Goal: Task Accomplishment & Management: Use online tool/utility

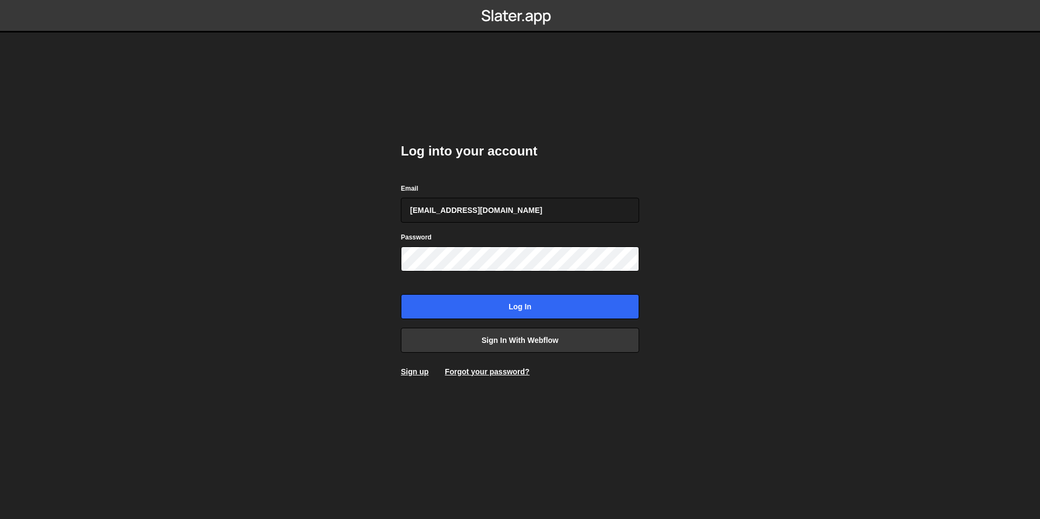
type input "bessoneliot@gmail.com"
click at [401, 294] on input "Log in" at bounding box center [520, 306] width 238 height 25
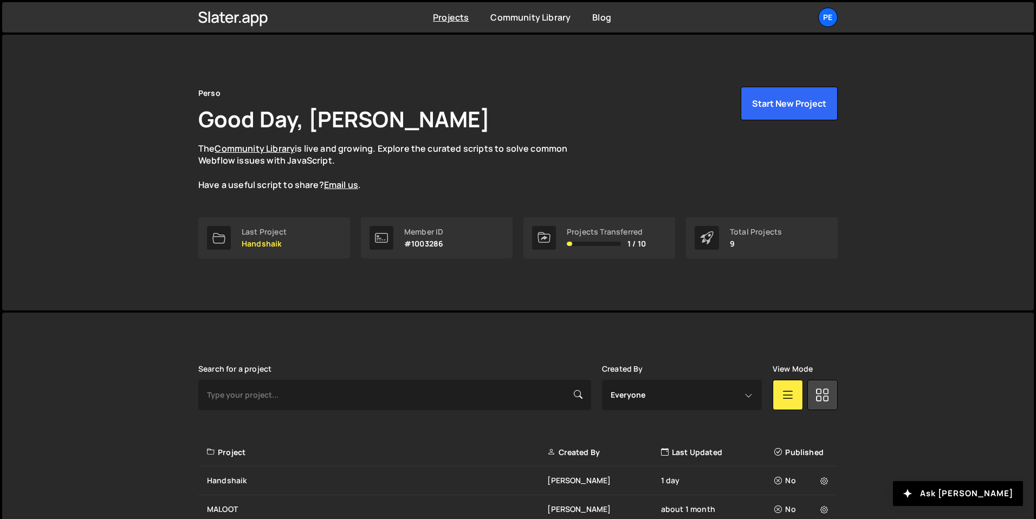
scroll to position [258, 0]
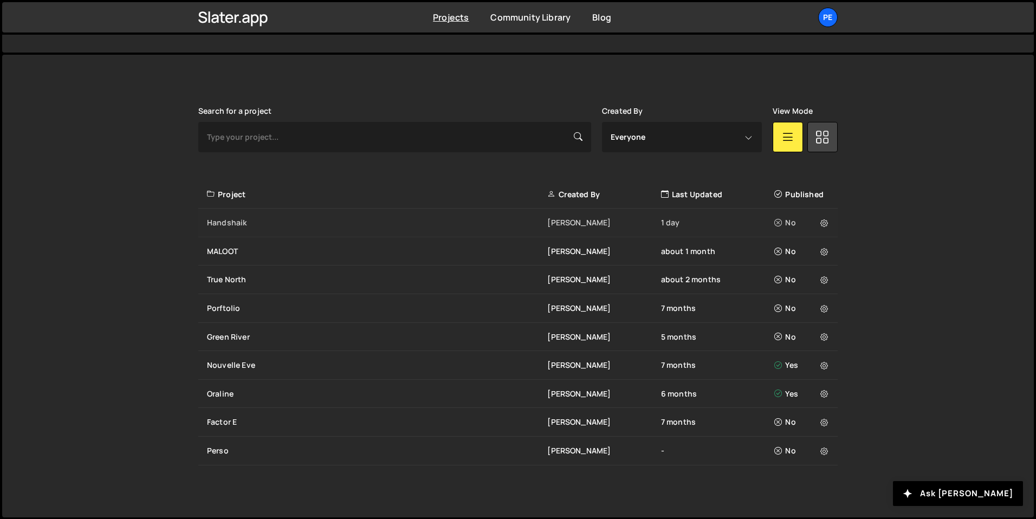
click at [298, 214] on div "Handshaik Eliot BESSON 1 day No" at bounding box center [517, 223] width 639 height 29
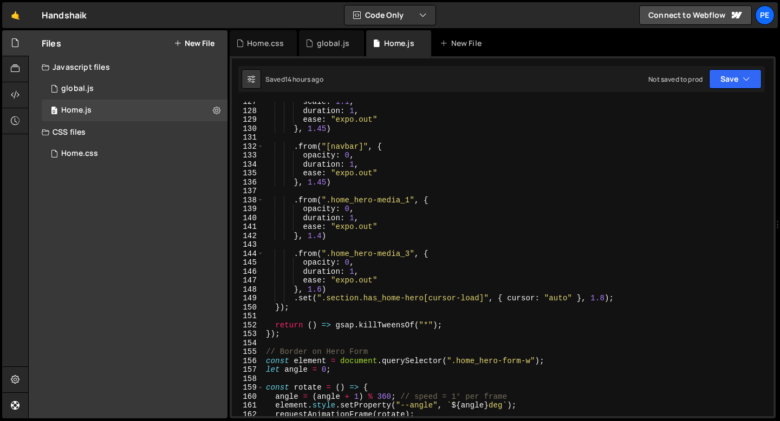
scroll to position [1218, 0]
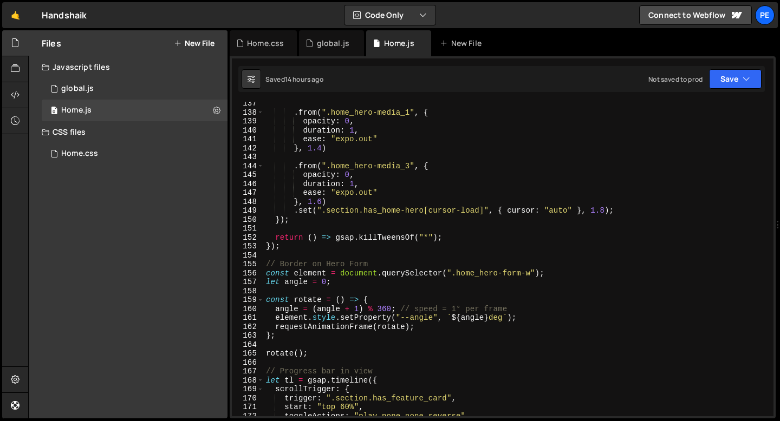
type textarea "});"
click at [291, 249] on div ". from ( ".home_hero-media_1" , { opacity : 0 , duration : 1 , ease : "expo.out…" at bounding box center [516, 265] width 505 height 333
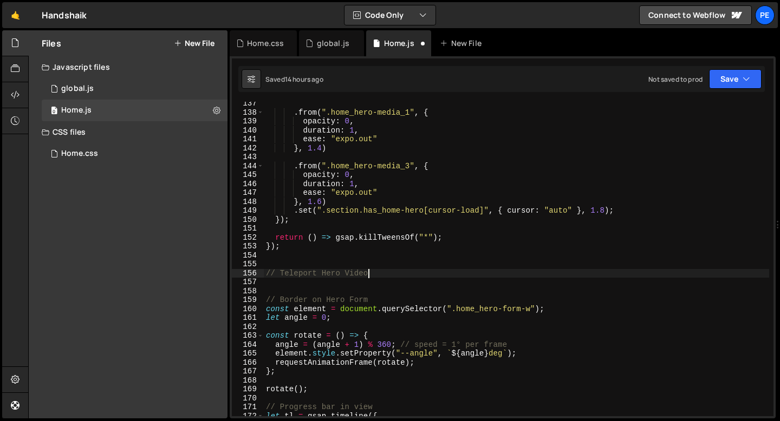
type textarea "// Teleport Hero Video"
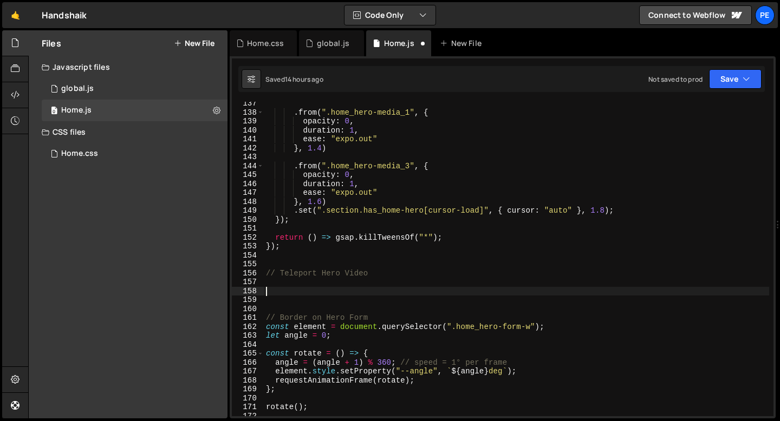
paste textarea "});"
type textarea "});"
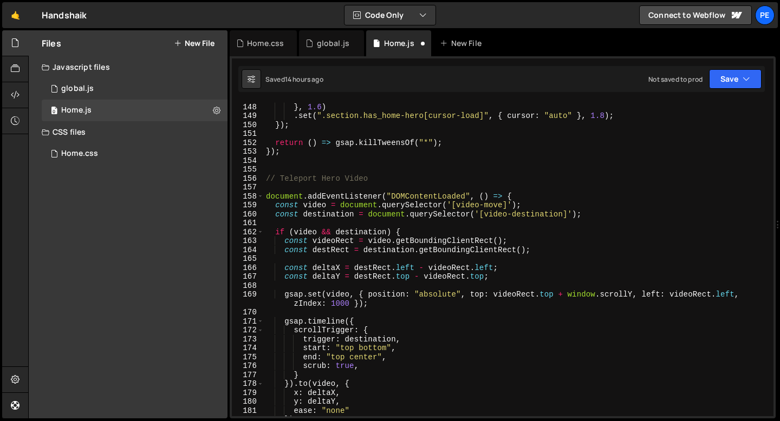
scroll to position [1303, 0]
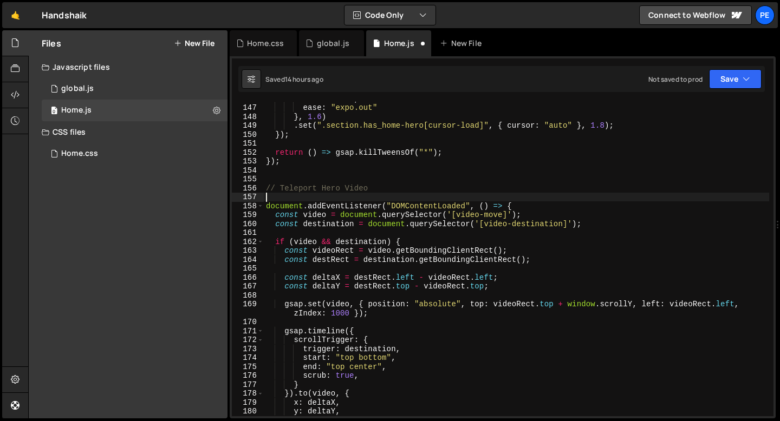
click at [290, 196] on div "duration : 1 , ease : "expo.out" } , 1.6 ) . set ( ".section.has_home-hero[curs…" at bounding box center [516, 260] width 505 height 333
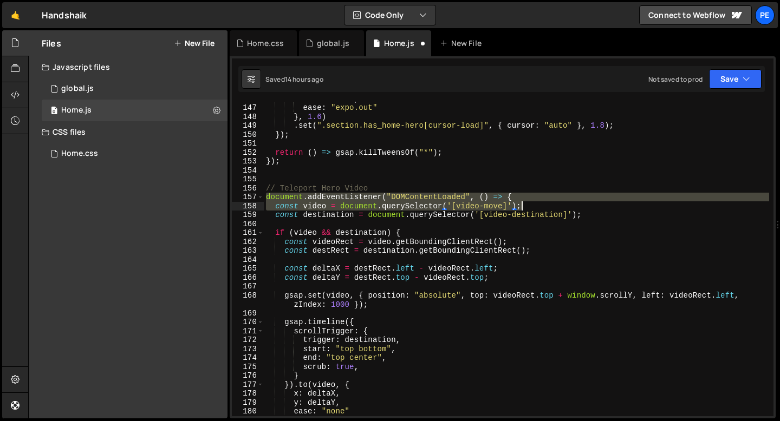
drag, startPoint x: 265, startPoint y: 197, endPoint x: 522, endPoint y: 202, distance: 257.3
click at [522, 202] on div "duration : 1 , ease : "expo.out" } , 1.6 ) . set ( ".section.has_home-hero[curs…" at bounding box center [516, 260] width 505 height 333
type textarea "document.addEventListener("DOMContentLoaded", () => { const video = document.qu…"
click at [515, 194] on div "duration : 1 , ease : "expo.out" } , 1.6 ) . set ( ".section.has_home-hero[curs…" at bounding box center [516, 259] width 505 height 315
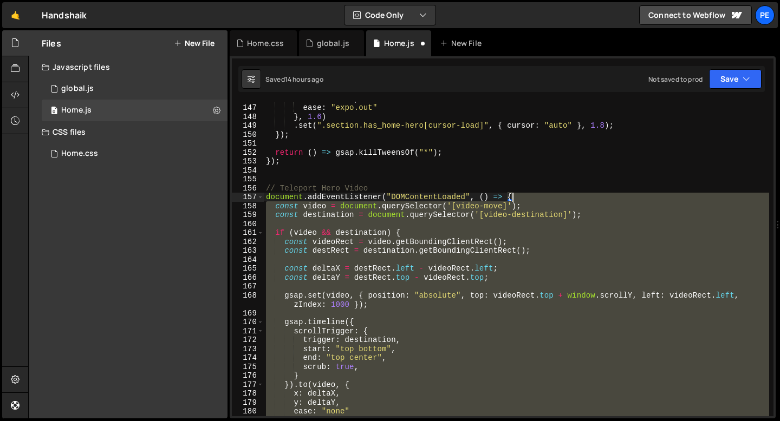
click at [515, 194] on div "duration : 1 , ease : "expo.out" } , 1.6 ) . set ( ".section.has_home-hero[curs…" at bounding box center [516, 260] width 505 height 333
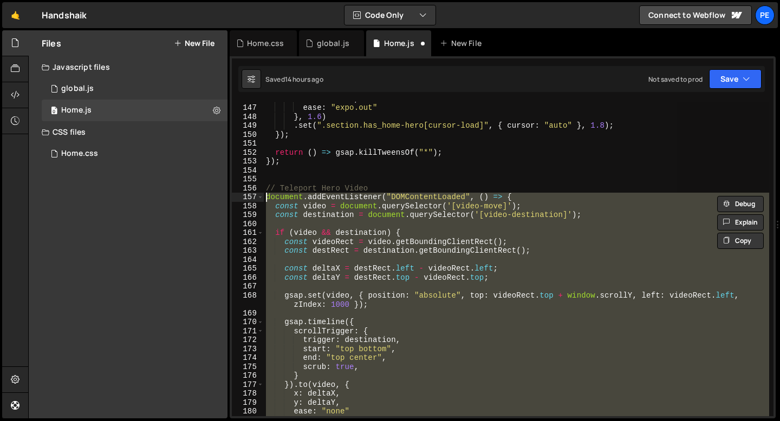
click at [515, 198] on div "duration : 1 , ease : "expo.out" } , 1.6 ) . set ( ".section.has_home-hero[curs…" at bounding box center [516, 259] width 505 height 315
type textarea "document.addEventListener("DOMContentLoaded", () => {"
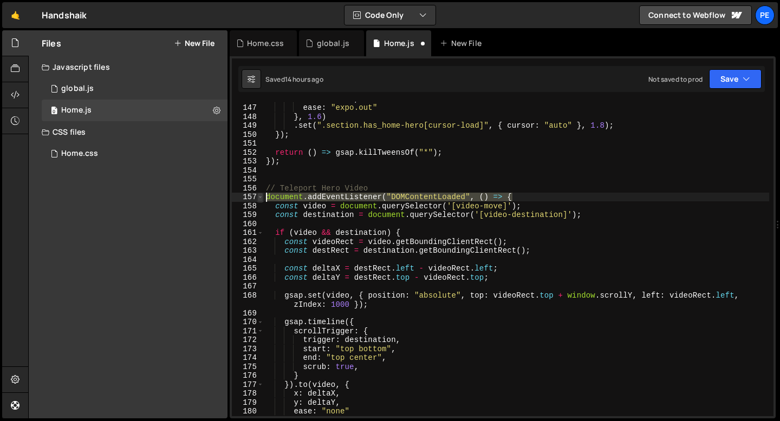
drag, startPoint x: 515, startPoint y: 198, endPoint x: 261, endPoint y: 196, distance: 254.1
click at [261, 197] on div "document.addEventListener("DOMContentLoaded", () => { 146 147 148 149 150 151 1…" at bounding box center [503, 259] width 542 height 315
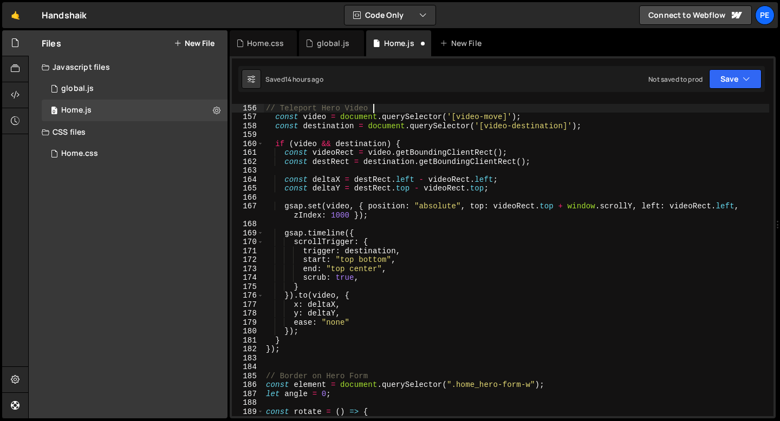
scroll to position [1419, 0]
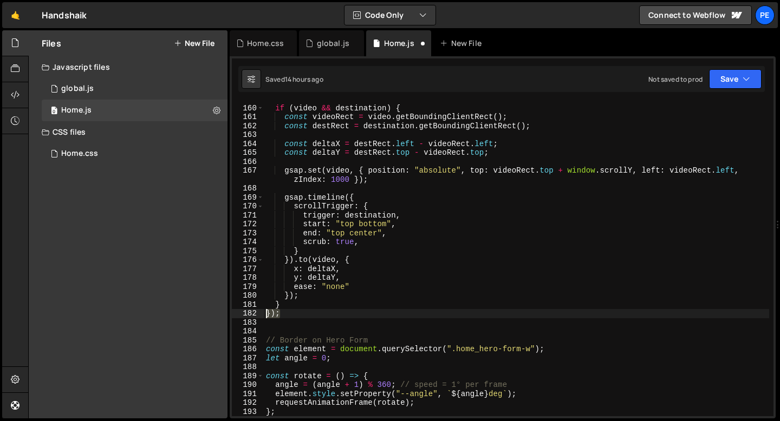
drag, startPoint x: 283, startPoint y: 315, endPoint x: 251, endPoint y: 313, distance: 32.6
click at [251, 313] on div "// Teleport Hero Video 159 160 161 162 163 164 165 166 167 168 169 170 171 172 …" at bounding box center [503, 259] width 542 height 315
type textarea "});"
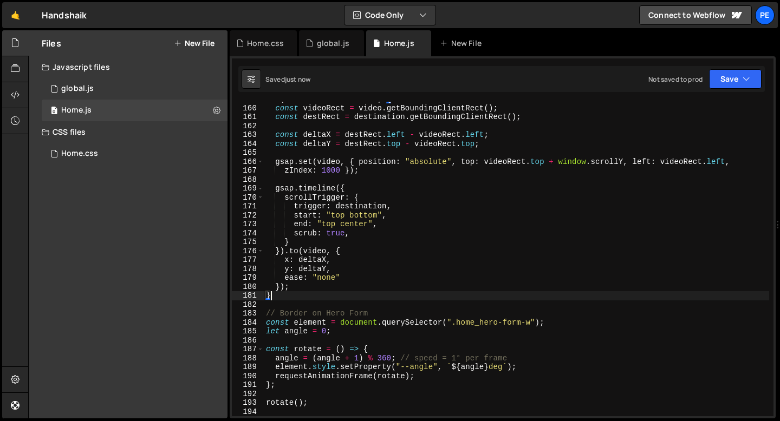
click at [357, 236] on div "if ( video && destination ) { const videoRect = video . getBoundingClientRect (…" at bounding box center [516, 261] width 505 height 333
type textarea "scrub: true,"
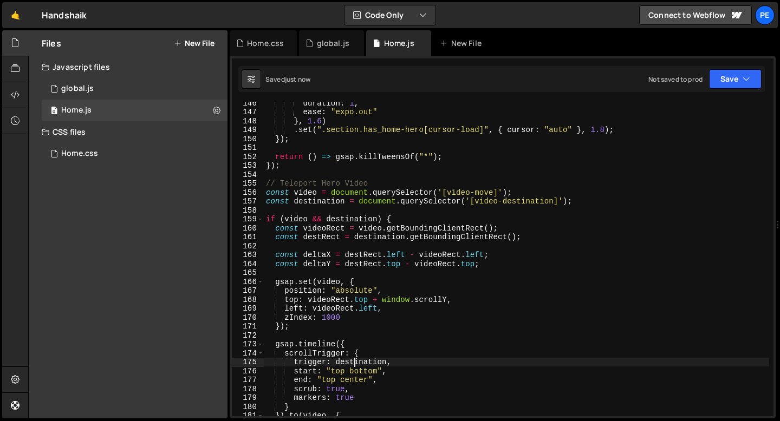
scroll to position [1296, 0]
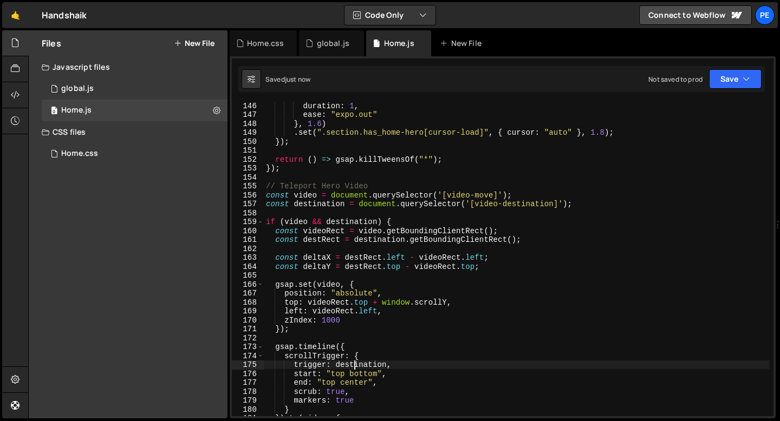
type textarea "trigger: destination,"
click at [316, 251] on div "duration : 1 , ease : "expo.out" } , 1.6 ) . set ( ".section.has_home-hero[curs…" at bounding box center [516, 267] width 505 height 333
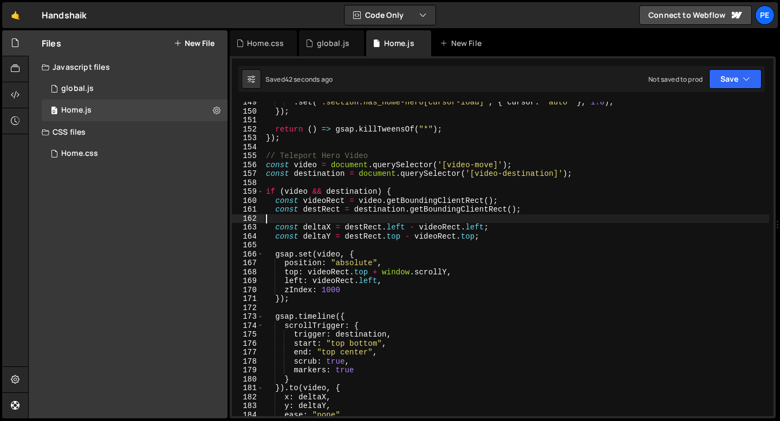
scroll to position [1337, 0]
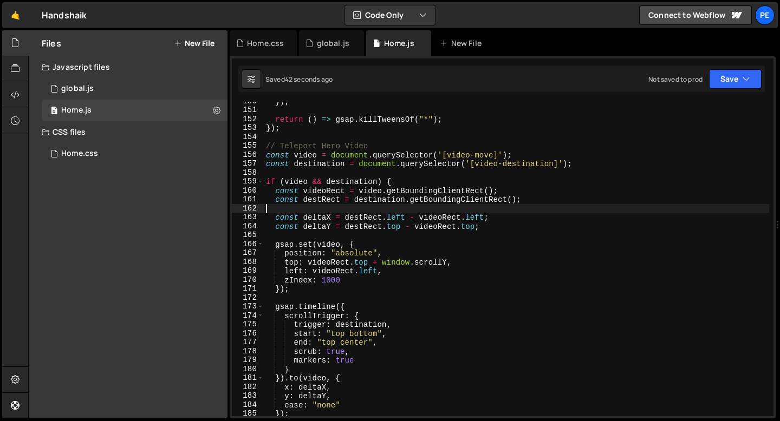
click at [311, 286] on div "}) ; return ( ) => gsap . killTweensOf ( "*" ) ; }) ; // Teleport Hero Video co…" at bounding box center [516, 263] width 505 height 333
type textarea "});"
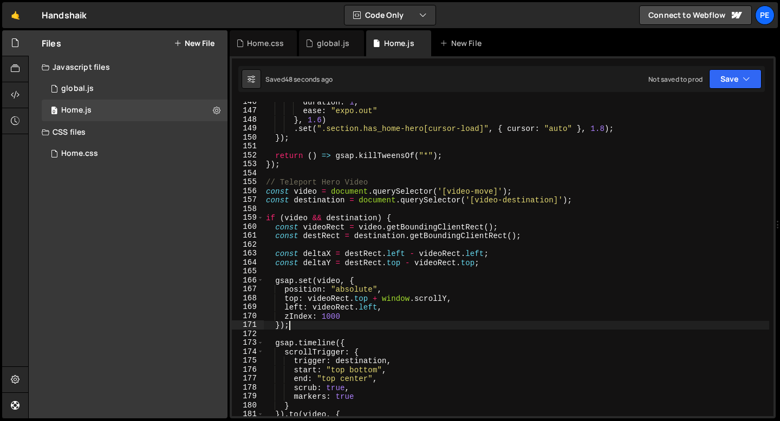
scroll to position [1300, 0]
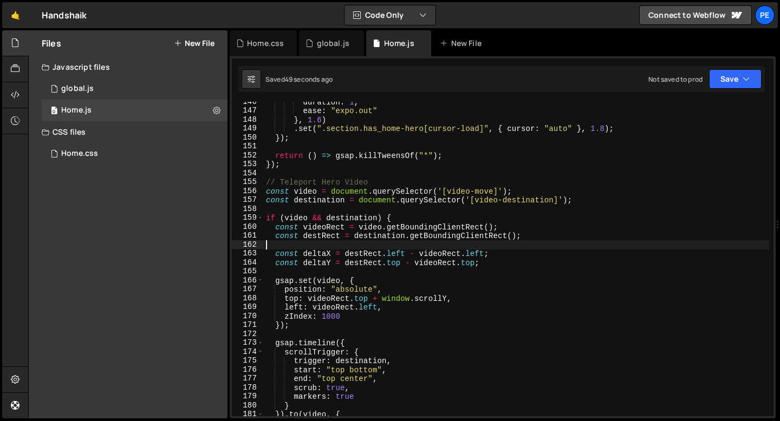
click at [316, 242] on div "duration : 1 , ease : "expo.out" } , 1.6 ) . set ( ".section.has_home-hero[curs…" at bounding box center [516, 263] width 505 height 333
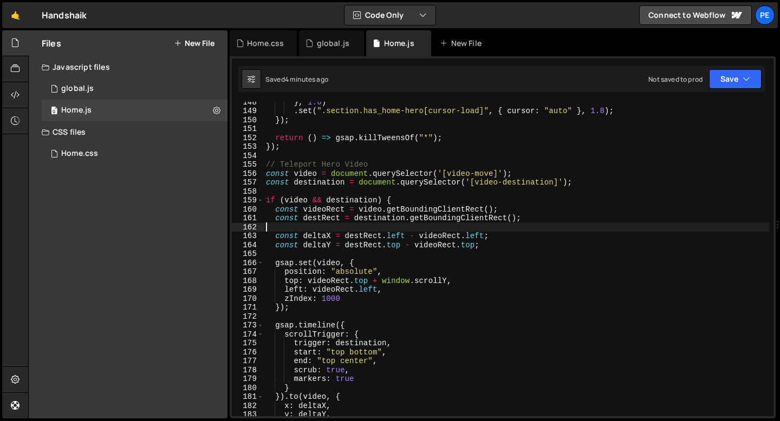
scroll to position [1323, 0]
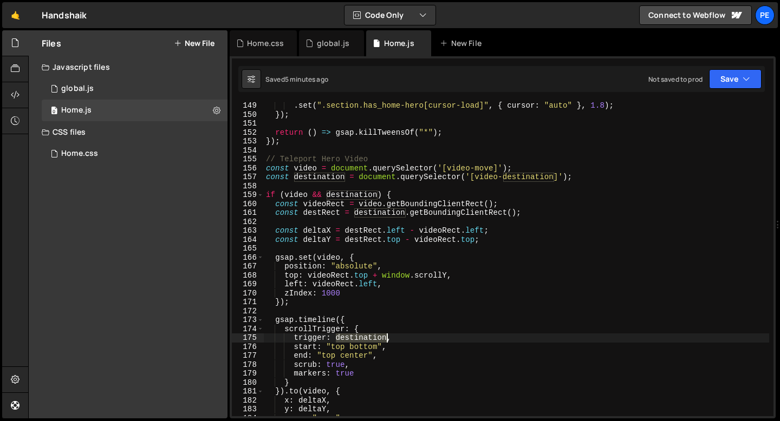
drag, startPoint x: 336, startPoint y: 339, endPoint x: 387, endPoint y: 339, distance: 50.9
click at [387, 339] on div ". set ( ".section.has_home-hero[cursor-load]" , { cursor : "auto" } , 1.8 ) ; }…" at bounding box center [516, 267] width 505 height 333
paste textarea "sec"
click at [337, 340] on div ". set ( ".section.has_home-hero[cursor-load]" , { cursor : "auto" } , 1.8 ) ; }…" at bounding box center [516, 267] width 505 height 333
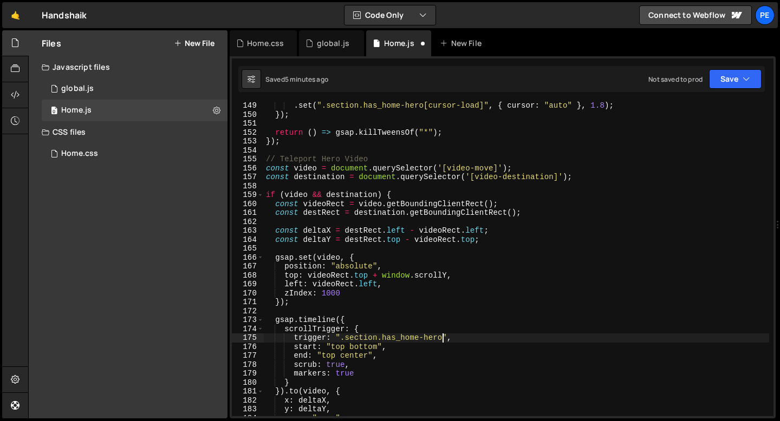
click at [360, 348] on div ". set ( ".section.has_home-hero[cursor-load]" , { cursor : "auto" } , 1.8 ) ; }…" at bounding box center [516, 267] width 505 height 333
click at [360, 347] on div ". set ( ".section.has_home-hero[cursor-load]" , { cursor : "auto" } , 1.8 ) ; }…" at bounding box center [516, 267] width 505 height 333
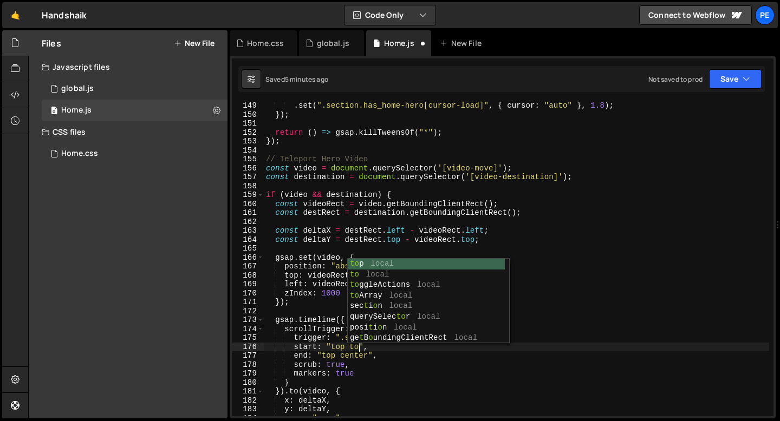
scroll to position [0, 6]
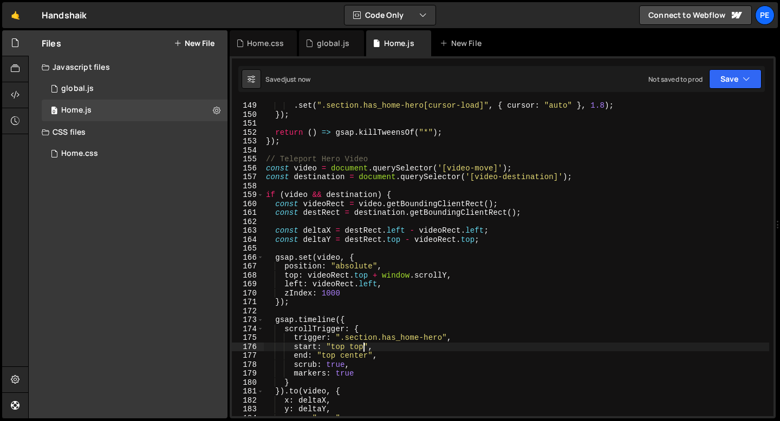
click at [381, 356] on div ". set ( ".section.has_home-hero[cursor-load]" , { cursor : "auto" } , 1.8 ) ; }…" at bounding box center [516, 267] width 505 height 333
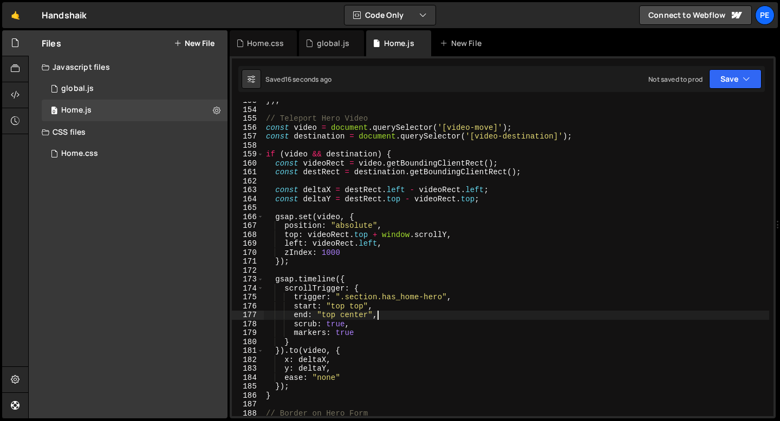
scroll to position [1363, 0]
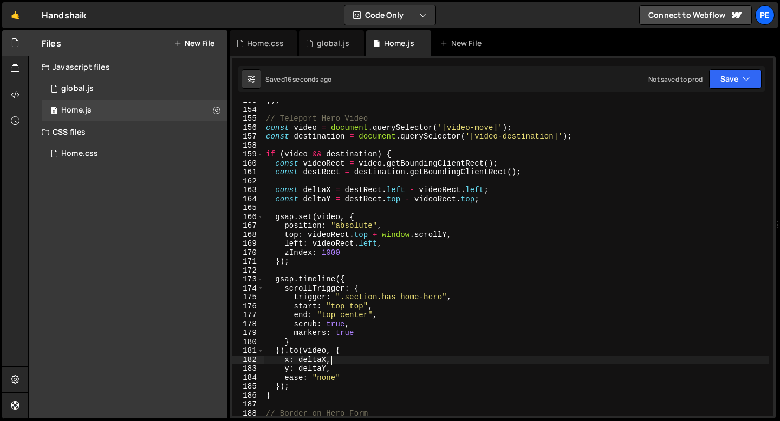
click at [337, 360] on div "}) ; // Teleport Hero Video const video = document . querySelector ( '[video-mo…" at bounding box center [516, 262] width 505 height 333
type textarea "x: deltaX,"
click at [317, 205] on div "}) ; // Teleport Hero Video const video = document . querySelector ( '[video-mo…" at bounding box center [516, 262] width 505 height 333
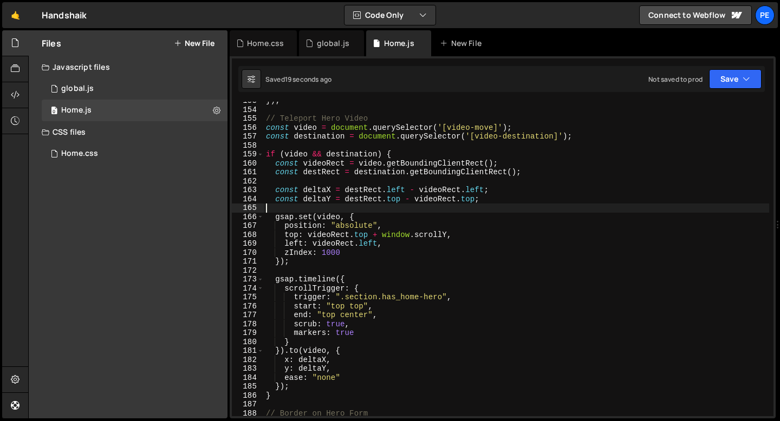
scroll to position [0, 0]
click at [356, 315] on div "}) ; // Teleport Hero Video const video = document . querySelector ( '[video-mo…" at bounding box center [516, 262] width 505 height 333
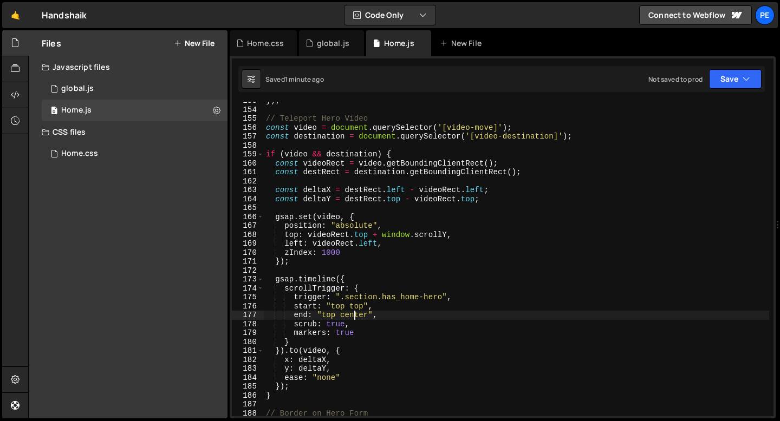
click at [356, 315] on div "}) ; // Teleport Hero Video const video = document . querySelector ( '[video-mo…" at bounding box center [516, 262] width 505 height 333
click at [330, 317] on div "}) ; // Teleport Hero Video const video = document . querySelector ( '[video-mo…" at bounding box center [516, 262] width 505 height 333
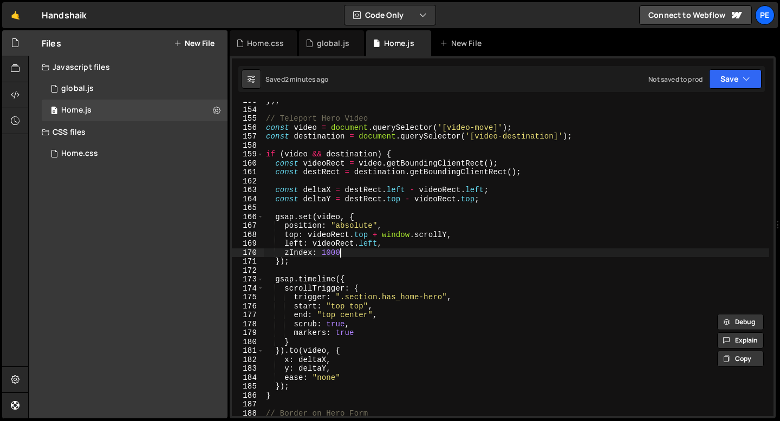
click at [348, 257] on div "}) ; // Teleport Hero Video const video = document . querySelector ( '[video-mo…" at bounding box center [516, 262] width 505 height 333
click at [349, 255] on div "}) ; // Teleport Hero Video const video = document . querySelector ( '[video-mo…" at bounding box center [516, 262] width 505 height 333
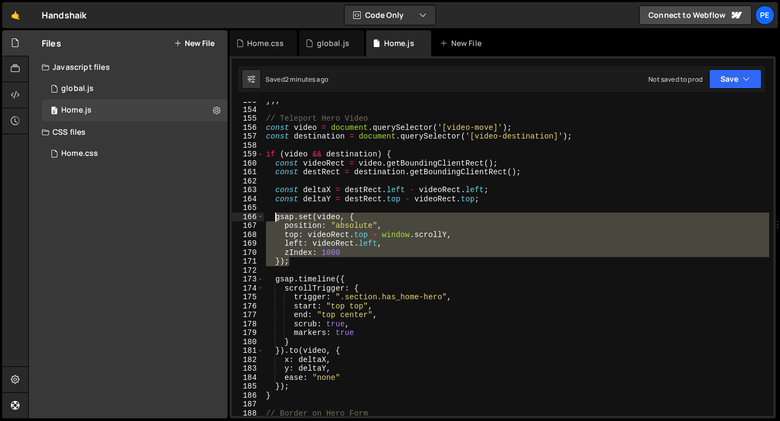
drag, startPoint x: 301, startPoint y: 262, endPoint x: 274, endPoint y: 220, distance: 49.7
click at [274, 220] on div "}) ; // Teleport Hero Video const video = document . querySelector ( '[video-mo…" at bounding box center [516, 262] width 505 height 333
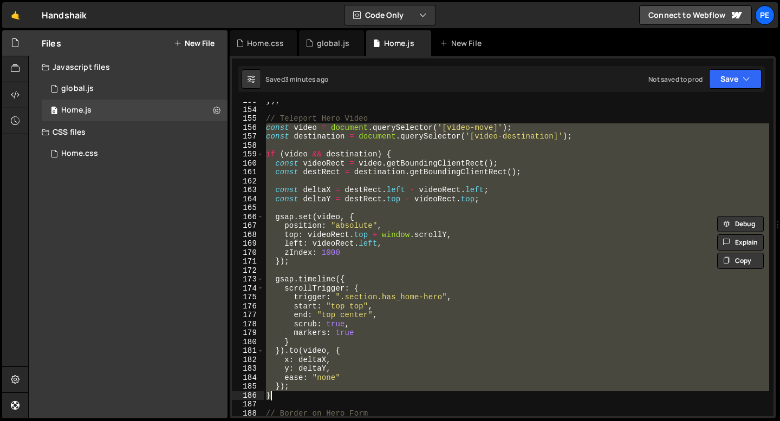
drag, startPoint x: 267, startPoint y: 127, endPoint x: 292, endPoint y: 394, distance: 268.2
click at [292, 394] on div "}) ; // Teleport Hero Video const video = document . querySelector ( '[video-mo…" at bounding box center [516, 262] width 505 height 333
paste textarea "});"
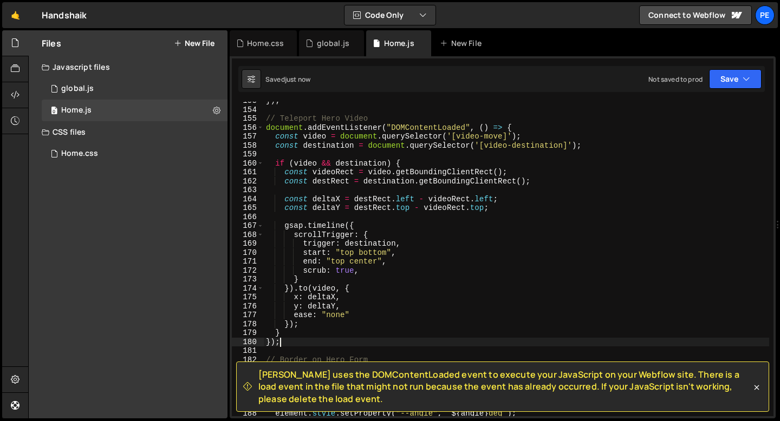
click at [295, 127] on div "}) ; // Teleport Hero Video document . addEventListener ( "DOMContentLoaded" , …" at bounding box center [516, 262] width 505 height 333
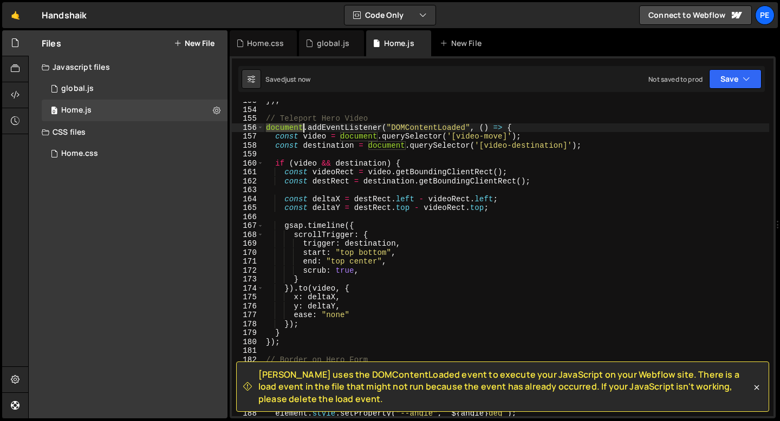
click at [295, 127] on div "}) ; // Teleport Hero Video document . addEventListener ( "DOMContentLoaded" , …" at bounding box center [516, 262] width 505 height 333
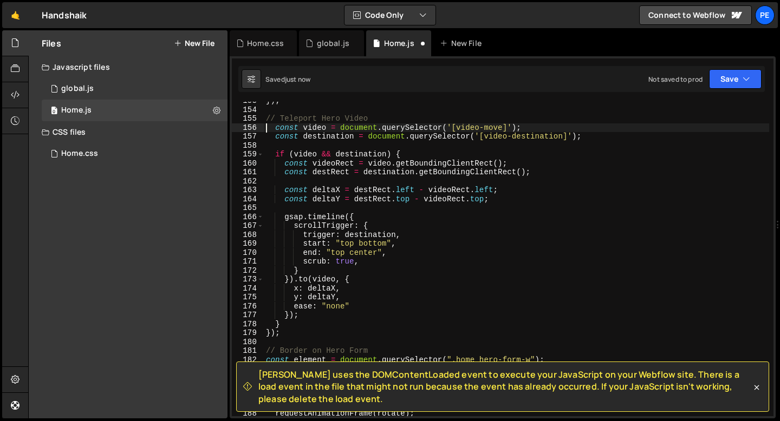
click at [286, 333] on div "}) ; // Teleport Hero Video const video = document . querySelector ( '[video-mo…" at bounding box center [516, 262] width 505 height 333
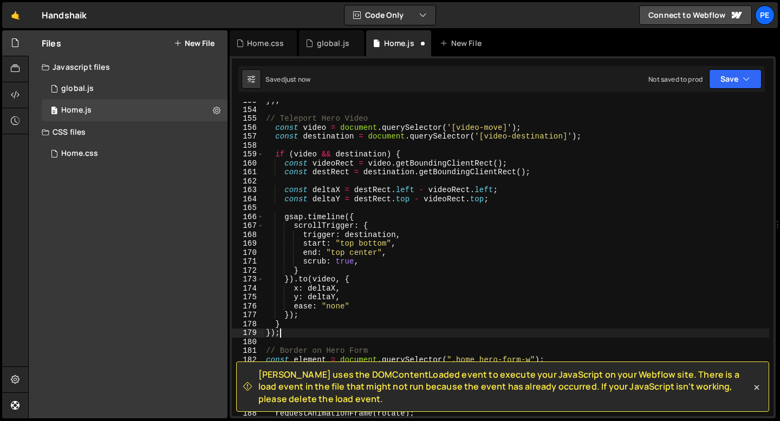
type textarea "}"
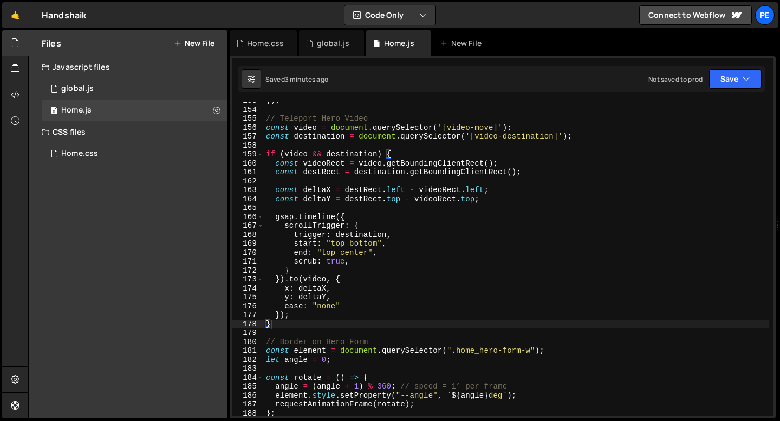
click at [362, 243] on div "}) ; // Teleport Hero Video const video = document . querySelector ( '[video-mo…" at bounding box center [516, 262] width 505 height 333
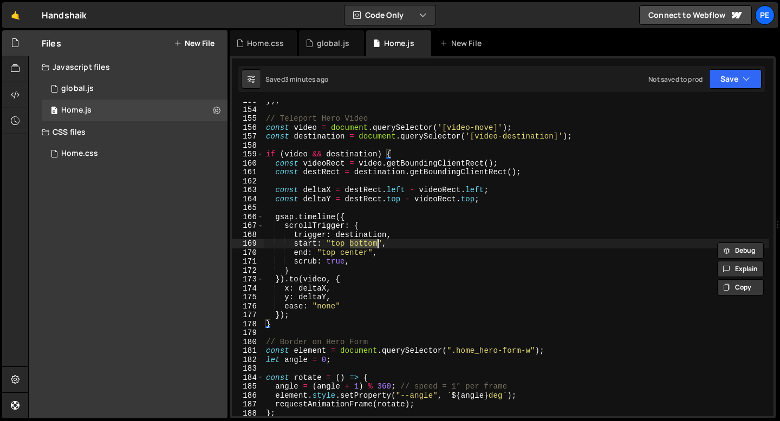
click at [362, 243] on div "}) ; // Teleport Hero Video const video = document . querySelector ( '[video-mo…" at bounding box center [516, 262] width 505 height 333
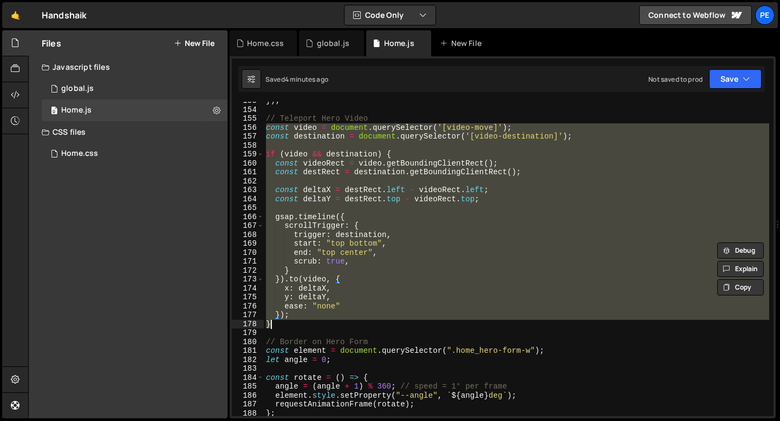
drag, startPoint x: 266, startPoint y: 127, endPoint x: 279, endPoint y: 322, distance: 195.9
click at [279, 322] on div "}) ; // Teleport Hero Video const video = document . querySelector ( '[video-mo…" at bounding box center [516, 262] width 505 height 333
paste textarea
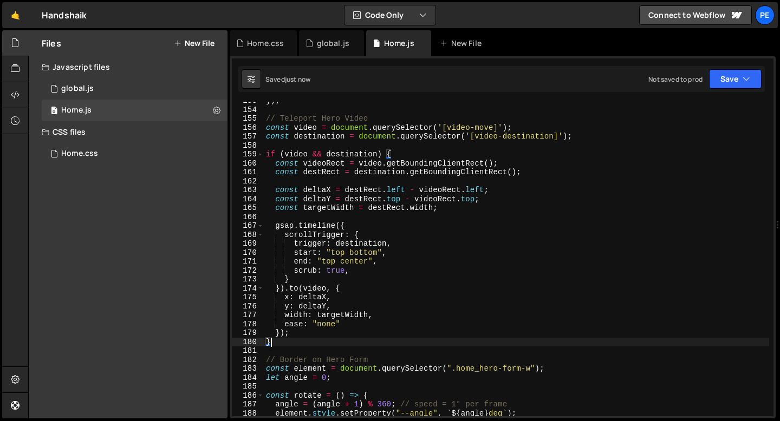
click at [355, 271] on div "}) ; // Teleport Hero Video const video = document . querySelector ( '[video-mo…" at bounding box center [516, 262] width 505 height 333
type textarea "scrub: true,"
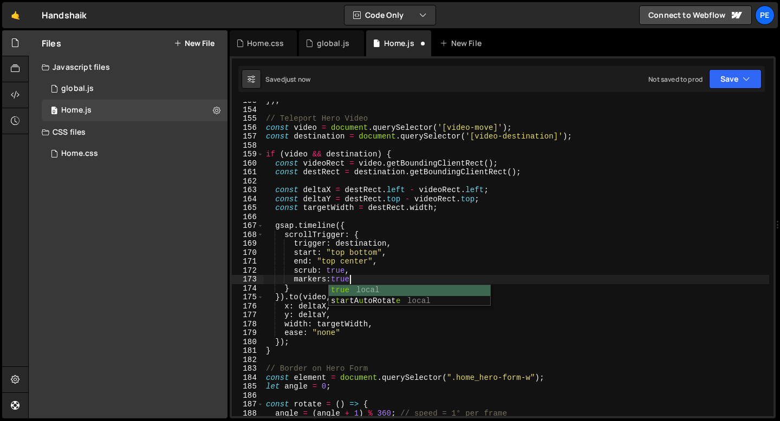
scroll to position [0, 5]
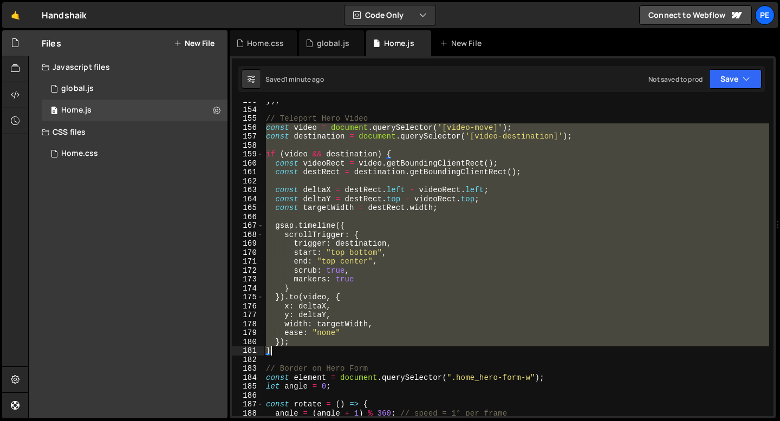
drag, startPoint x: 265, startPoint y: 129, endPoint x: 300, endPoint y: 352, distance: 225.9
click at [300, 352] on div "}) ; // Teleport Hero Video const video = document . querySelector ( '[video-mo…" at bounding box center [516, 262] width 505 height 333
paste textarea
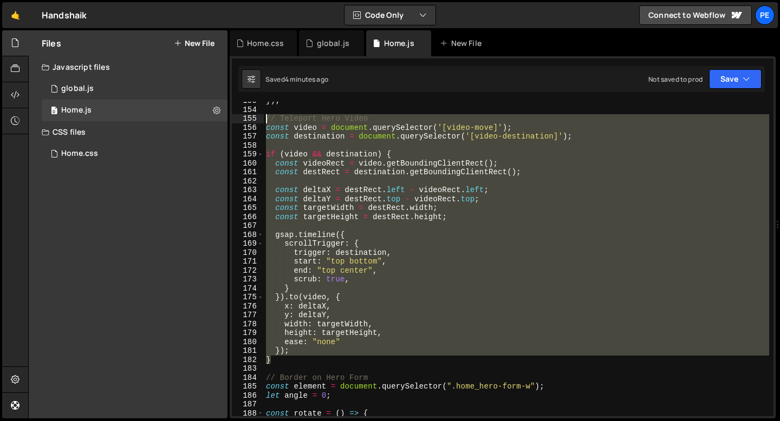
drag, startPoint x: 273, startPoint y: 362, endPoint x: 252, endPoint y: 120, distance: 242.5
click at [252, 120] on div "} 153 154 155 156 157 158 159 160 161 162 163 164 165 166 167 168 169 170 171 1…" at bounding box center [503, 259] width 542 height 315
type textarea "// Teleport Hero Video const video = document.querySelector('[video-move]');"
paste textarea
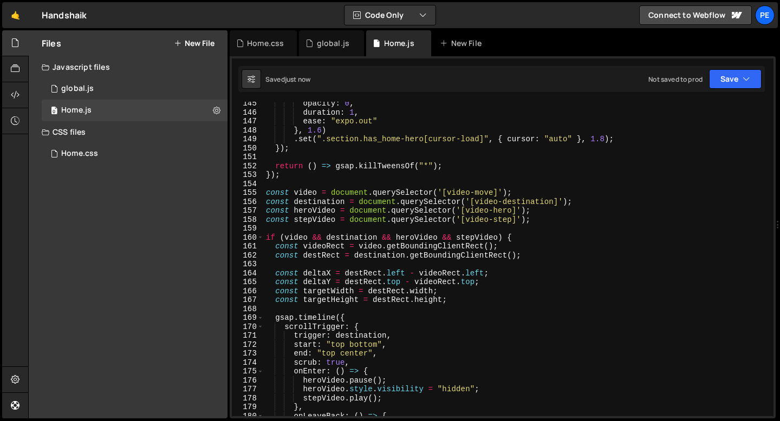
scroll to position [1289, 0]
click at [283, 185] on div "opacity : 0 , duration : 1 , ease : "expo.out" } , 1.6 ) . set ( ".section.has_…" at bounding box center [516, 265] width 505 height 333
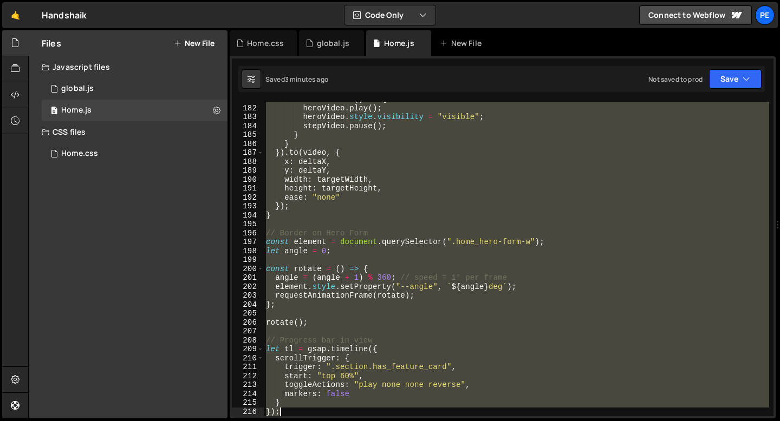
scroll to position [1616, 0]
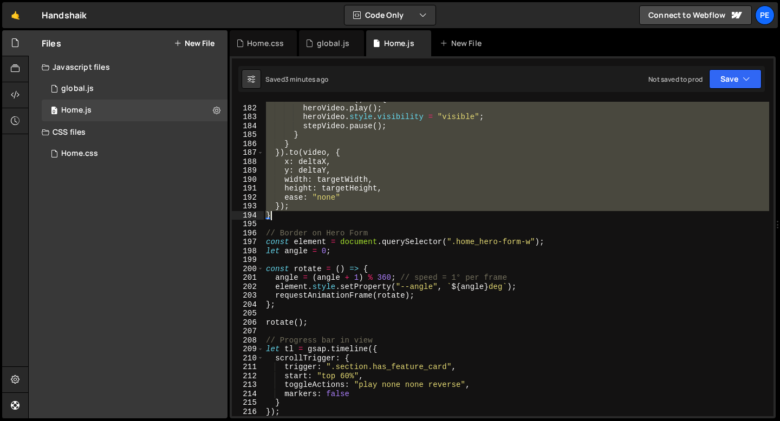
drag, startPoint x: 266, startPoint y: 111, endPoint x: 290, endPoint y: 217, distance: 108.3
click at [290, 217] on div "onLeaveBack : ( ) => { heroVideo . play ( ) ; heroVideo . style . visibility = …" at bounding box center [516, 261] width 505 height 333
paste textarea
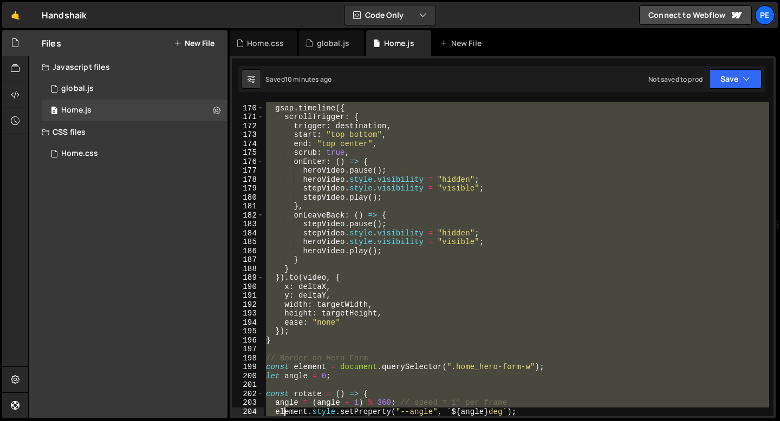
scroll to position [1509, 0]
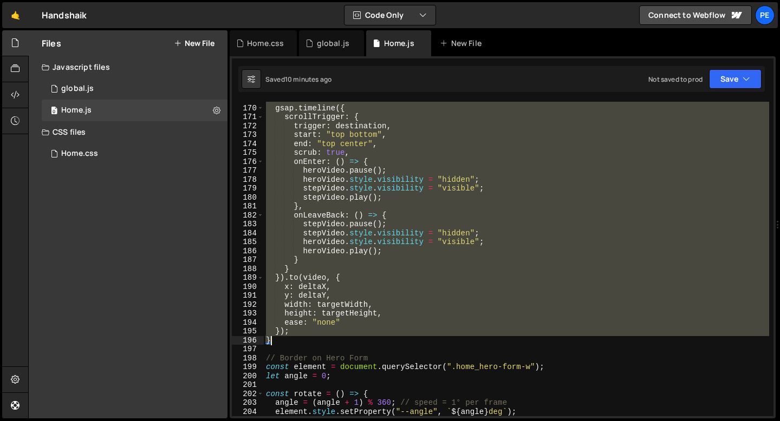
drag, startPoint x: 268, startPoint y: 199, endPoint x: 288, endPoint y: 341, distance: 143.9
click at [288, 341] on div "gsap . timeline ({ scrollTrigger : { trigger : destination , start : "top botto…" at bounding box center [516, 261] width 505 height 333
paste textarea
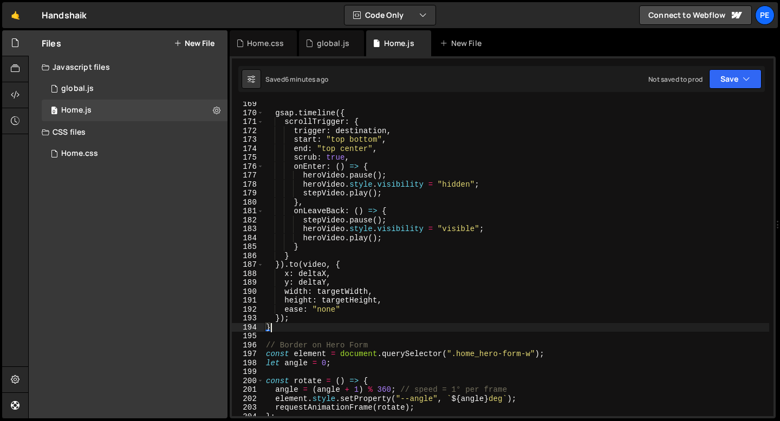
scroll to position [1498, 0]
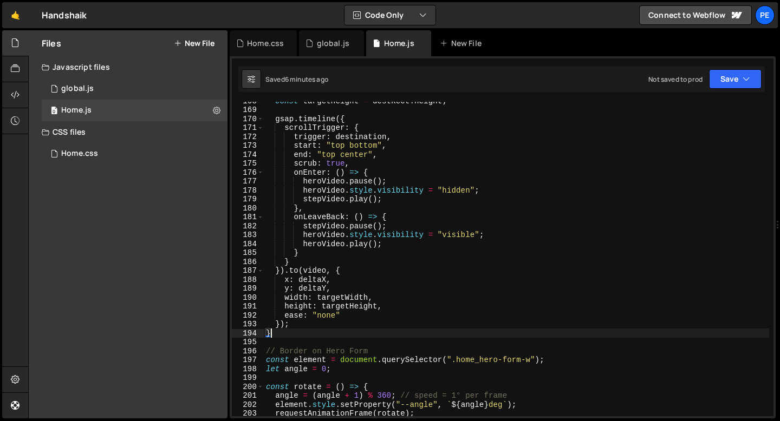
click at [326, 211] on div "const targetHeight = destRect . height ; gsap . timeline ({ scrollTrigger : { t…" at bounding box center [516, 262] width 505 height 333
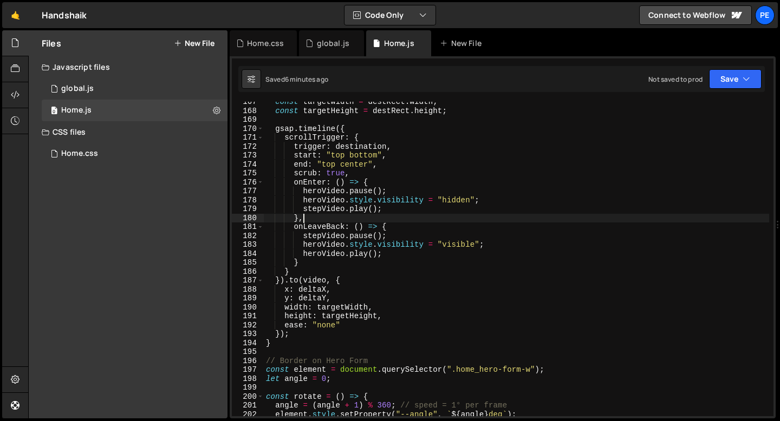
scroll to position [1480, 0]
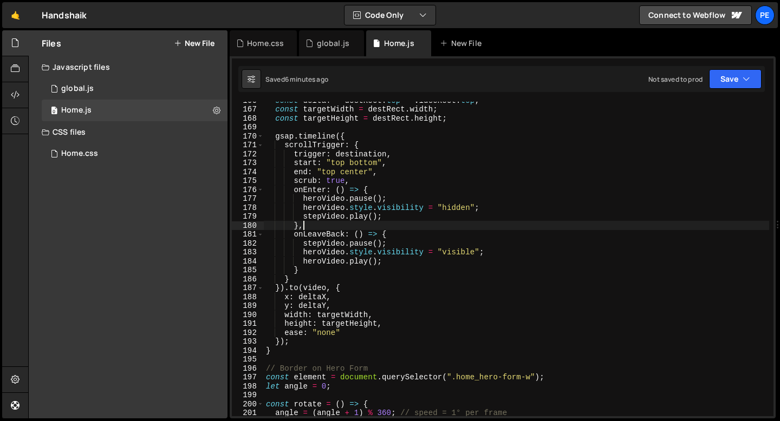
click at [359, 183] on div "const deltaY = destRect . top - videoRect . top ; const targetWidth = destRect …" at bounding box center [516, 262] width 505 height 333
type textarea "scrub: true,"
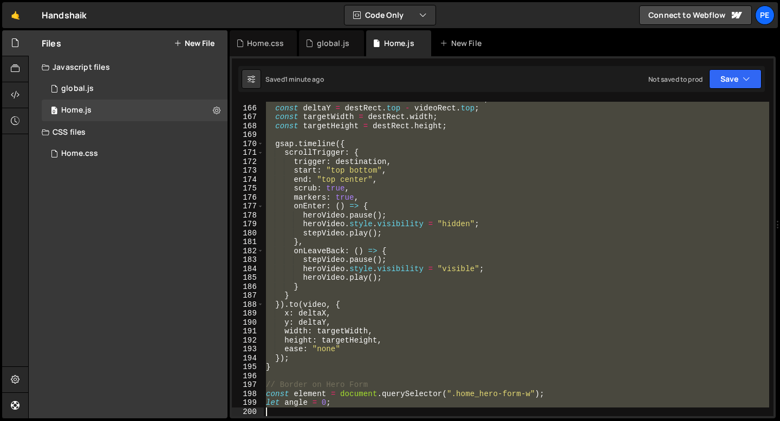
scroll to position [1491, 0]
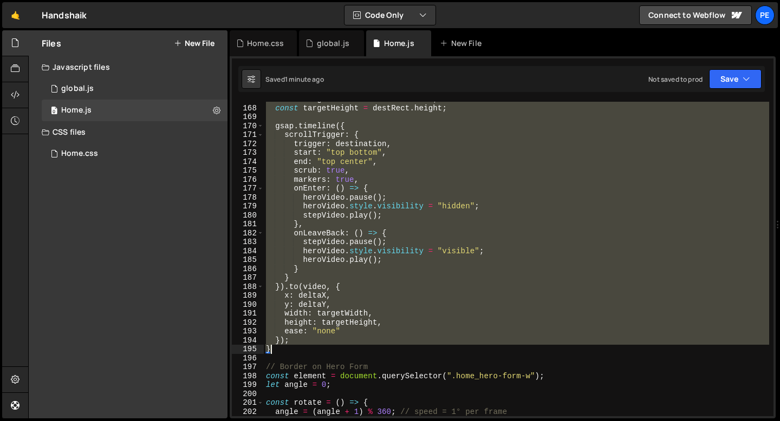
drag, startPoint x: 266, startPoint y: 163, endPoint x: 317, endPoint y: 349, distance: 193.2
click at [317, 349] on div "const targetWidth = destRect . width ; const targetHeight = destRect . height ;…" at bounding box center [516, 261] width 505 height 333
type textarea "}); }"
paste textarea
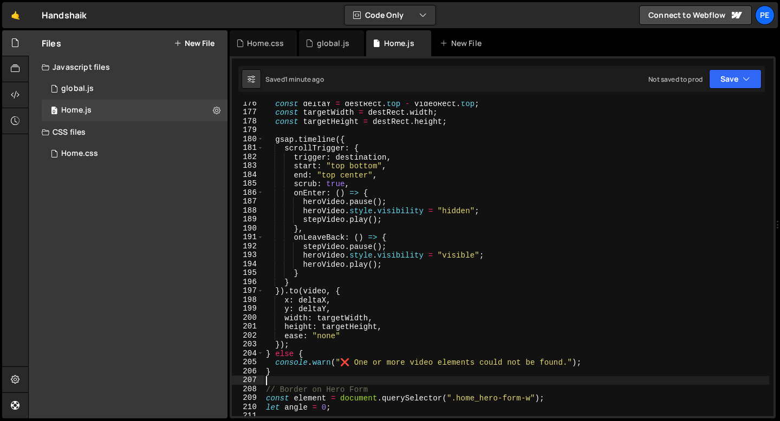
scroll to position [1560, 0]
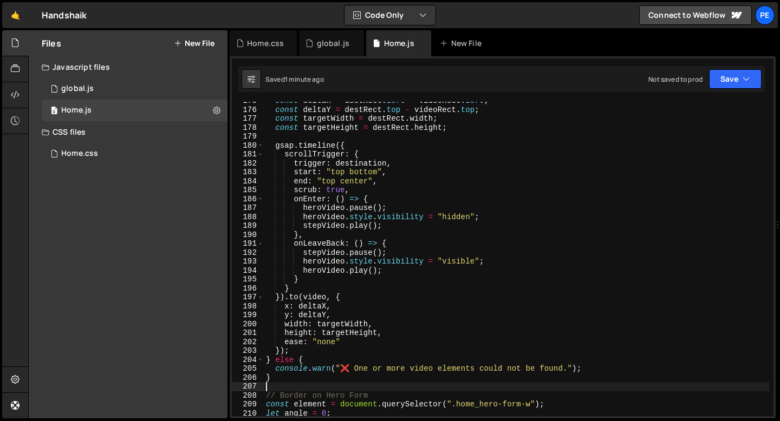
click at [355, 190] on div "const deltaX = destRect . left - videoRect . left ; const deltaY = destRect . t…" at bounding box center [516, 262] width 505 height 333
type textarea "scrub: true,"
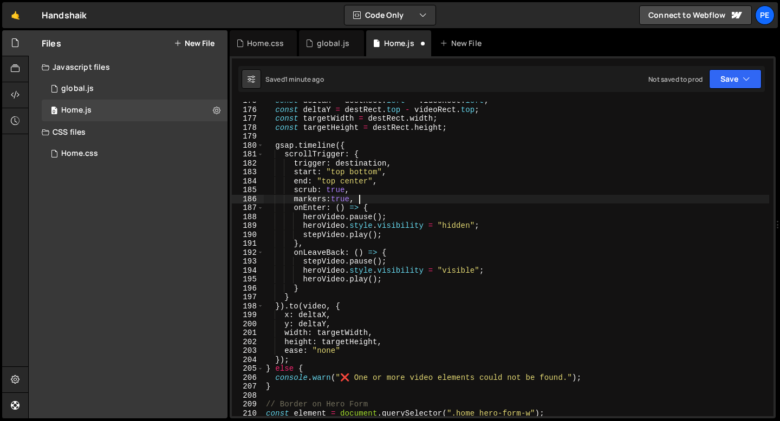
scroll to position [0, 6]
click at [394, 236] on div "const deltaX = destRect . left - videoRect . left ; const deltaY = destRect . t…" at bounding box center [516, 262] width 505 height 333
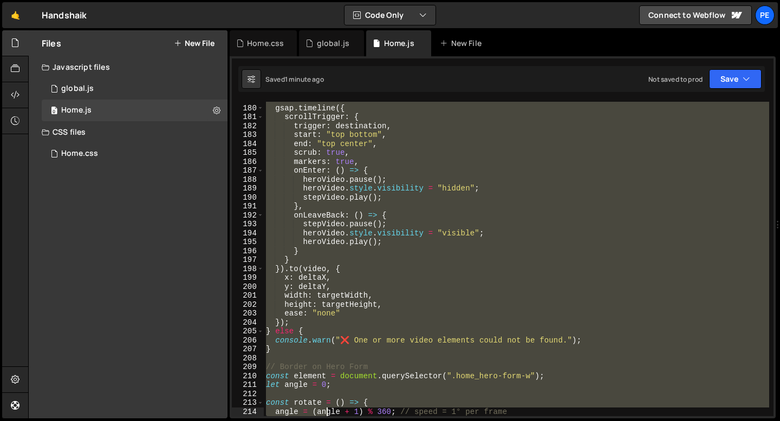
scroll to position [1607, 0]
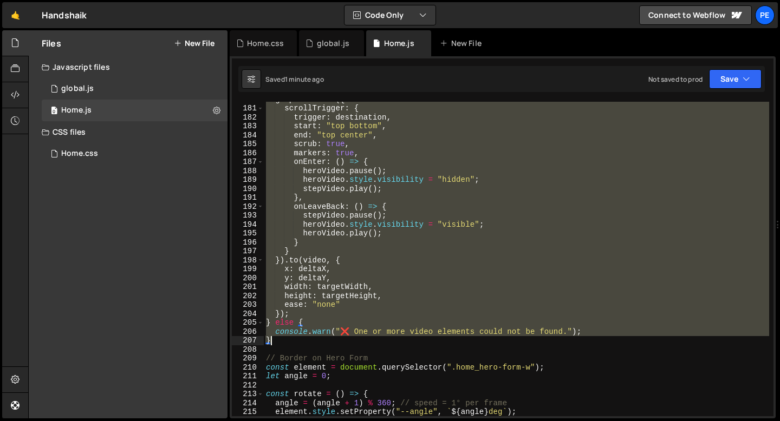
drag, startPoint x: 266, startPoint y: 139, endPoint x: 313, endPoint y: 342, distance: 207.9
click at [313, 341] on div "gsap . timeline ({ scrollTrigger : { trigger : destination , start : "top botto…" at bounding box center [516, 261] width 505 height 333
type textarea "console.warn("❌ One or more video elements could not be found."); }"
paste textarea
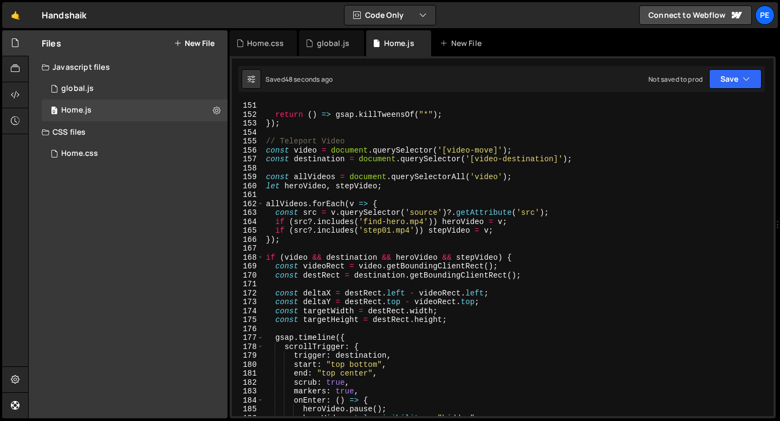
scroll to position [1345, 0]
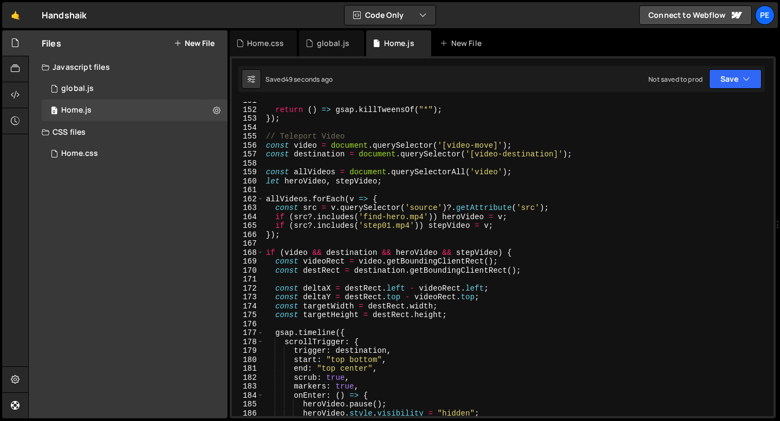
click at [335, 239] on div "return ( ) => gsap . killTweensOf ( "*" ) ; }) ; // Teleport Video const video …" at bounding box center [516, 262] width 505 height 333
type textarea "});"
click at [322, 44] on div "global.js" at bounding box center [333, 43] width 32 height 11
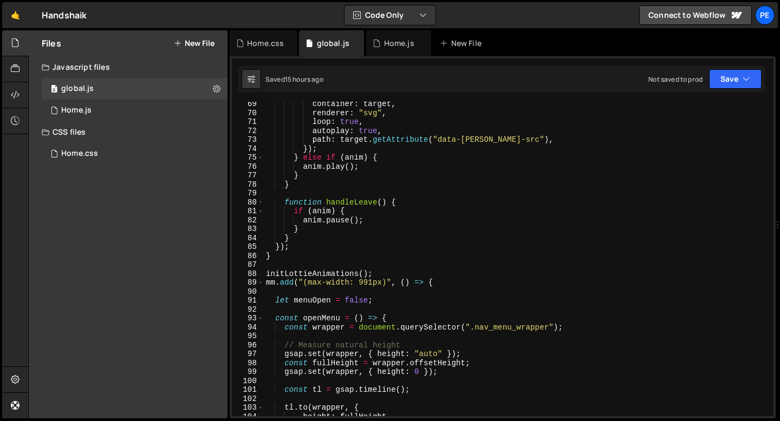
scroll to position [526, 0]
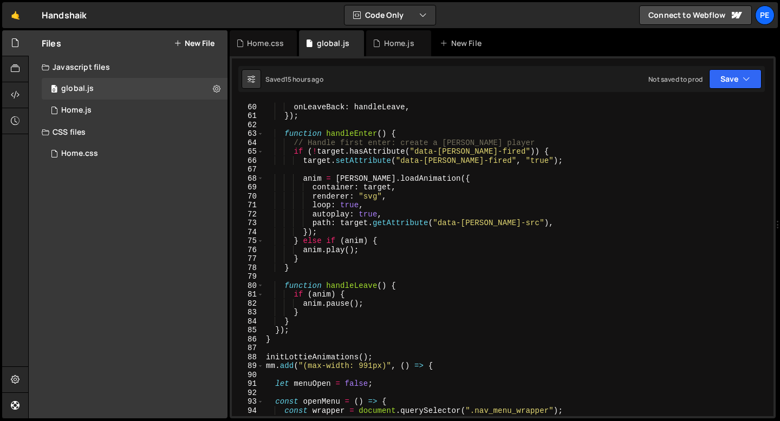
click at [378, 352] on div "onLeave : handleLeave , onLeaveBack : handleLeave , }) ; function handleEnter (…" at bounding box center [516, 260] width 505 height 333
click at [377, 359] on div "onLeave : handleLeave , onLeaveBack : handleLeave , }) ; function handleEnter (…" at bounding box center [516, 260] width 505 height 333
type textarea "initLottieAnimations();"
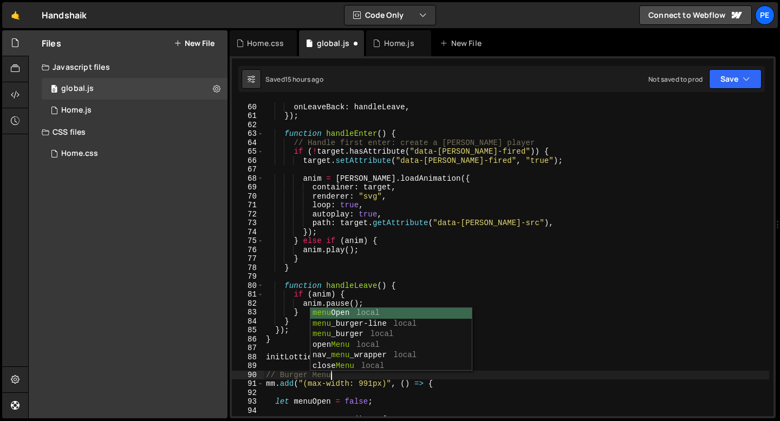
scroll to position [0, 4]
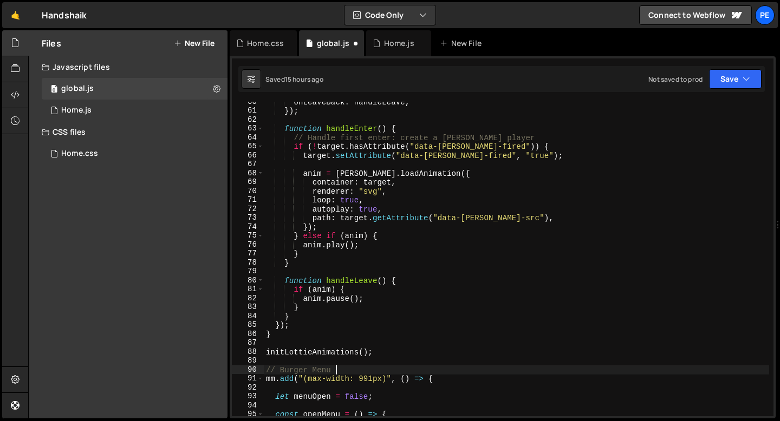
click at [376, 350] on div "onLeaveBack : handleLeave , }) ; function handleEnter ( ) { // Handle first ent…" at bounding box center [516, 263] width 505 height 333
type textarea "initLottieAnimations();"
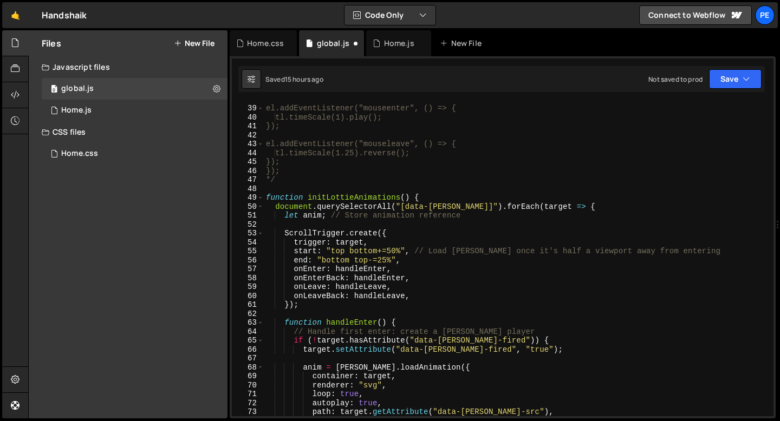
scroll to position [297, 0]
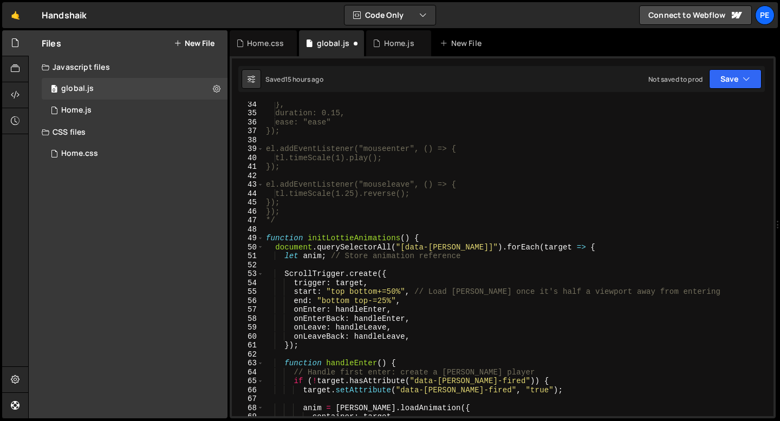
click at [292, 230] on div "}, duration: 0.15, ease: "ease" }); el.addEventListener("mouseenter", () => { t…" at bounding box center [516, 266] width 505 height 333
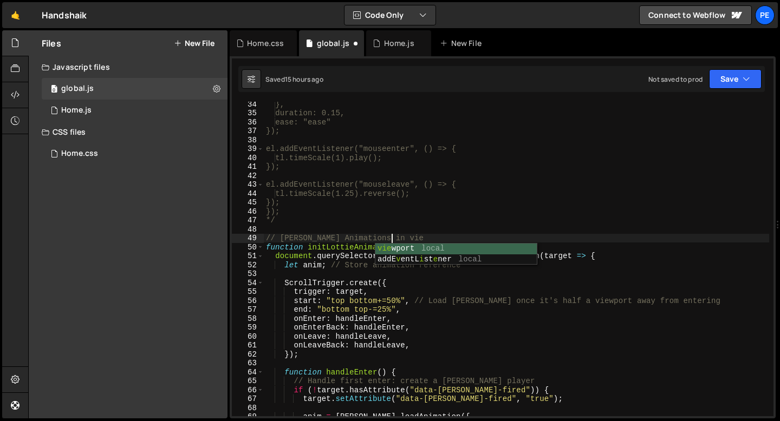
scroll to position [0, 9]
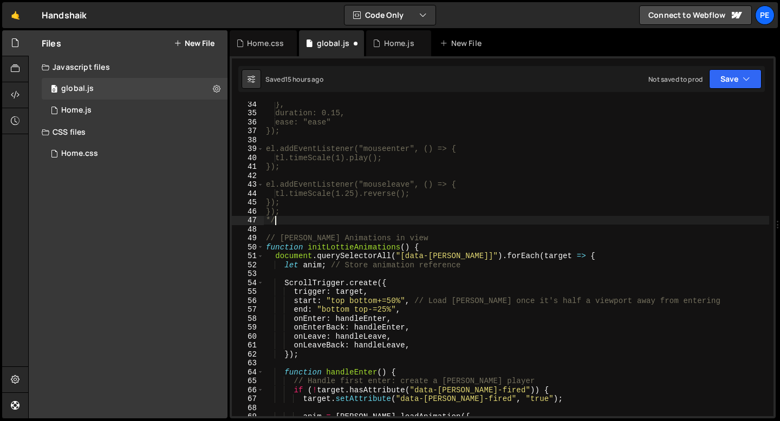
click at [278, 223] on div "}, duration: 0.15, ease: "ease" }); el.addEventListener("mouseenter", () => { t…" at bounding box center [516, 266] width 505 height 333
type textarea "*/"
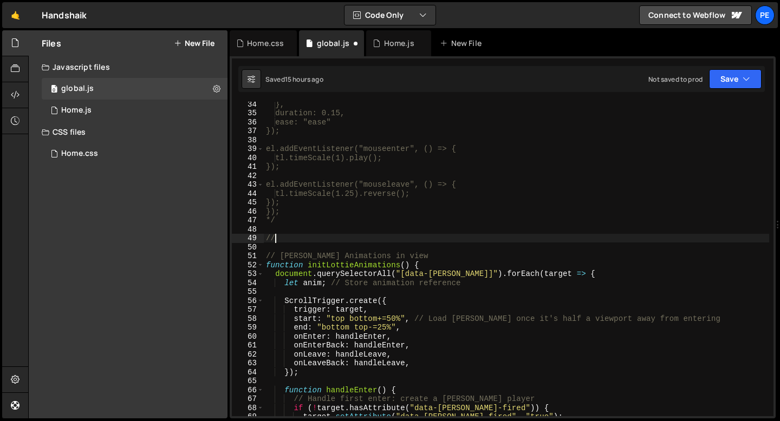
scroll to position [0, 0]
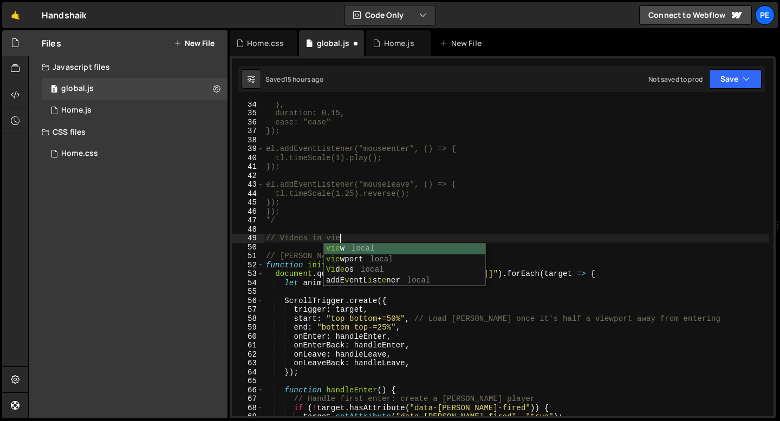
type textarea "// Videos in view"
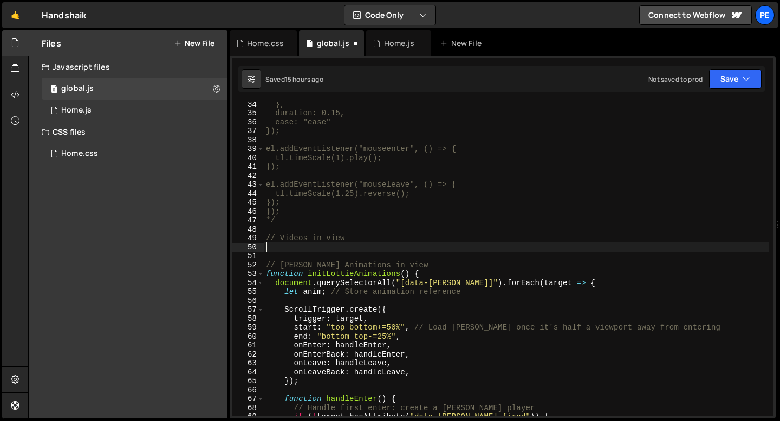
paste textarea "});"
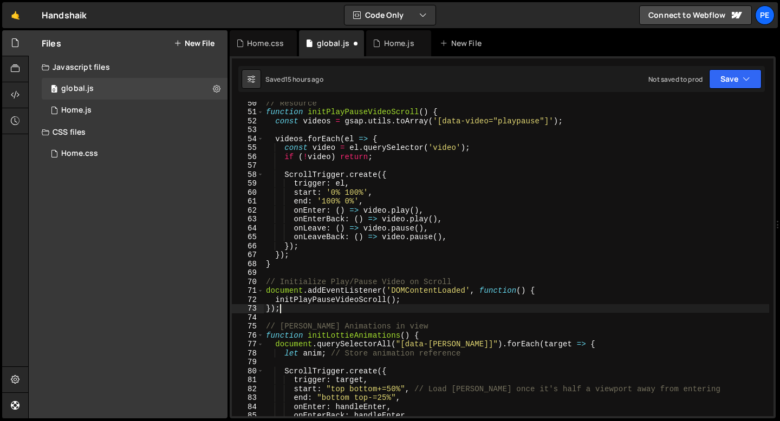
scroll to position [441, 0]
click at [291, 290] on div "// Resource function initPlayPauseVideoScroll ( ) { const videos = gsap . utils…" at bounding box center [516, 265] width 505 height 333
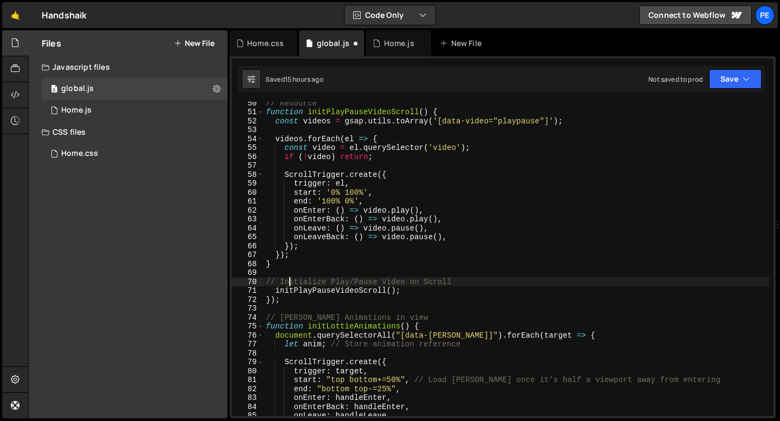
click at [291, 283] on div "// Resource function initPlayPauseVideoScroll ( ) { const videos = gsap . utils…" at bounding box center [516, 265] width 505 height 333
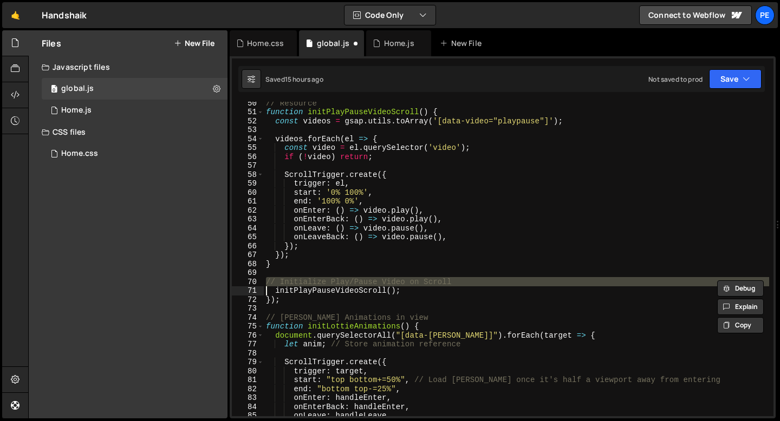
click at [291, 283] on div "// Resource function initPlayPauseVideoScroll ( ) { const videos = gsap . utils…" at bounding box center [516, 265] width 505 height 333
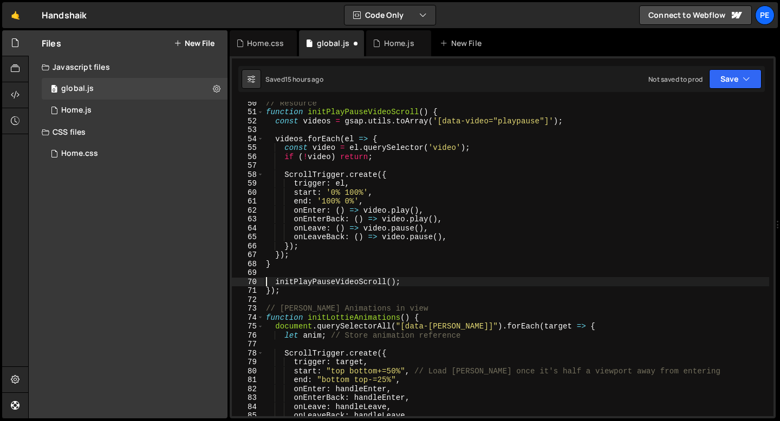
click at [281, 290] on div "// Resource function initPlayPauseVideoScroll ( ) { const videos = gsap . utils…" at bounding box center [516, 265] width 505 height 333
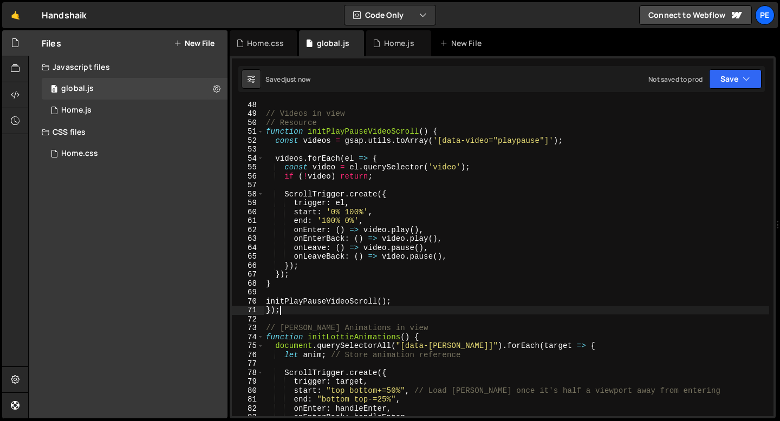
scroll to position [419, 0]
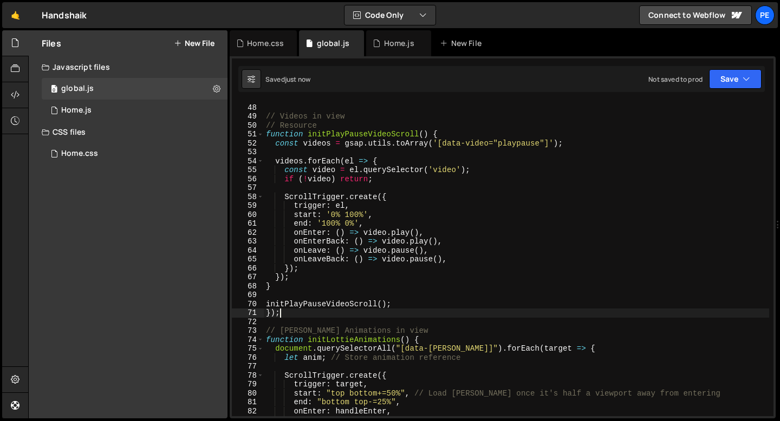
click at [444, 133] on div "*/ // Videos in view // Resource function initPlayPauseVideoScroll ( ) { const …" at bounding box center [516, 260] width 505 height 333
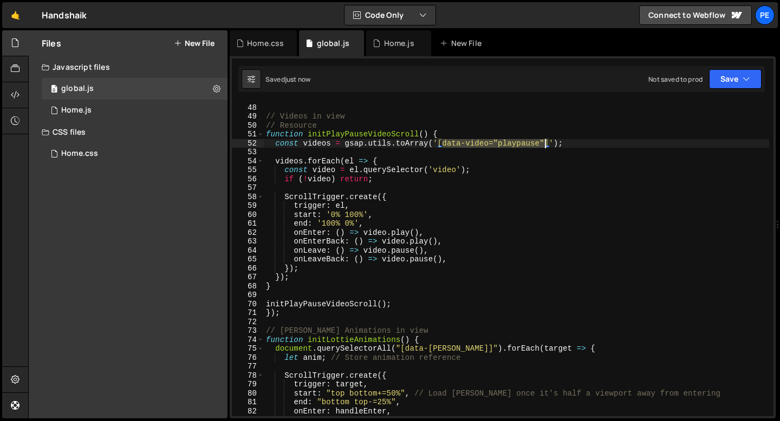
drag, startPoint x: 444, startPoint y: 141, endPoint x: 545, endPoint y: 147, distance: 100.9
click at [545, 147] on div "*/ // Videos in view // Resource function initPlayPauseVideoScroll ( ) { const …" at bounding box center [516, 260] width 505 height 333
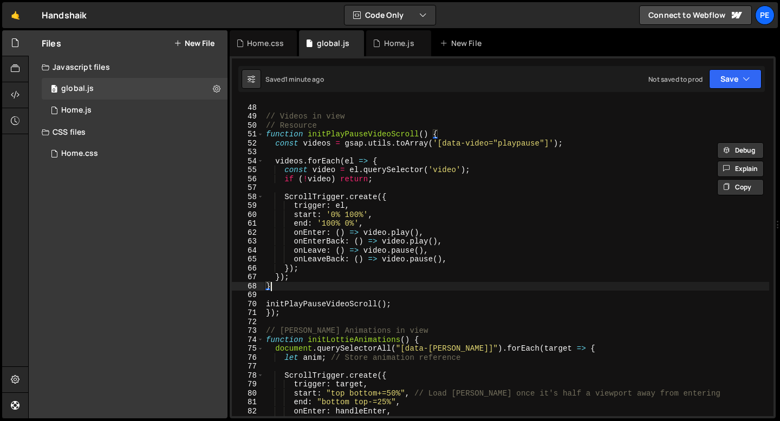
click at [316, 283] on div "*/ // Videos in view // Resource function initPlayPauseVideoScroll ( ) { const …" at bounding box center [516, 260] width 505 height 333
click at [320, 126] on div "*/ // Videos in view // Resource function initPlayPauseVideoScroll ( ) { const …" at bounding box center [516, 260] width 505 height 333
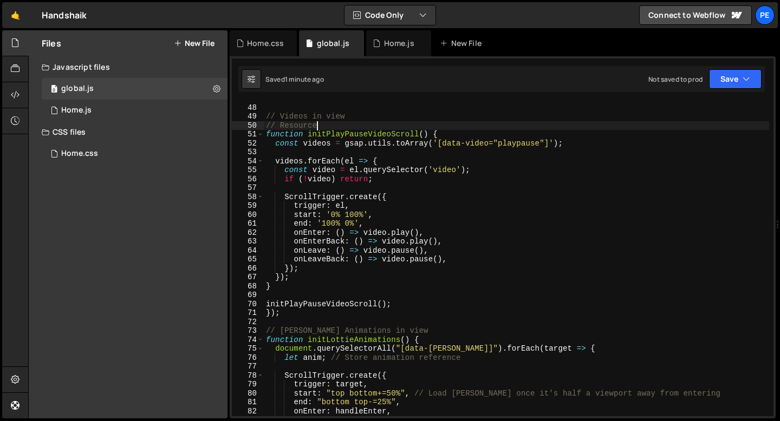
click at [320, 126] on div "*/ // Videos in view // Resource function initPlayPauseVideoScroll ( ) { const …" at bounding box center [516, 260] width 505 height 333
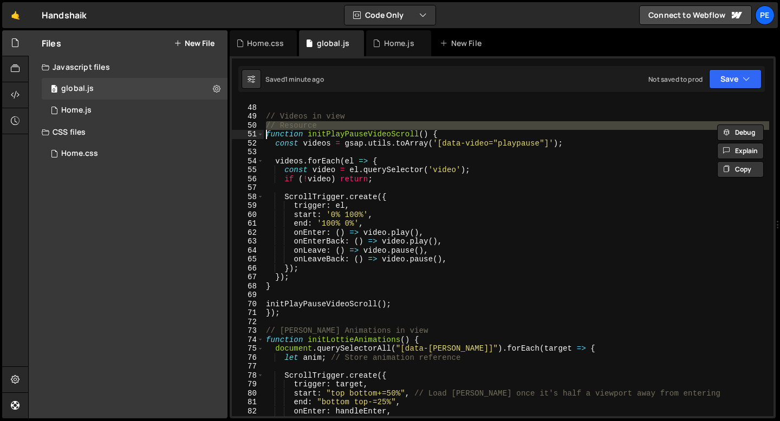
click at [320, 126] on div "*/ // Videos in view // Resource function initPlayPauseVideoScroll ( ) { const …" at bounding box center [516, 260] width 505 height 333
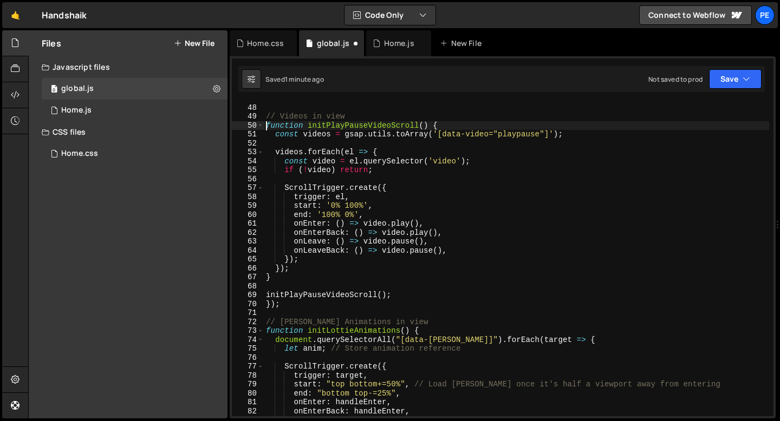
click at [383, 151] on div "*/ // Videos in view function initPlayPauseVideoScroll ( ) { const videos = gsa…" at bounding box center [516, 260] width 505 height 333
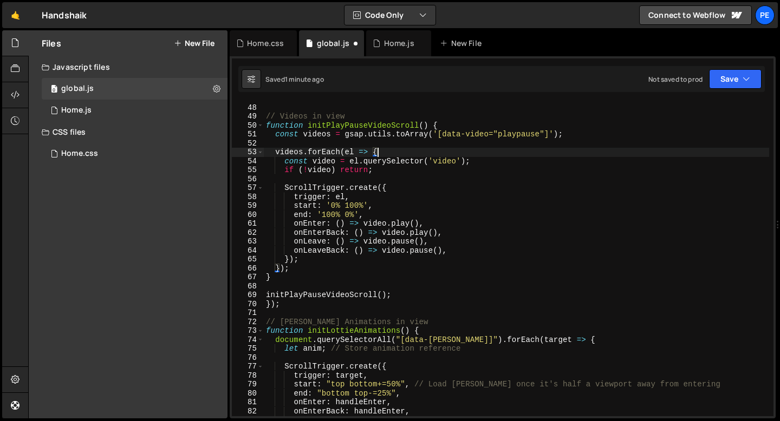
click at [280, 278] on div "*/ // Videos in view function initPlayPauseVideoScroll ( ) { const videos = gsa…" at bounding box center [516, 260] width 505 height 333
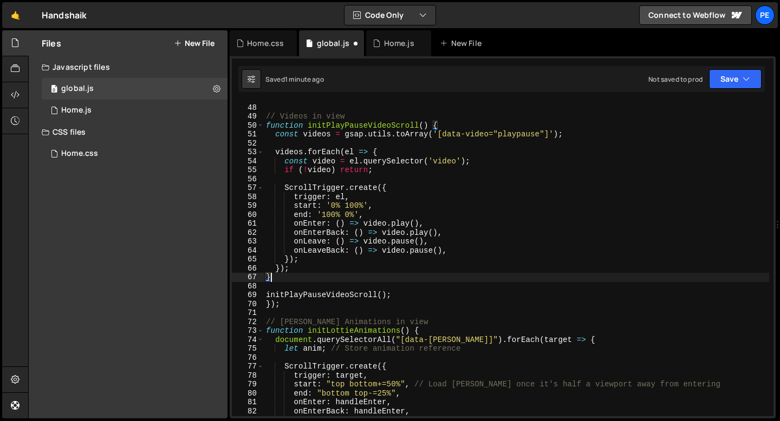
click at [282, 306] on div "*/ // Videos in view function initPlayPauseVideoScroll ( ) { const videos = gsa…" at bounding box center [516, 260] width 505 height 333
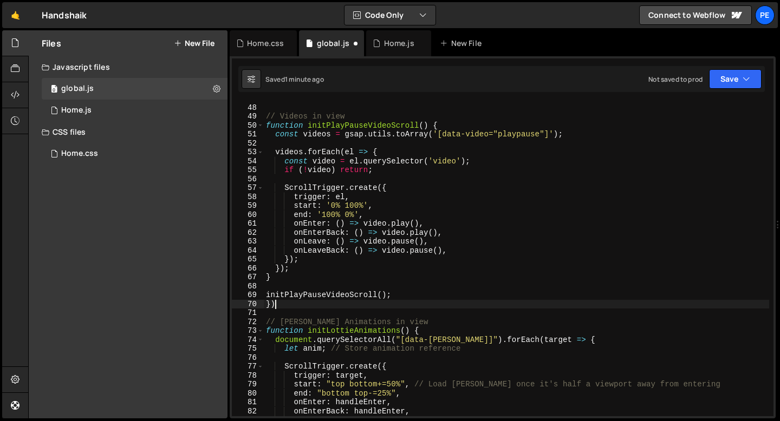
type textarea "}"
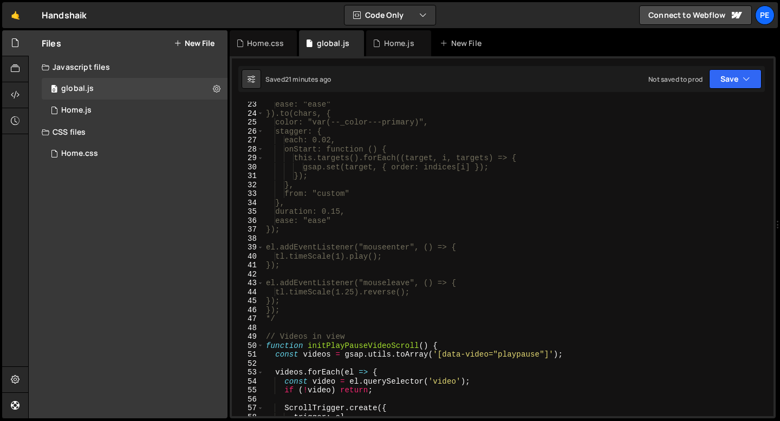
scroll to position [155, 0]
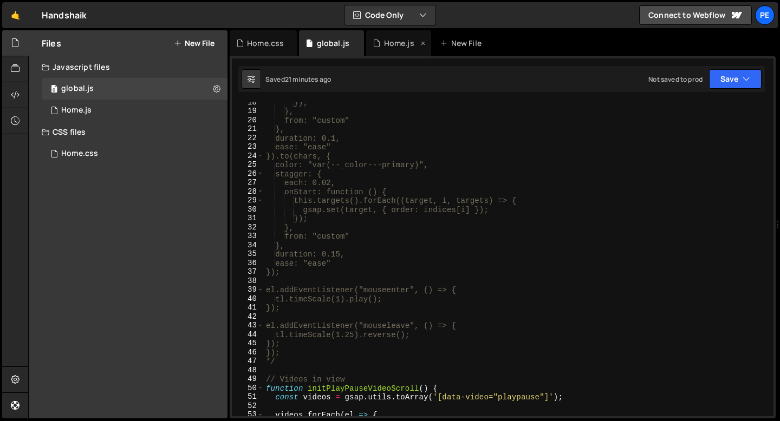
click at [399, 40] on div "Home.js" at bounding box center [399, 43] width 30 height 11
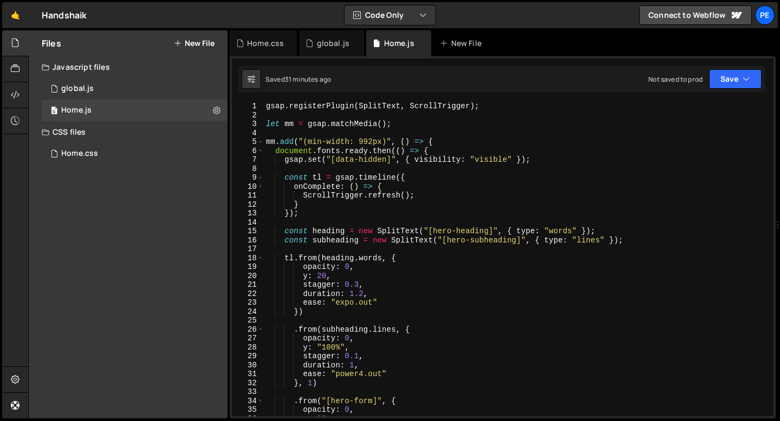
scroll to position [0, 0]
click at [333, 47] on div "global.js" at bounding box center [333, 43] width 32 height 11
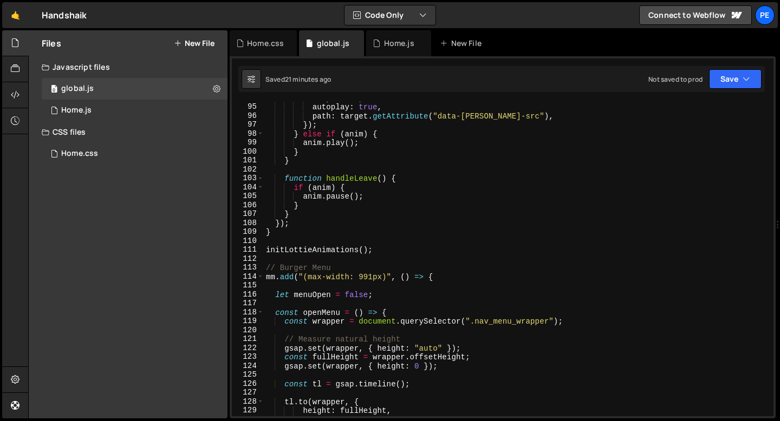
scroll to position [844, 0]
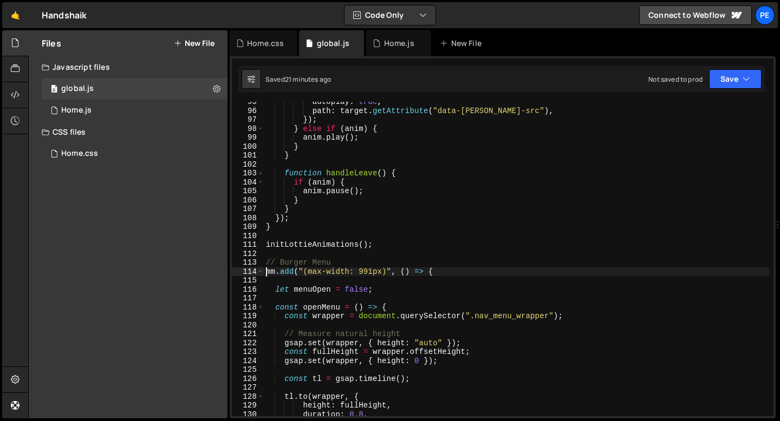
click at [265, 273] on div "autoplay : true , path : target . getAttribute ( "data-lottie-src" ) , }) ; } e…" at bounding box center [516, 263] width 505 height 333
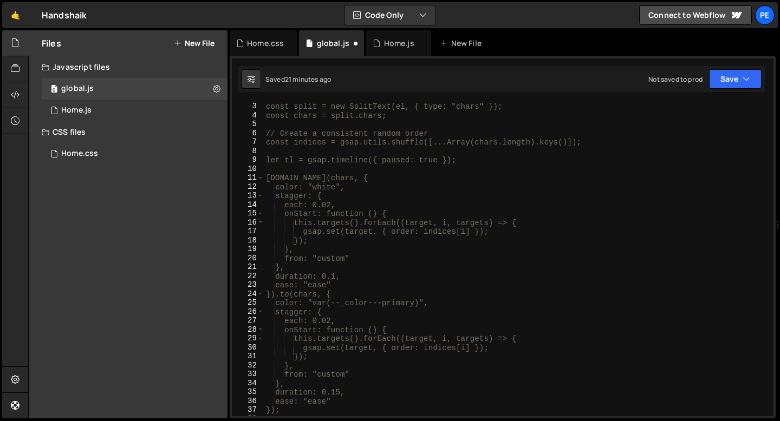
scroll to position [0, 0]
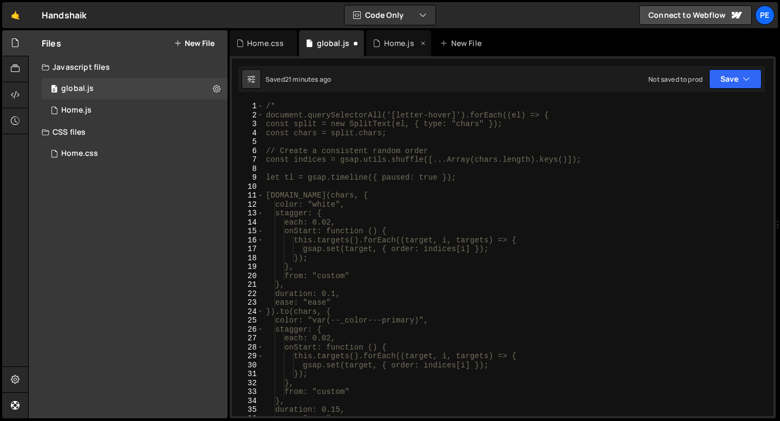
type textarea "globalmm.add("(max-width: 991px)", () => {"
click at [381, 54] on div "Home.js" at bounding box center [398, 43] width 65 height 26
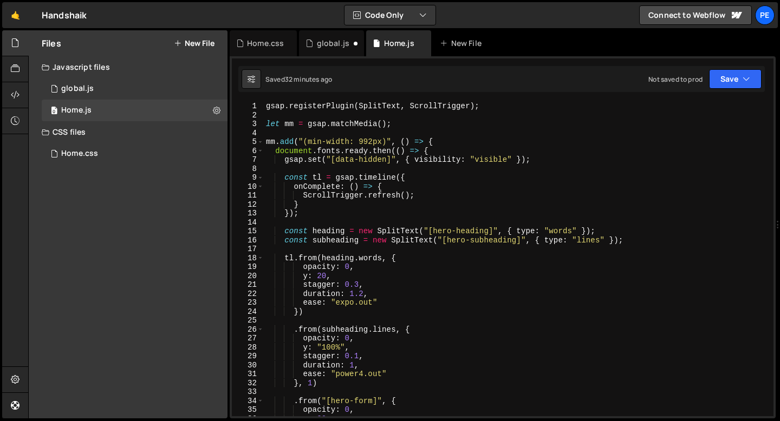
click at [291, 121] on div "gsap . registerPlugin ( SplitText , ScrollTrigger ) ; let mm = gsap . matchMedi…" at bounding box center [516, 268] width 505 height 333
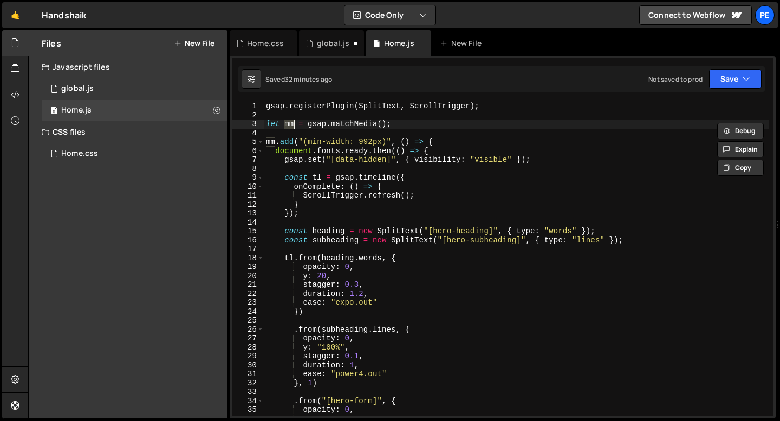
click at [291, 121] on div "gsap . registerPlugin ( SplitText , ScrollTrigger ) ; let mm = gsap . matchMedi…" at bounding box center [516, 268] width 505 height 333
type textarea "let mm = gsap.matchMedia();"
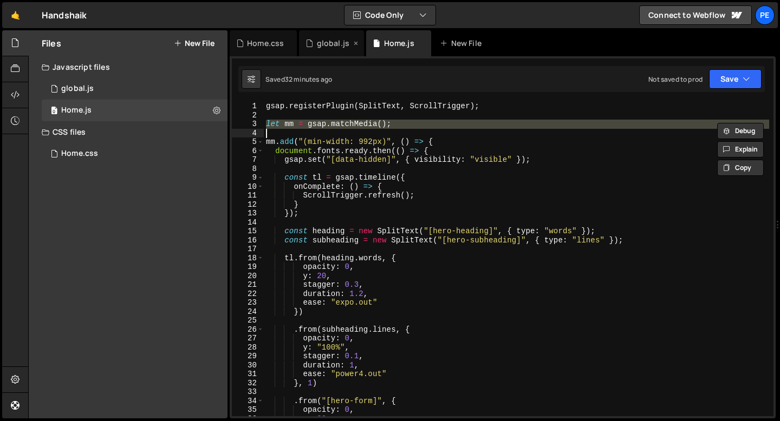
click at [317, 45] on div "global.js" at bounding box center [333, 43] width 32 height 11
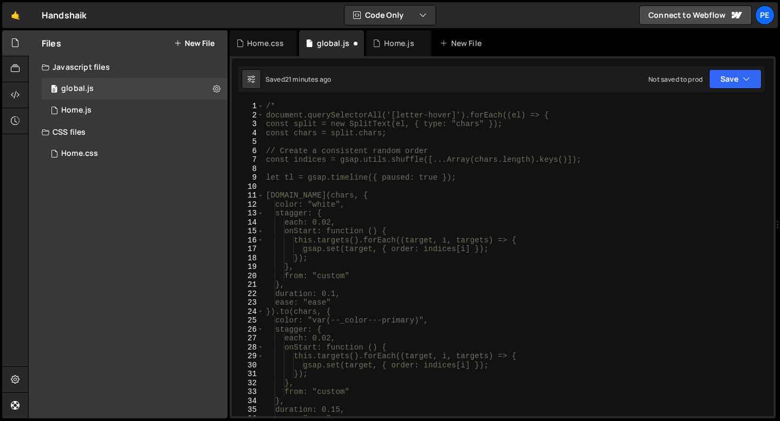
click at [267, 108] on div "/* document.querySelectorAll('[letter-hover]').forEach((el) => { const split = …" at bounding box center [516, 268] width 505 height 333
type textarea "/*"
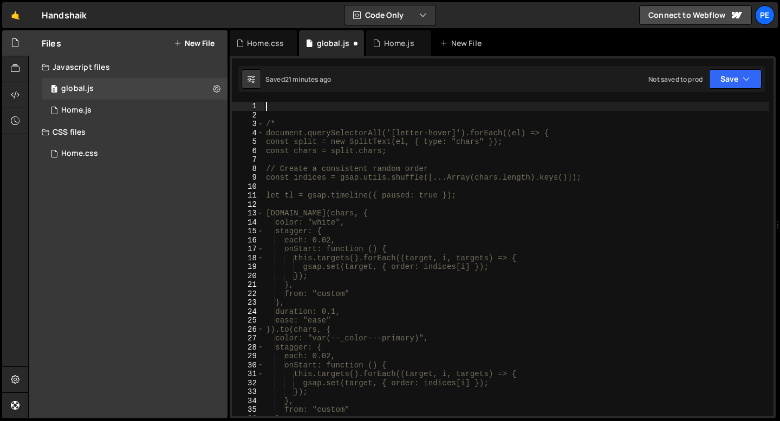
paste textarea "let mm = gsap.matchMedia();"
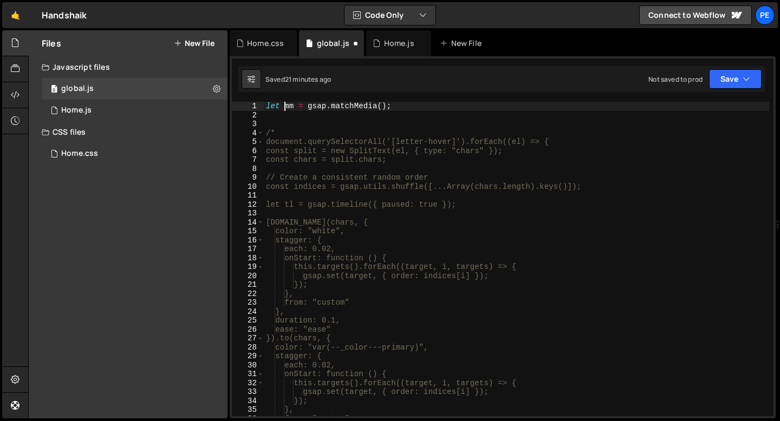
click at [284, 106] on div "let mm = gsap . matchMedia ( ) ; /* document.querySelectorAll('[letter-hover]')…" at bounding box center [516, 268] width 505 height 333
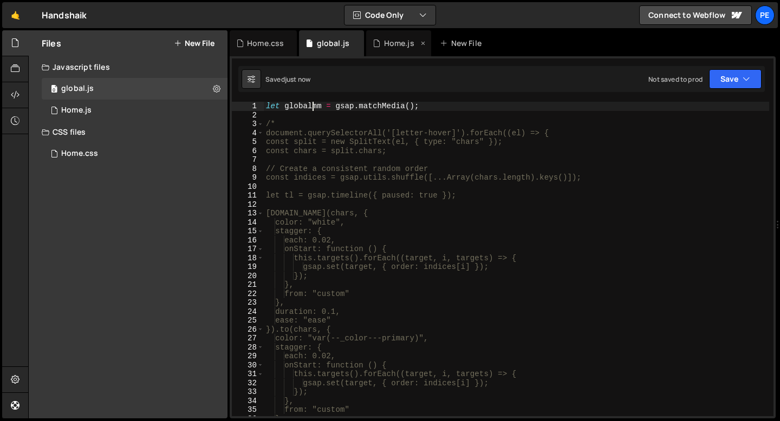
type textarea "let globalmm = gsap.matchMedia();"
click at [394, 41] on div "Home.js" at bounding box center [399, 43] width 30 height 11
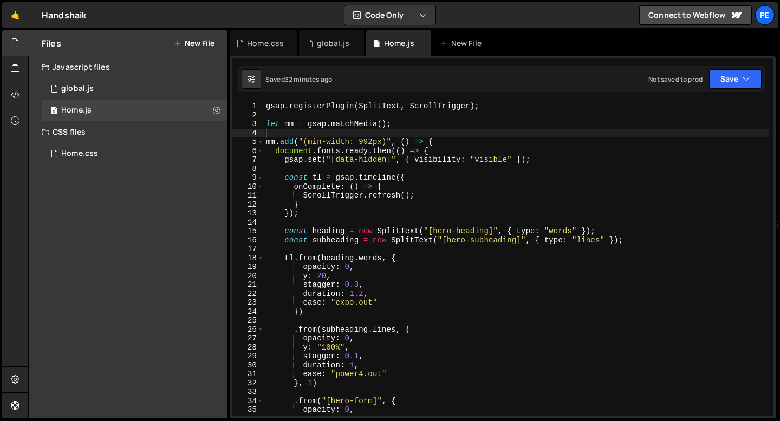
click at [323, 142] on div "gsap . registerPlugin ( SplitText , ScrollTrigger ) ; let mm = gsap . matchMedi…" at bounding box center [516, 268] width 505 height 333
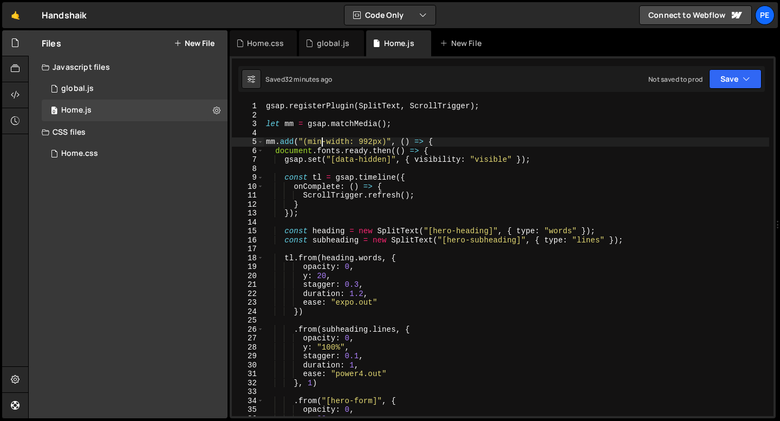
click at [323, 142] on div "gsap . registerPlugin ( SplitText , ScrollTrigger ) ; let mm = gsap . matchMedi…" at bounding box center [516, 268] width 505 height 333
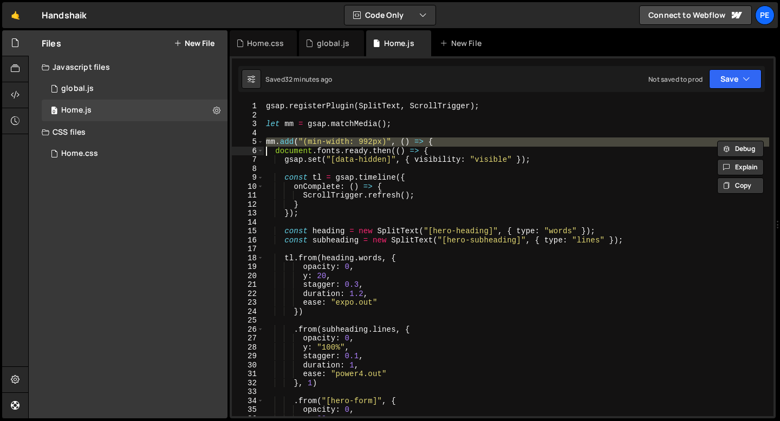
click at [323, 142] on div "gsap . registerPlugin ( SplitText , ScrollTrigger ) ; let mm = gsap . matchMedi…" at bounding box center [516, 268] width 505 height 333
type textarea "mm.add("(min-width: 992px)", () => { document.fonts.ready.then(() => {"
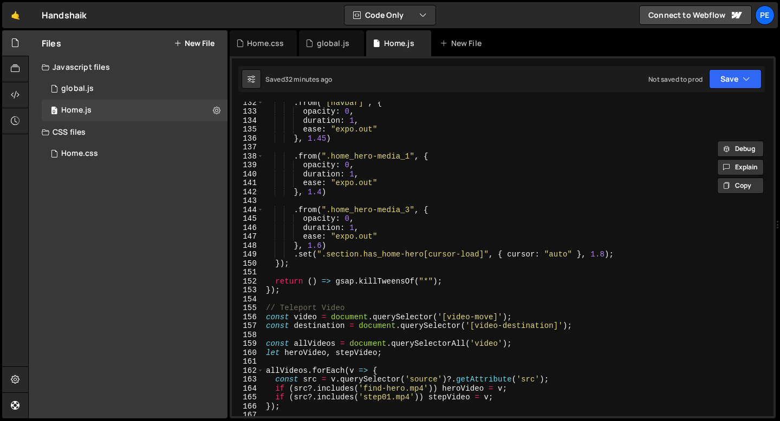
scroll to position [1292, 0]
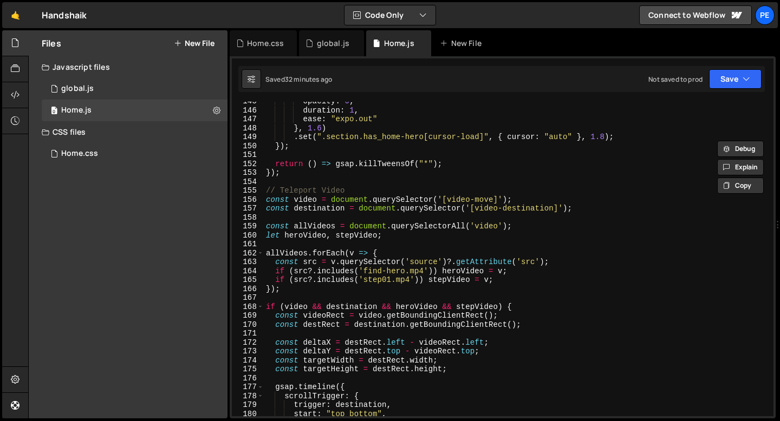
click at [317, 183] on div "opacity : 0 , duration : 1 , ease : "expo.out" } , 1.6 ) . set ( ".section.has_…" at bounding box center [516, 263] width 505 height 333
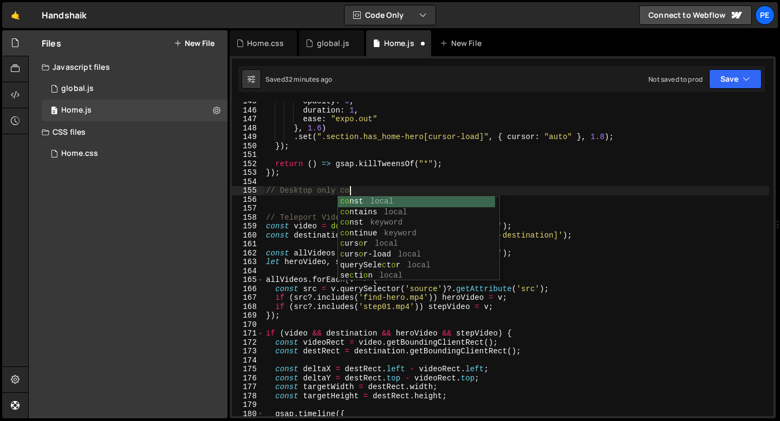
scroll to position [0, 6]
type textarea "// Desktop only code"
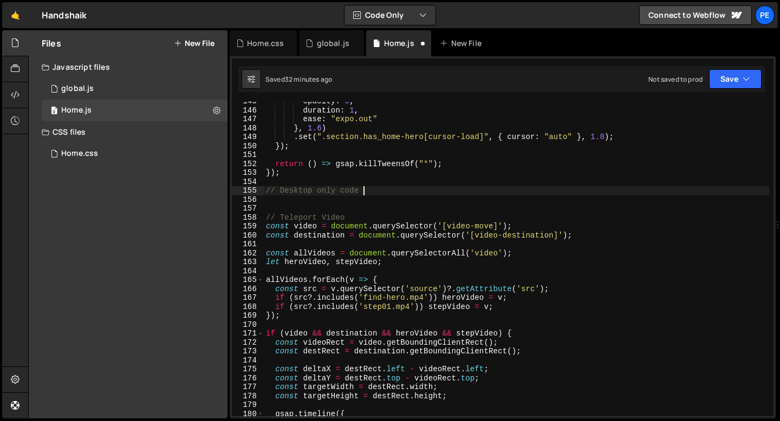
scroll to position [0, 0]
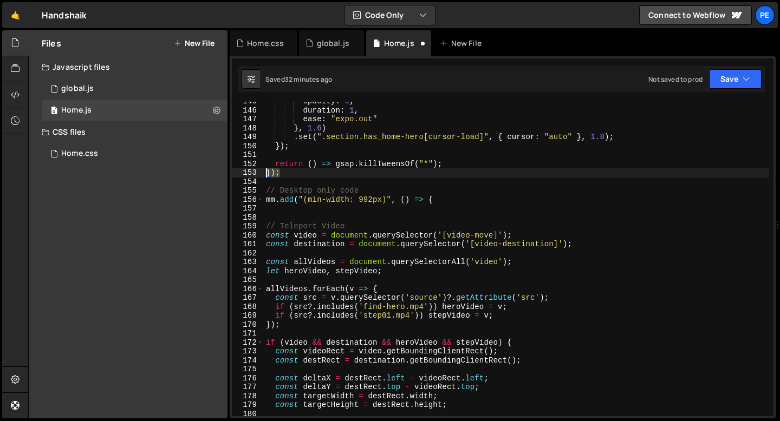
drag, startPoint x: 281, startPoint y: 173, endPoint x: 256, endPoint y: 173, distance: 24.9
click at [257, 173] on div "145 146 147 148 149 150 151 152 153 154 155 156 157 158 159 160 161 162 163 164…" at bounding box center [503, 259] width 542 height 315
type textarea "});"
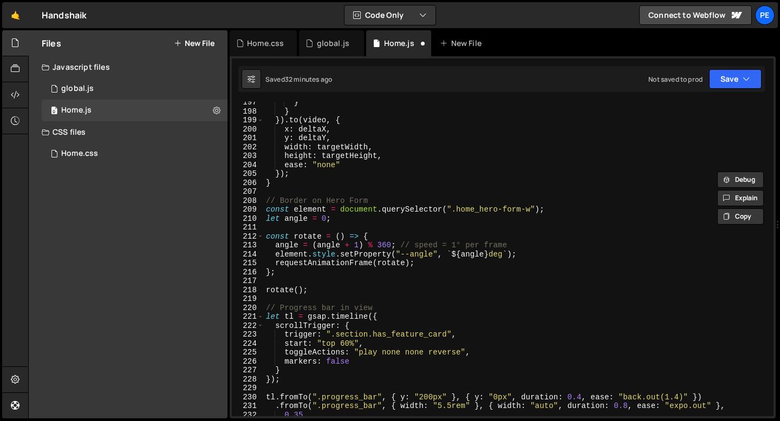
scroll to position [1756, 0]
click at [280, 187] on div "} } }) . to ( video , { x : deltaX , y : deltaY , width : targetWidth , height …" at bounding box center [516, 264] width 505 height 333
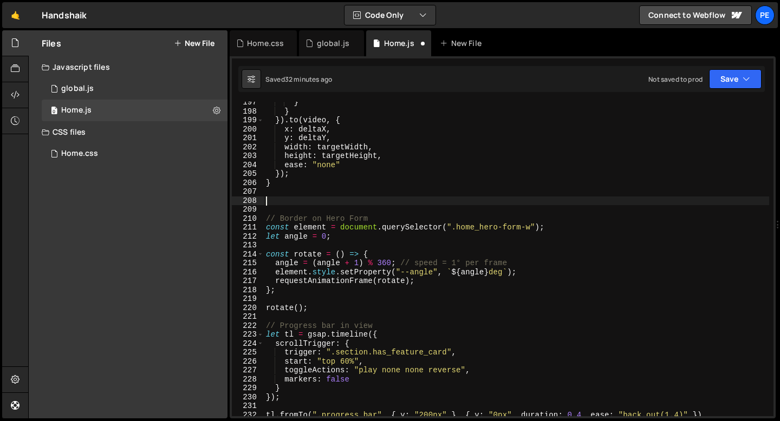
paste textarea "});"
type textarea "});"
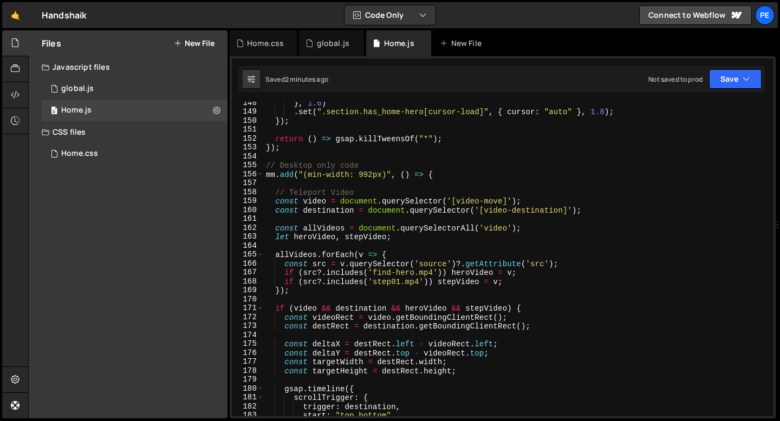
scroll to position [1312, 0]
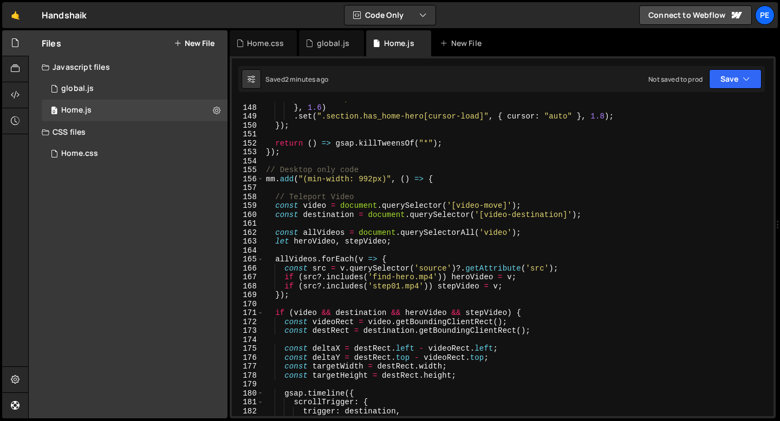
click at [285, 162] on div "ease : "expo.out" } , 1.6 ) . set ( ".section.has_home-hero[cursor-load]" , { c…" at bounding box center [516, 260] width 505 height 333
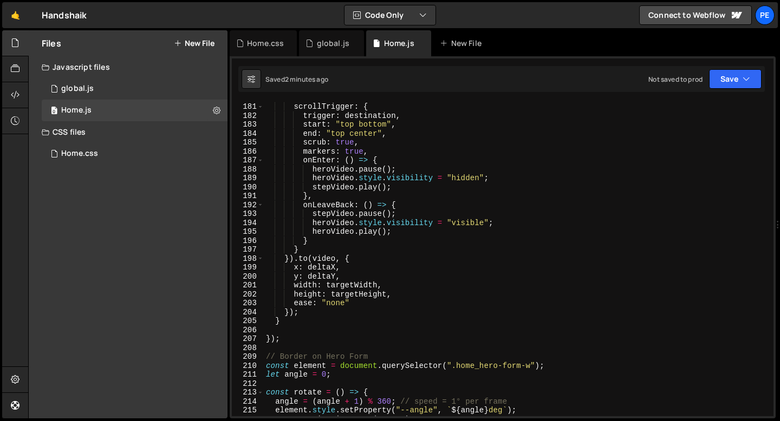
scroll to position [1741, 0]
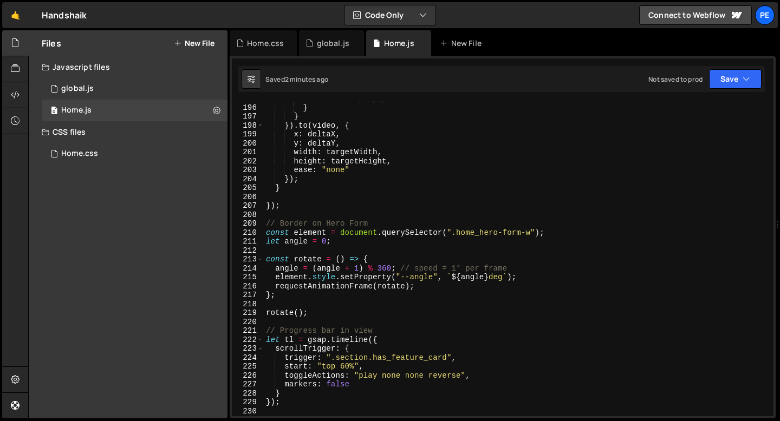
click at [291, 216] on div "heroVideo . play ( ) ; } } }) . to ( video , { x : deltaX , y : deltaY , width …" at bounding box center [516, 260] width 505 height 333
type textarea "`"
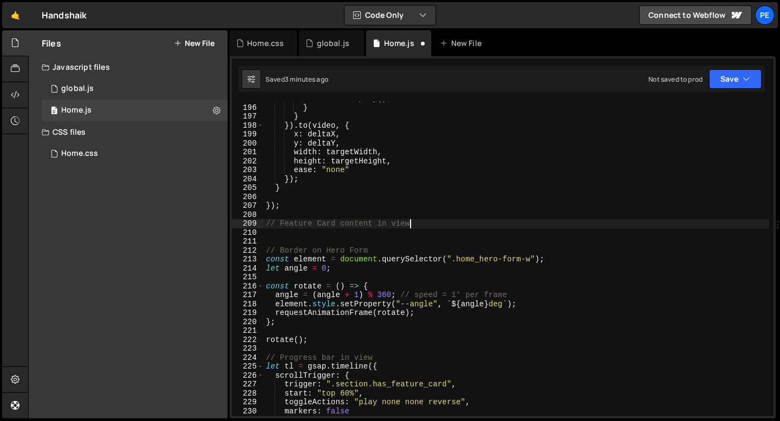
type textarea "// Feature Card content in view"
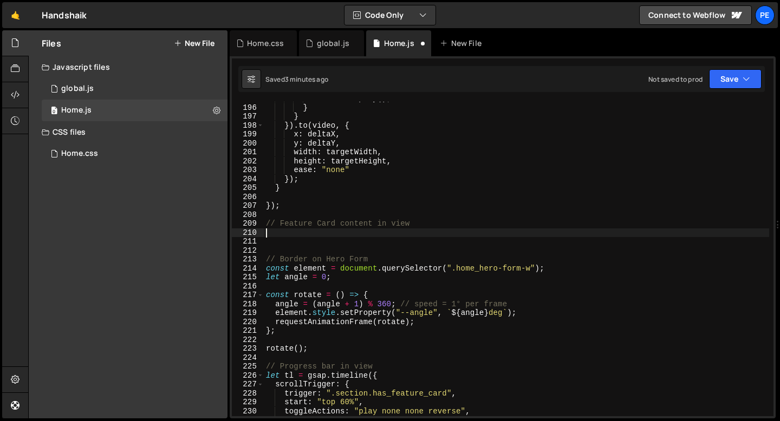
paste textarea "});"
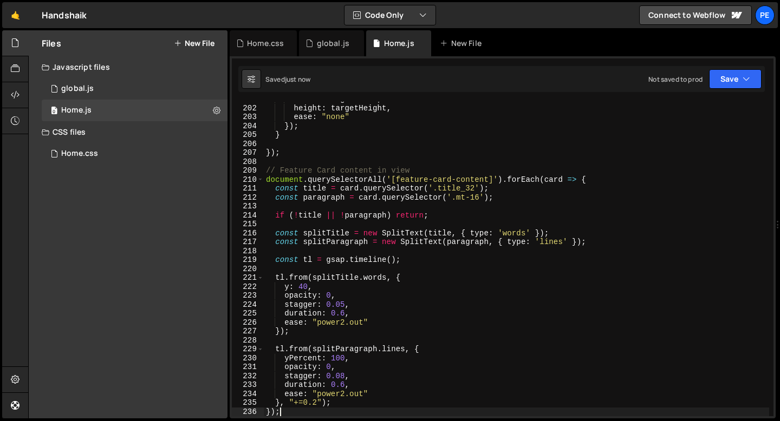
scroll to position [1813, 0]
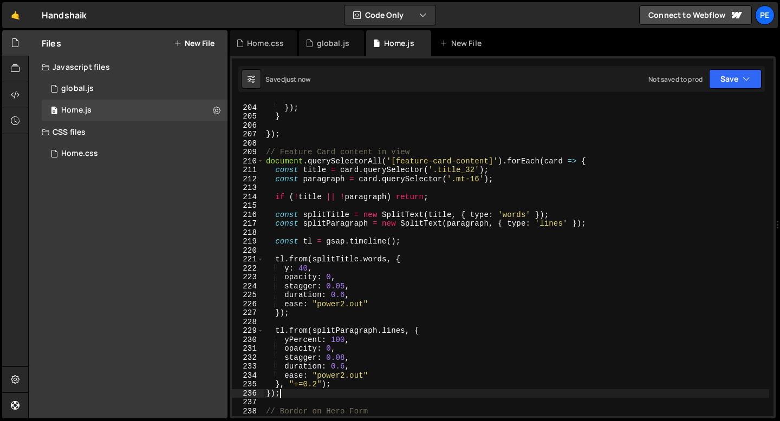
click at [321, 384] on div "ease : "none" }) ; } }) ; // Feature Card content in view document . querySelec…" at bounding box center [516, 260] width 505 height 333
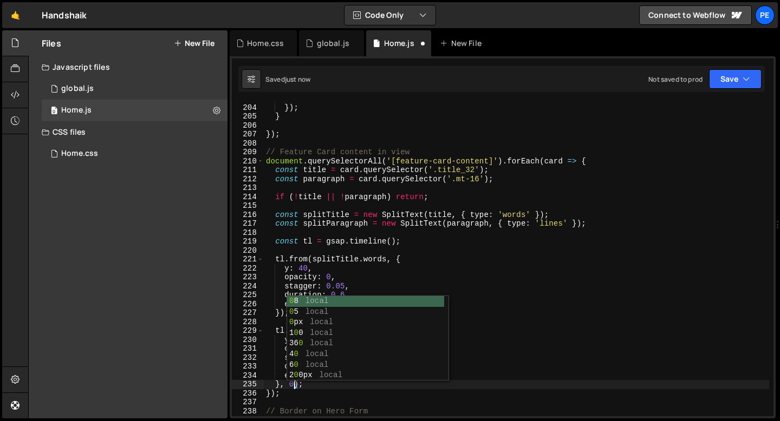
type textarea "}, 0.2);"
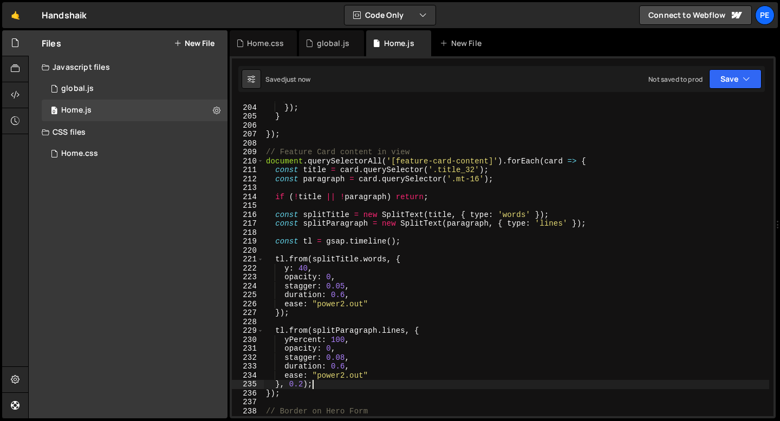
click at [330, 383] on div "ease : "none" }) ; } }) ; // Feature Card content in view document . querySelec…" at bounding box center [516, 260] width 505 height 333
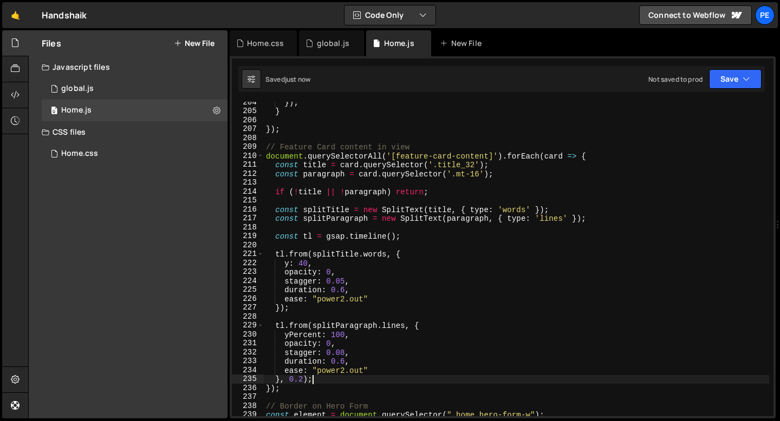
scroll to position [1875, 0]
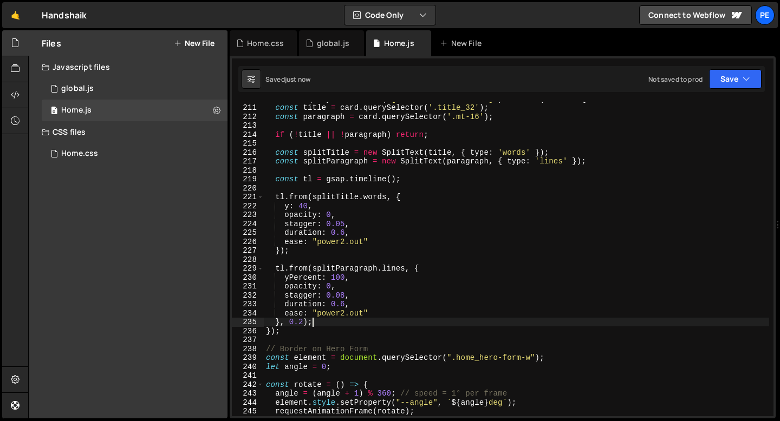
click at [293, 344] on div "document . querySelectorAll ( '[feature-card-content]' ) . forEach ( card => { …" at bounding box center [516, 260] width 505 height 333
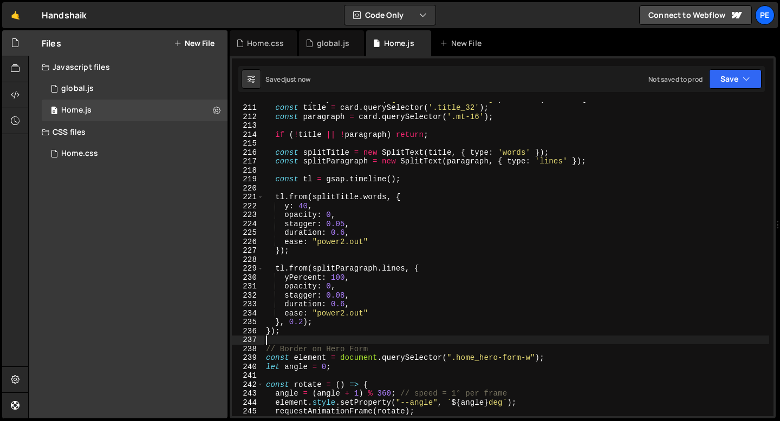
click at [343, 237] on div "document . querySelectorAll ( '[feature-card-content]' ) . forEach ( card => { …" at bounding box center [516, 260] width 505 height 333
click at [343, 242] on div "document . querySelectorAll ( '[feature-card-content]' ) . forEach ( card => { …" at bounding box center [516, 260] width 505 height 333
click at [345, 231] on div "document . querySelectorAll ( '[feature-card-content]' ) . forEach ( card => { …" at bounding box center [516, 260] width 505 height 333
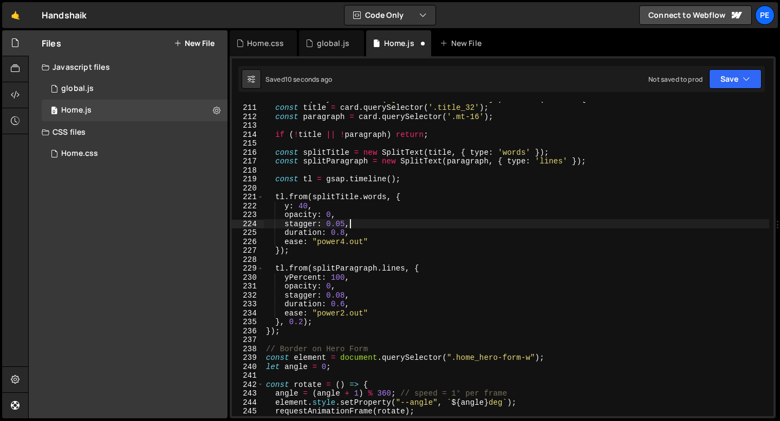
click at [355, 228] on div "document . querySelectorAll ( '[feature-card-content]' ) . forEach ( card => { …" at bounding box center [516, 260] width 505 height 333
click at [345, 305] on div "document . querySelectorAll ( '[feature-card-content]' ) . forEach ( card => { …" at bounding box center [516, 260] width 505 height 333
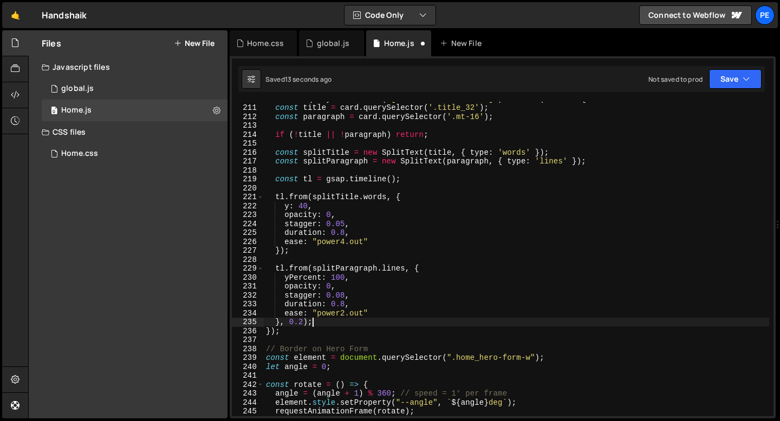
click at [330, 318] on div "document . querySelectorAll ( '[feature-card-content]' ) . forEach ( card => { …" at bounding box center [516, 260] width 505 height 333
click at [344, 314] on div "document . querySelectorAll ( '[feature-card-content]' ) . forEach ( card => { …" at bounding box center [516, 260] width 505 height 333
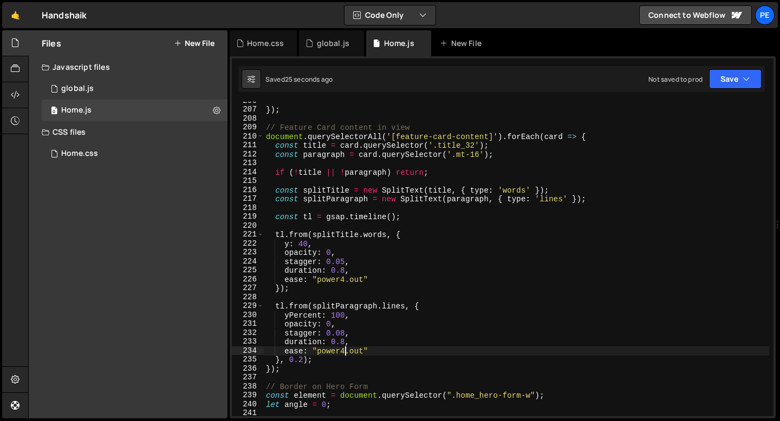
scroll to position [1835, 0]
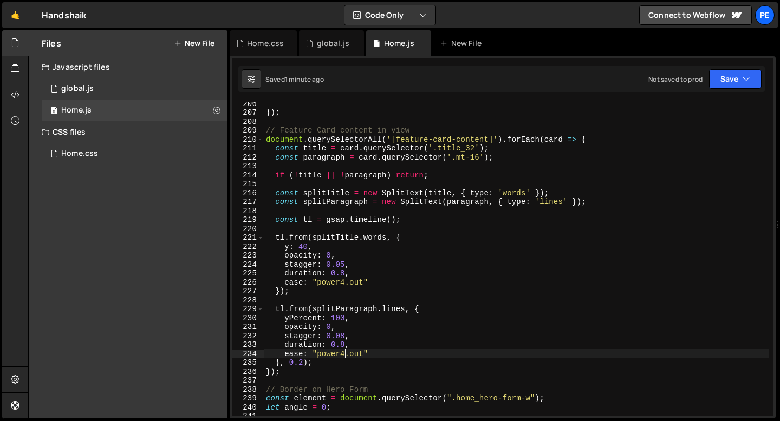
click at [324, 245] on div "}) ; // Feature Card content in view document . querySelectorAll ( '[feature-ca…" at bounding box center [516, 265] width 505 height 333
type textarea "y: 40,"
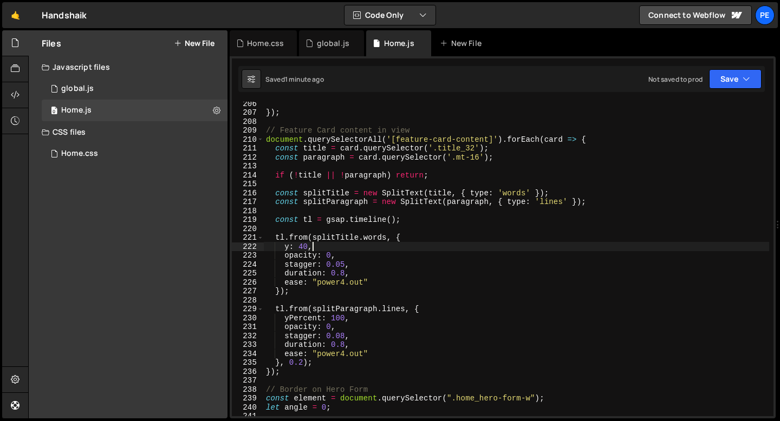
click at [341, 212] on div "}) ; // Feature Card content in view document . querySelectorAll ( '[feature-ca…" at bounding box center [516, 265] width 505 height 333
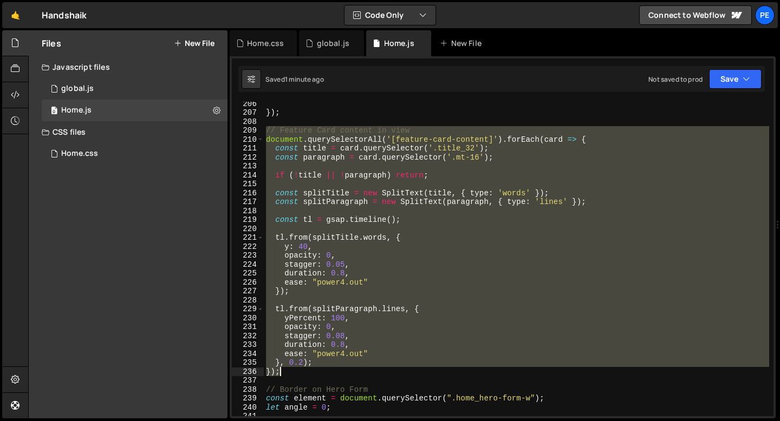
drag, startPoint x: 266, startPoint y: 131, endPoint x: 316, endPoint y: 369, distance: 243.5
click at [316, 369] on div "}) ; // Feature Card content in view document . querySelectorAll ( '[feature-ca…" at bounding box center [516, 265] width 505 height 333
click at [269, 142] on div "}) ; // Feature Card content in view document . querySelectorAll ( '[feature-ca…" at bounding box center [516, 259] width 505 height 315
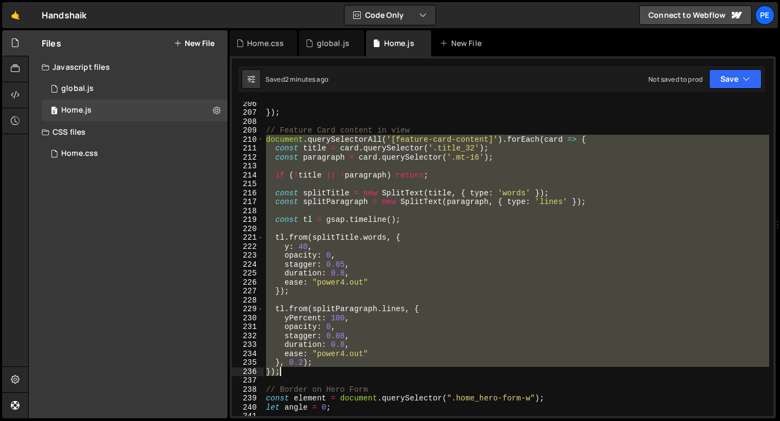
drag, startPoint x: 267, startPoint y: 141, endPoint x: 289, endPoint y: 368, distance: 228.0
click at [289, 368] on div "}) ; // Feature Card content in view document . querySelectorAll ( '[feature-ca…" at bounding box center [516, 265] width 505 height 333
type textarea "}, 0.2); });"
paste textarea
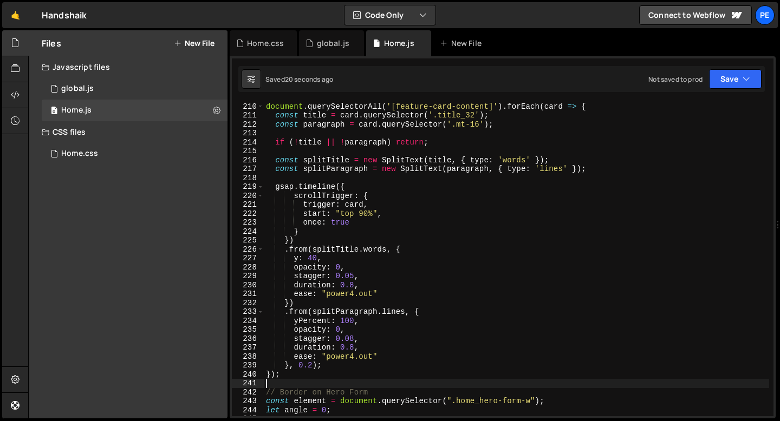
scroll to position [1870, 0]
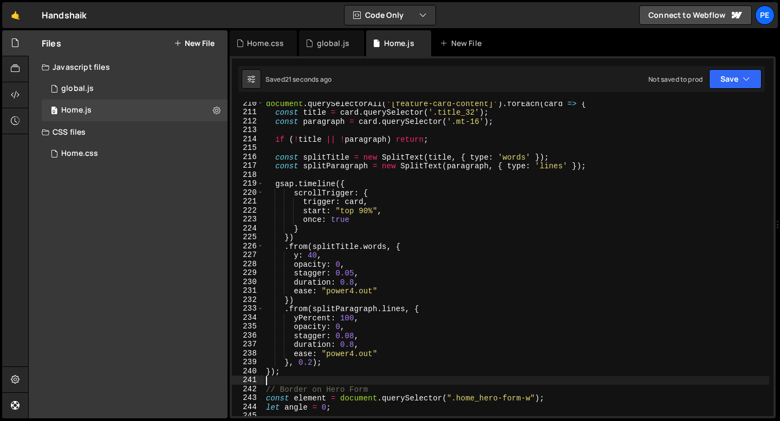
click at [313, 363] on div "document . querySelectorAll ( '[feature-card-content]' ) . forEach ( card => { …" at bounding box center [516, 265] width 505 height 333
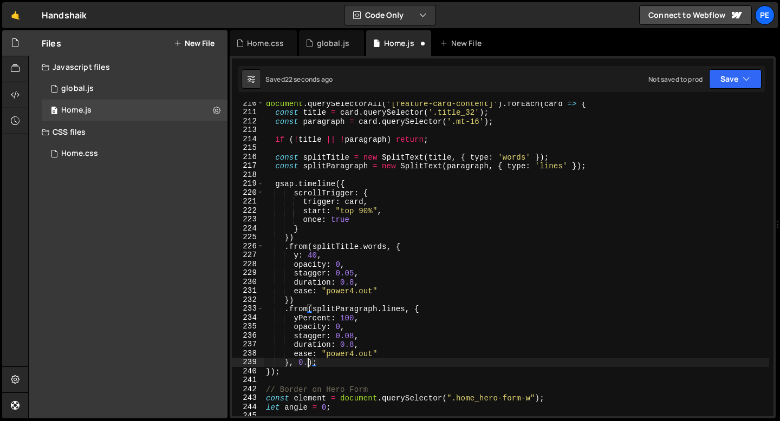
scroll to position [0, 3]
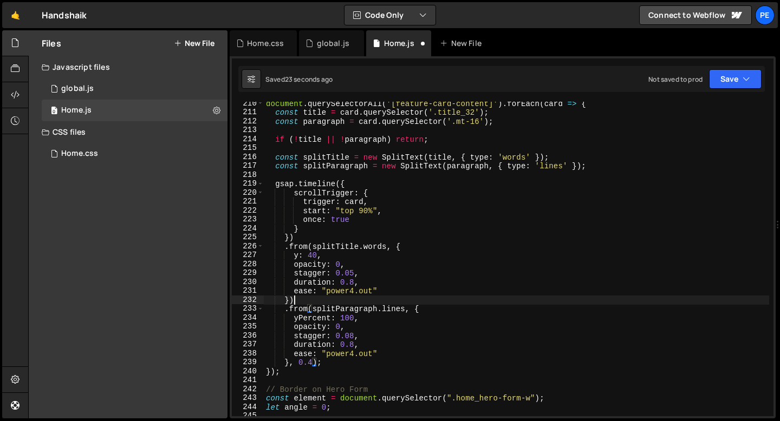
click at [301, 299] on div "document . querySelectorAll ( '[feature-card-content]' ) . forEach ( card => { …" at bounding box center [516, 265] width 505 height 333
click at [317, 255] on div "document . querySelectorAll ( '[feature-card-content]' ) . forEach ( card => { …" at bounding box center [516, 265] width 505 height 333
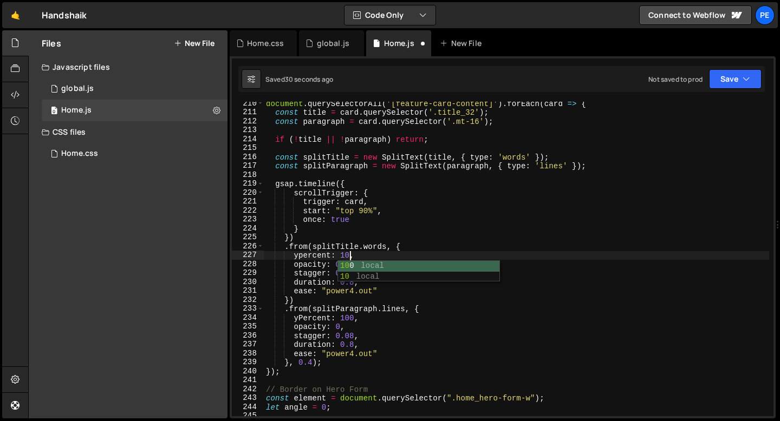
scroll to position [0, 6]
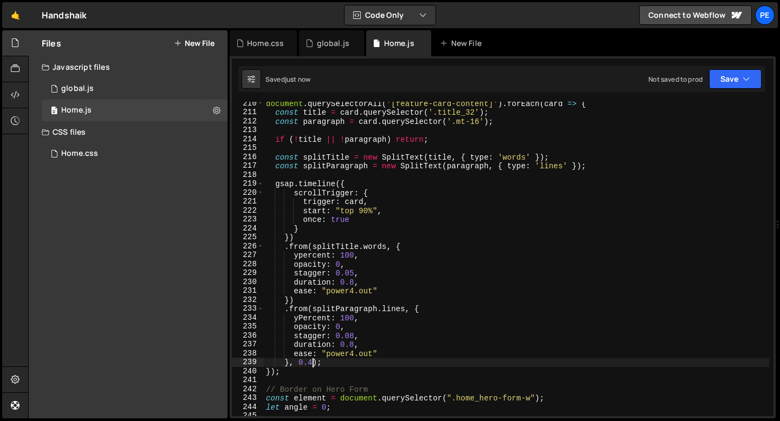
click at [311, 364] on div "document . querySelectorAll ( '[feature-card-content]' ) . forEach ( card => { …" at bounding box center [516, 265] width 505 height 333
click at [355, 345] on div "document . querySelectorAll ( '[feature-card-content]' ) . forEach ( card => { …" at bounding box center [516, 265] width 505 height 333
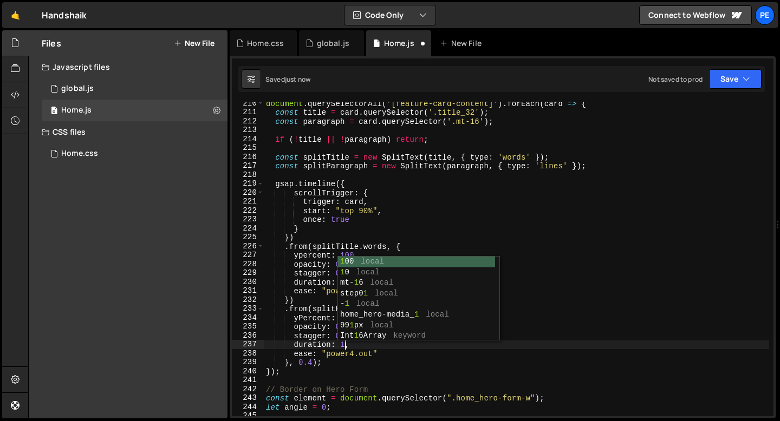
scroll to position [0, 5]
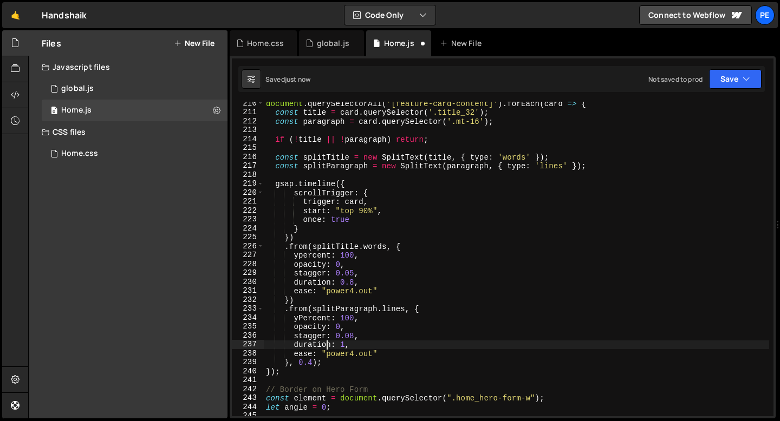
click at [327, 341] on div "document . querySelectorAll ( '[feature-card-content]' ) . forEach ( card => { …" at bounding box center [516, 265] width 505 height 333
click at [354, 335] on div "document . querySelectorAll ( '[feature-card-content]' ) . forEach ( card => { …" at bounding box center [516, 265] width 505 height 333
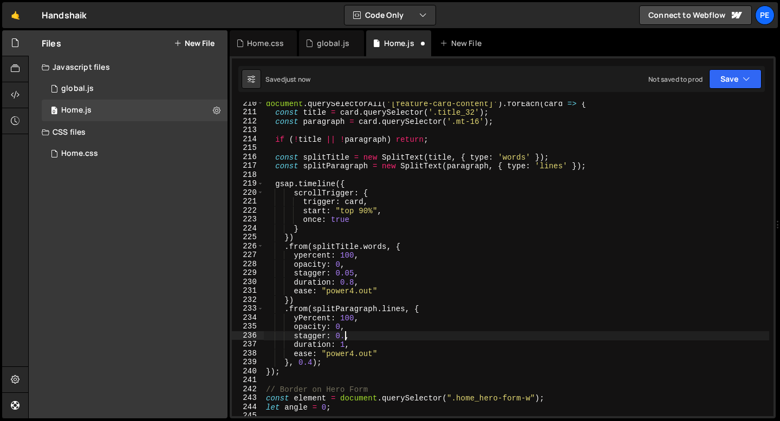
scroll to position [0, 5]
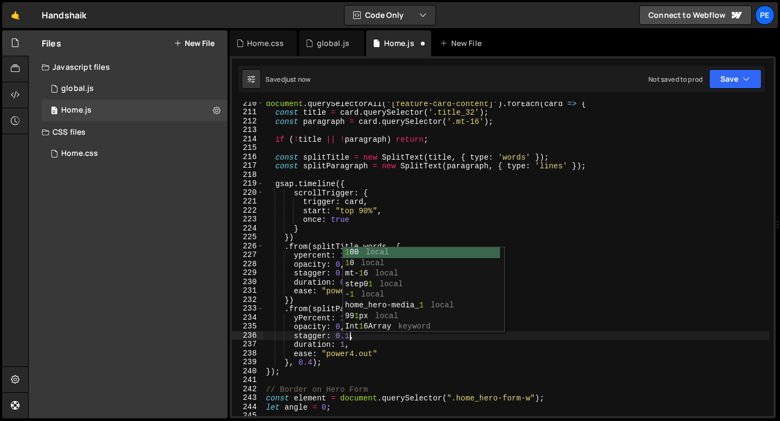
click at [355, 349] on div "document . querySelectorAll ( '[feature-card-content]' ) . forEach ( card => { …" at bounding box center [516, 265] width 505 height 333
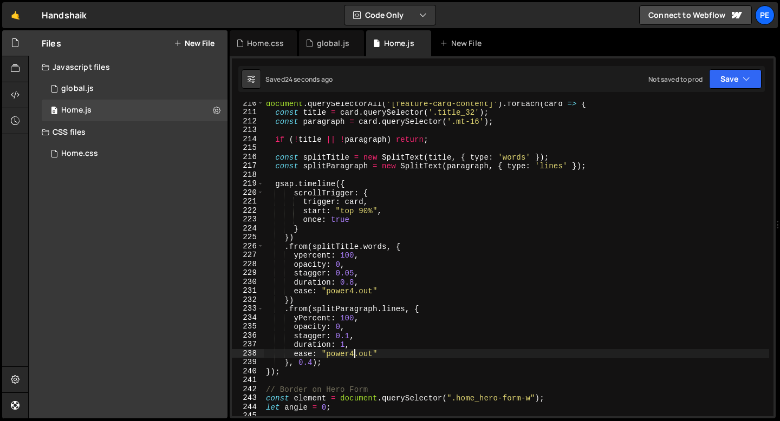
click at [362, 257] on div "document . querySelectorAll ( '[feature-card-content]' ) . forEach ( card => { …" at bounding box center [516, 265] width 505 height 333
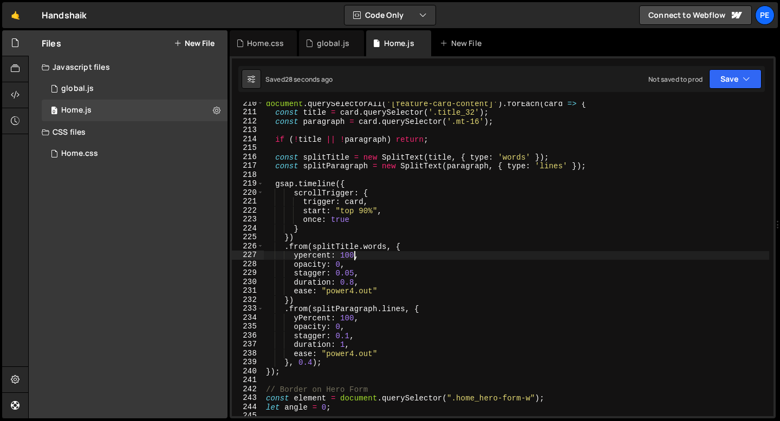
click at [355, 255] on div "document . querySelectorAll ( '[feature-card-content]' ) . forEach ( card => { …" at bounding box center [516, 265] width 505 height 333
drag, startPoint x: 330, startPoint y: 256, endPoint x: 302, endPoint y: 255, distance: 28.7
click at [302, 255] on div "document . querySelectorAll ( '[feature-card-content]' ) . forEach ( card => { …" at bounding box center [516, 265] width 505 height 333
click at [301, 255] on div "document . querySelectorAll ( '[feature-card-content]' ) . forEach ( card => { …" at bounding box center [516, 259] width 505 height 315
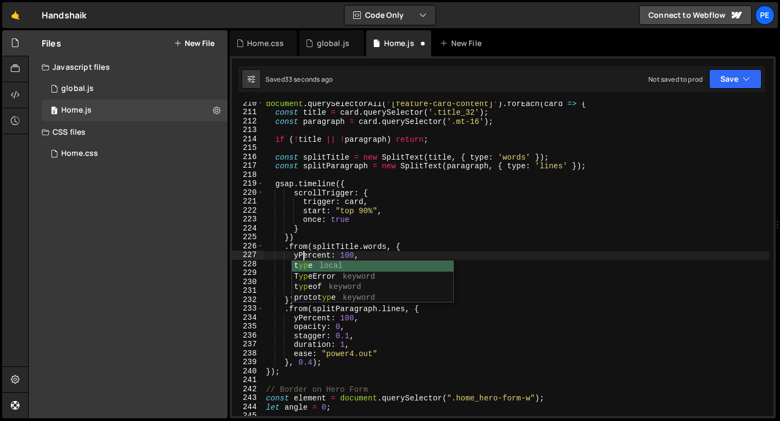
click at [344, 237] on div "document . querySelectorAll ( '[feature-card-content]' ) . forEach ( card => { …" at bounding box center [516, 265] width 505 height 333
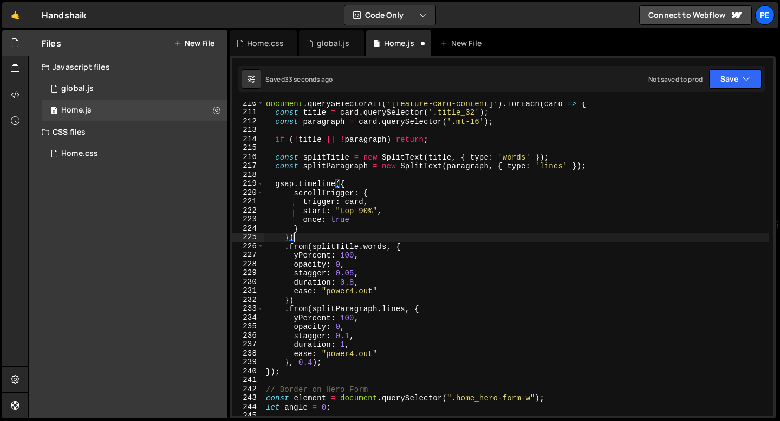
scroll to position [0, 1]
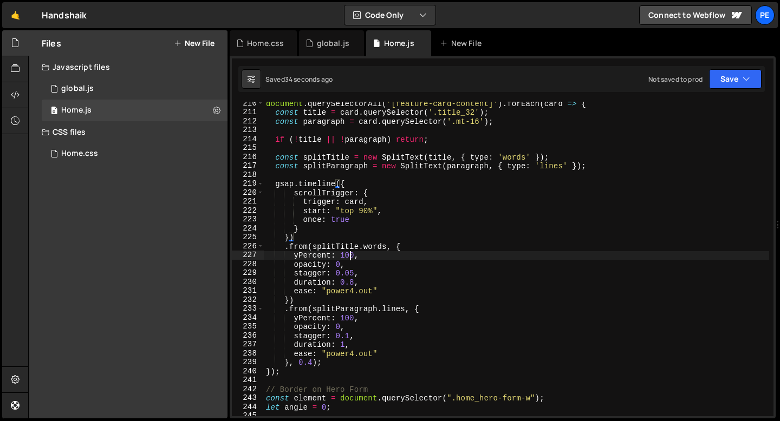
click at [348, 256] on div "document . querySelectorAll ( '[feature-card-content]' ) . forEach ( card => { …" at bounding box center [516, 265] width 505 height 333
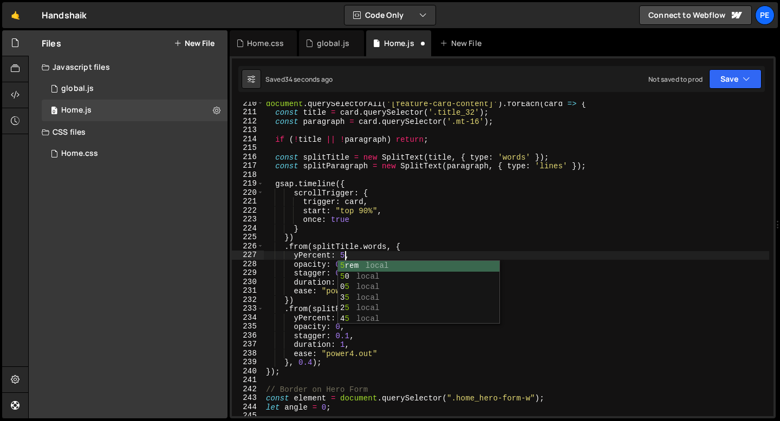
scroll to position [0, 5]
click at [349, 266] on div "document . querySelectorAll ( '[feature-card-content]' ) . forEach ( card => { …" at bounding box center [516, 265] width 505 height 333
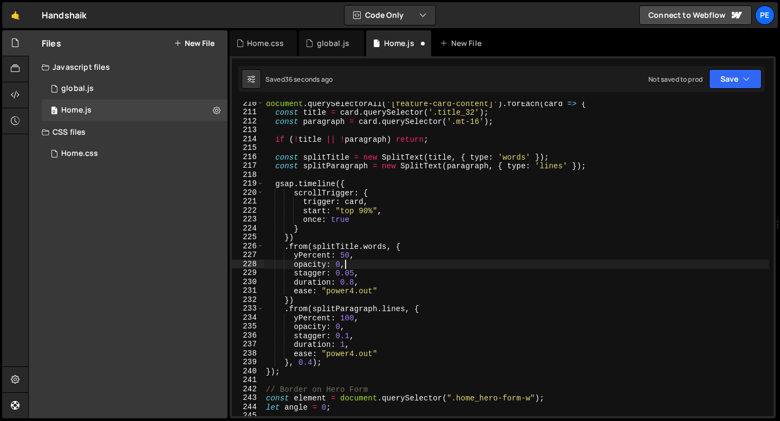
scroll to position [0, 5]
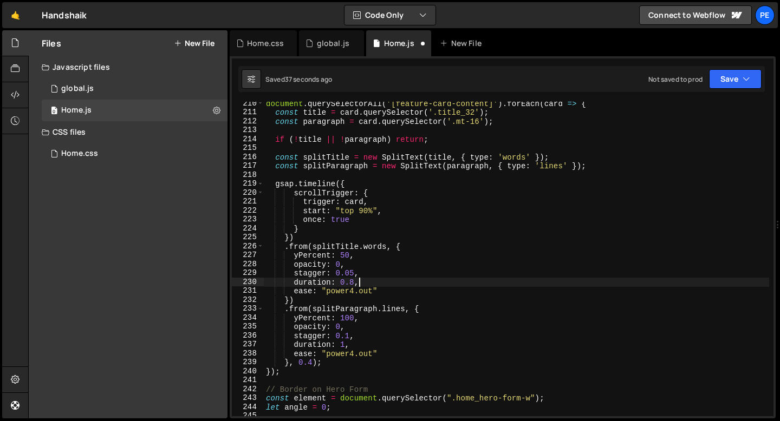
click at [367, 286] on div "document . querySelectorAll ( '[feature-card-content]' ) . forEach ( card => { …" at bounding box center [516, 265] width 505 height 333
click at [350, 298] on div "document . querySelectorAll ( '[feature-card-content]' ) . forEach ( card => { …" at bounding box center [516, 265] width 505 height 333
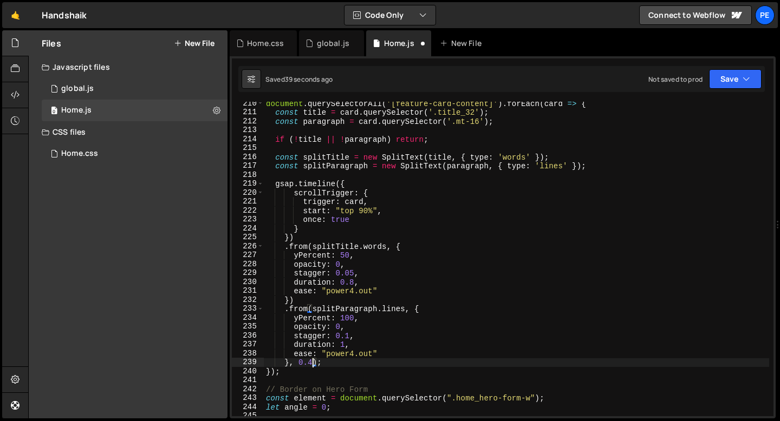
click at [312, 364] on div "document . querySelectorAll ( '[feature-card-content]' ) . forEach ( card => { …" at bounding box center [516, 265] width 505 height 333
click at [352, 352] on div "document . querySelectorAll ( '[feature-card-content]' ) . forEach ( card => { …" at bounding box center [516, 265] width 505 height 333
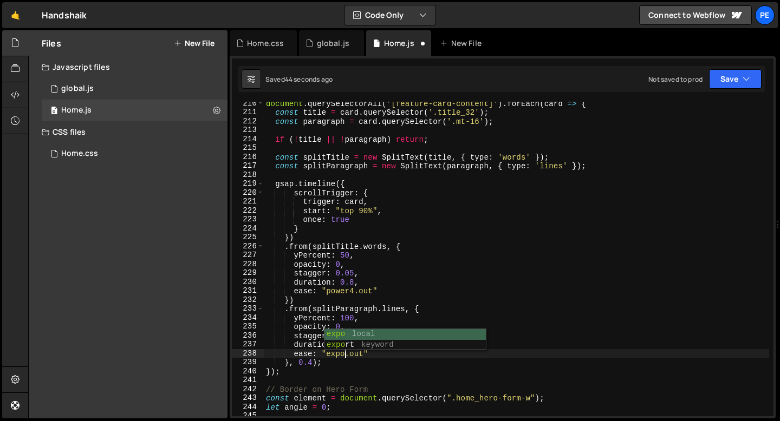
click at [344, 364] on div "document . querySelectorAll ( '[feature-card-content]' ) . forEach ( card => { …" at bounding box center [516, 265] width 505 height 333
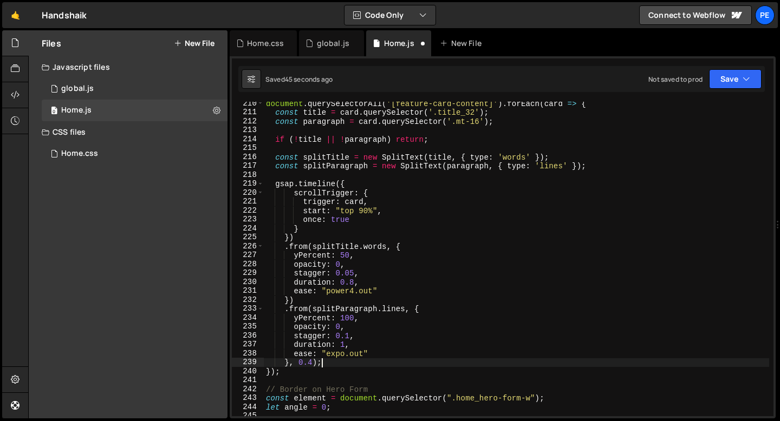
click at [354, 292] on div "document . querySelectorAll ( '[feature-card-content]' ) . forEach ( card => { …" at bounding box center [516, 265] width 505 height 333
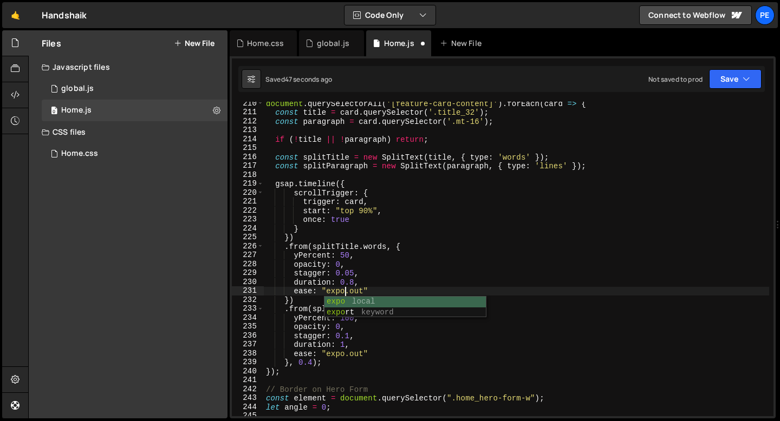
scroll to position [0, 5]
click at [313, 362] on div "document . querySelectorAll ( '[feature-card-content]' ) . forEach ( card => { …" at bounding box center [516, 265] width 505 height 333
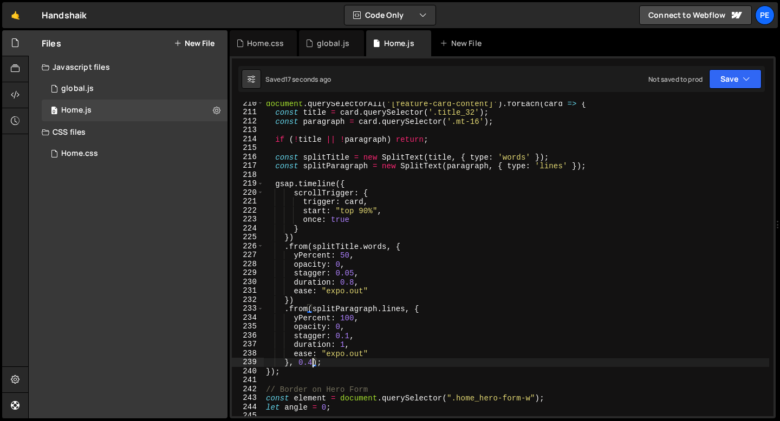
scroll to position [0, 3]
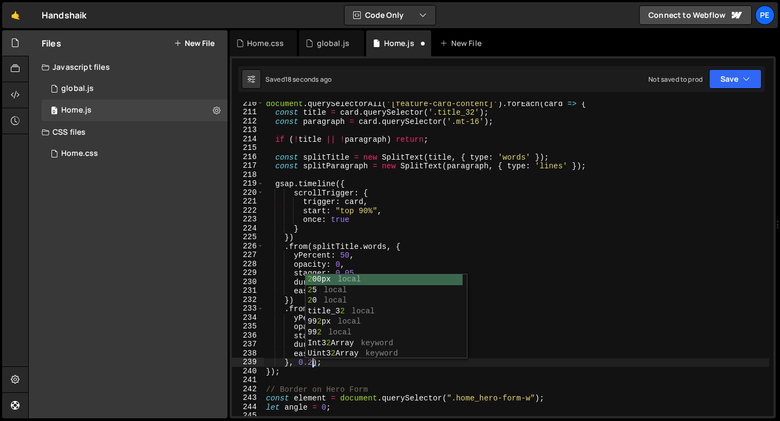
click at [266, 354] on div "document . querySelectorAll ( '[feature-card-content]' ) . forEach ( card => { …" at bounding box center [516, 265] width 505 height 333
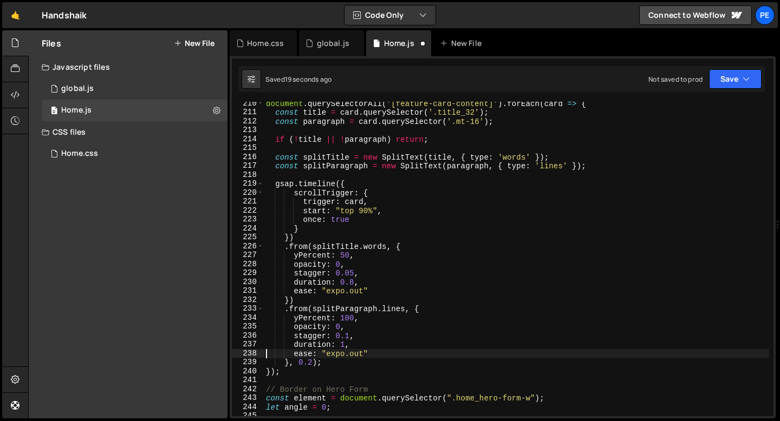
click at [346, 318] on div "document . querySelectorAll ( '[feature-card-content]' ) . forEach ( card => { …" at bounding box center [516, 265] width 505 height 333
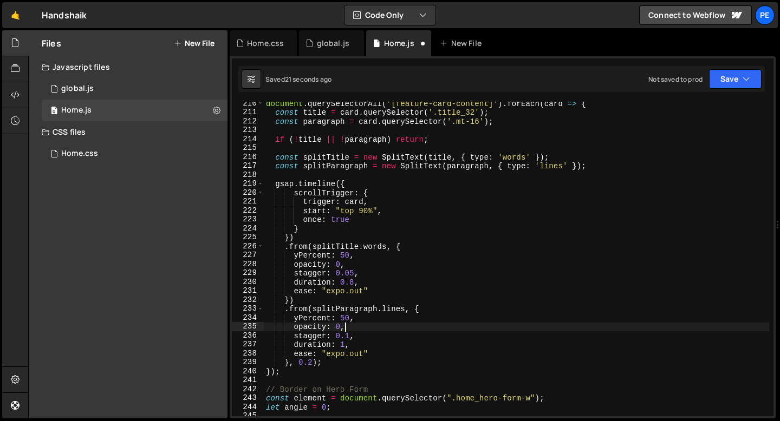
click at [346, 328] on div "document . querySelectorAll ( '[feature-card-content]' ) . forEach ( card => { …" at bounding box center [516, 265] width 505 height 333
click at [350, 336] on div "document . querySelectorAll ( '[feature-card-content]' ) . forEach ( card => { …" at bounding box center [516, 265] width 505 height 333
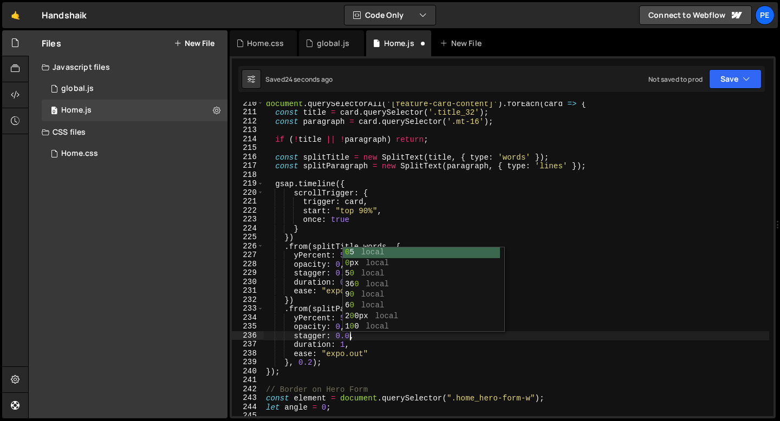
scroll to position [0, 6]
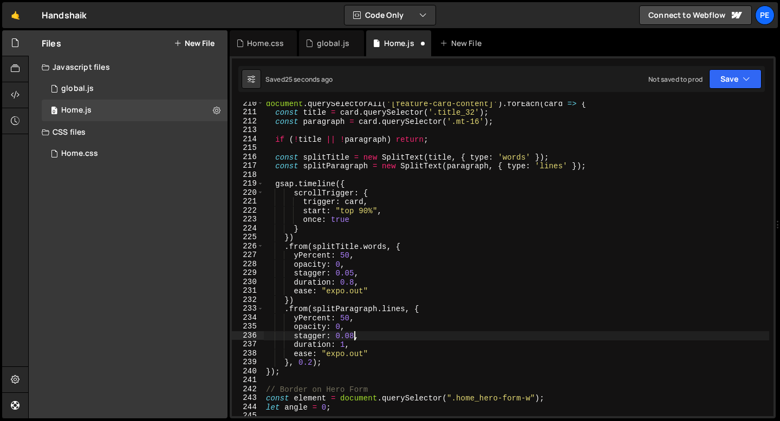
click at [384, 363] on div "document . querySelectorAll ( '[feature-card-content]' ) . forEach ( card => { …" at bounding box center [516, 265] width 505 height 333
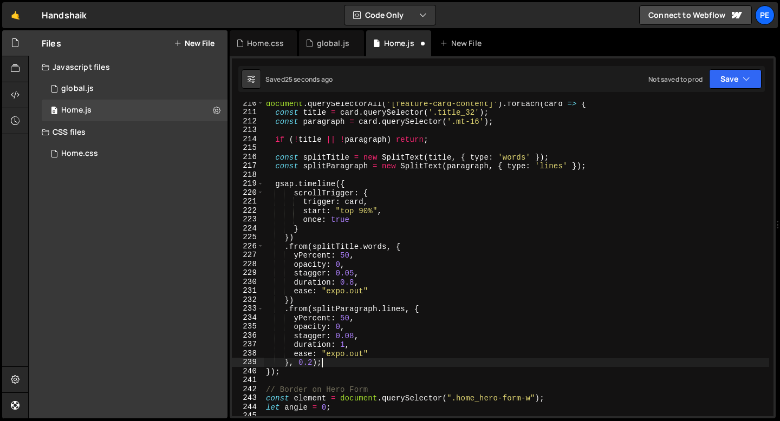
scroll to position [0, 3]
click at [354, 281] on div "document . querySelectorAll ( '[feature-card-content]' ) . forEach ( card => { …" at bounding box center [516, 265] width 505 height 333
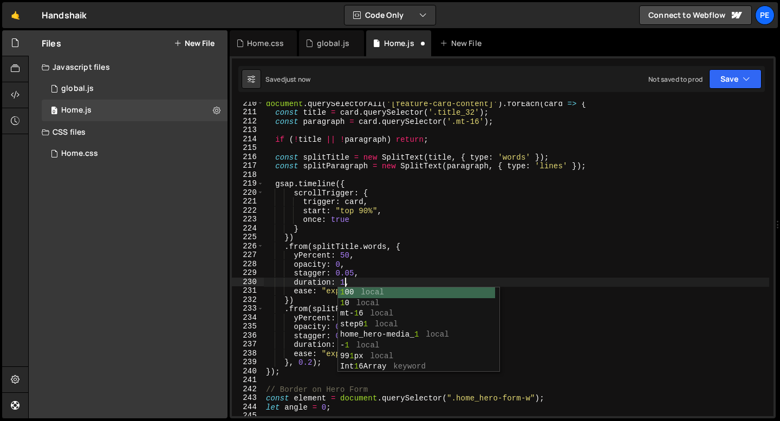
click at [311, 330] on div "document . querySelectorAll ( '[feature-card-content]' ) . forEach ( card => { …" at bounding box center [516, 265] width 505 height 333
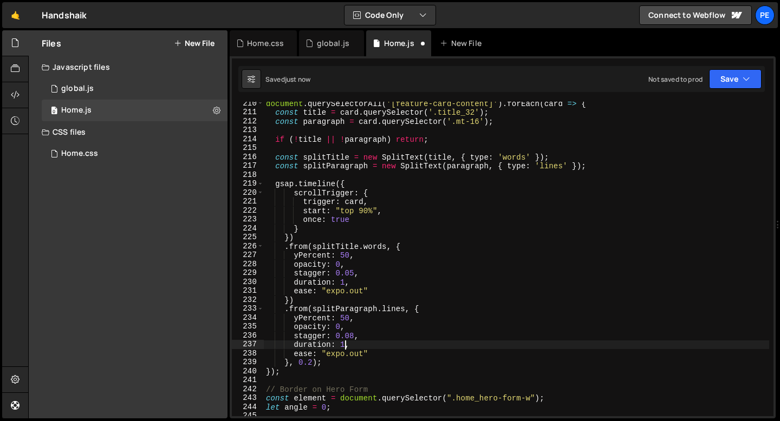
click at [343, 346] on div "document . querySelectorAll ( '[feature-card-content]' ) . forEach ( card => { …" at bounding box center [516, 265] width 505 height 333
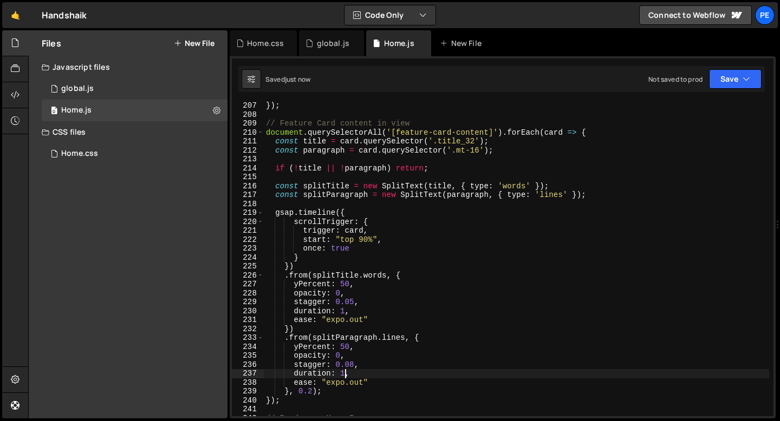
scroll to position [1841, 0]
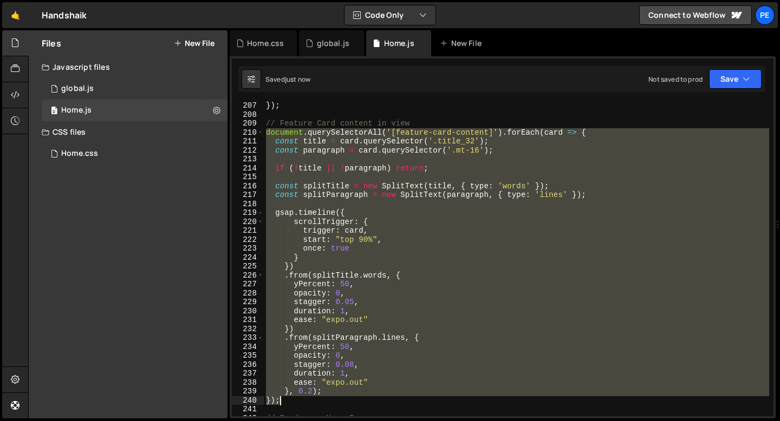
drag, startPoint x: 264, startPoint y: 130, endPoint x: 323, endPoint y: 399, distance: 275.0
click at [323, 399] on div "}) ; // Feature Card content in view document . querySelectorAll ( '[feature-ca…" at bounding box center [516, 267] width 505 height 333
type textarea "}, 0.2); });"
paste textarea
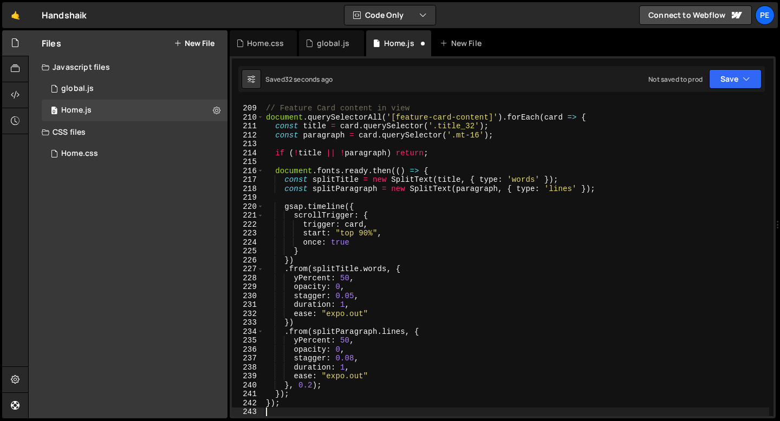
scroll to position [1857, 0]
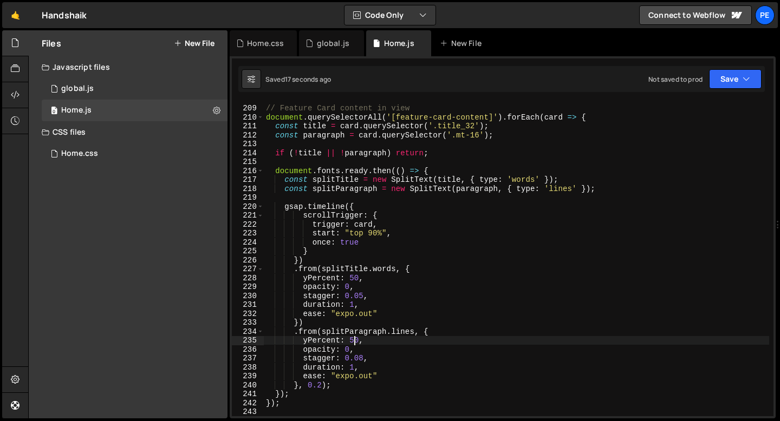
click at [354, 340] on div "// Feature Card content in view document . querySelectorAll ( '[feature-card-co…" at bounding box center [516, 261] width 505 height 333
type textarea "yPercent: 100,"
click at [253, 43] on div "Home.css" at bounding box center [265, 43] width 37 height 11
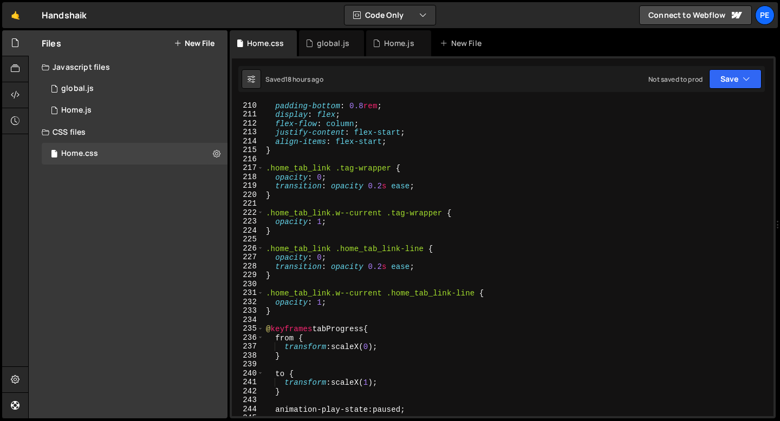
scroll to position [2082, 0]
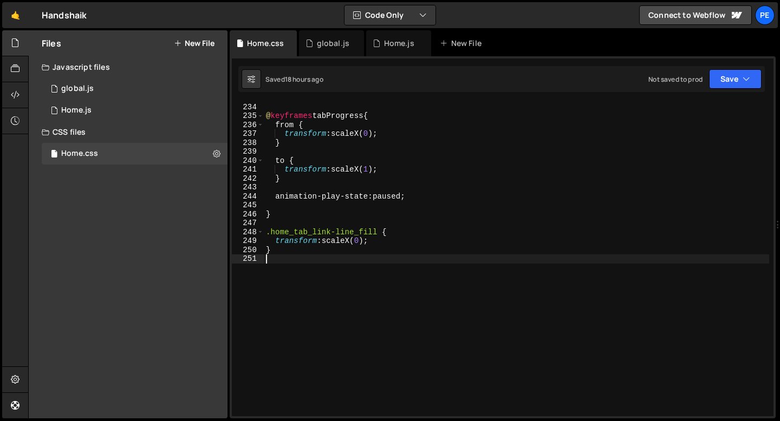
click at [295, 269] on div "} @ keyframes tabProgress { from { transform : scaleX( 0 ) ; } to { transform :…" at bounding box center [516, 260] width 505 height 333
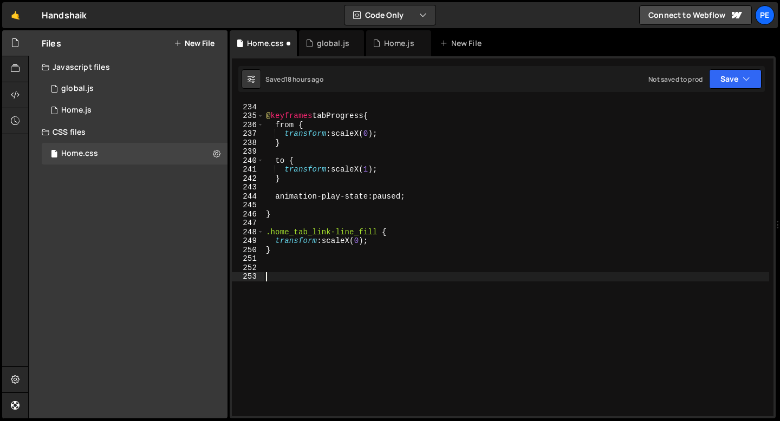
paste textarea "}"
type textarea "}"
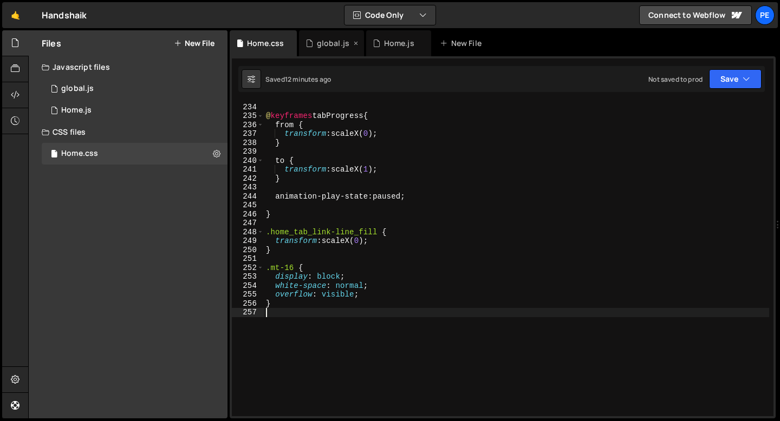
click at [327, 40] on div "global.js" at bounding box center [333, 43] width 32 height 11
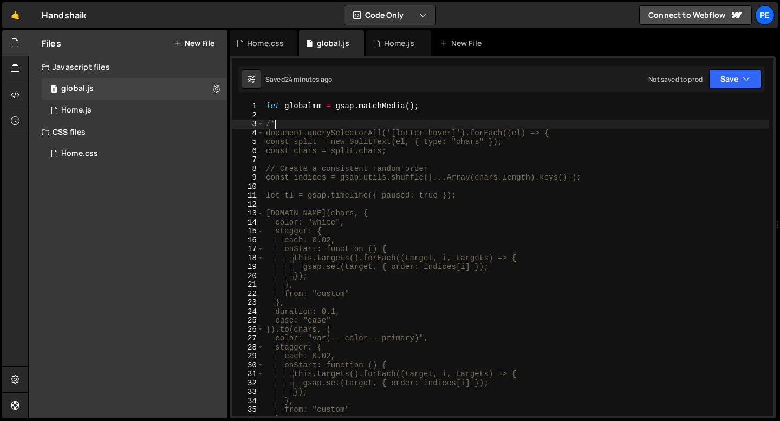
click at [283, 127] on div "let globalmm = gsap . matchMedia ( ) ; /* document.querySelectorAll('[letter-ho…" at bounding box center [516, 268] width 505 height 333
type textarea "/"
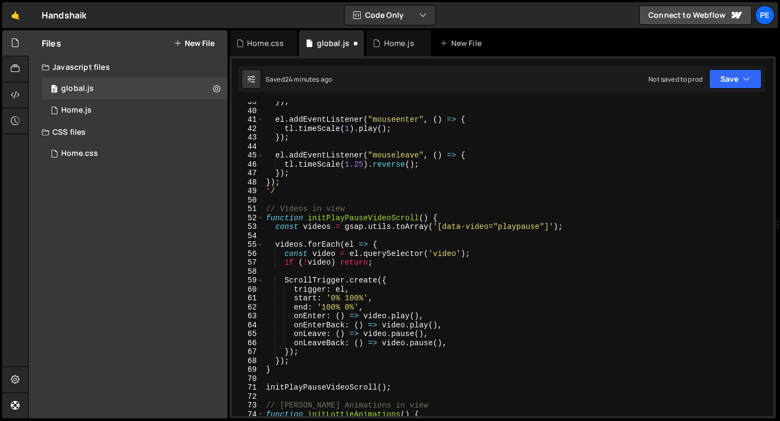
scroll to position [344, 0]
click at [279, 191] on div "}) ; el . addEventListener ( "mouseenter" , ( ) => { tl . timeScale ( 1 ) . pla…" at bounding box center [516, 263] width 505 height 333
type textarea "*"
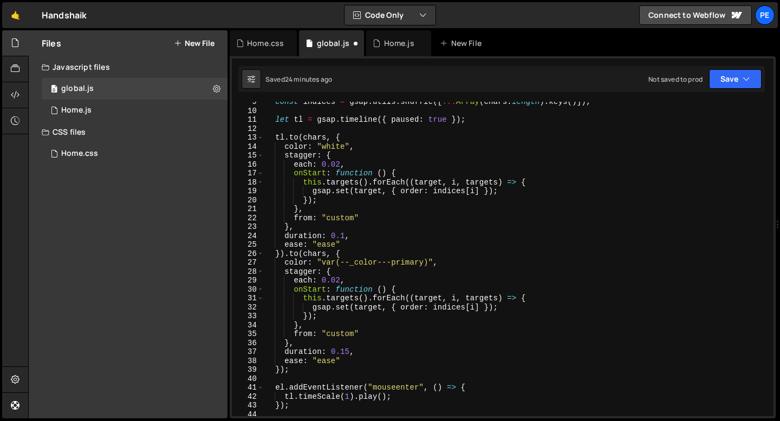
scroll to position [1, 0]
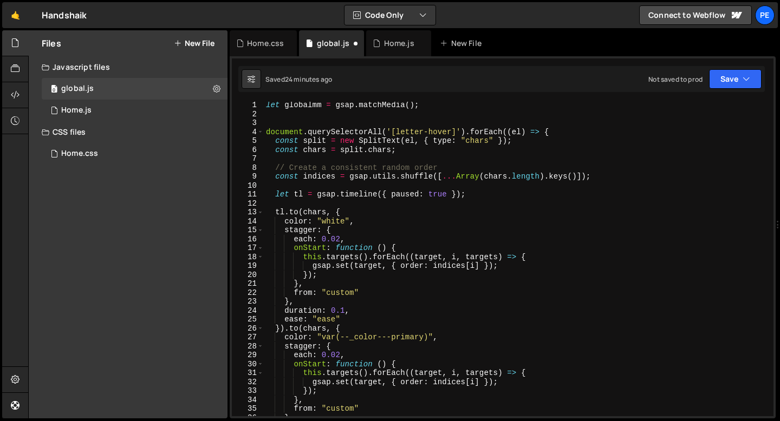
click at [315, 128] on div "let globalmm = gsap . matchMedia ( ) ; document . querySelectorAll ( '[letter-h…" at bounding box center [516, 267] width 505 height 333
type textarea "document.querySelectorAll('[letter-hover]').forEach((el) => {"
click at [402, 123] on div "let globalmm = gsap . matchMedia ( ) ; document . querySelectorAll ( '[letter-h…" at bounding box center [516, 267] width 505 height 333
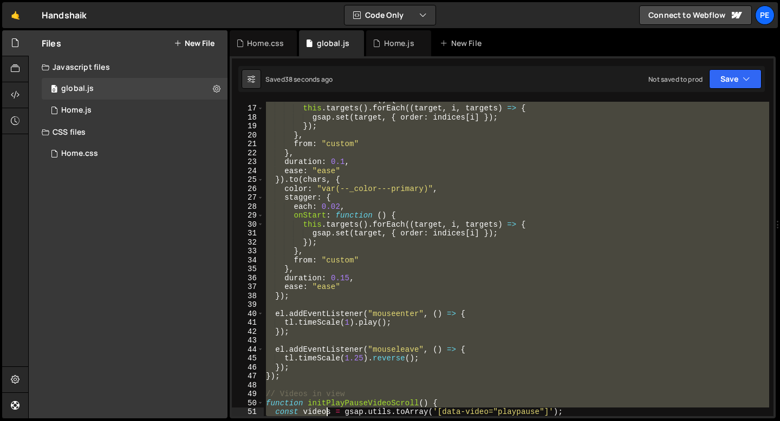
scroll to position [204, 0]
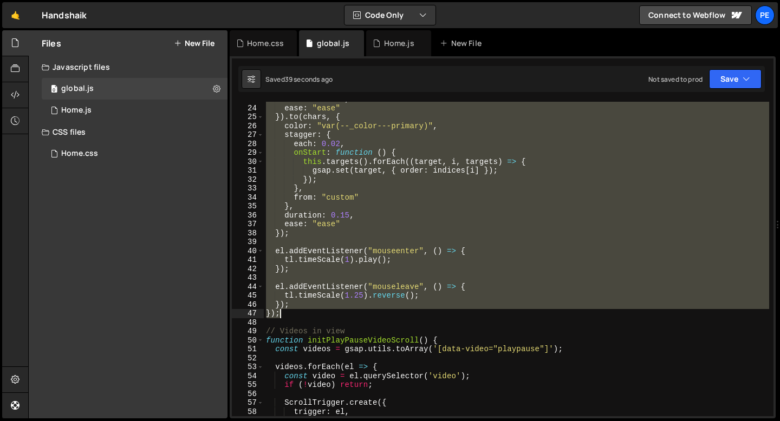
drag, startPoint x: 265, startPoint y: 123, endPoint x: 304, endPoint y: 316, distance: 197.3
click at [304, 316] on div "duration : 0.1 , ease : "ease" }) . to ( chars , { color : "var(--_color---prim…" at bounding box center [516, 261] width 505 height 333
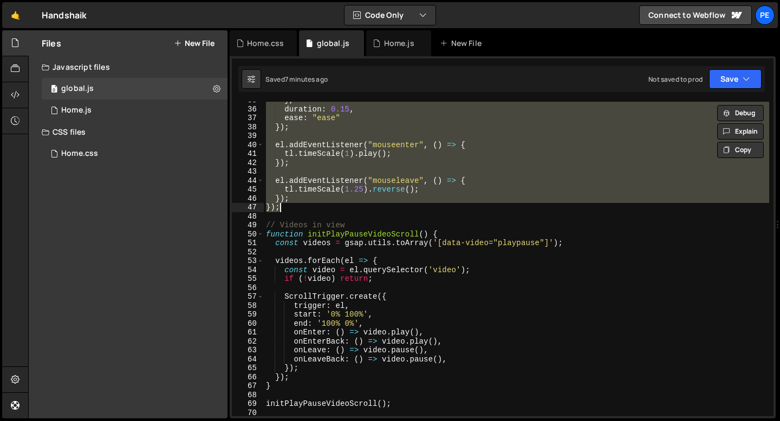
scroll to position [361, 0]
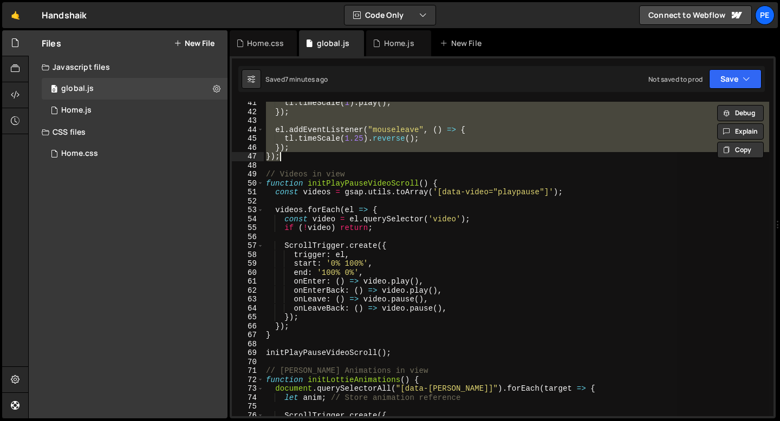
click at [292, 157] on div "tl . timeScale ( 1 ) . play ( ) ; }) ; el . addEventListener ( "mouseleave" , (…" at bounding box center [516, 259] width 505 height 315
type textarea "});"
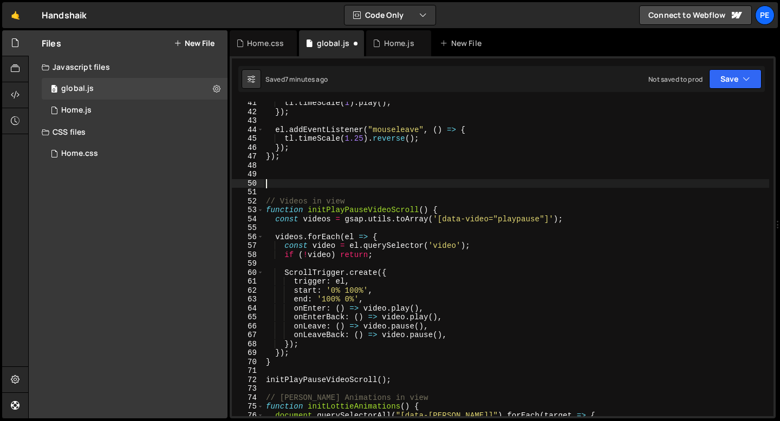
paste textarea "// Videos in view"
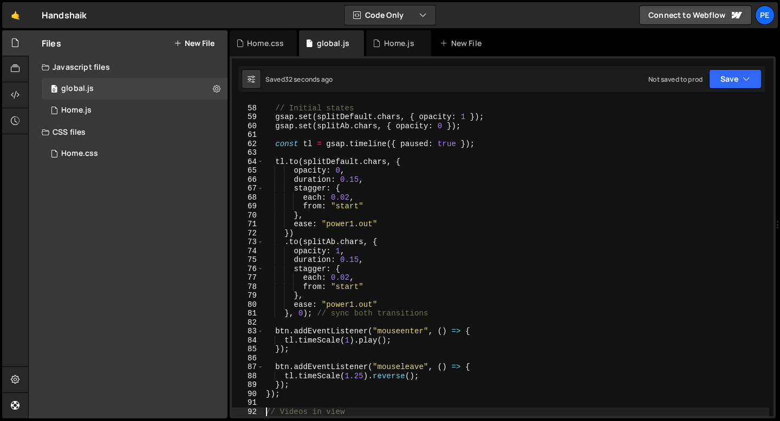
click at [298, 314] on div "// Initial states gsap . set ( splitDefault . chars , { opacity : 1 }) ; gsap .…" at bounding box center [516, 261] width 505 height 333
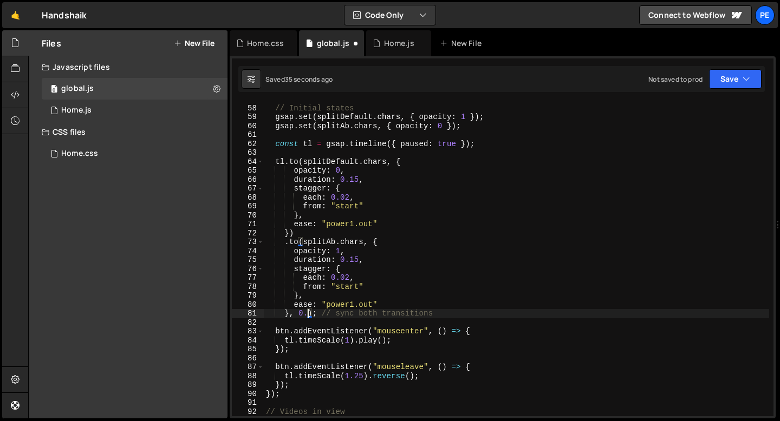
scroll to position [0, 3]
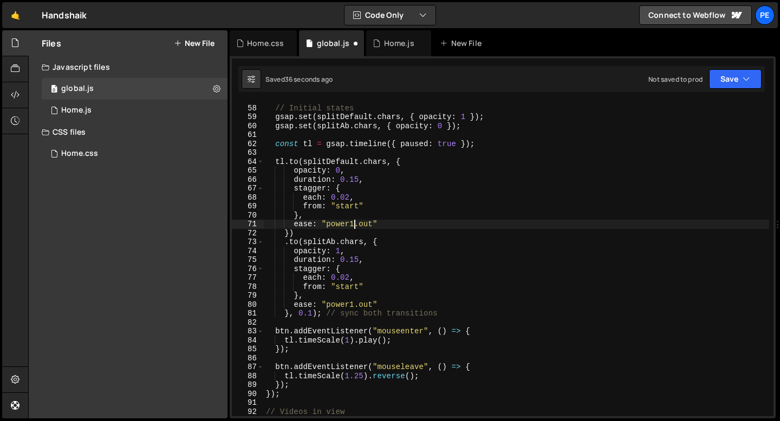
click at [354, 222] on div "// Initial states gsap . set ( splitDefault . chars , { opacity : 1 }) ; gsap .…" at bounding box center [516, 261] width 505 height 333
drag, startPoint x: 374, startPoint y: 224, endPoint x: 325, endPoint y: 225, distance: 48.8
click at [325, 225] on div "// Initial states gsap . set ( splitDefault . chars , { opacity : 1 }) ; gsap .…" at bounding box center [516, 261] width 505 height 333
click at [352, 273] on div "// Initial states gsap . set ( splitDefault . chars , { opacity : 1 }) ; gsap .…" at bounding box center [516, 261] width 505 height 333
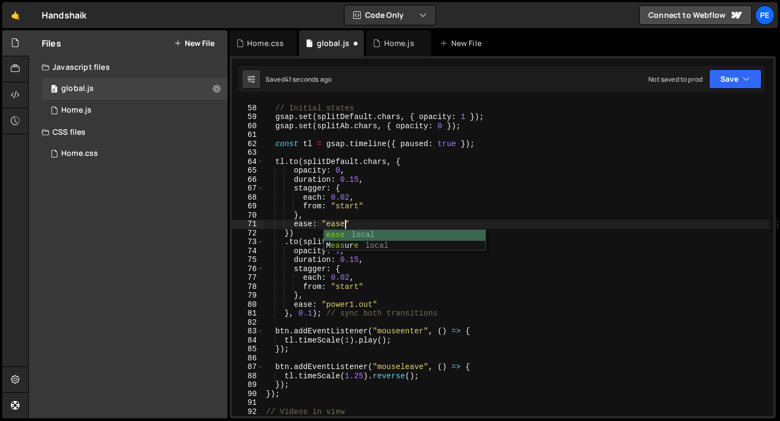
scroll to position [0, 4]
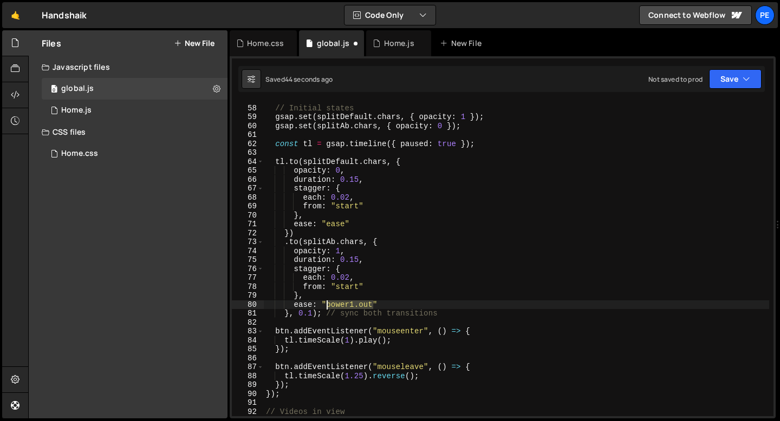
drag, startPoint x: 373, startPoint y: 301, endPoint x: 326, endPoint y: 304, distance: 47.2
click at [326, 304] on div "// Initial states gsap . set ( splitDefault . chars , { opacity : 1 }) ; gsap .…" at bounding box center [516, 261] width 505 height 333
click at [313, 314] on div "// Initial states gsap . set ( splitDefault . chars , { opacity : 1 }) ; gsap .…" at bounding box center [516, 261] width 505 height 333
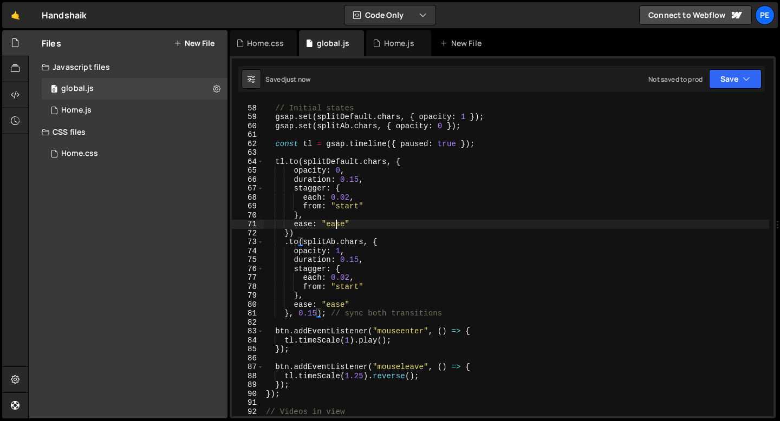
click at [334, 225] on div "// Initial states gsap . set ( splitDefault . chars , { opacity : 1 }) ; gsap .…" at bounding box center [516, 261] width 505 height 333
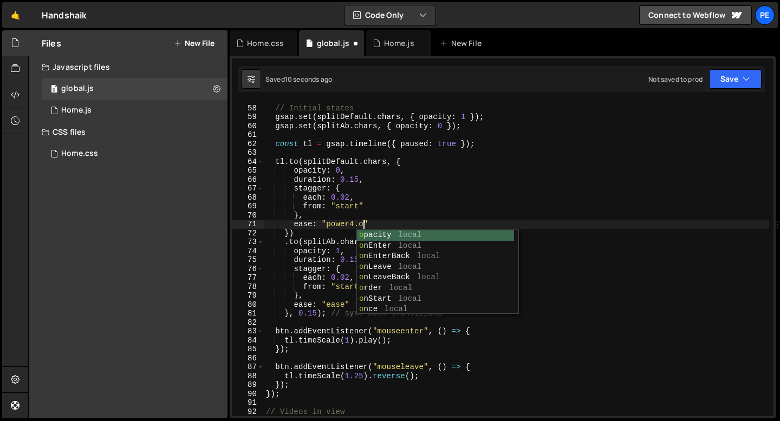
scroll to position [0, 7]
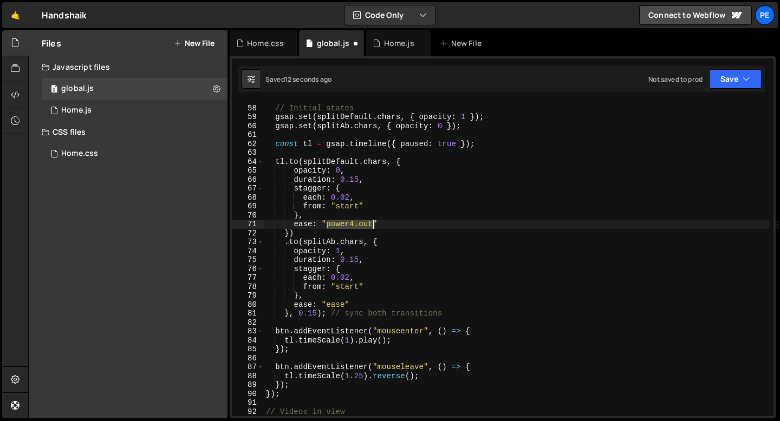
drag, startPoint x: 327, startPoint y: 224, endPoint x: 373, endPoint y: 224, distance: 46.0
click at [373, 224] on div "// Initial states gsap . set ( splitDefault . chars , { opacity : 1 }) ; gsap .…" at bounding box center [516, 261] width 505 height 333
click at [337, 303] on div "// Initial states gsap . set ( splitDefault . chars , { opacity : 1 }) ; gsap .…" at bounding box center [516, 261] width 505 height 333
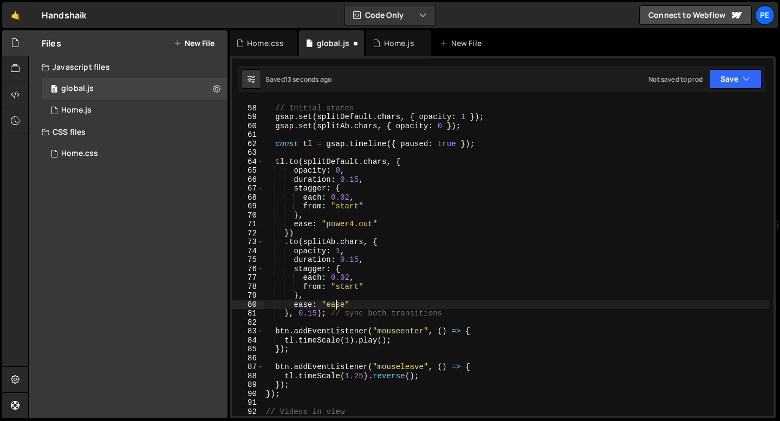
scroll to position [0, 5]
click at [337, 302] on div "// Initial states gsap . set ( splitDefault . chars , { opacity : 1 }) ; gsap .…" at bounding box center [516, 261] width 505 height 333
paste textarea "power4.out"
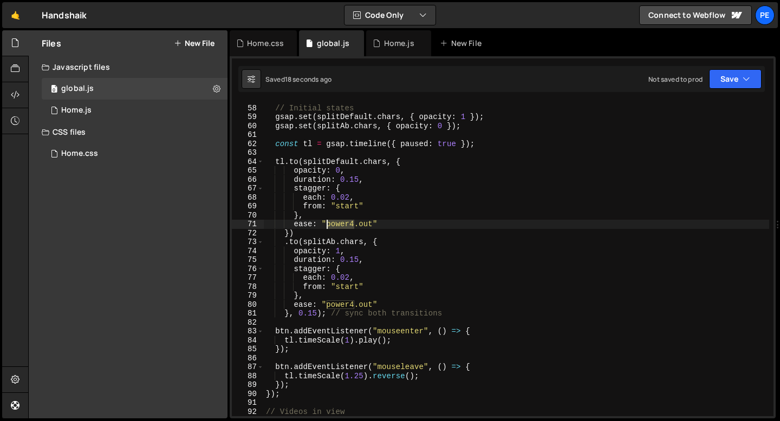
drag, startPoint x: 355, startPoint y: 224, endPoint x: 327, endPoint y: 224, distance: 27.6
click at [327, 224] on div "// Initial states gsap . set ( splitDefault . chars , { opacity : 1 }) ; gsap .…" at bounding box center [516, 261] width 505 height 333
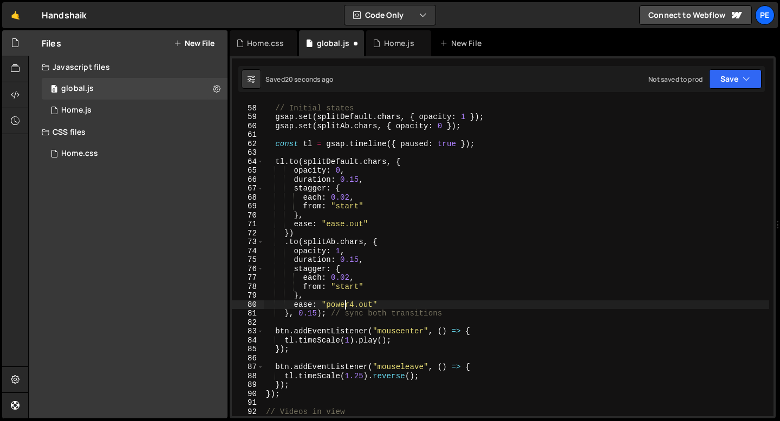
click at [343, 304] on div "// Initial states gsap . set ( splitDefault . chars , { opacity : 1 }) ; gsap .…" at bounding box center [516, 261] width 505 height 333
click at [343, 303] on div "// Initial states gsap . set ( splitDefault . chars , { opacity : 1 }) ; gsap .…" at bounding box center [516, 261] width 505 height 333
click at [350, 275] on div "// Initial states gsap . set ( splitDefault . chars , { opacity : 1 }) ; gsap .…" at bounding box center [516, 261] width 505 height 333
click at [317, 315] on div "// Initial states gsap . set ( splitDefault . chars , { opacity : 1 }) ; gsap .…" at bounding box center [516, 261] width 505 height 333
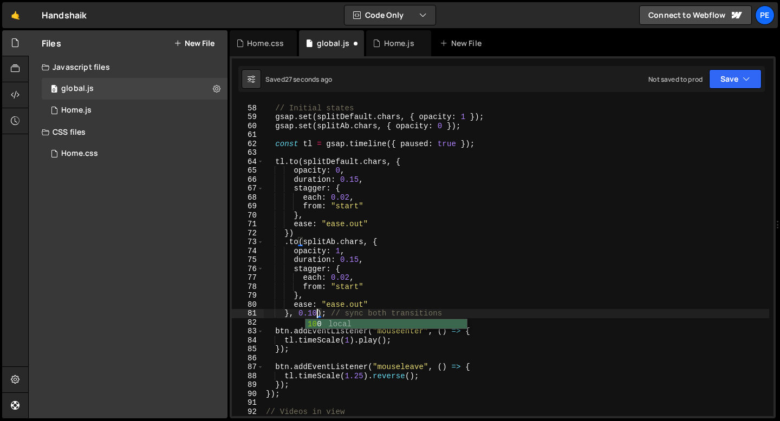
click at [337, 298] on div "// Initial states gsap . set ( splitDefault . chars , { opacity : 1 }) ; gsap .…" at bounding box center [516, 261] width 505 height 333
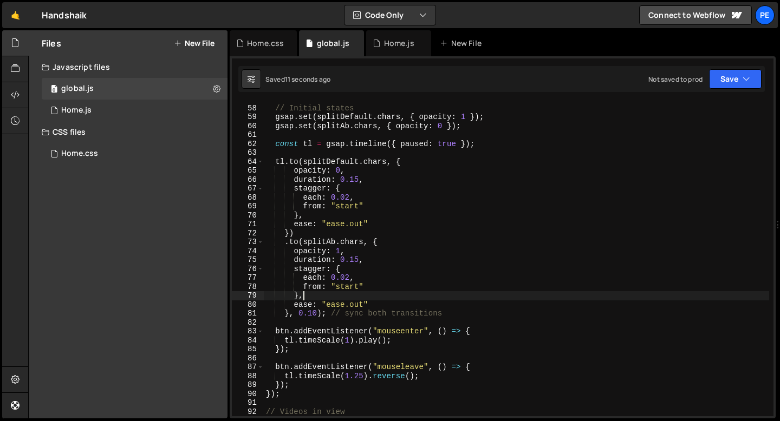
click at [344, 206] on div "// Initial states gsap . set ( splitDefault . chars , { opacity : 1 }) ; gsap .…" at bounding box center [516, 261] width 505 height 333
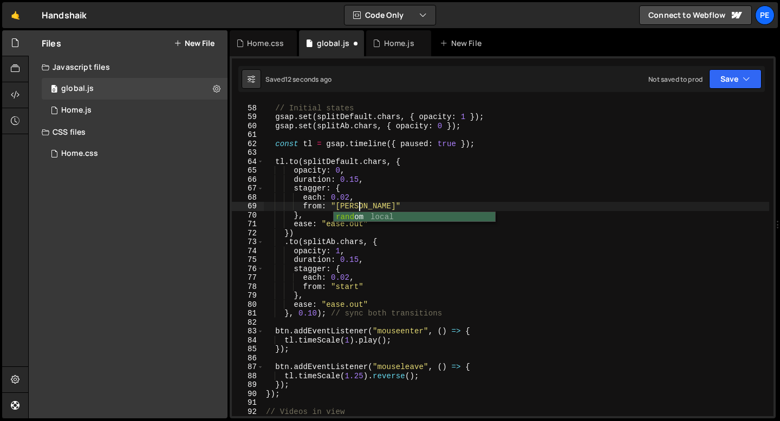
scroll to position [0, 6]
click at [346, 285] on div "// Initial states gsap . set ( splitDefault . chars , { opacity : 1 }) ; gsap .…" at bounding box center [516, 261] width 505 height 333
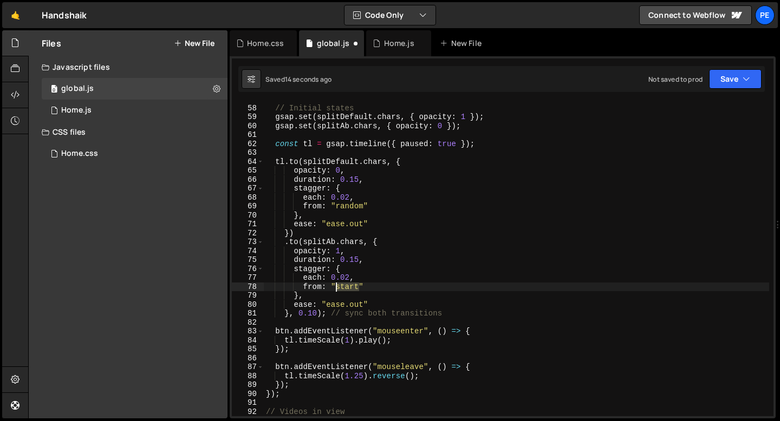
click at [346, 285] on div "// Initial states gsap . set ( splitDefault . chars , { opacity : 1 }) ; gsap .…" at bounding box center [516, 261] width 505 height 333
click at [349, 210] on div "// Initial states gsap . set ( splitDefault . chars , { opacity : 1 }) ; gsap .…" at bounding box center [516, 261] width 505 height 333
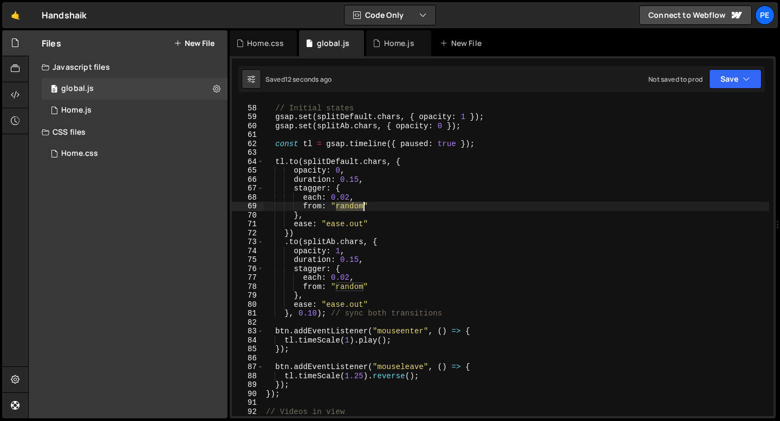
click at [349, 210] on div "// Initial states gsap . set ( splitDefault . chars , { opacity : 1 }) ; gsap .…" at bounding box center [516, 261] width 505 height 333
click at [346, 208] on div "// Initial states gsap . set ( splitDefault . chars , { opacity : 1 }) ; gsap .…" at bounding box center [516, 261] width 505 height 333
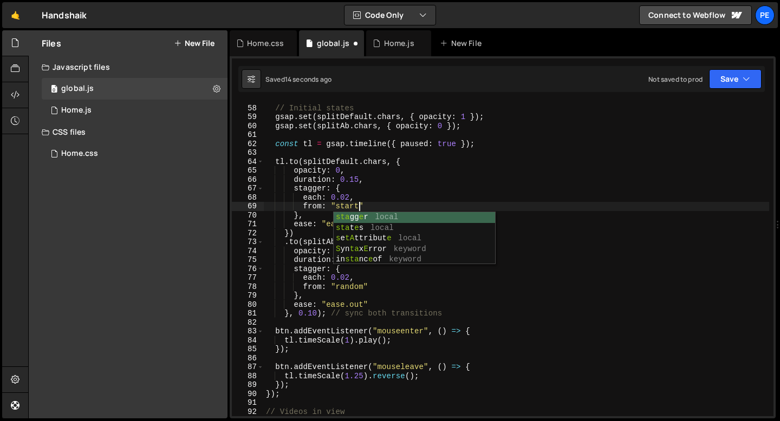
scroll to position [0, 6]
click at [354, 286] on div "// Initial states gsap . set ( splitDefault . chars , { opacity : 1 }) ; gsap .…" at bounding box center [516, 261] width 505 height 333
click at [353, 286] on div "// Initial states gsap . set ( splitDefault . chars , { opacity : 1 }) ; gsap .…" at bounding box center [516, 261] width 505 height 333
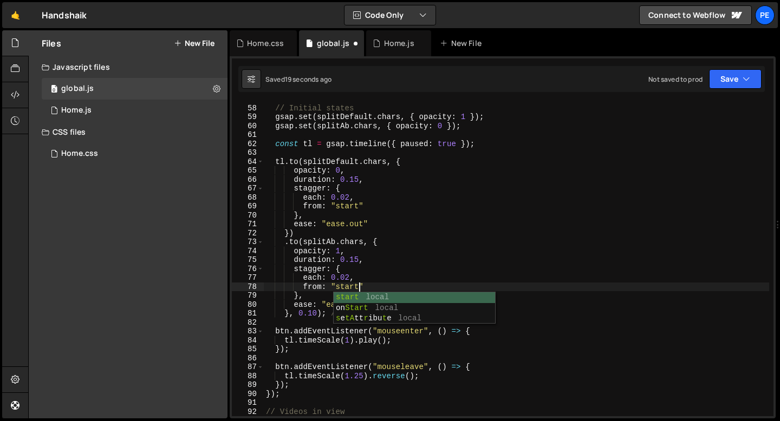
click at [347, 199] on div "// Initial states gsap . set ( splitDefault . chars , { opacity : 1 }) ; gsap .…" at bounding box center [516, 261] width 505 height 333
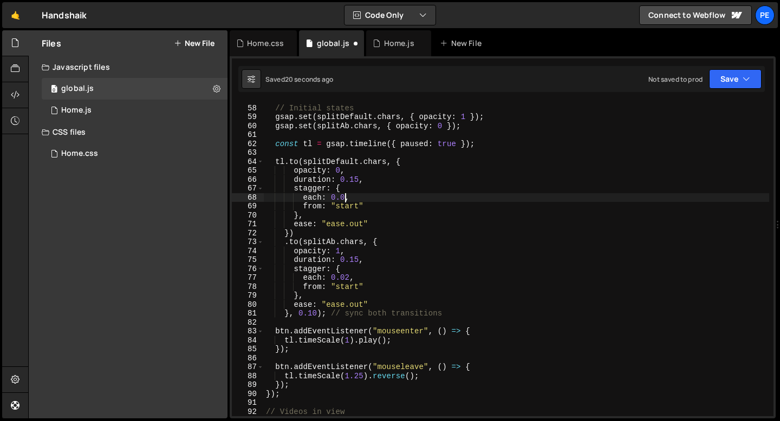
scroll to position [0, 5]
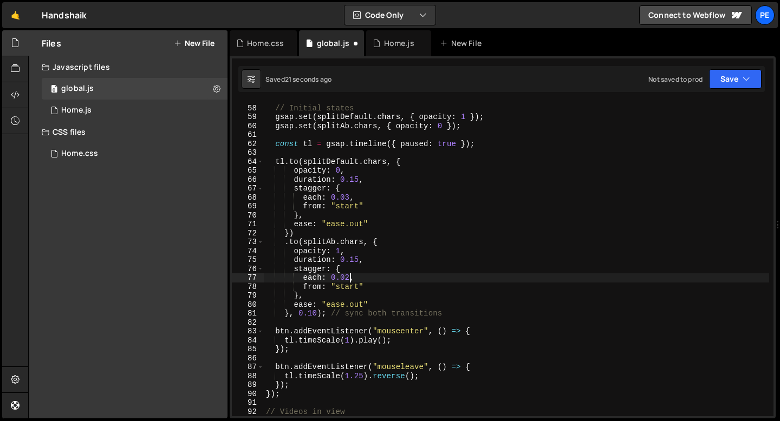
click at [350, 274] on div "// Initial states gsap . set ( splitDefault . chars , { opacity : 1 }) ; gsap .…" at bounding box center [516, 261] width 505 height 333
click at [348, 198] on div "// Initial states gsap . set ( splitDefault . chars , { opacity : 1 }) ; gsap .…" at bounding box center [516, 261] width 505 height 333
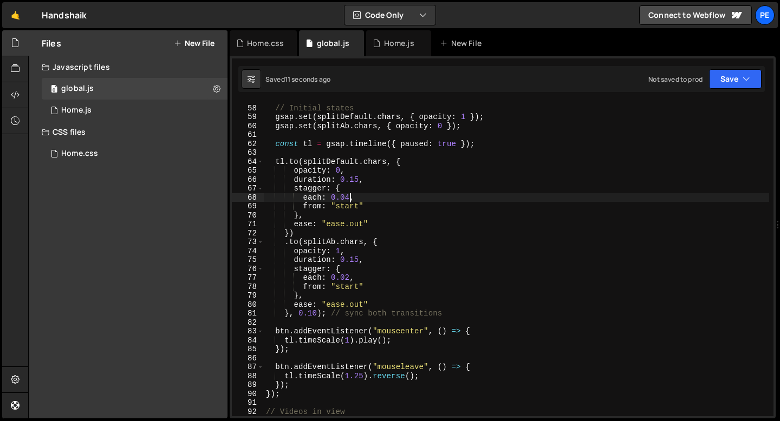
click at [349, 276] on div "// Initial states gsap . set ( splitDefault . chars , { opacity : 1 }) ; gsap .…" at bounding box center [516, 261] width 505 height 333
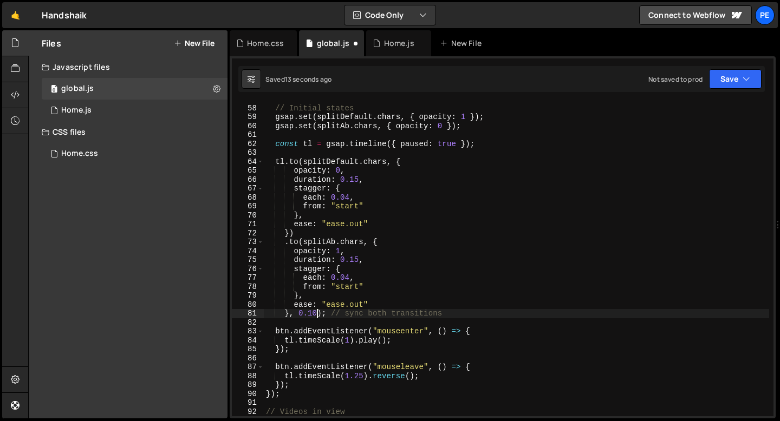
click at [317, 312] on div "// Initial states gsap . set ( splitDefault . chars , { opacity : 1 }) ; gsap .…" at bounding box center [516, 261] width 505 height 333
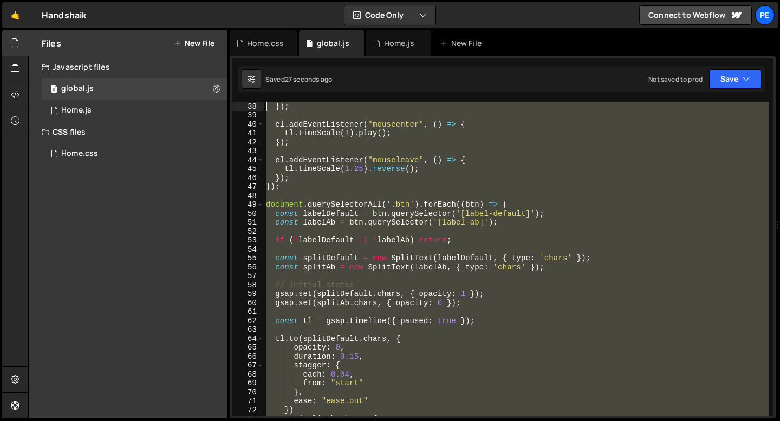
scroll to position [330, 0]
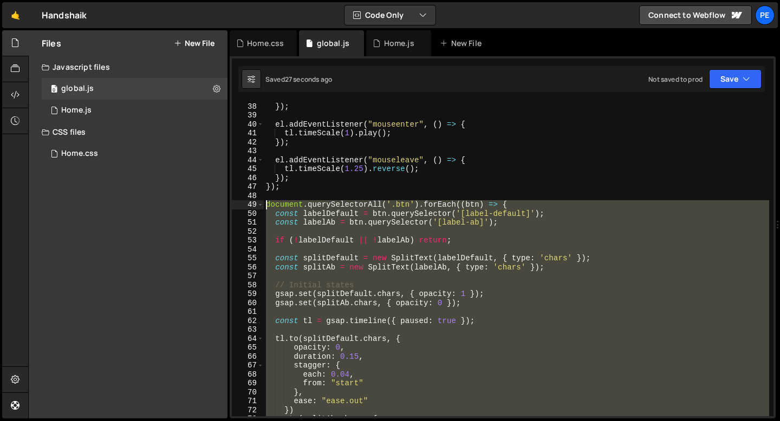
drag, startPoint x: 325, startPoint y: 314, endPoint x: 252, endPoint y: 203, distance: 133.1
click at [252, 203] on div "}, 0.15); // sync both transitions 38 39 40 41 42 43 44 45 46 47 48 49 50 51 52…" at bounding box center [503, 259] width 542 height 315
paste textarea "// sync both transitions"
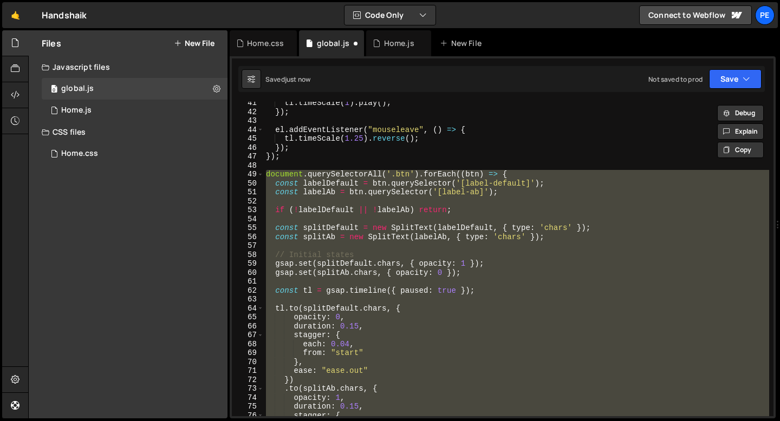
scroll to position [338, 0]
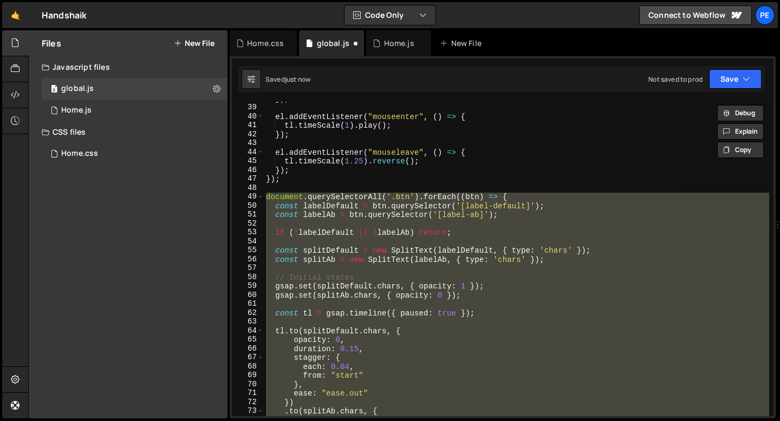
click at [267, 198] on div "}) ; el . addEventListener ( "mouseenter" , ( ) => { tl . timeScale ( 1 ) . pla…" at bounding box center [516, 259] width 505 height 315
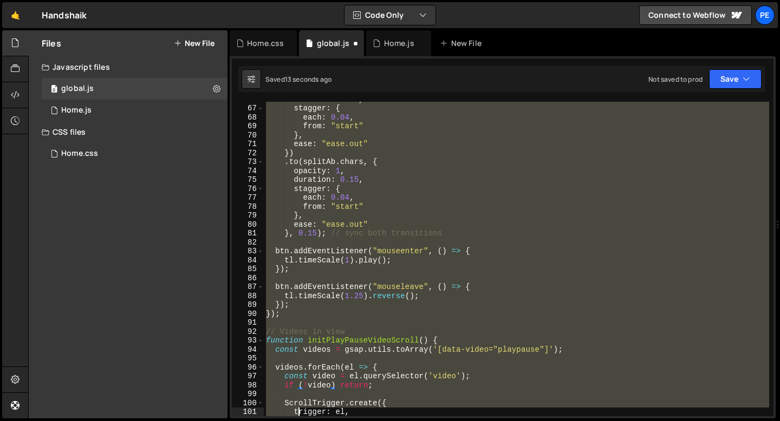
scroll to position [633, 0]
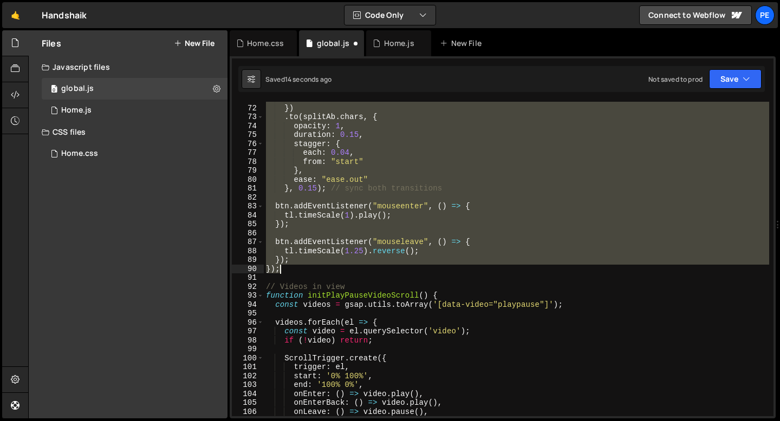
drag, startPoint x: 266, startPoint y: 197, endPoint x: 304, endPoint y: 270, distance: 82.1
click at [304, 269] on div "ease : "ease.out" }) . to ( splitAb . chars , { opacity : 1 , duration : 0.15 ,…" at bounding box center [516, 261] width 505 height 333
type textarea "}); });"
paste textarea
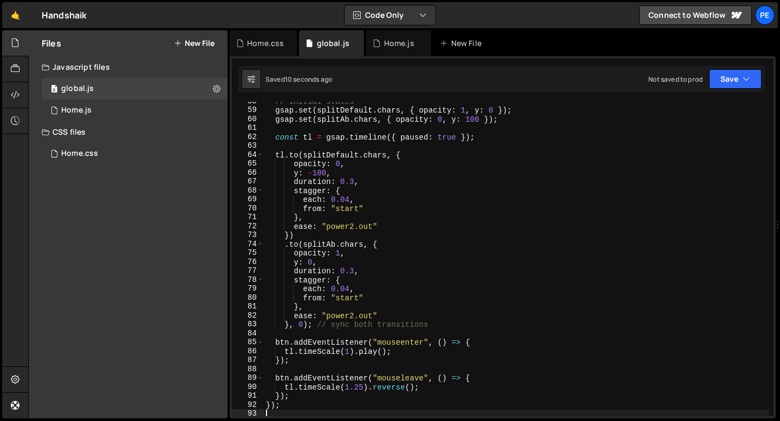
scroll to position [511, 0]
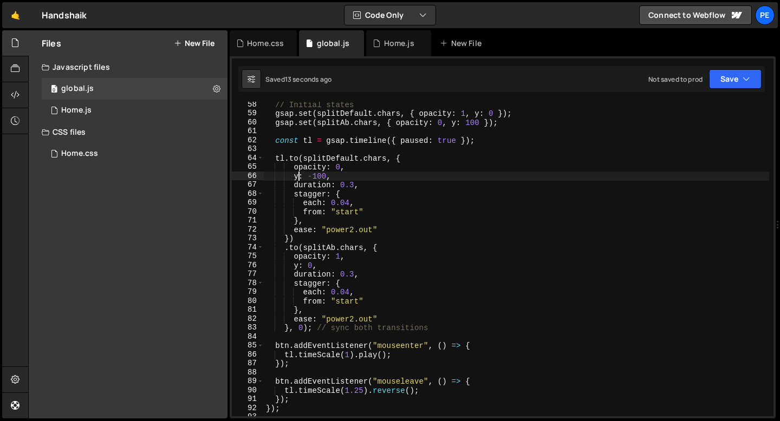
click at [300, 176] on div "// Initial states gsap . set ( splitDefault . chars , { opacity : 1 , y : 0 }) …" at bounding box center [516, 266] width 505 height 333
click at [300, 267] on div "// Initial states gsap . set ( splitDefault . chars , { opacity : 1 , y : 0 }) …" at bounding box center [516, 266] width 505 height 333
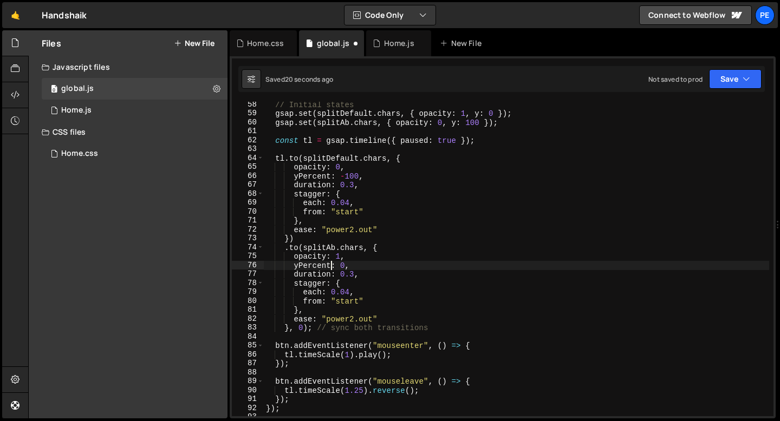
click at [354, 274] on div "// Initial states gsap . set ( splitDefault . chars , { opacity : 1 , y : 0 }) …" at bounding box center [516, 266] width 505 height 333
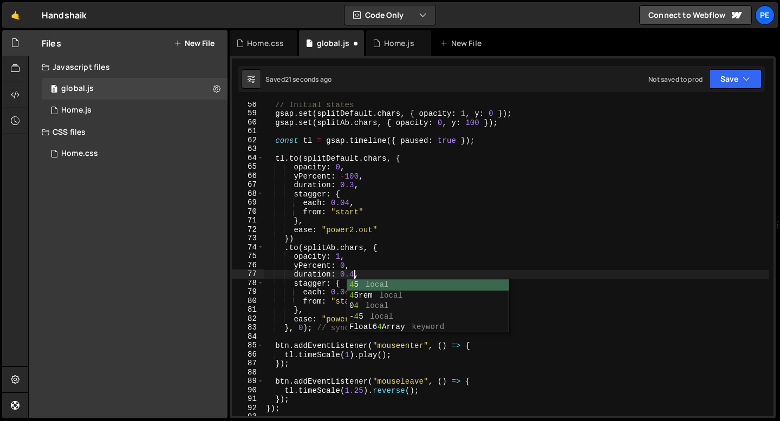
scroll to position [0, 6]
click at [354, 182] on div "// Initial states gsap . set ( splitDefault . chars , { opacity : 1 , y : 0 }) …" at bounding box center [516, 266] width 505 height 333
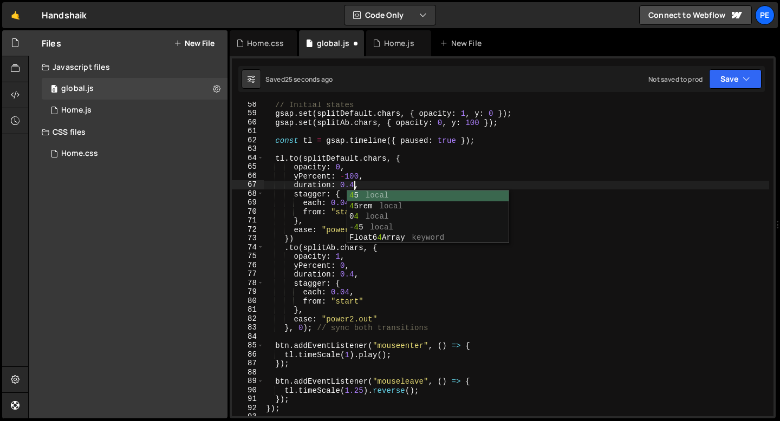
click at [302, 329] on div "// Initial states gsap . set ( splitDefault . chars , { opacity : 1 , y : 0 }) …" at bounding box center [516, 266] width 505 height 333
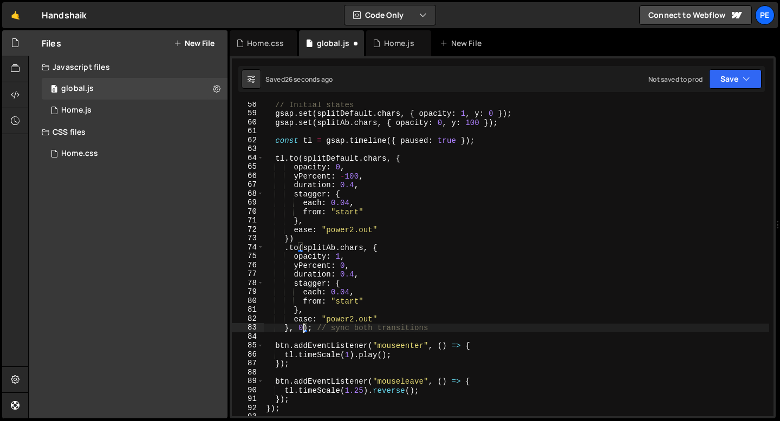
scroll to position [0, 3]
click at [355, 274] on div "// Initial states gsap . set ( splitDefault . chars , { opacity : 1 , y : 0 }) …" at bounding box center [516, 266] width 505 height 333
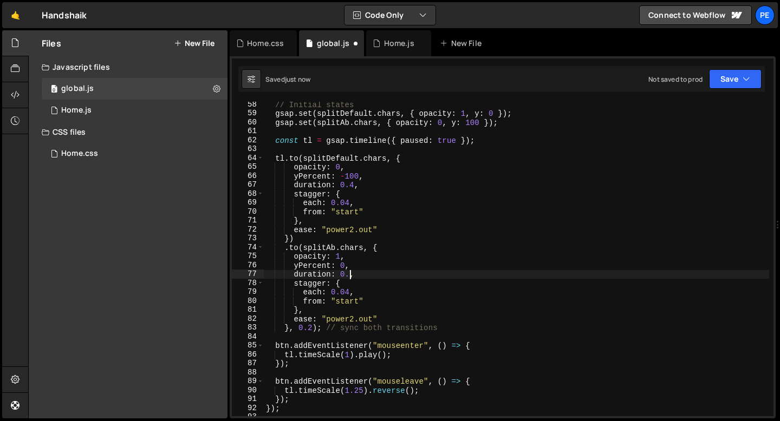
scroll to position [0, 6]
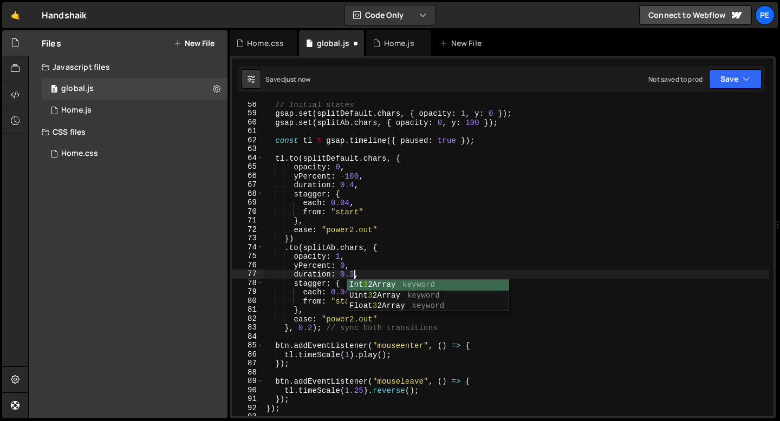
click at [349, 204] on div "// Initial states gsap . set ( splitDefault . chars , { opacity : 1 , y : 0 }) …" at bounding box center [516, 266] width 505 height 333
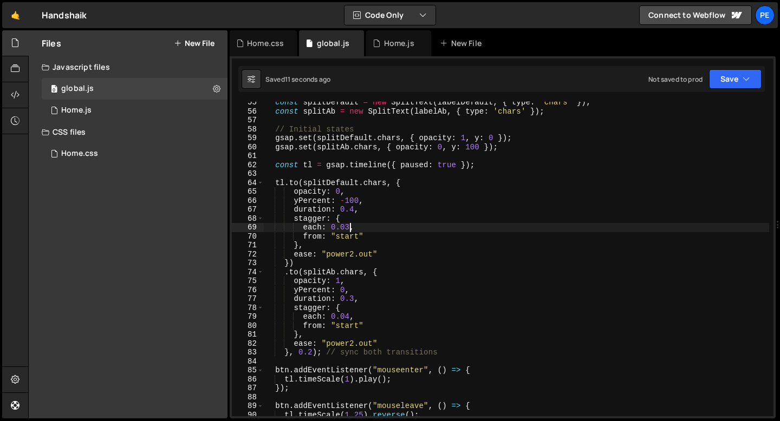
scroll to position [486, 0]
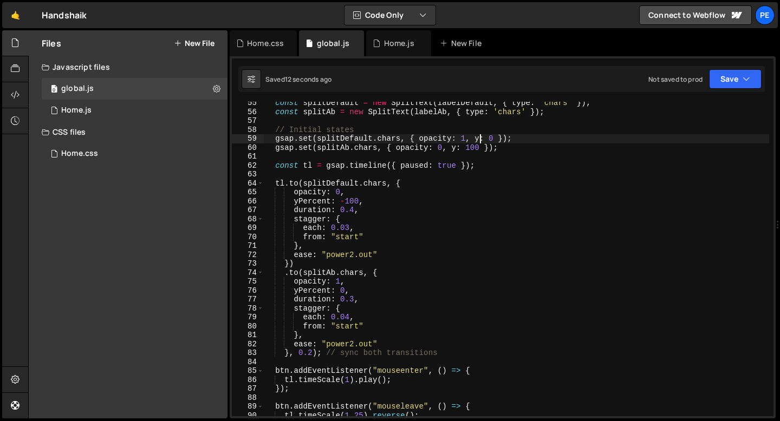
click at [479, 138] on div "const splitDefault = new SplitText ( labelDefault , { type : 'chars' }) ; const…" at bounding box center [516, 265] width 505 height 333
click at [458, 146] on div "const splitDefault = new SplitText ( labelDefault , { type : 'chars' }) ; const…" at bounding box center [516, 265] width 505 height 333
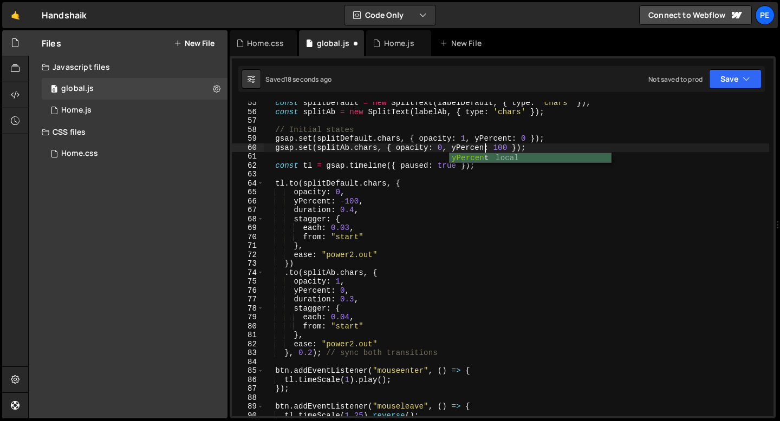
scroll to position [0, 15]
click at [353, 254] on div "const splitDefault = new SplitText ( labelDefault , { type : 'chars' }) ; const…" at bounding box center [516, 265] width 505 height 333
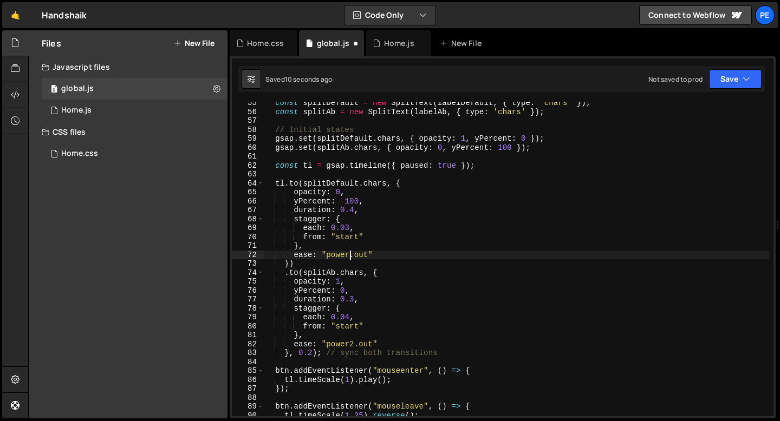
scroll to position [0, 6]
click at [354, 346] on div "const splitDefault = new SplitText ( labelDefault , { type : 'chars' }) ; const…" at bounding box center [516, 265] width 505 height 333
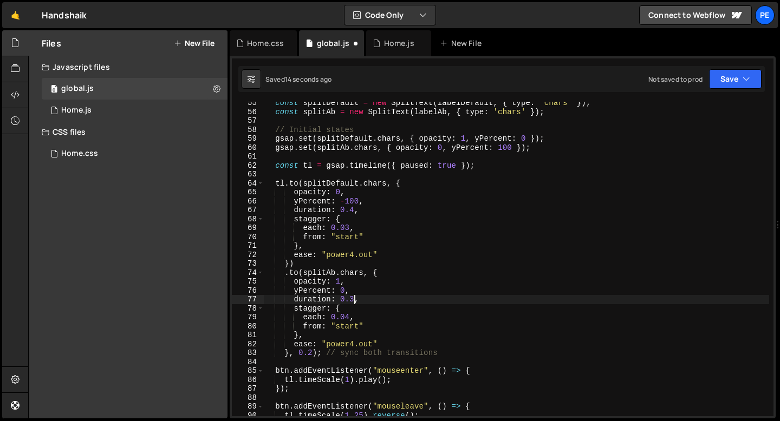
click at [353, 297] on div "const splitDefault = new SplitText ( labelDefault , { type : 'chars' }) ; const…" at bounding box center [516, 265] width 505 height 333
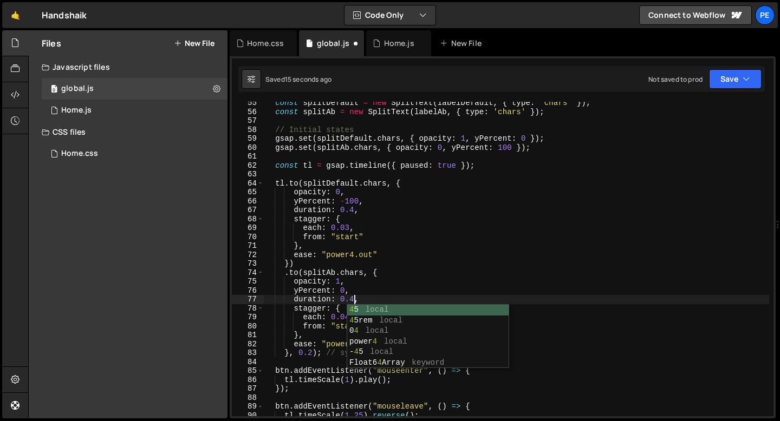
scroll to position [0, 6]
click at [348, 229] on div "const splitDefault = new SplitText ( labelDefault , { type : 'chars' }) ; const…" at bounding box center [516, 265] width 505 height 333
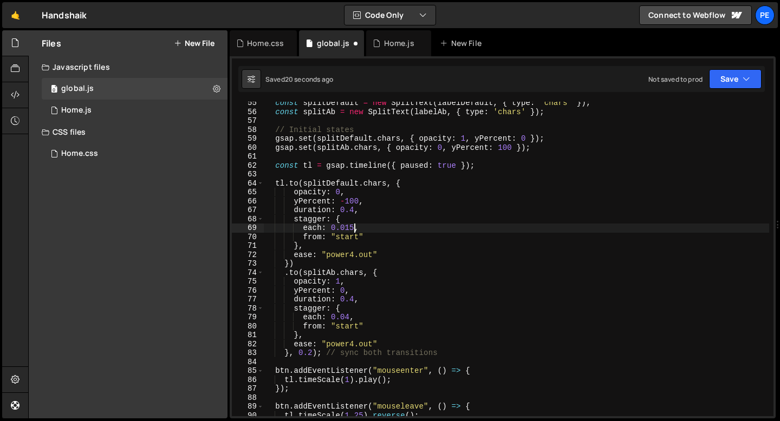
click at [348, 319] on div "const splitDefault = new SplitText ( labelDefault , { type : 'chars' }) ; const…" at bounding box center [516, 265] width 505 height 333
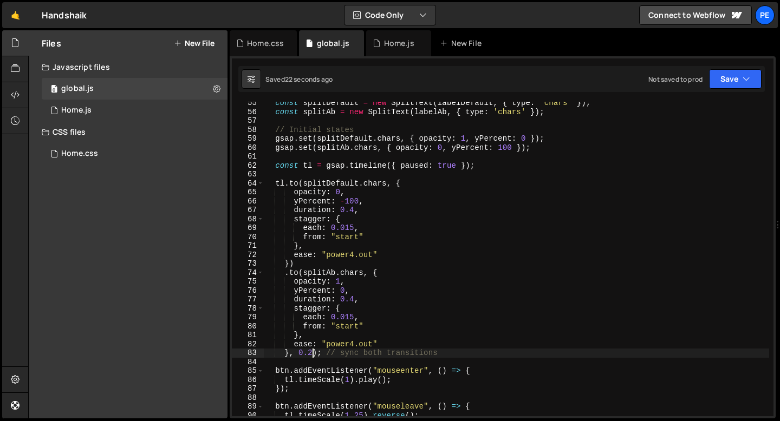
click at [311, 354] on div "const splitDefault = new SplitText ( labelDefault , { type : 'chars' }) ; const…" at bounding box center [516, 265] width 505 height 333
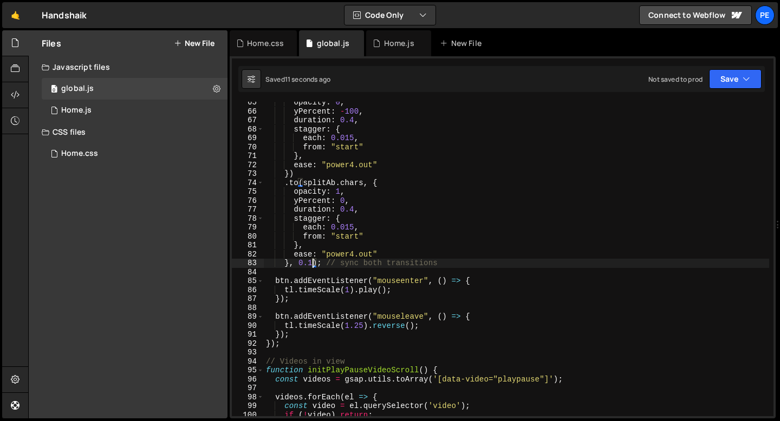
scroll to position [571, 0]
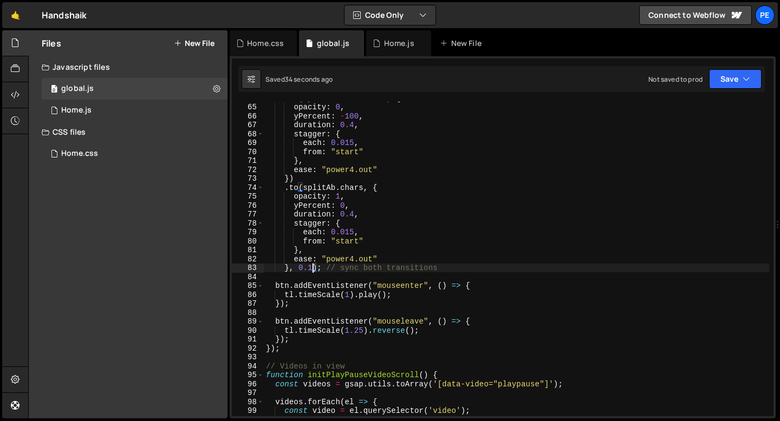
click at [281, 345] on div "tl . to ( splitDefault . chars , { opacity : 0 , yPercent : - 100 , duration : …" at bounding box center [516, 260] width 505 height 333
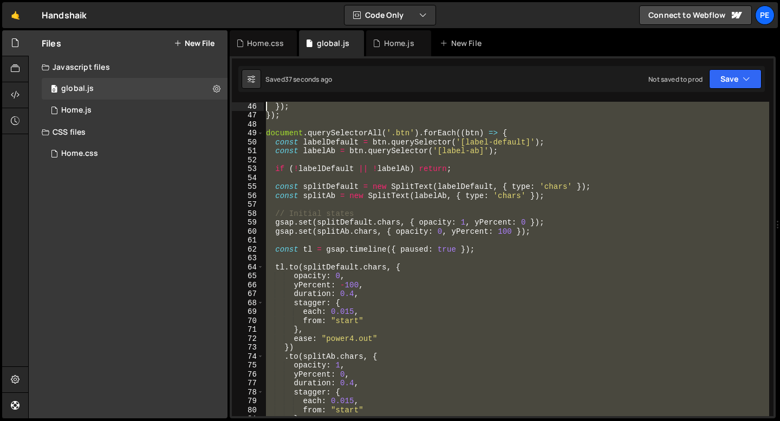
scroll to position [375, 0]
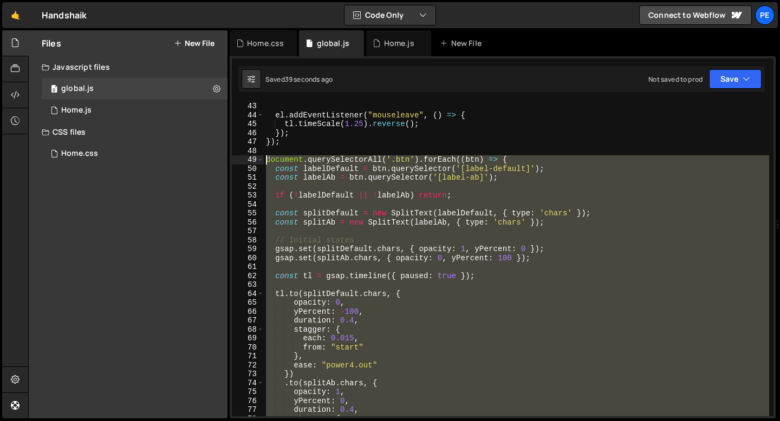
drag, startPoint x: 283, startPoint y: 350, endPoint x: 249, endPoint y: 161, distance: 192.6
click at [249, 161] on div "}); 43 44 45 46 47 48 49 50 51 52 53 54 55 56 57 58 59 60 61 62 63 64 65 66 67 …" at bounding box center [503, 259] width 542 height 315
type textarea "document.querySelectorAll('.btn').forEach((btn) => { const labelDefault = btn.q…"
paste textarea
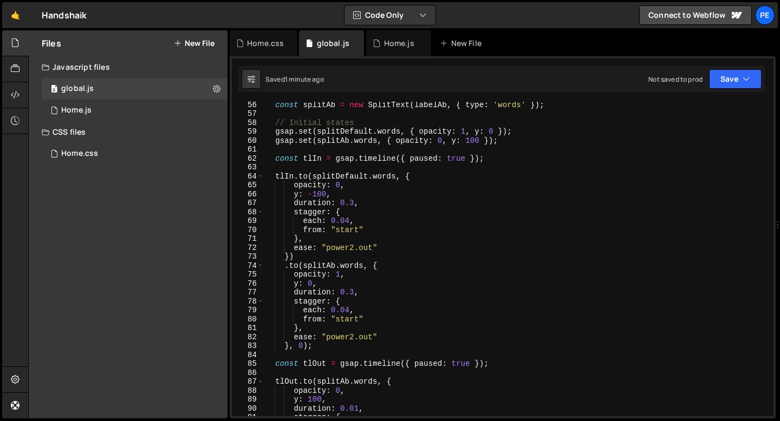
scroll to position [493, 0]
click at [479, 131] on div "const splitAb = new SplitText ( labelAb , { type : 'words' }) ; // Initial stat…" at bounding box center [516, 266] width 505 height 333
click at [459, 139] on div "const splitAb = new SplitText ( labelAb , { type : 'words' }) ; // Initial stat…" at bounding box center [516, 266] width 505 height 333
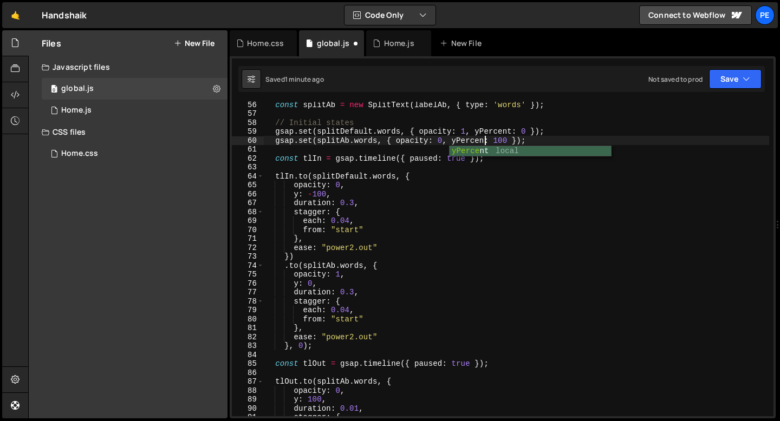
scroll to position [0, 15]
click at [298, 193] on div "const splitAb = new SplitText ( labelAb , { type : 'words' }) ; // Initial stat…" at bounding box center [516, 266] width 505 height 333
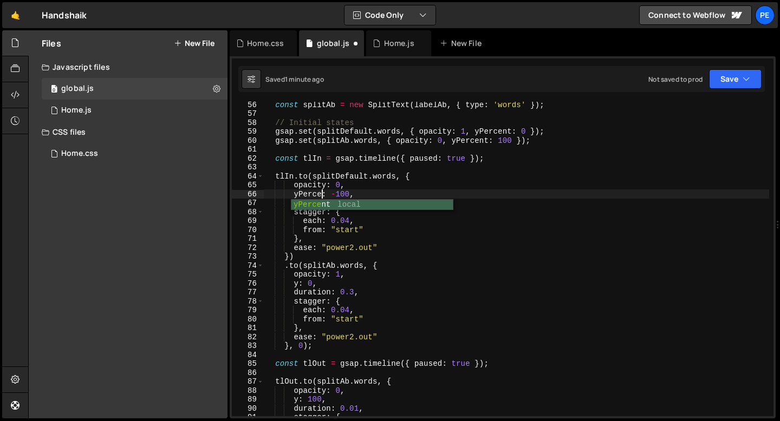
scroll to position [0, 4]
click at [299, 284] on div "const splitAb = new SplitText ( labelAb , { type : 'words' }) ; // Initial stat…" at bounding box center [516, 266] width 505 height 333
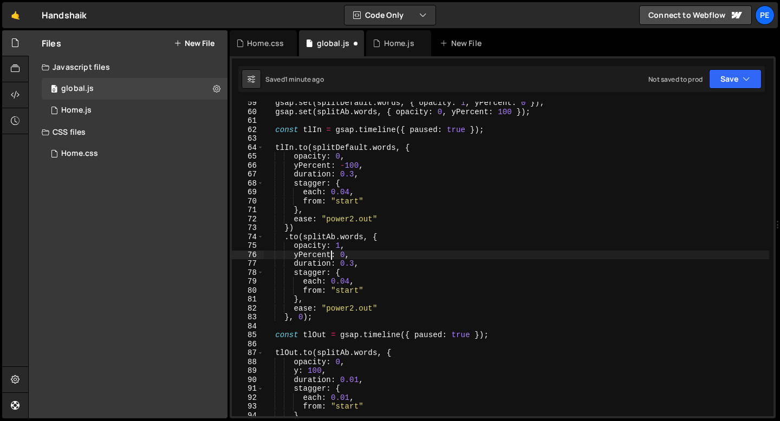
scroll to position [532, 0]
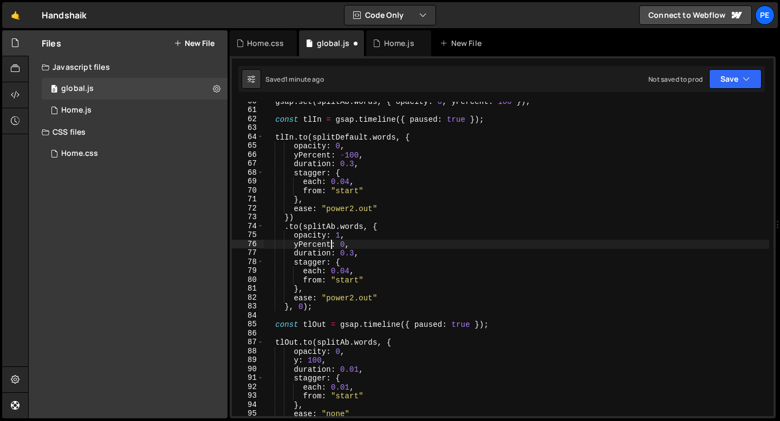
click at [299, 362] on div "gsap . set ( splitAb . words , { opacity : 0 , yPercent : 100 }) ; const tlIn =…" at bounding box center [516, 263] width 505 height 333
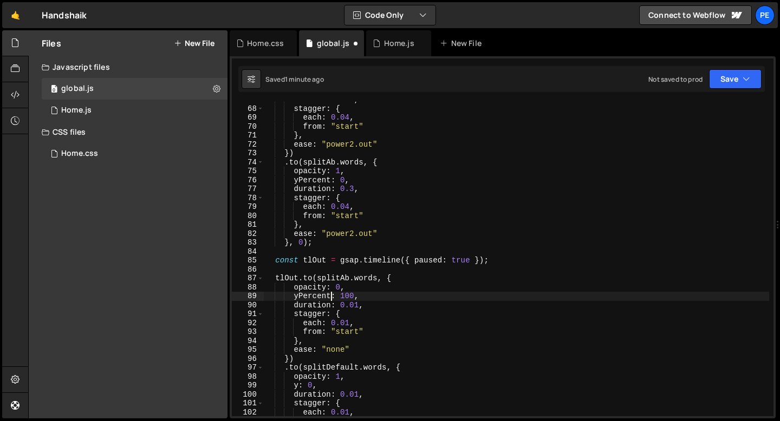
scroll to position [618, 0]
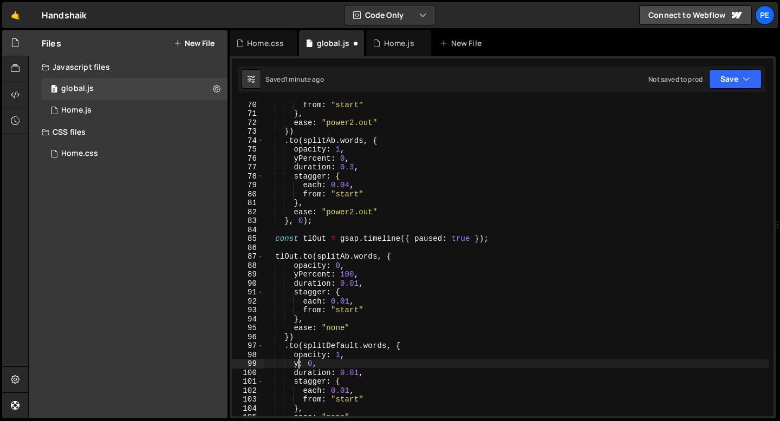
click at [298, 364] on div "from : "start" } , ease : "power2.out" }) . to ( splitAb . words , { opacity : …" at bounding box center [516, 266] width 505 height 333
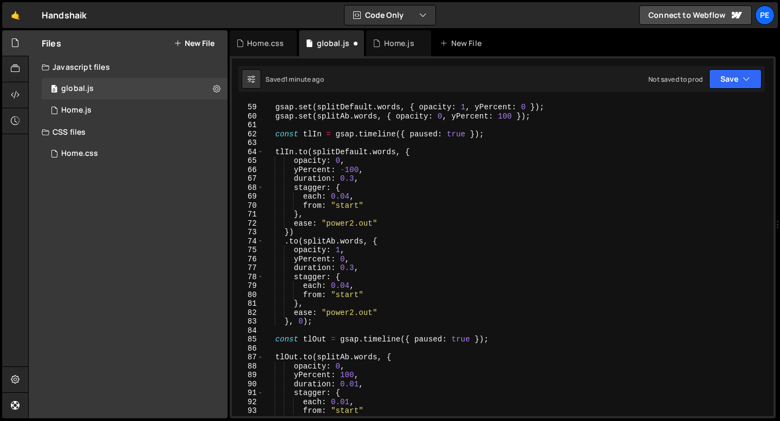
scroll to position [504, 0]
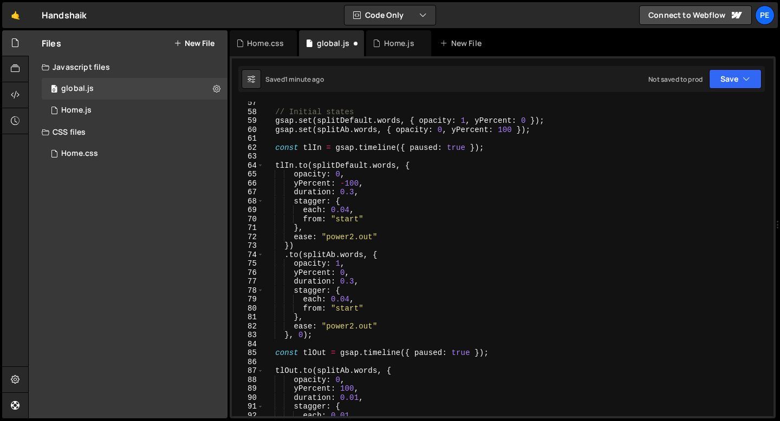
click at [353, 281] on div "// Initial states gsap . set ( splitDefault . words , { opacity : 1 , yPercent …" at bounding box center [516, 265] width 505 height 333
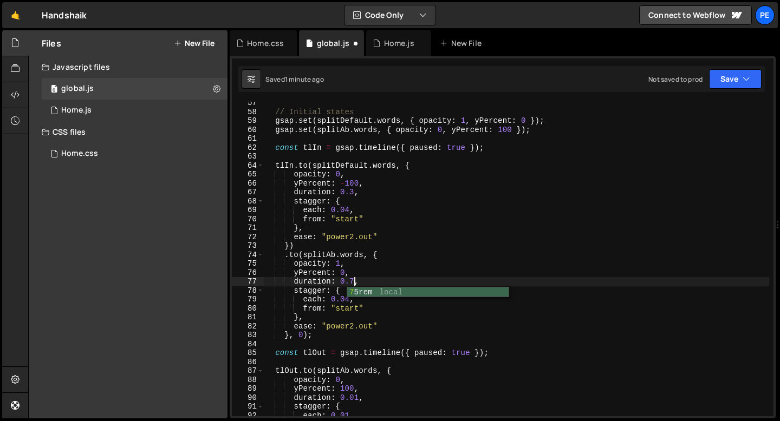
click at [346, 330] on div "// Initial states gsap . set ( splitDefault . words , { opacity : 1 , yPercent …" at bounding box center [516, 265] width 505 height 333
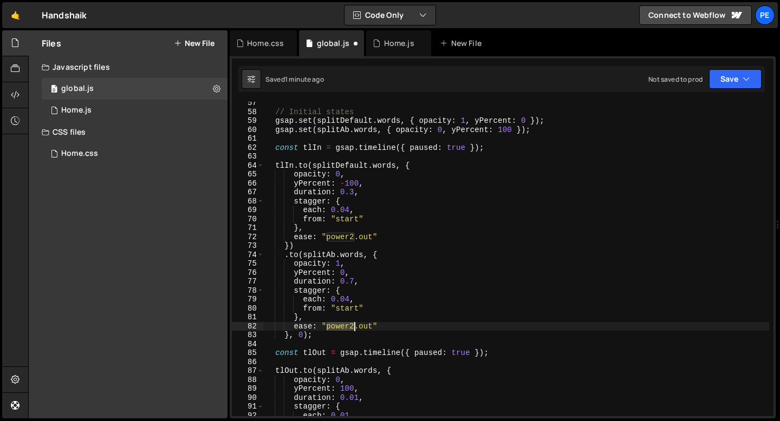
click at [346, 330] on div "// Initial states gsap . set ( splitDefault . words , { opacity : 1 , yPercent …" at bounding box center [516, 265] width 505 height 333
click at [354, 194] on div "// Initial states gsap . set ( splitDefault . words , { opacity : 1 , yPercent …" at bounding box center [516, 265] width 505 height 333
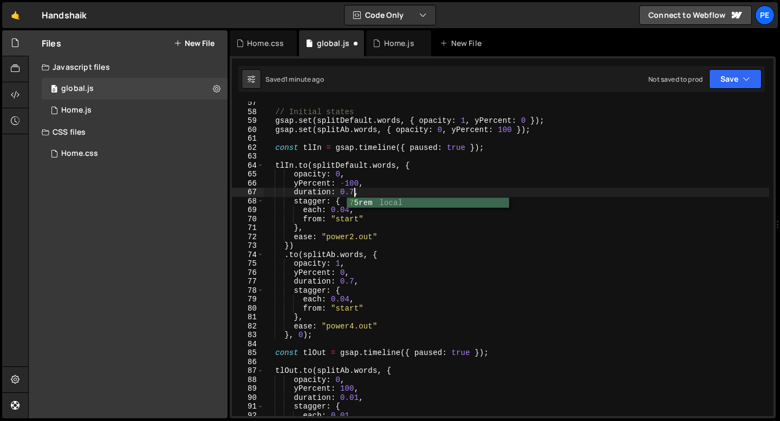
click at [349, 212] on div "// Initial states gsap . set ( splitDefault . words , { opacity : 1 , yPercent …" at bounding box center [516, 265] width 505 height 333
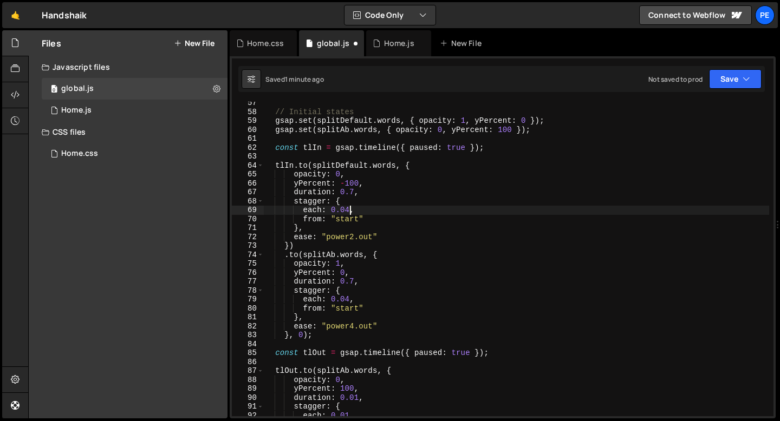
scroll to position [0, 5]
click at [352, 237] on div "// Initial states gsap . set ( splitDefault . words , { opacity : 1 , yPercent …" at bounding box center [516, 265] width 505 height 333
click at [349, 298] on div "// Initial states gsap . set ( splitDefault . words , { opacity : 1 , yPercent …" at bounding box center [516, 265] width 505 height 333
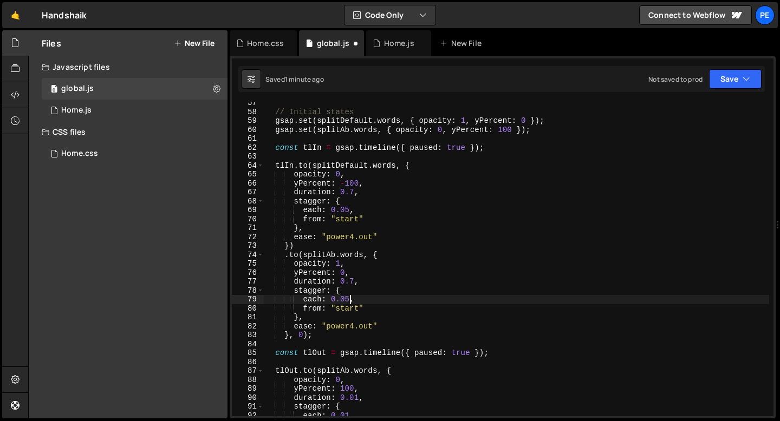
click at [349, 292] on div "// Initial states gsap . set ( splitDefault . words , { opacity : 1 , yPercent …" at bounding box center [516, 265] width 505 height 333
click at [305, 336] on div "// Initial states gsap . set ( splitDefault . words , { opacity : 1 , yPercent …" at bounding box center [516, 265] width 505 height 333
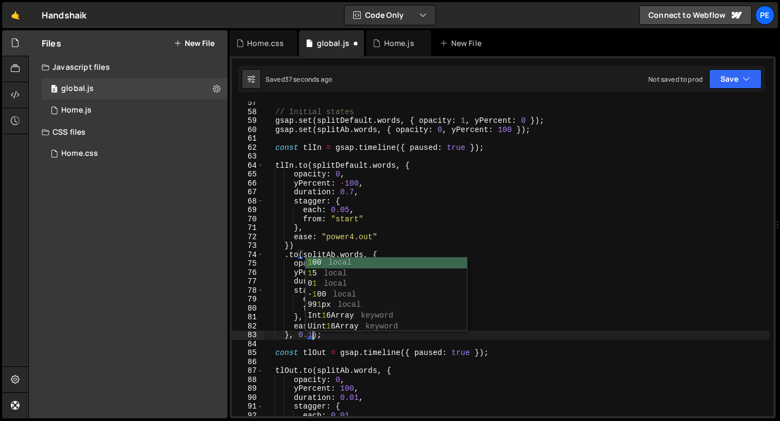
scroll to position [0, 3]
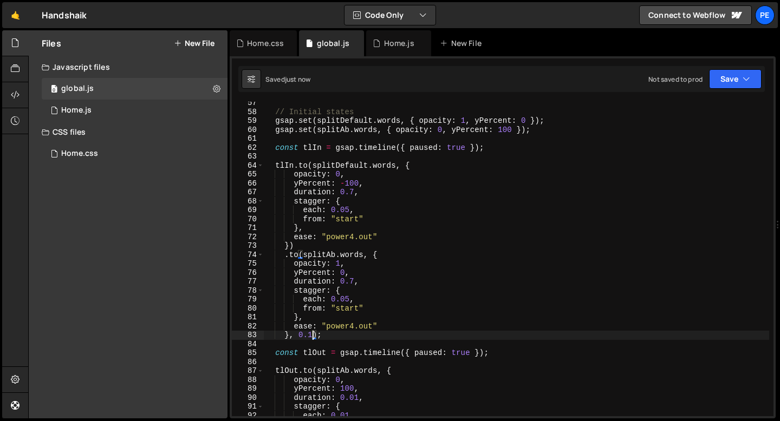
click at [353, 236] on div "// Initial states gsap . set ( splitDefault . words , { opacity : 1 , yPercent …" at bounding box center [516, 265] width 505 height 333
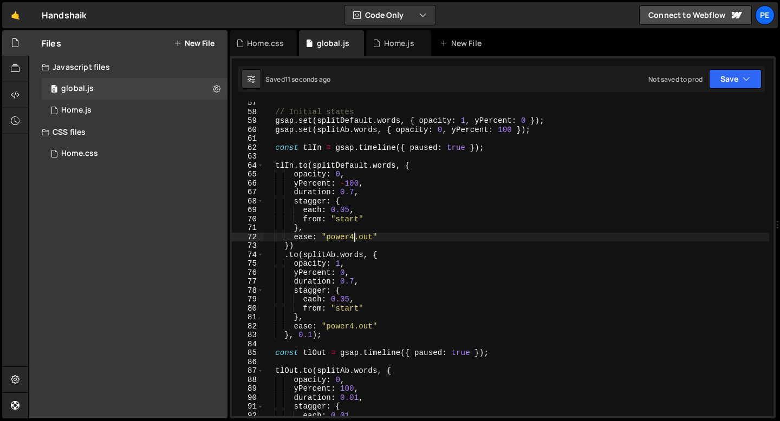
click at [328, 337] on div "// Initial states gsap . set ( splitDefault . words , { opacity : 1 , yPercent …" at bounding box center [516, 265] width 505 height 333
drag, startPoint x: 353, startPoint y: 236, endPoint x: 326, endPoint y: 238, distance: 27.7
click at [326, 238] on div "// Initial states gsap . set ( splitDefault . words , { opacity : 1 , yPercent …" at bounding box center [516, 265] width 505 height 333
click at [341, 325] on div "// Initial states gsap . set ( splitDefault . words , { opacity : 1 , yPercent …" at bounding box center [516, 265] width 505 height 333
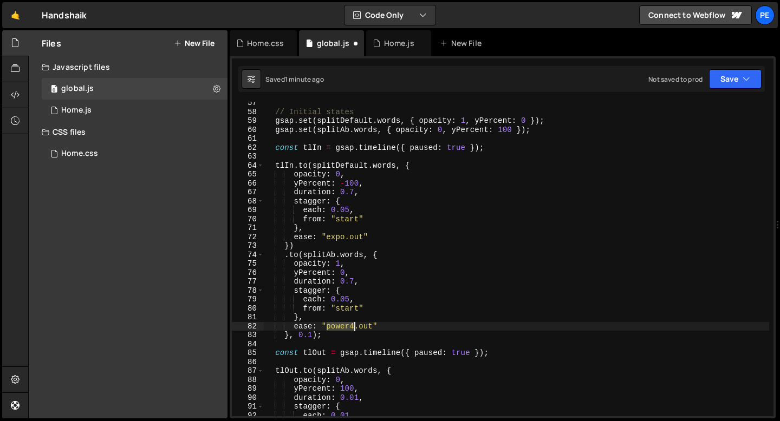
click at [341, 325] on div "// Initial states gsap . set ( splitDefault . words , { opacity : 1 , yPercent …" at bounding box center [516, 265] width 505 height 333
click at [348, 210] on div "// Initial states gsap . set ( splitDefault . words , { opacity : 1 , yPercent …" at bounding box center [516, 265] width 505 height 333
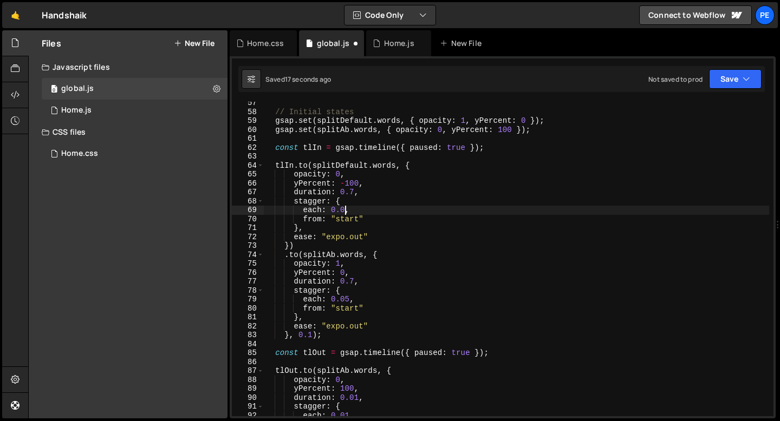
scroll to position [0, 5]
click at [349, 297] on div "// Initial states gsap . set ( splitDefault . words , { opacity : 1 , yPercent …" at bounding box center [516, 265] width 505 height 333
click at [355, 297] on div "// Initial states gsap . set ( splitDefault . words , { opacity : 1 , yPercent …" at bounding box center [516, 265] width 505 height 333
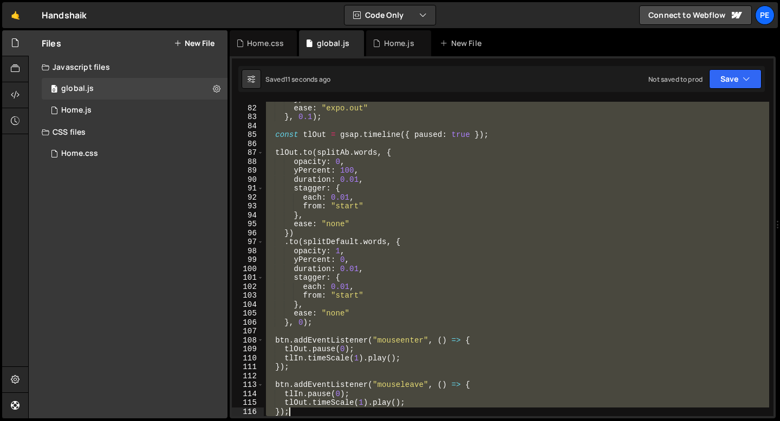
scroll to position [820, 0]
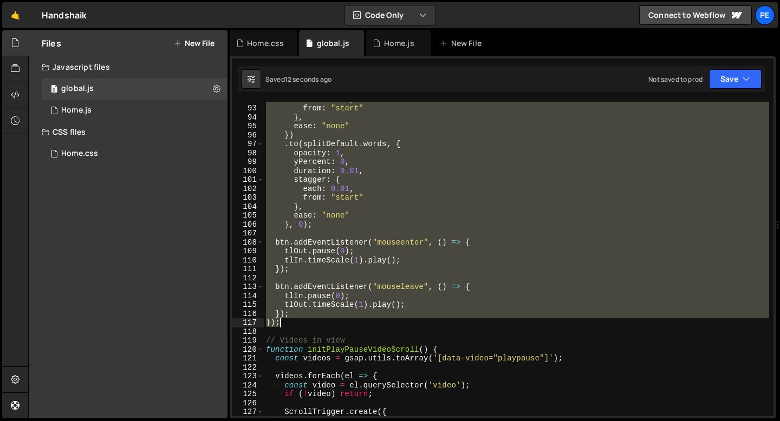
drag, startPoint x: 275, startPoint y: 141, endPoint x: 329, endPoint y: 321, distance: 187.7
click at [329, 321] on div "each : 0.01 , from : "start" } , ease : "none" }) . to ( splitDefault . words ,…" at bounding box center [516, 261] width 505 height 333
click at [349, 187] on div "each : 0.01 , from : "start" } , ease : "none" }) . to ( splitDefault . words ,…" at bounding box center [516, 259] width 505 height 315
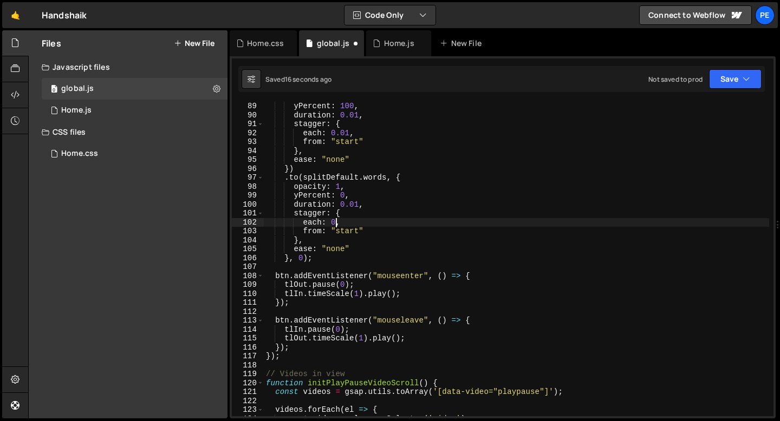
scroll to position [747, 0]
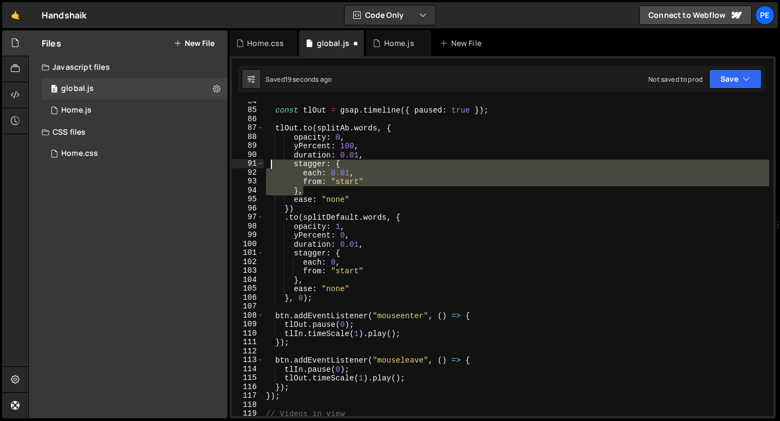
drag, startPoint x: 308, startPoint y: 190, endPoint x: 268, endPoint y: 165, distance: 47.2
click at [268, 166] on div "const tlOut = gsap . timeline ({ paused : true }) ; tlOut . to ( splitAb . word…" at bounding box center [516, 263] width 505 height 333
type textarea "stagger: { each: 0.01,"
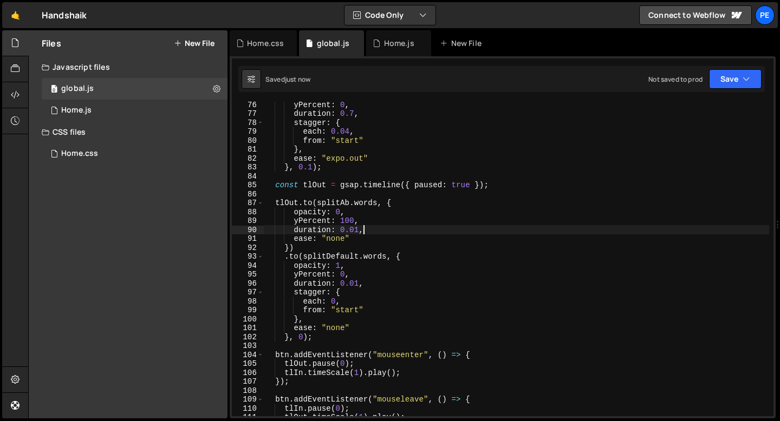
scroll to position [672, 0]
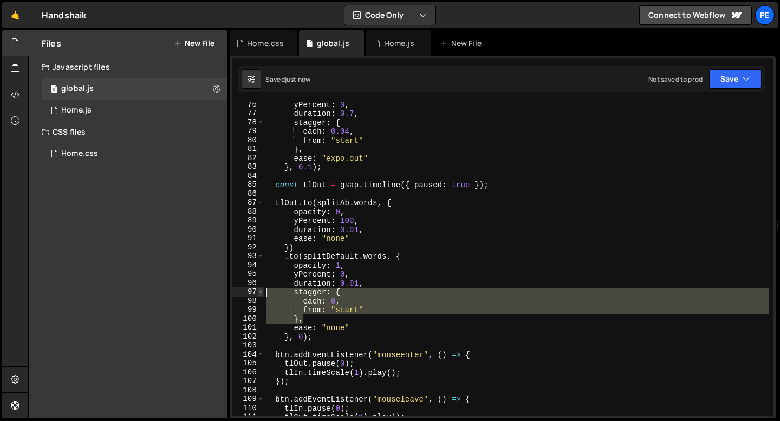
drag, startPoint x: 308, startPoint y: 320, endPoint x: 262, endPoint y: 295, distance: 52.6
click at [263, 295] on div "duration: 0.01, 76 77 78 79 80 81 82 83 84 85 86 87 88 89 90 91 92 93 94 95 96 …" at bounding box center [503, 259] width 542 height 315
type textarea "stagger: { each: 0,"
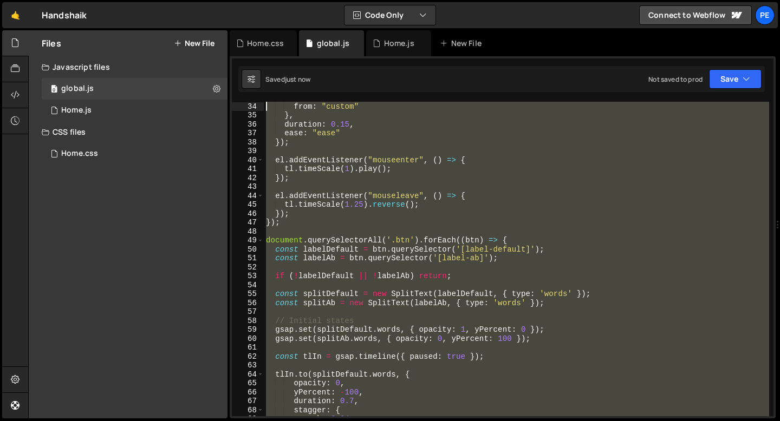
scroll to position [259, 0]
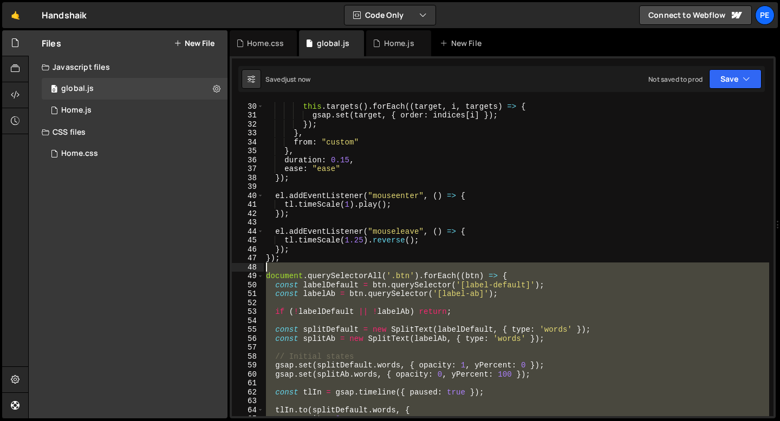
drag, startPoint x: 290, startPoint y: 379, endPoint x: 255, endPoint y: 270, distance: 114.4
click at [255, 271] on div "duration: 0.01, 30 31 32 33 34 35 36 37 38 39 40 41 42 43 44 45 46 47 48 49 50 …" at bounding box center [503, 259] width 542 height 315
click at [294, 168] on div "this . targets ( ) . forEach (( target , i , targets ) => { gsap . set ( target…" at bounding box center [516, 268] width 505 height 333
type textarea "ease: "ease""
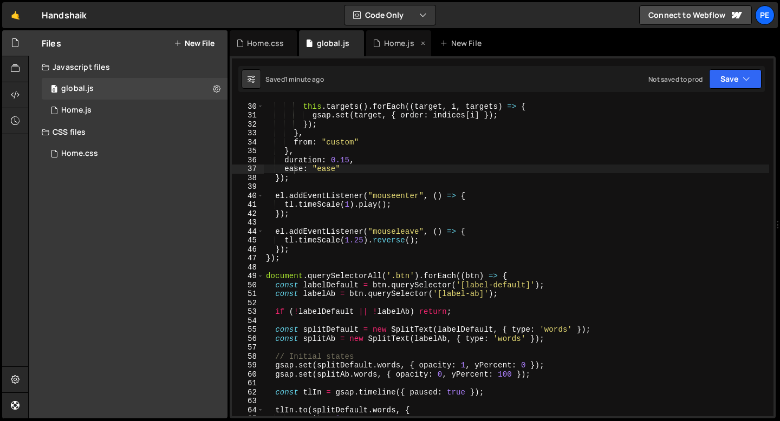
click at [379, 48] on icon at bounding box center [377, 43] width 8 height 11
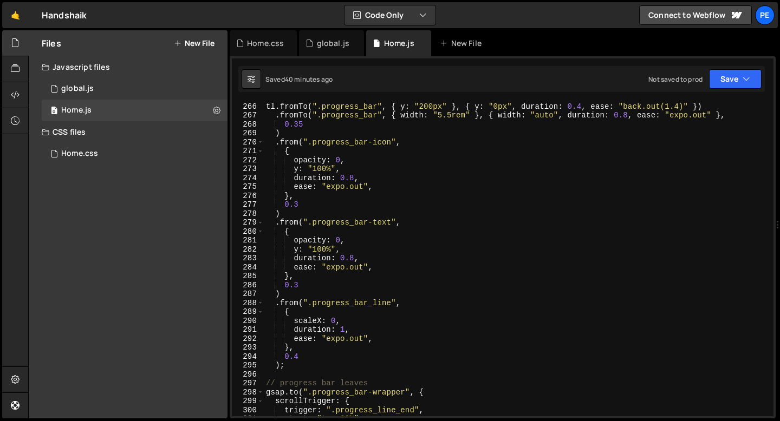
scroll to position [2324, 0]
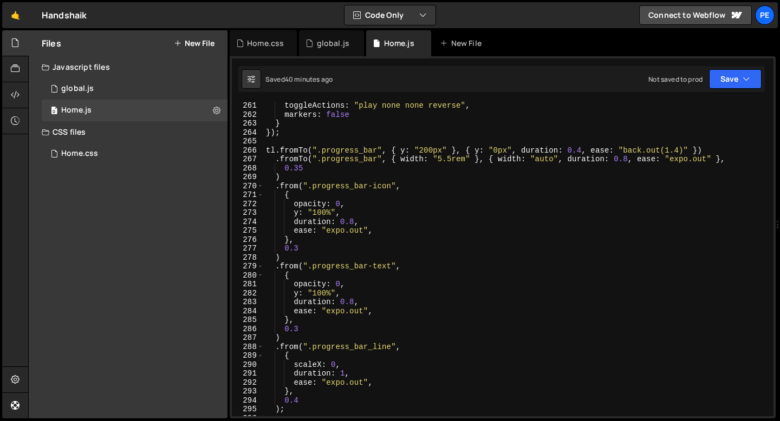
type textarea "tl.fromTo(".progress_bar", { y: "200px" }, { y: "0px", duration: 0.4, ease: "ba…"
drag, startPoint x: 619, startPoint y: 149, endPoint x: 687, endPoint y: 149, distance: 68.3
click at [688, 149] on div "toggleActions : "play none none reverse" , markers : false } }) ; tl . fromTo (…" at bounding box center [516, 267] width 505 height 333
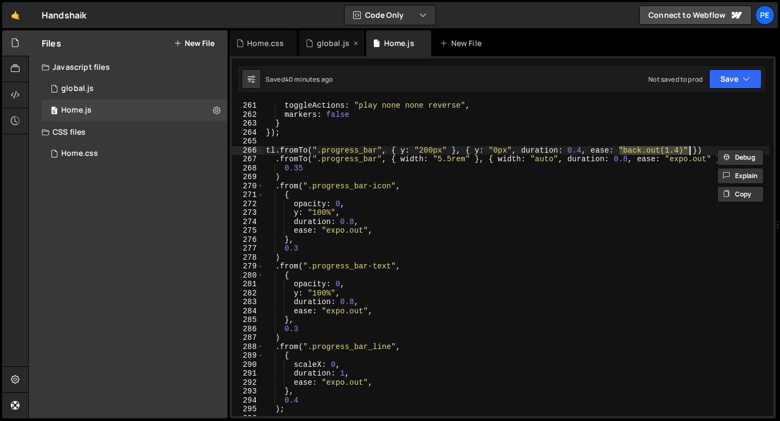
click at [335, 47] on div "global.js" at bounding box center [333, 43] width 32 height 11
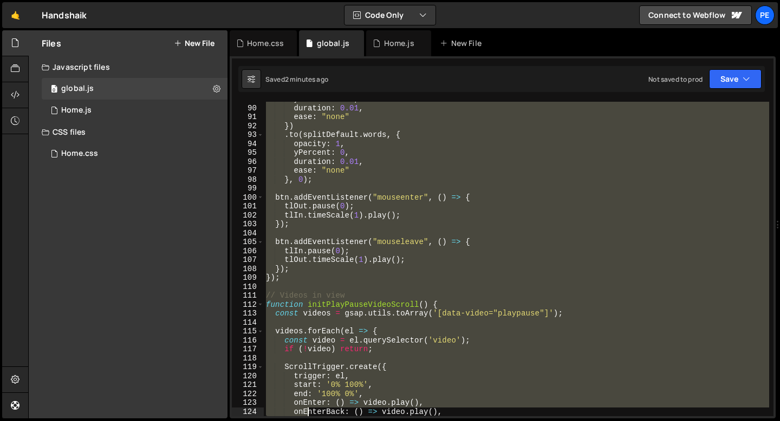
scroll to position [856, 0]
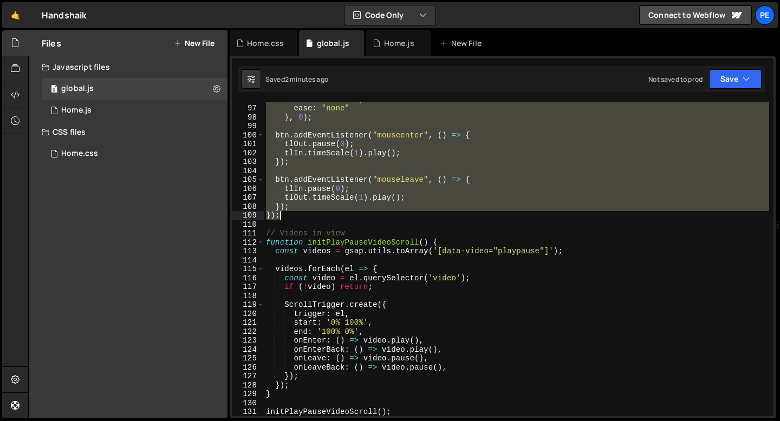
drag, startPoint x: 265, startPoint y: 168, endPoint x: 292, endPoint y: 218, distance: 57.2
click at [292, 218] on div "duration : 0.01 , ease : "none" } , 0 ) ; btn . addEventListener ( "mouseenter"…" at bounding box center [516, 261] width 505 height 333
type textarea "}); });"
paste textarea
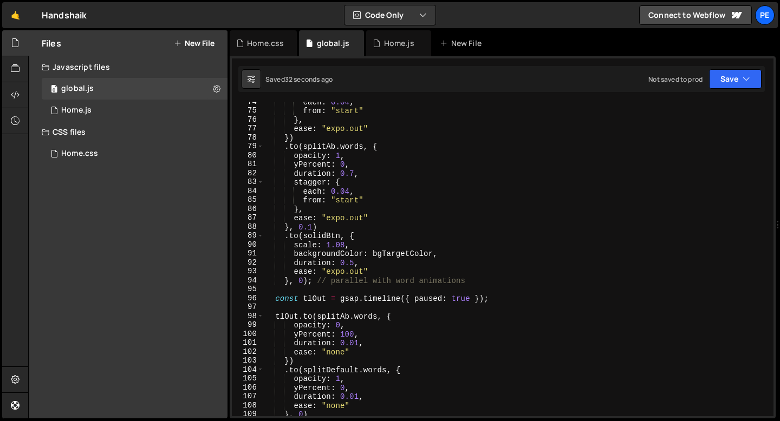
scroll to position [642, 0]
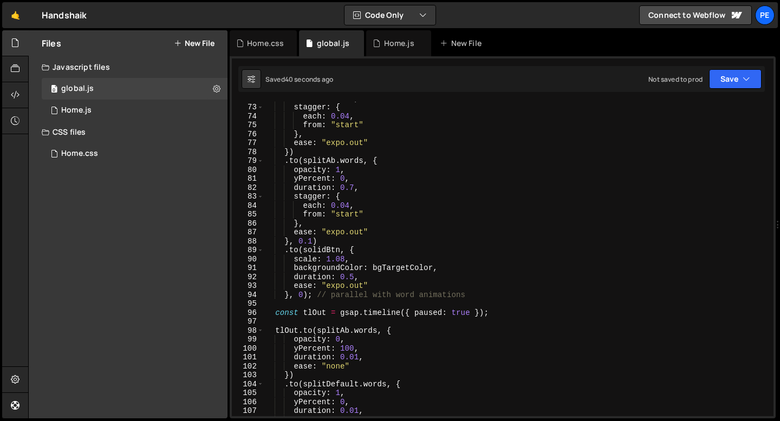
click at [304, 296] on div "duration : 0.7 , stagger : { each : 0.04 , from : "start" } , ease : "expo.out"…" at bounding box center [516, 260] width 505 height 333
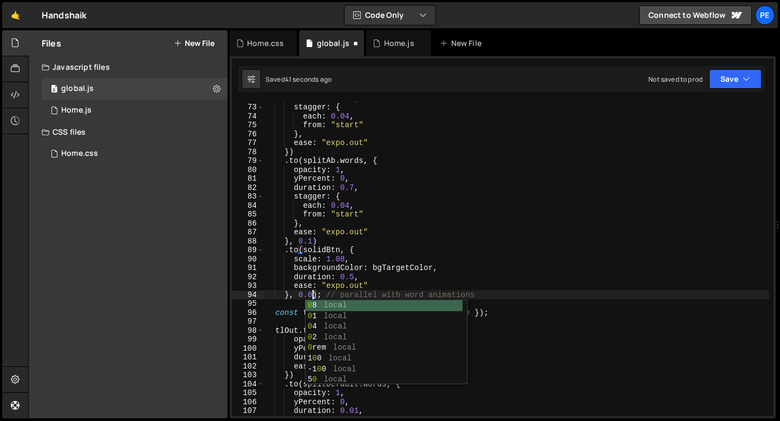
scroll to position [0, 3]
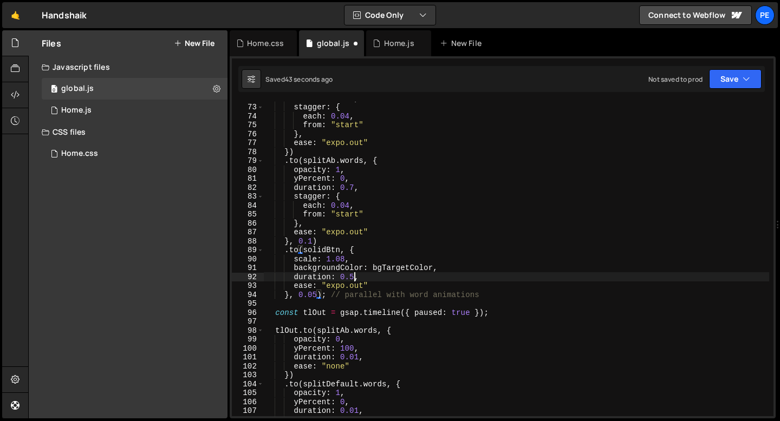
click at [353, 277] on div "duration : 0.7 , stagger : { each : 0.04 , from : "start" } , ease : "expo.out"…" at bounding box center [516, 260] width 505 height 333
click at [391, 51] on div "Home.js" at bounding box center [398, 43] width 65 height 26
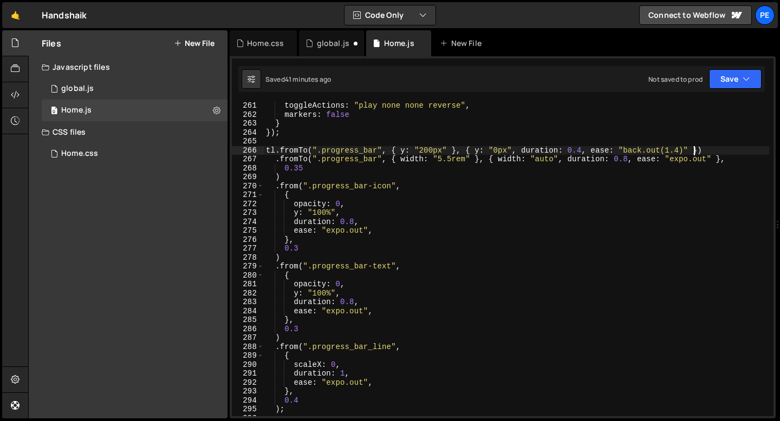
click at [692, 146] on div "toggleActions : "play none none reverse" , markers : false } }) ; tl . fromTo (…" at bounding box center [516, 267] width 505 height 333
drag, startPoint x: 685, startPoint y: 149, endPoint x: 625, endPoint y: 149, distance: 59.6
click at [625, 149] on div "toggleActions : "play none none reverse" , markers : false } }) ; tl . fromTo (…" at bounding box center [516, 267] width 505 height 333
click at [329, 37] on div "global.js" at bounding box center [331, 43] width 65 height 26
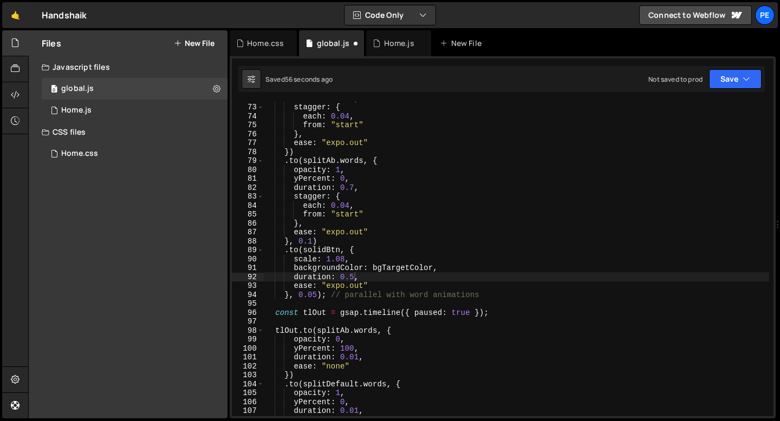
click at [353, 235] on div "duration : 0.7 , stagger : { each : 0.04 , from : "start" } , ease : "expo.out"…" at bounding box center [516, 260] width 505 height 333
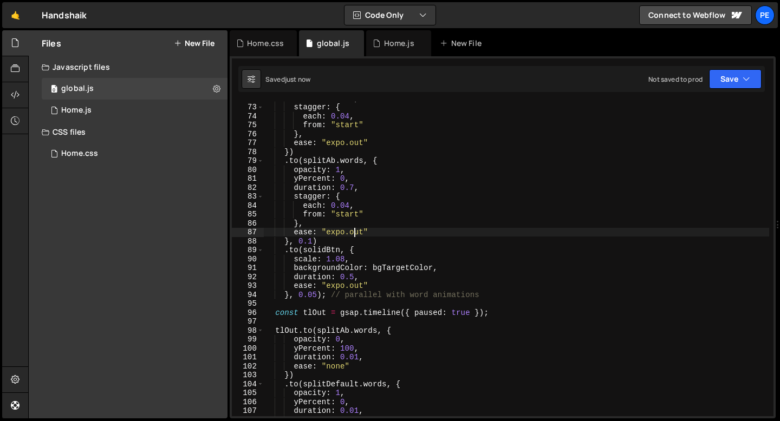
click at [317, 294] on div "duration : 0.7 , stagger : { each : 0.04 , from : "start" } , ease : "expo.out"…" at bounding box center [516, 260] width 505 height 333
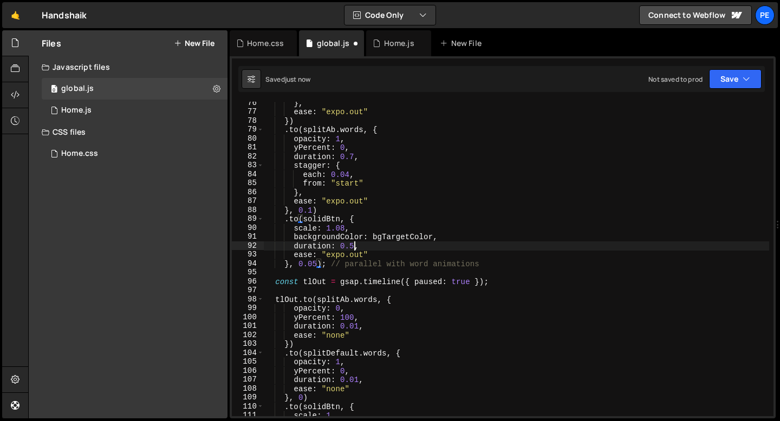
click at [353, 243] on div "} , ease : "expo.out" }) . to ( splitAb . words , { opacity : 1 , yPercent : 0 …" at bounding box center [516, 265] width 505 height 333
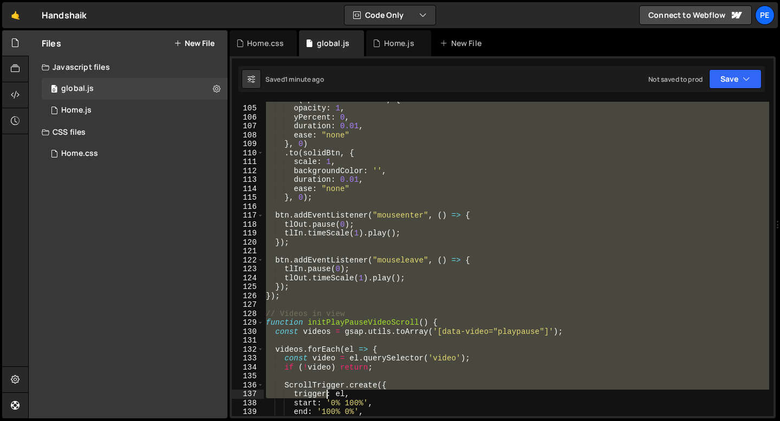
scroll to position [927, 0]
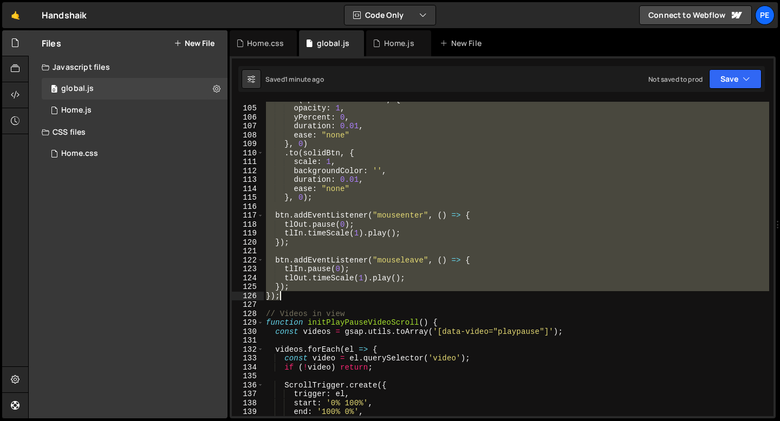
drag, startPoint x: 267, startPoint y: 144, endPoint x: 320, endPoint y: 298, distance: 163.2
click at [320, 298] on div ". to ( splitDefault . words , { opacity : 1 , yPercent : 0 , duration : 0.01 , …" at bounding box center [516, 261] width 505 height 333
type textarea "}); });"
paste textarea
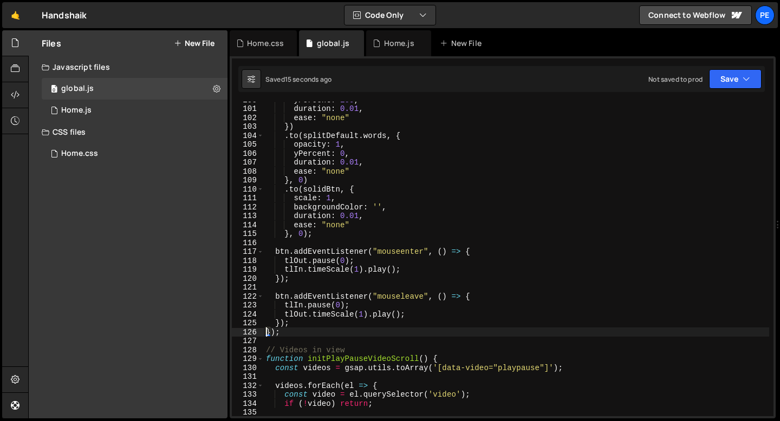
scroll to position [891, 0]
click at [358, 216] on div "yPercent : 100 , duration : 0.01 , ease : "none" }) . to ( splitDefault . words…" at bounding box center [516, 261] width 505 height 333
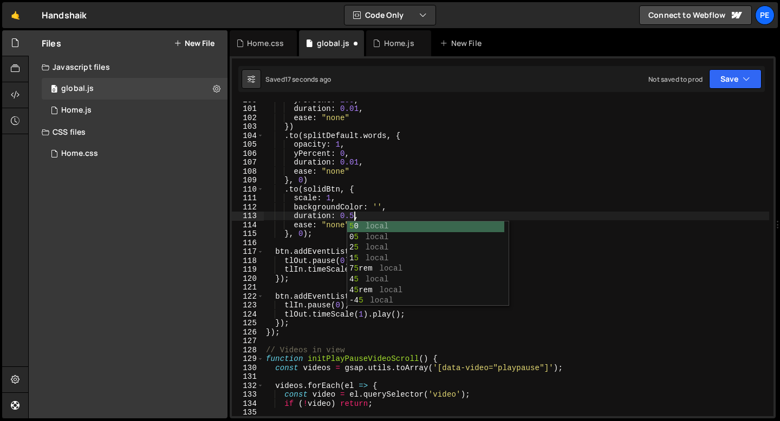
scroll to position [0, 6]
click at [330, 223] on div "yPercent : 100 , duration : 0.01 , ease : "none" }) . to ( splitDefault . words…" at bounding box center [516, 261] width 505 height 333
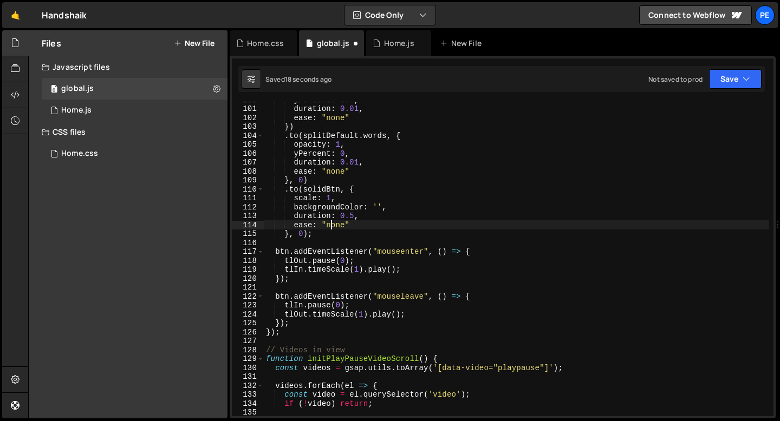
click at [329, 223] on div "yPercent : 100 , duration : 0.01 , ease : "none" }) . to ( splitDefault . words…" at bounding box center [516, 261] width 505 height 333
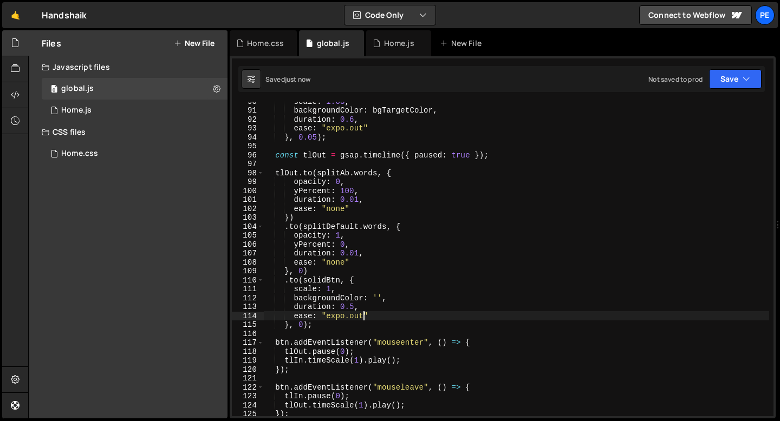
scroll to position [793, 0]
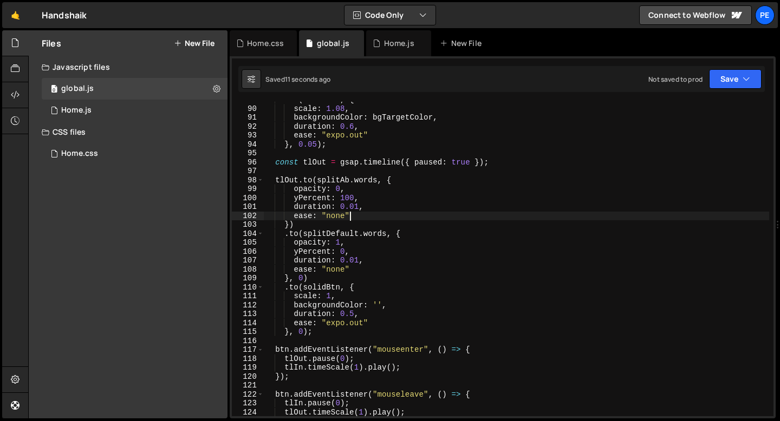
click at [359, 220] on div ". to ( solidBtn , { scale : 1.08 , backgroundColor : bgTargetColor , duration :…" at bounding box center [516, 261] width 505 height 333
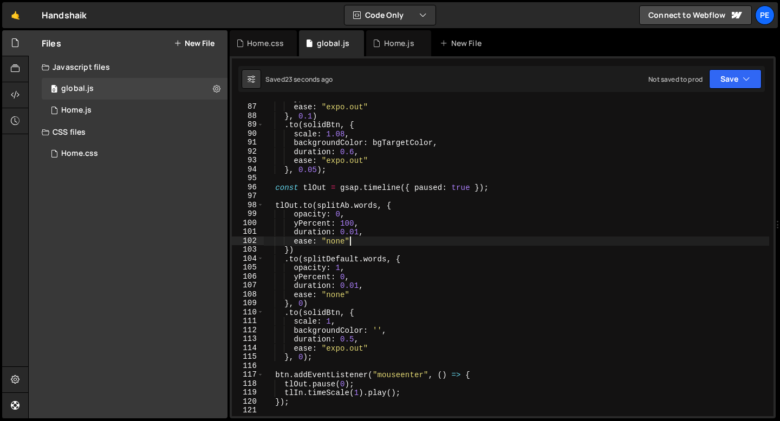
scroll to position [768, 0]
click at [344, 323] on div "} , ease : "expo.out" } , 0.1 ) . to ( solidBtn , { scale : 1.08 , backgroundCo…" at bounding box center [516, 260] width 505 height 333
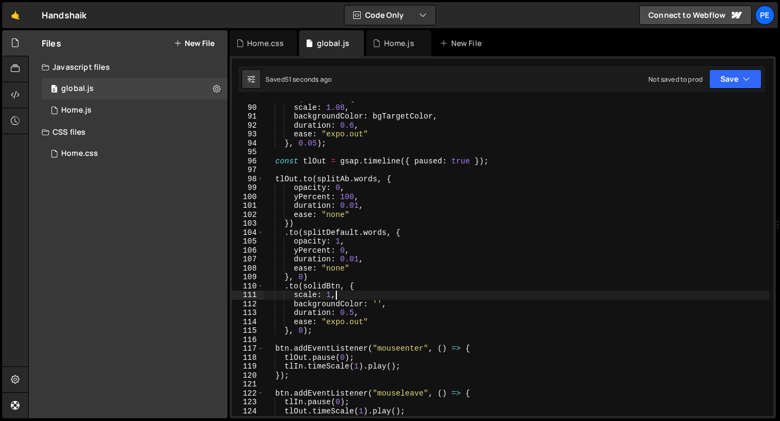
scroll to position [825, 0]
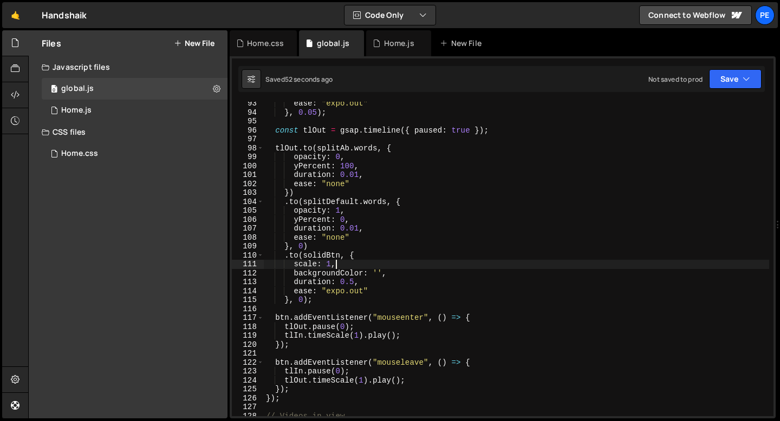
click at [284, 400] on div "ease : "expo.out" } , 0.05 ) ; const tlOut = gsap . timeline ({ paused : true }…" at bounding box center [516, 265] width 505 height 333
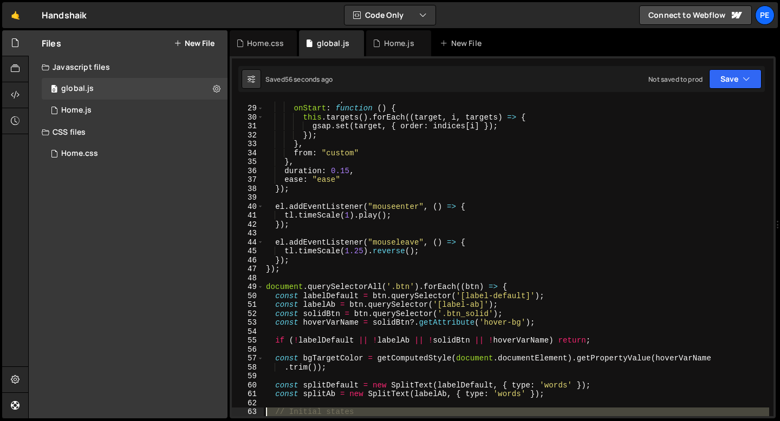
scroll to position [284, 0]
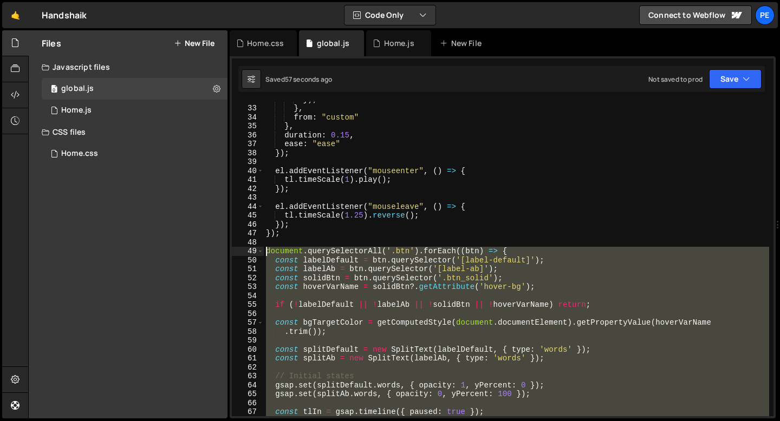
drag, startPoint x: 284, startPoint y: 400, endPoint x: 264, endPoint y: 252, distance: 149.8
click at [264, 252] on div "}) ; } , from : "custom" } , duration : 0.15 , ease : "ease" }) ; el . addEvent…" at bounding box center [516, 261] width 505 height 333
type textarea "document.querySelectorAll('.btn').forEach((btn) => { const labelDefault = btn.q…"
paste textarea
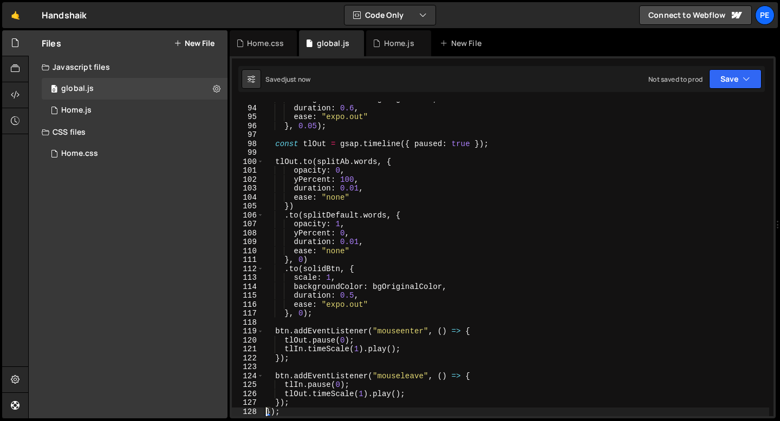
scroll to position [844, 0]
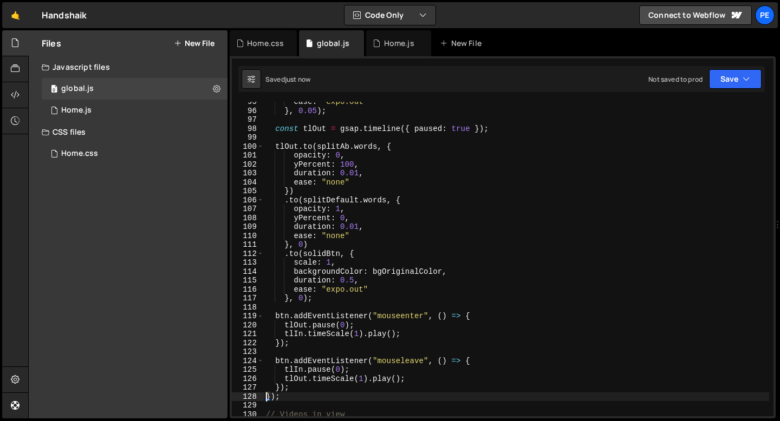
click at [291, 391] on div "ease : "expo.out" } , 0.05 ) ; const tlOut = gsap . timeline ({ paused : true }…" at bounding box center [516, 263] width 505 height 333
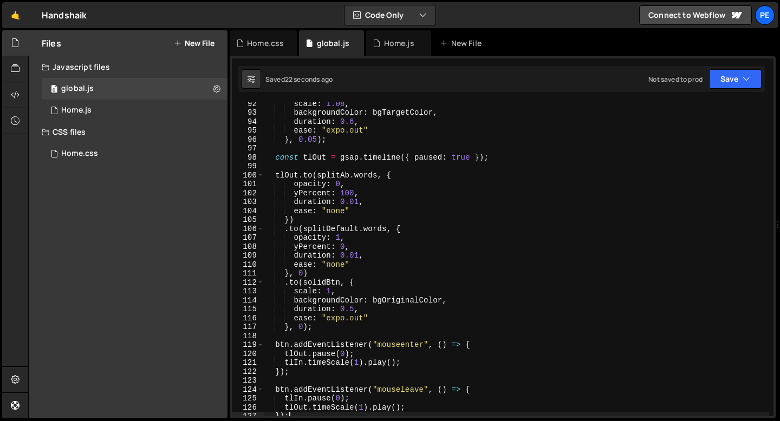
scroll to position [807, 0]
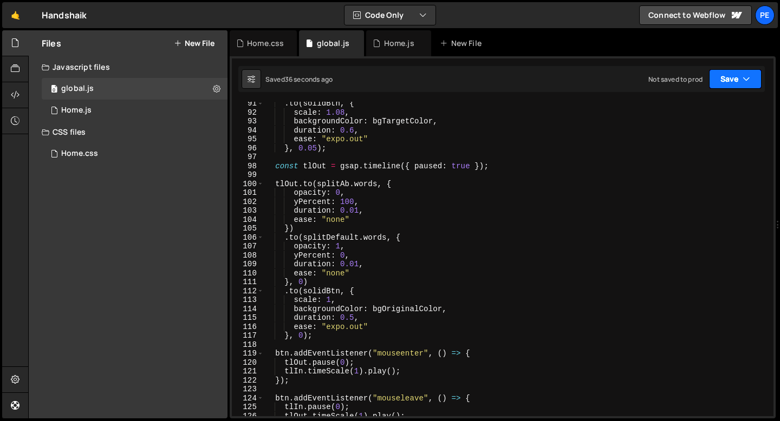
click at [732, 80] on button "Save" at bounding box center [735, 78] width 53 height 19
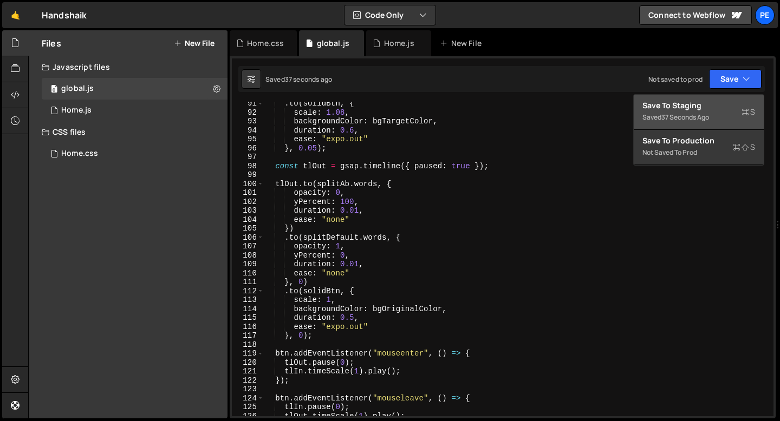
click at [674, 120] on div "37 seconds ago" at bounding box center [685, 117] width 48 height 9
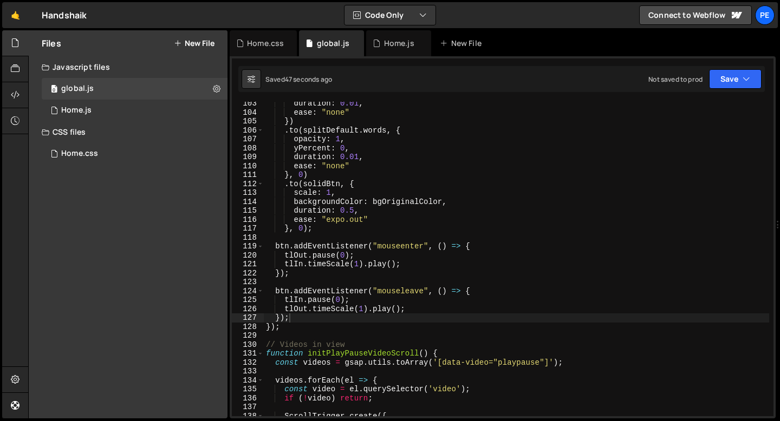
scroll to position [912, 0]
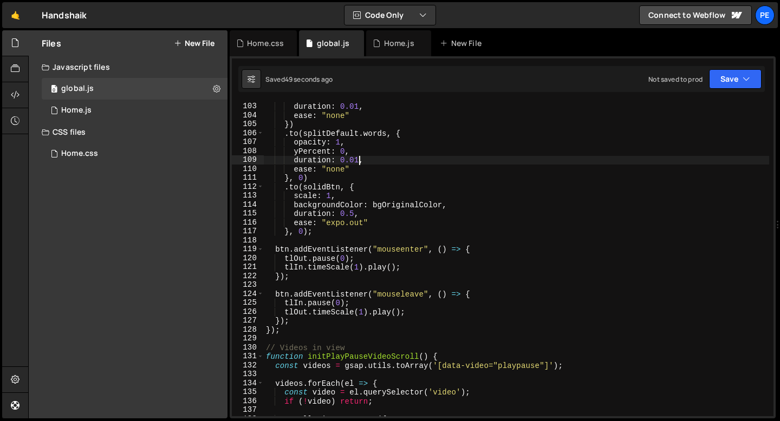
click at [359, 159] on div "yPercent : 100 , duration : 0.01 , ease : "none" }) . to ( splitDefault . words…" at bounding box center [516, 259] width 505 height 333
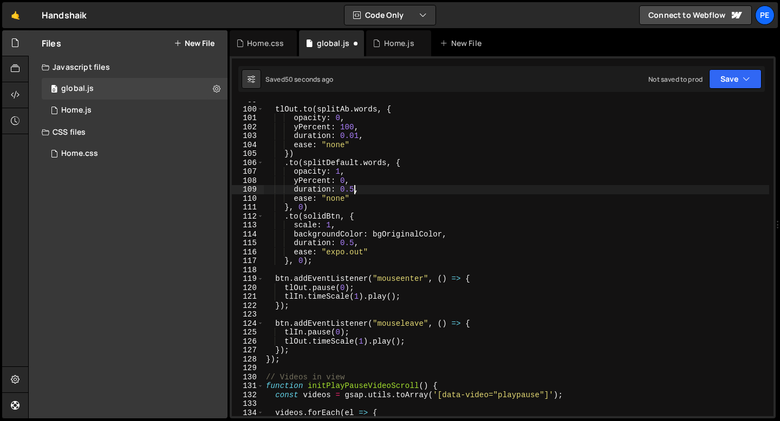
scroll to position [882, 0]
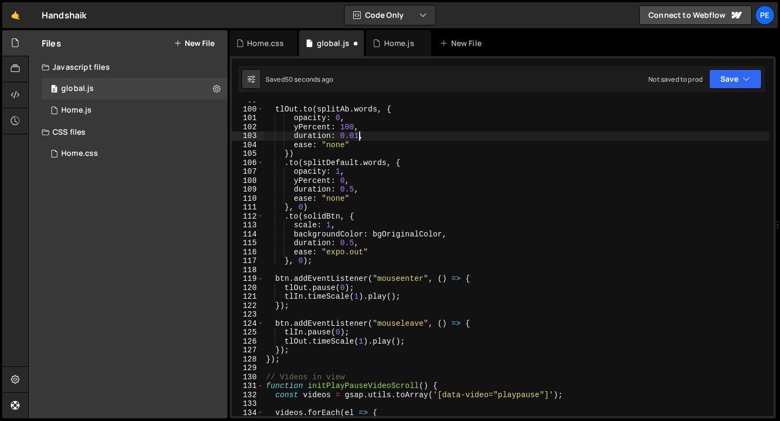
click at [358, 133] on div "tlOut . to ( splitAb . words , { opacity : 0 , yPercent : 100 , duration : 0.01…" at bounding box center [516, 262] width 505 height 333
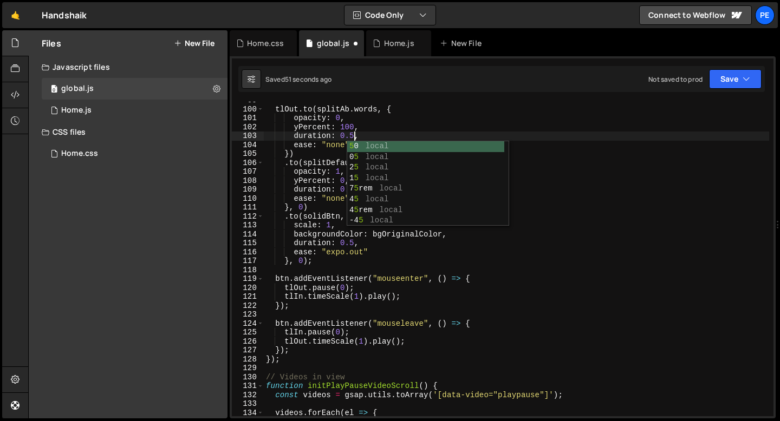
scroll to position [0, 6]
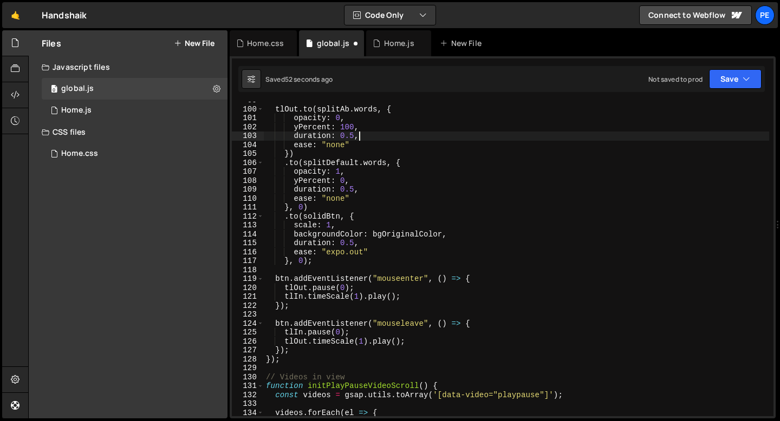
click at [371, 136] on div "tlOut . to ( splitAb . words , { opacity : 0 , yPercent : 100 , duration : 0.5 …" at bounding box center [516, 262] width 505 height 333
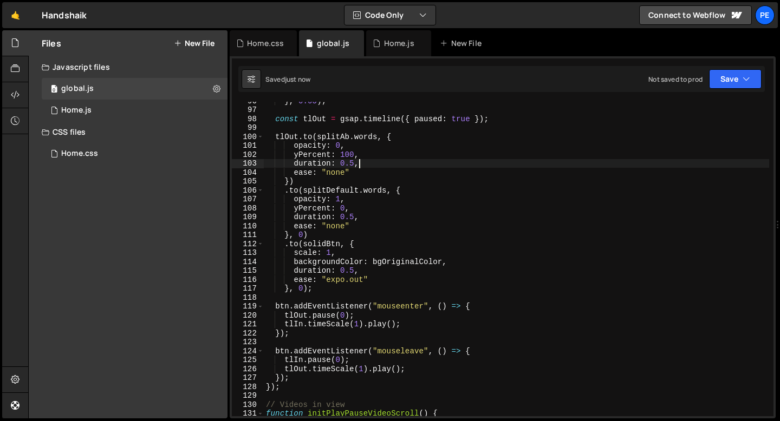
scroll to position [854, 0]
click at [352, 166] on div "} , 0.05 ) ; const tlOut = gsap . timeline ({ paused : true }) ; tlOut . to ( s…" at bounding box center [516, 262] width 505 height 333
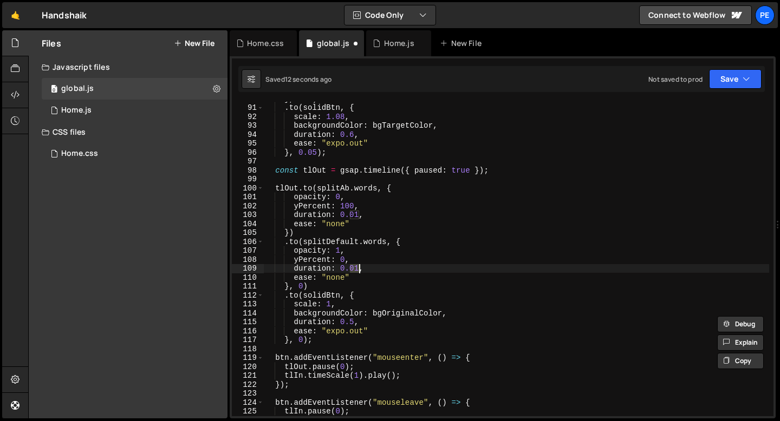
scroll to position [854, 0]
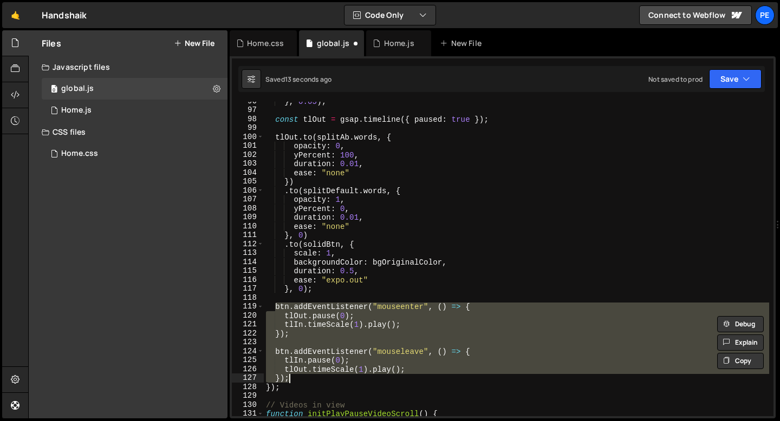
drag, startPoint x: 275, startPoint y: 305, endPoint x: 291, endPoint y: 376, distance: 72.9
click at [291, 376] on div "} , 0.05 ) ; const tlOut = gsap . timeline ({ paused : true }) ; tlOut . to ( s…" at bounding box center [516, 263] width 505 height 333
paste textarea
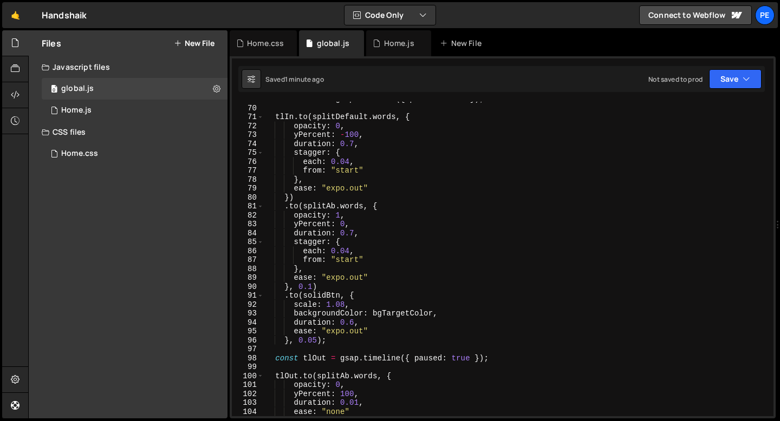
scroll to position [615, 0]
click at [335, 330] on div "const tlIn = gsap . timeline ({ paused : true }) ; tlIn . to ( splitDefault . w…" at bounding box center [516, 261] width 505 height 333
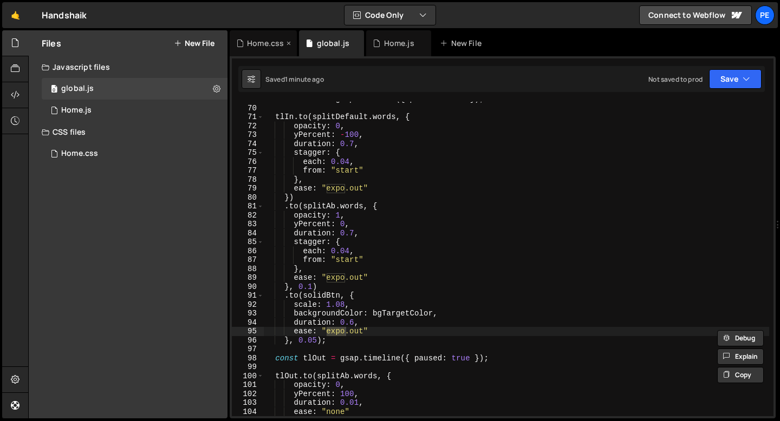
click at [251, 44] on div "Home.css" at bounding box center [265, 43] width 37 height 11
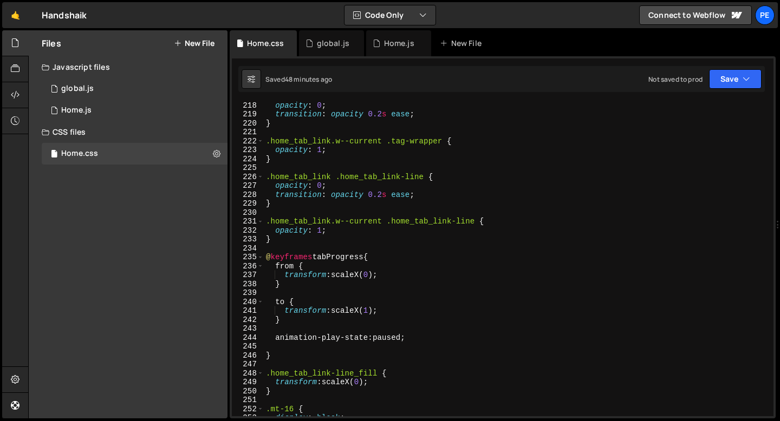
scroll to position [1940, 0]
click at [387, 45] on div "Home.js" at bounding box center [399, 43] width 30 height 11
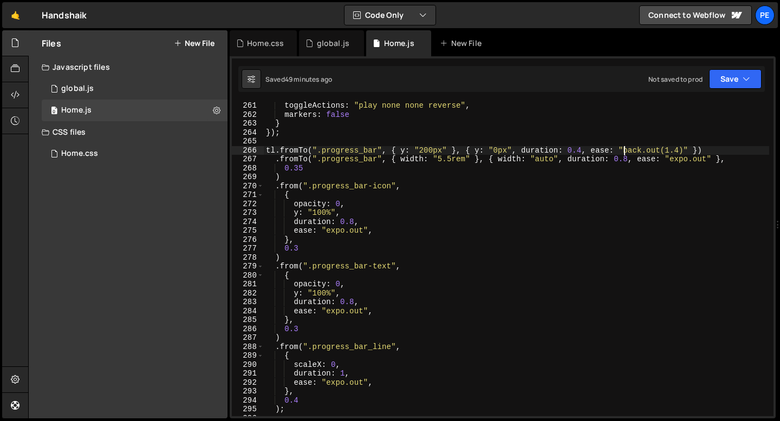
click at [626, 151] on div "toggleActions : "play none none reverse" , markers : false } }) ; tl . fromTo (…" at bounding box center [516, 267] width 505 height 333
drag, startPoint x: 626, startPoint y: 150, endPoint x: 684, endPoint y: 150, distance: 57.4
click at [684, 150] on div "toggleActions : "play none none reverse" , markers : false } }) ; tl . fromTo (…" at bounding box center [516, 267] width 505 height 333
click at [332, 45] on div "global.js" at bounding box center [333, 43] width 32 height 11
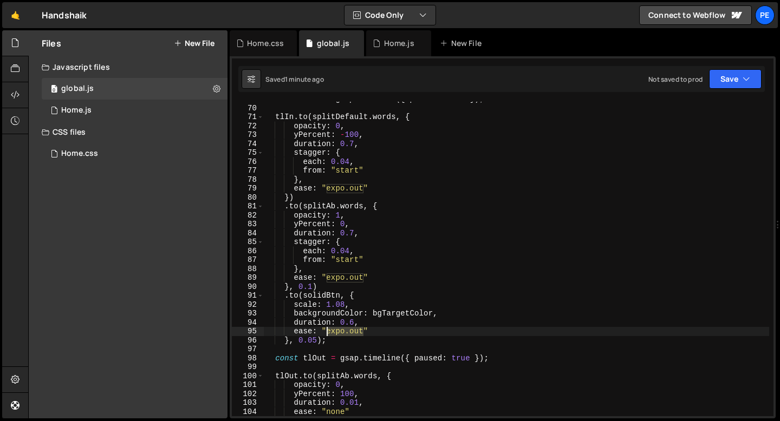
drag, startPoint x: 363, startPoint y: 332, endPoint x: 327, endPoint y: 333, distance: 36.3
click at [327, 333] on div "const tlIn = gsap . timeline ({ paused : true }) ; tlIn . to ( splitDefault . w…" at bounding box center [516, 261] width 505 height 333
paste textarea "back.out(1.4)"
click at [353, 322] on div "const tlIn = gsap . timeline ({ paused : true }) ; tlIn . to ( splitDefault . w…" at bounding box center [516, 261] width 505 height 333
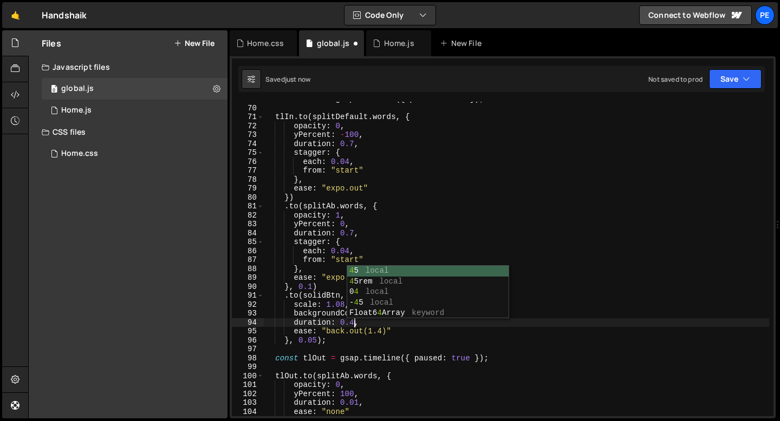
scroll to position [0, 6]
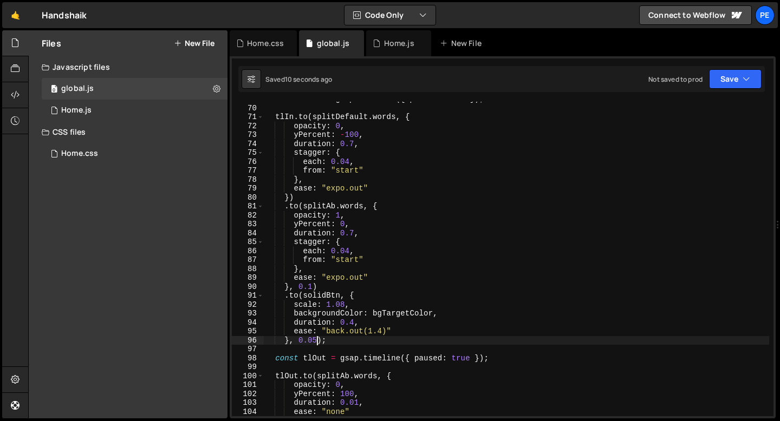
click at [317, 340] on div "const tlIn = gsap . timeline ({ paused : true }) ; tlIn . to ( splitDefault . w…" at bounding box center [516, 261] width 505 height 333
click at [382, 331] on div "const tlIn = gsap . timeline ({ paused : true }) ; tlIn . to ( splitDefault . w…" at bounding box center [516, 261] width 505 height 333
click at [355, 316] on div "const tlIn = gsap . timeline ({ paused : true }) ; tlIn . to ( splitDefault . w…" at bounding box center [516, 261] width 505 height 333
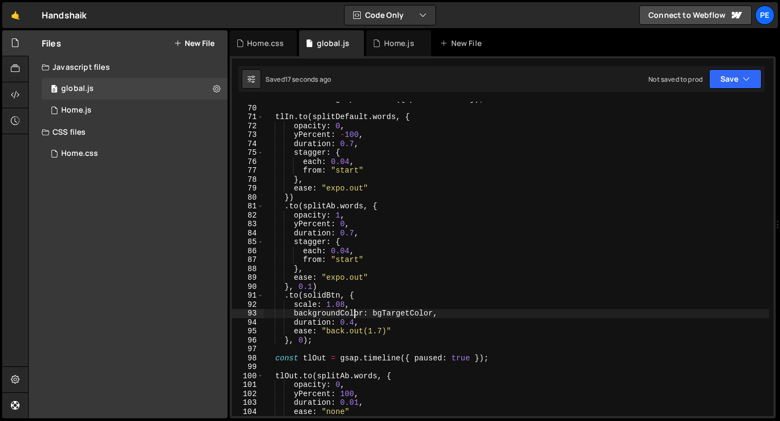
click at [355, 321] on div "const tlIn = gsap . timeline ({ paused : true }) ; tlIn . to ( splitDefault . w…" at bounding box center [516, 261] width 505 height 333
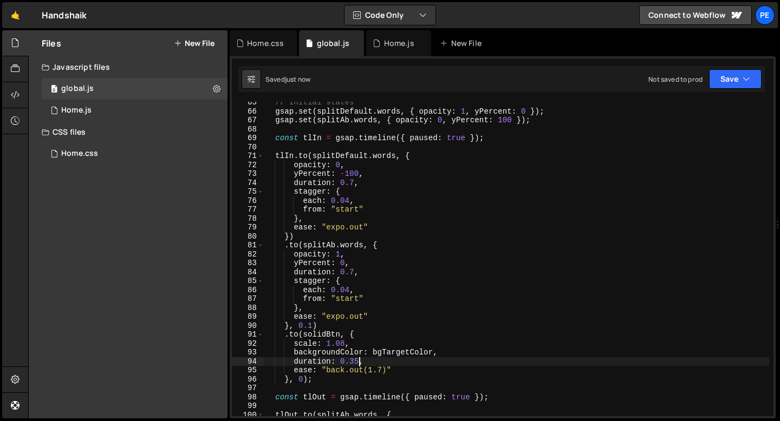
scroll to position [576, 0]
click at [354, 183] on div "// Initial states gsap . set ( splitDefault . words , { opacity : 1 , yPercent …" at bounding box center [516, 264] width 505 height 333
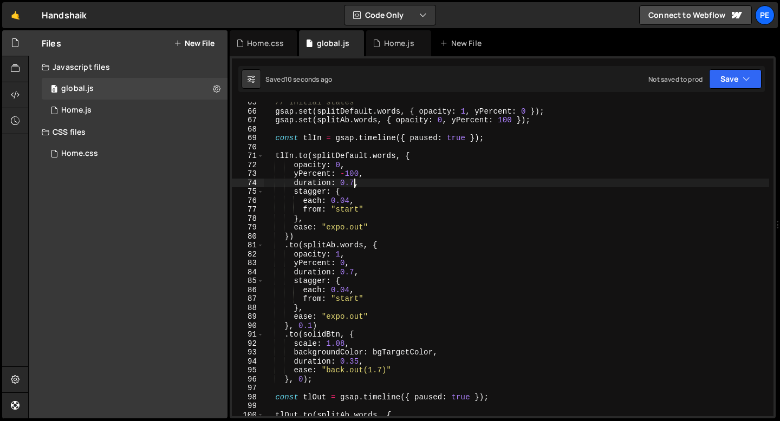
scroll to position [0, 6]
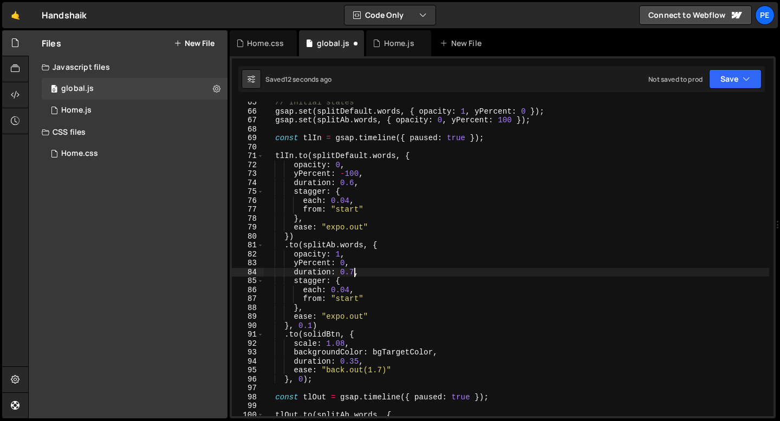
click at [352, 272] on div "// Initial states gsap . set ( splitDefault . words , { opacity : 1 , yPercent …" at bounding box center [516, 264] width 505 height 333
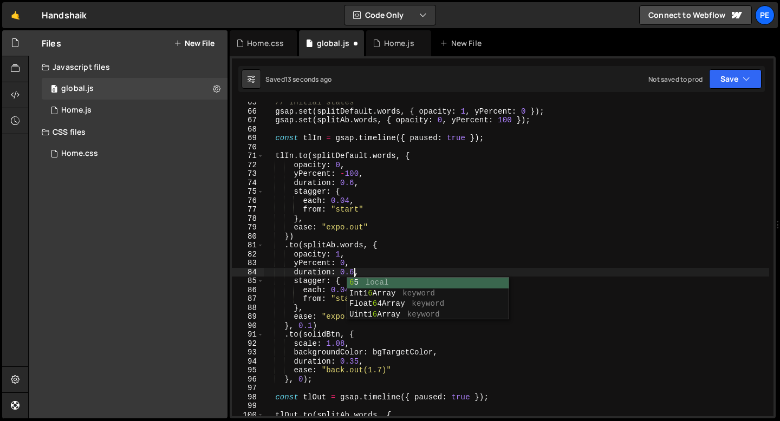
click at [360, 272] on div "// Initial states gsap . set ( splitDefault . words , { opacity : 1 , yPercent …" at bounding box center [516, 264] width 505 height 333
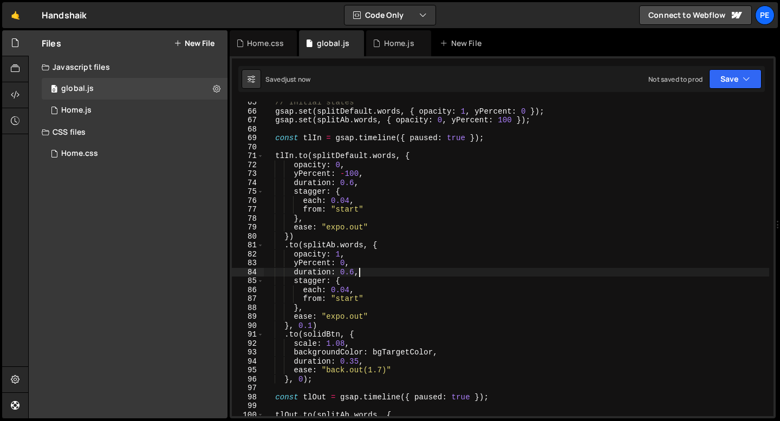
type textarea "duration: 0.6,"
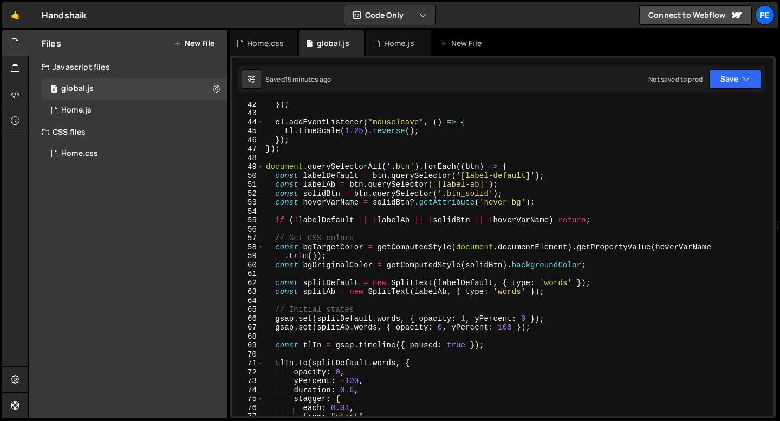
scroll to position [368, 0]
click at [418, 211] on div "}) ; el . addEventListener ( "mouseleave" , ( ) => { tl . timeScale ( 1.25 ) . …" at bounding box center [516, 266] width 505 height 333
click at [264, 168] on div "}) ; el . addEventListener ( "mouseleave" , ( ) => { tl . timeScale ( 1.25 ) . …" at bounding box center [516, 266] width 505 height 333
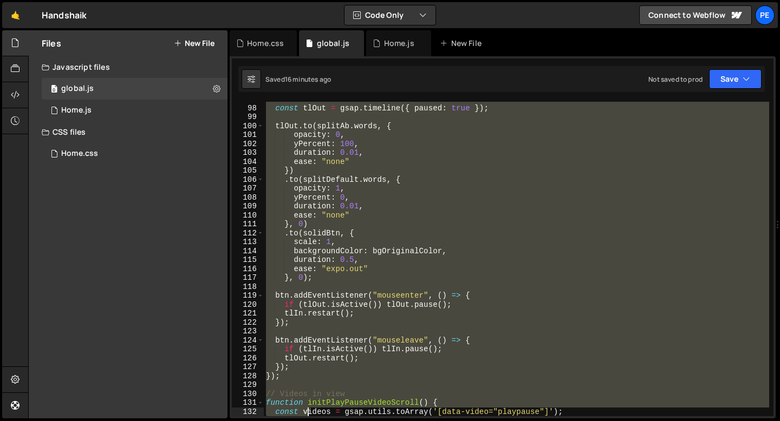
scroll to position [883, 0]
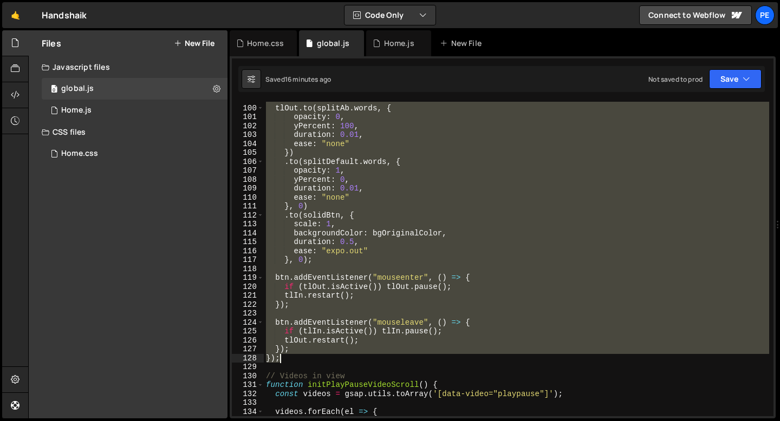
drag, startPoint x: 264, startPoint y: 168, endPoint x: 310, endPoint y: 361, distance: 197.7
click at [310, 361] on div "tlOut . to ( splitAb . words , { opacity : 0 , yPercent : 100 , duration : 0.01…" at bounding box center [516, 261] width 505 height 333
type textarea "}); });"
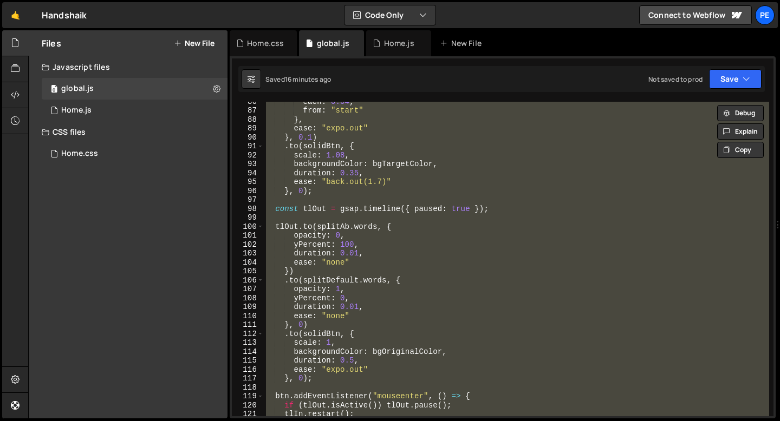
scroll to position [688, 0]
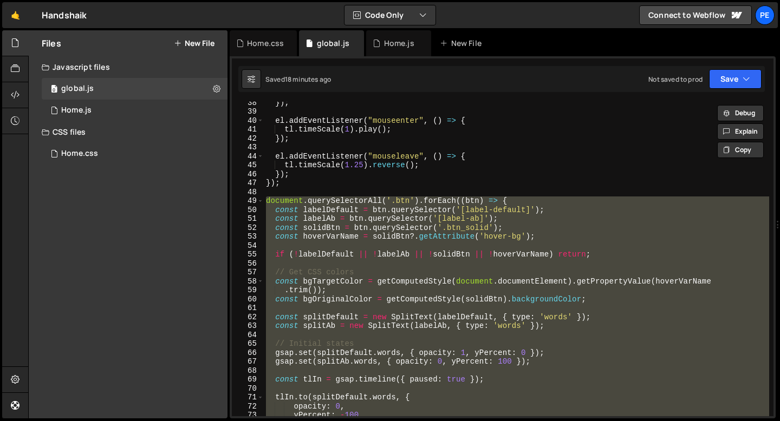
paste textarea
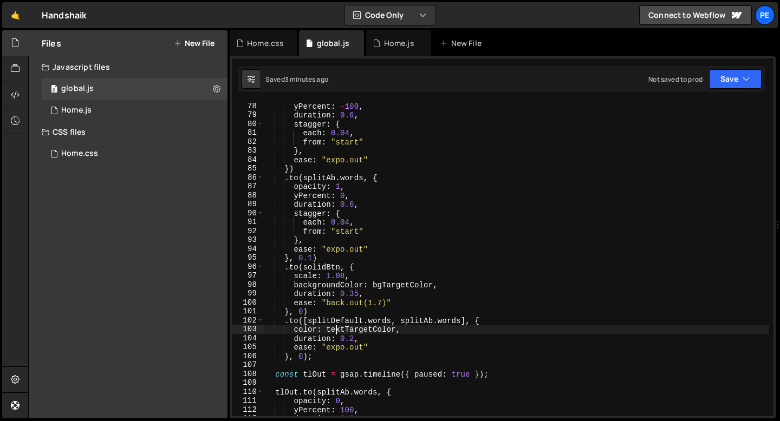
click at [335, 332] on div "yPercent : - 100 , duration : 0.6 , stagger : { each : 0.04 , from : "start" } …" at bounding box center [516, 268] width 505 height 333
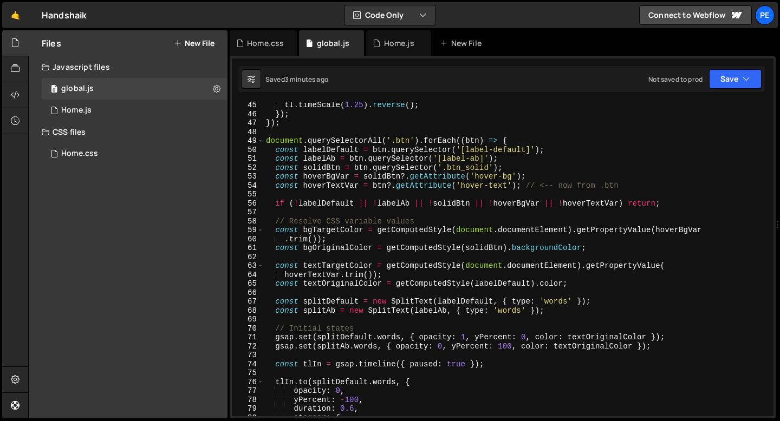
scroll to position [394, 0]
click at [303, 222] on div "tl . timeScale ( 1.25 ) . reverse ( ) ; }) ; }) ; document . querySelectorAll (…" at bounding box center [516, 267] width 505 height 333
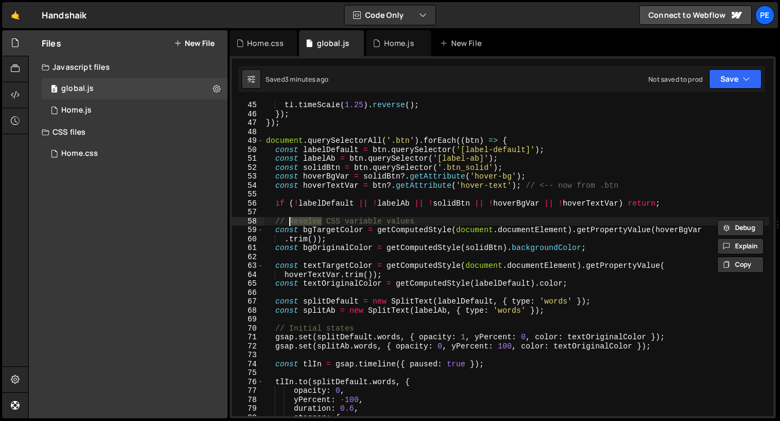
click at [303, 222] on div "tl . timeScale ( 1.25 ) . reverse ( ) ; }) ; }) ; document . querySelectorAll (…" at bounding box center [516, 267] width 505 height 333
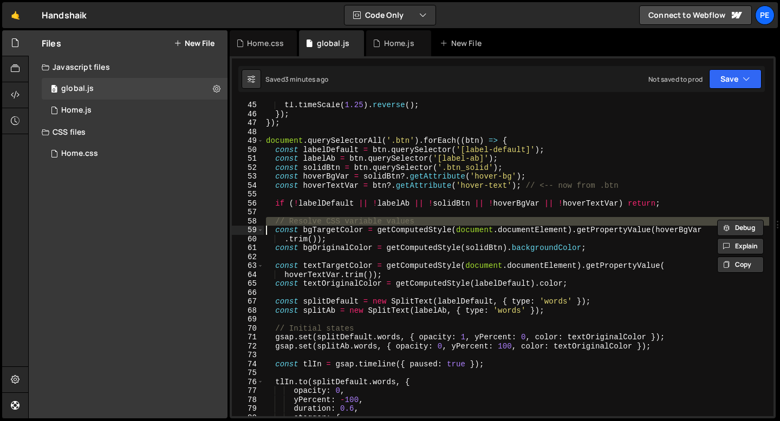
click at [266, 138] on div "tl . timeScale ( 1.25 ) . reverse ( ) ; }) ; }) ; document . querySelectorAll (…" at bounding box center [516, 267] width 505 height 333
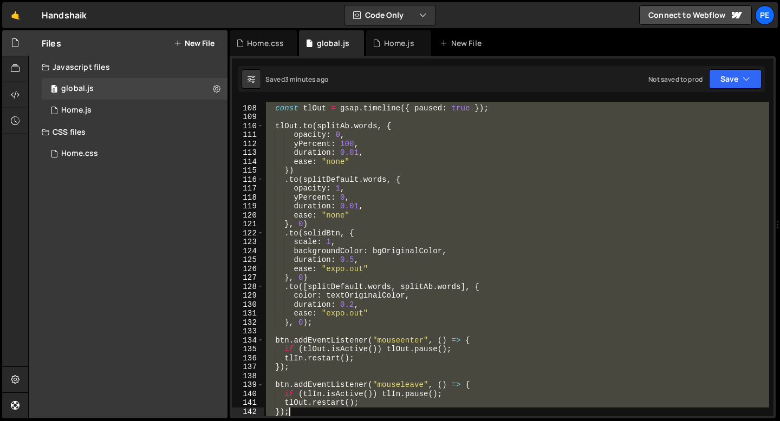
scroll to position [1052, 0]
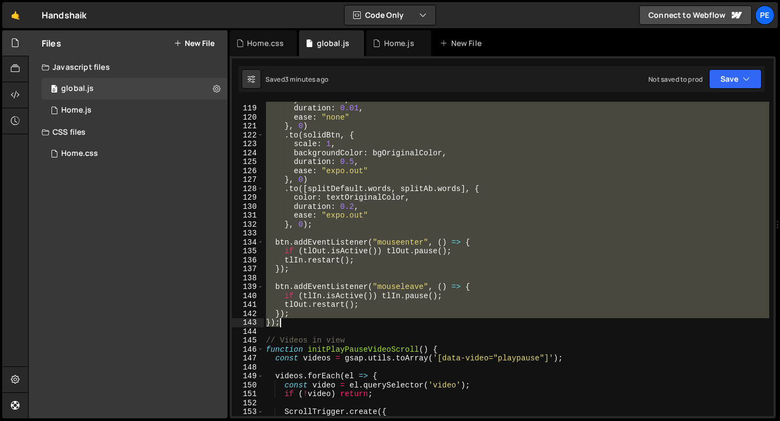
drag, startPoint x: 266, startPoint y: 138, endPoint x: 309, endPoint y: 320, distance: 187.0
click at [309, 320] on div "yPercent : 0 , duration : 0.01 , ease : "none" } , 0 ) . to ( solidBtn , { scal…" at bounding box center [516, 261] width 505 height 333
type textarea "}); });"
paste textarea
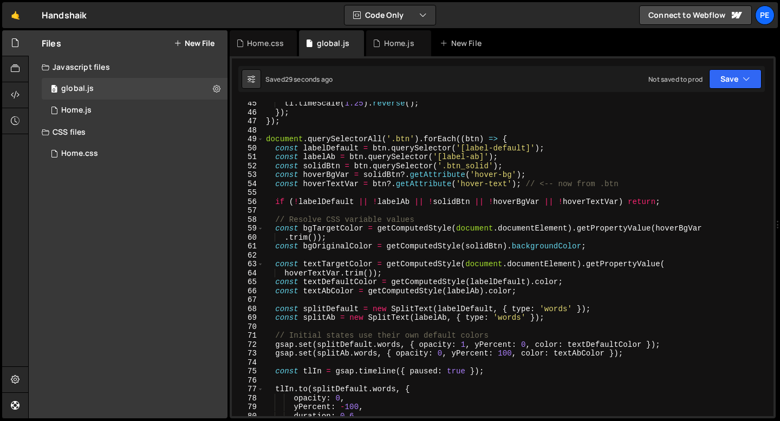
scroll to position [393, 0]
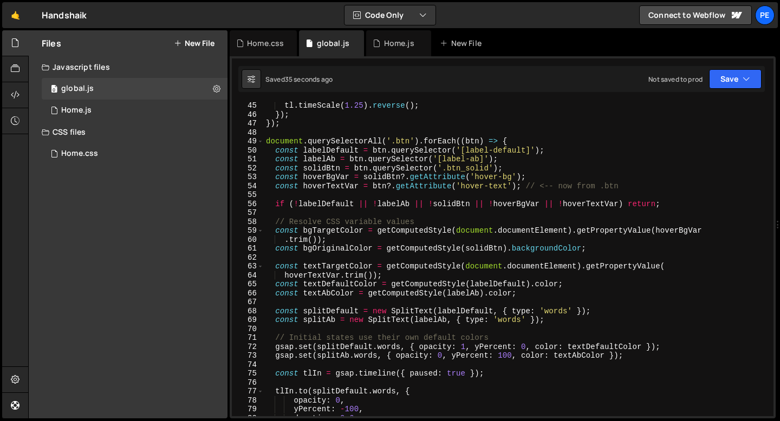
click at [415, 221] on div "tl . timeScale ( 1.25 ) . reverse ( ) ; }) ; }) ; document . querySelectorAll (…" at bounding box center [516, 267] width 505 height 333
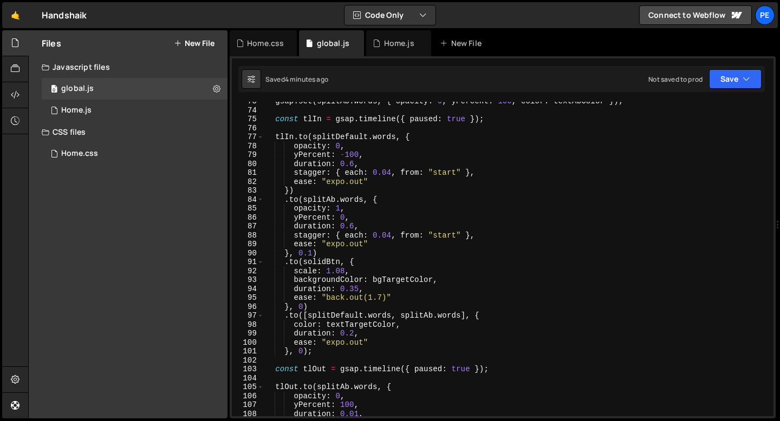
scroll to position [660, 0]
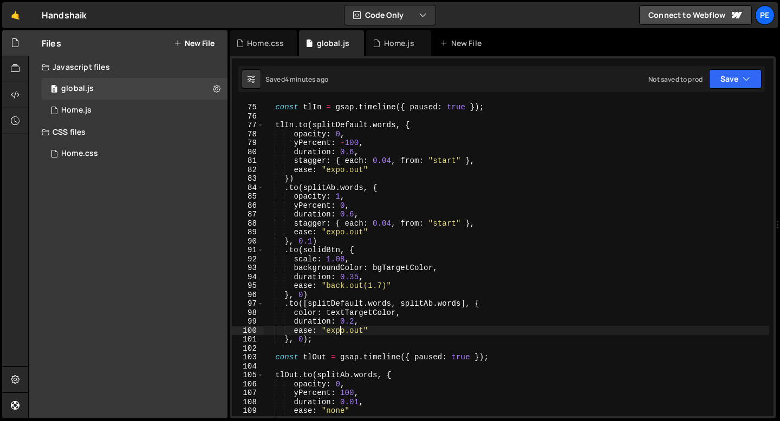
click at [339, 332] on div "const tlIn = gsap . timeline ({ paused : true }) ; tlIn . to ( splitDefault . w…" at bounding box center [516, 260] width 505 height 333
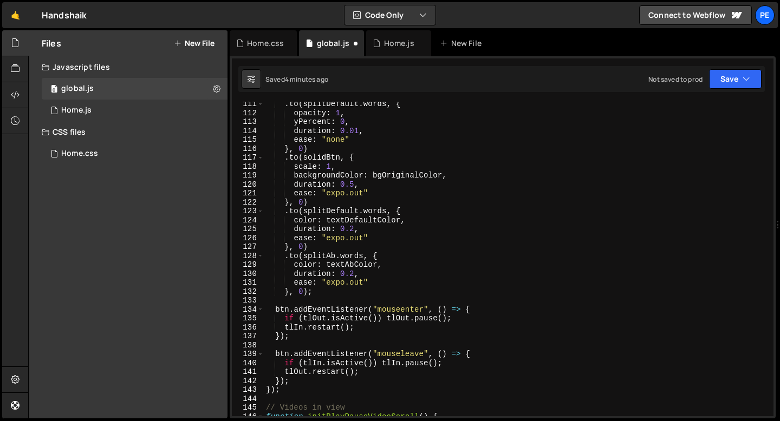
scroll to position [1039, 0]
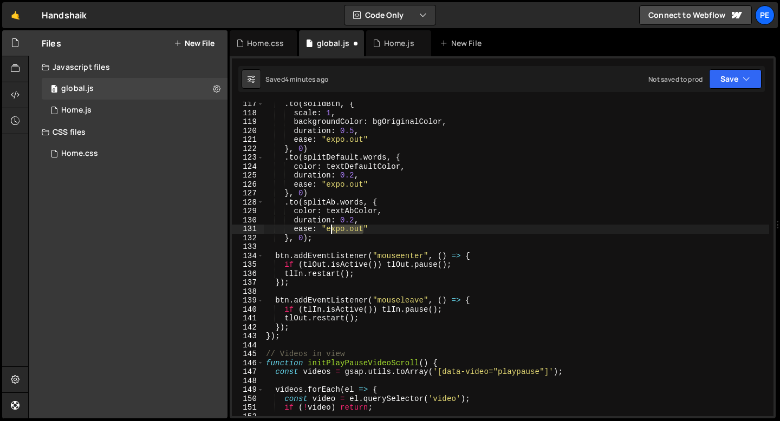
drag, startPoint x: 363, startPoint y: 229, endPoint x: 328, endPoint y: 230, distance: 35.8
click at [328, 230] on div ". to ( solidBtn , { scale : 1 , backgroundColor : bgOriginalColor , duration : …" at bounding box center [516, 266] width 505 height 333
click at [353, 220] on div ". to ( solidBtn , { scale : 1 , backgroundColor : bgOriginalColor , duration : …" at bounding box center [516, 266] width 505 height 333
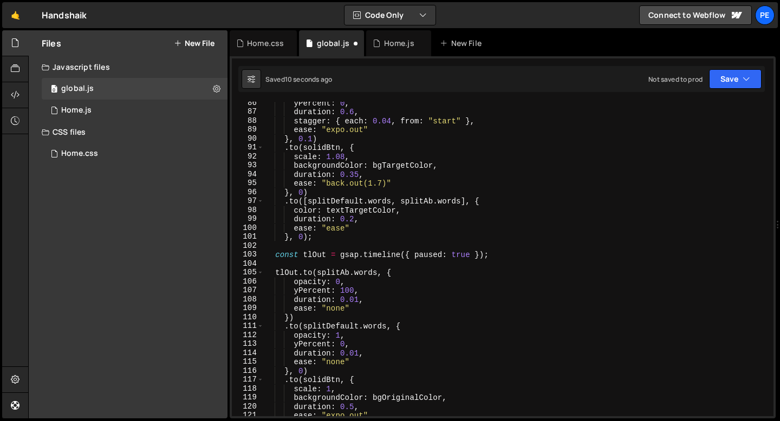
scroll to position [763, 0]
click at [354, 223] on div "yPercent : 0 , duration : 0.6 , stagger : { each : 0.04 , from : "start" } , ea…" at bounding box center [516, 265] width 505 height 333
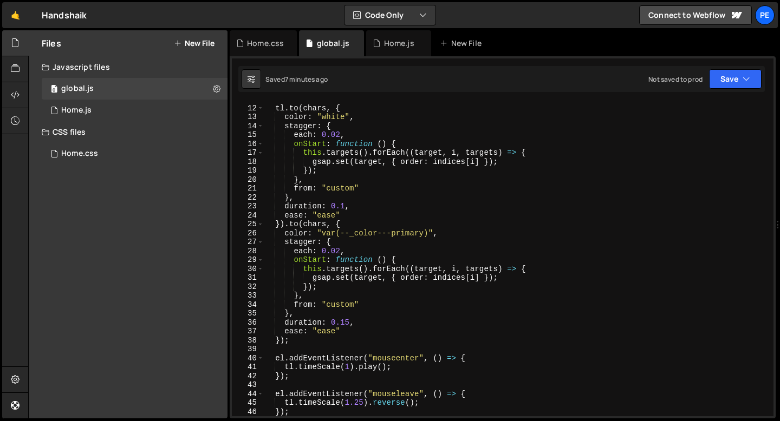
scroll to position [0, 0]
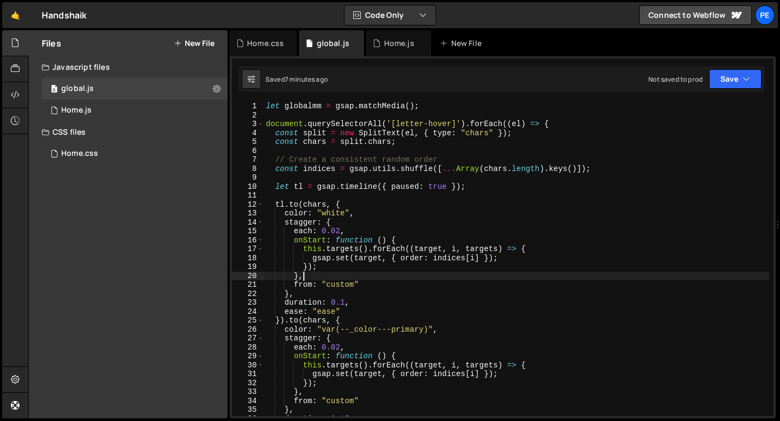
click at [332, 273] on div "let globalmm = gsap . matchMedia ( ) ; document . querySelectorAll ( '[letter-h…" at bounding box center [516, 268] width 505 height 333
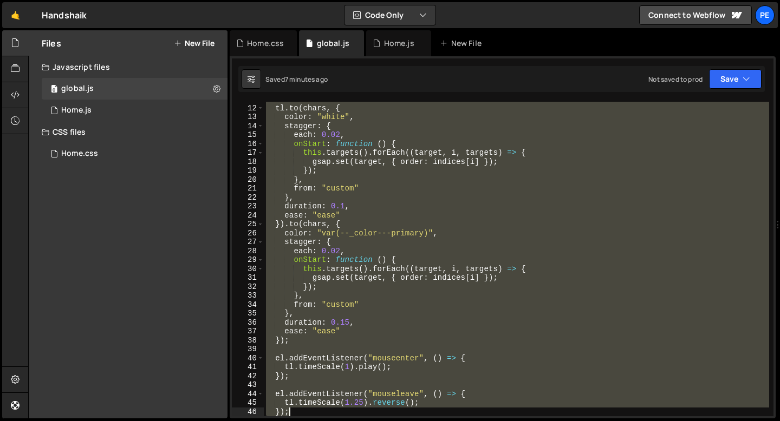
scroll to position [150, 0]
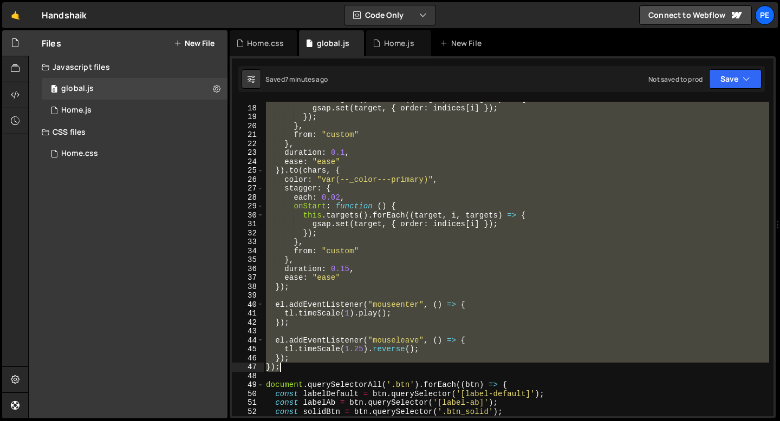
drag, startPoint x: 266, startPoint y: 125, endPoint x: 321, endPoint y: 364, distance: 245.6
click at [321, 364] on div "this . targets ( ) . forEach (( target , i , targets ) => { gsap . set ( target…" at bounding box center [516, 261] width 505 height 333
type textarea "}); });"
paste textarea
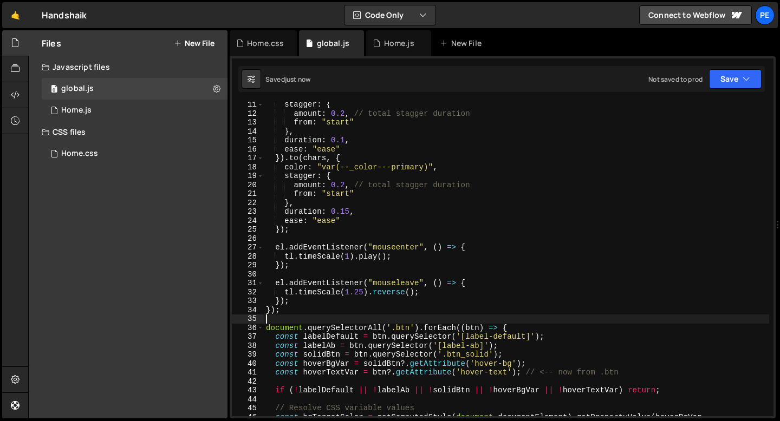
scroll to position [91, 0]
click at [347, 184] on div "stagger : { amount : 0.2 , // total stagger duration from : "start" } , duratio…" at bounding box center [516, 266] width 505 height 333
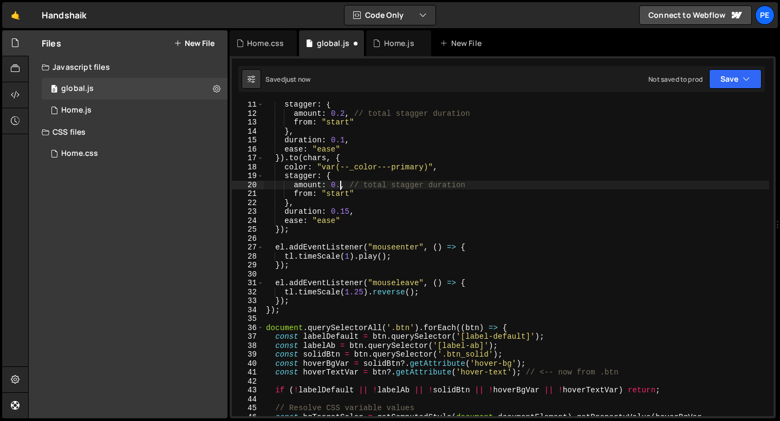
scroll to position [0, 5]
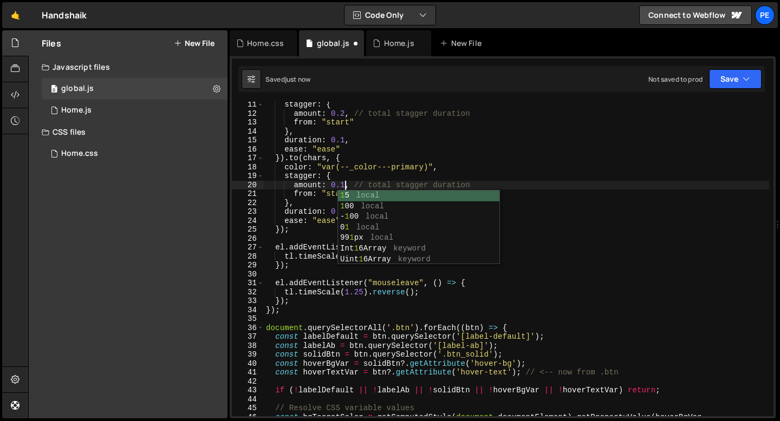
click at [311, 258] on div "stagger : { amount : 0.2 , // total stagger duration from : "start" } , duratio…" at bounding box center [516, 266] width 505 height 333
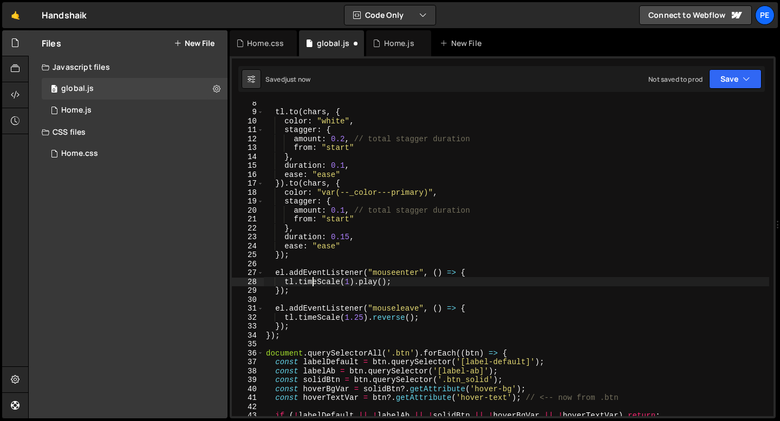
scroll to position [65, 0]
click at [346, 139] on div "tl . to ( chars , { color : "white" , stagger : { amount : 0.2 , // total stagg…" at bounding box center [516, 266] width 505 height 333
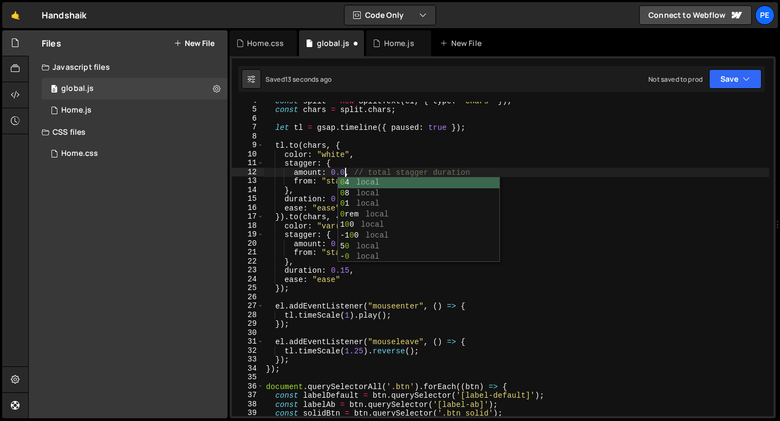
scroll to position [0, 5]
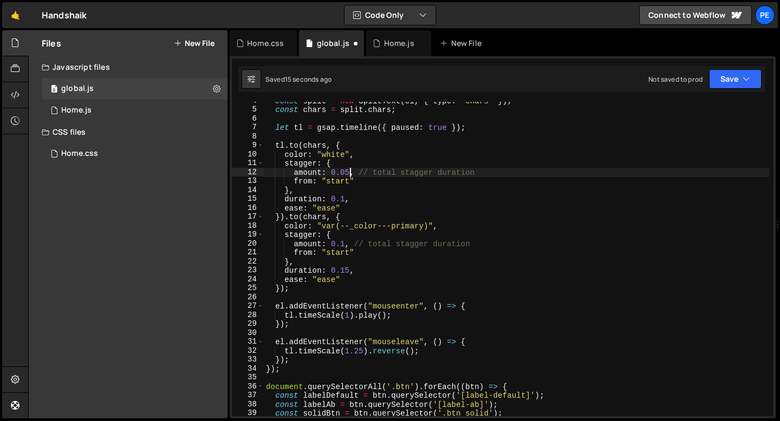
click at [345, 245] on div "const split = new SplitText ( el , { type : "chars" }) ; const chars = split . …" at bounding box center [516, 262] width 505 height 333
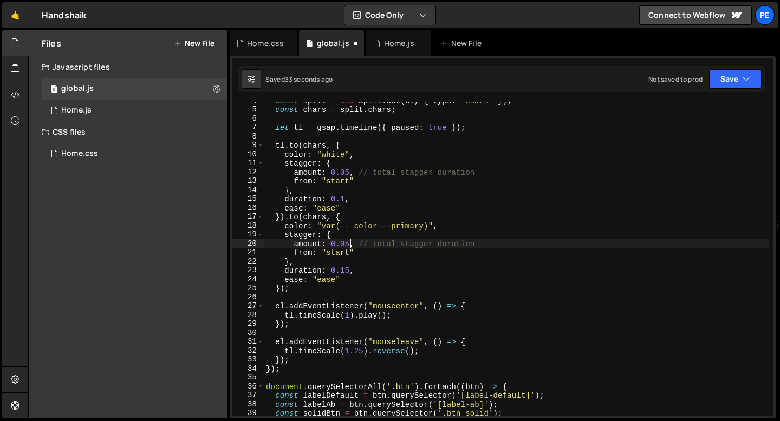
click at [284, 290] on div "const split = new SplitText ( el , { type : "chars" }) ; const chars = split . …" at bounding box center [516, 262] width 505 height 333
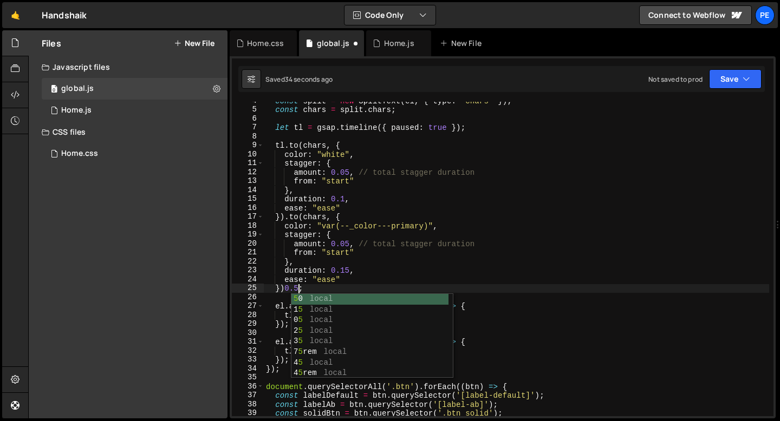
scroll to position [0, 2]
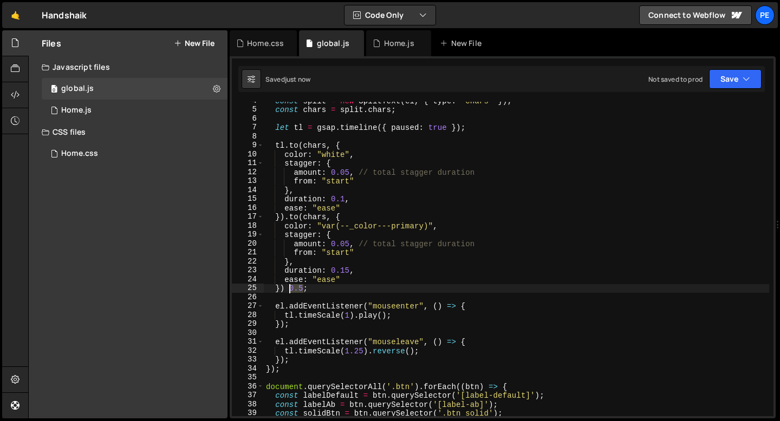
drag, startPoint x: 302, startPoint y: 288, endPoint x: 288, endPoint y: 289, distance: 14.1
click at [289, 289] on div "const split = new SplitText ( el , { type : "chars" }) ; const chars = split . …" at bounding box center [516, 262] width 505 height 333
click at [282, 289] on div "const split = new SplitText ( el , { type : "chars" }) ; const chars = split . …" at bounding box center [516, 262] width 505 height 333
paste textarea "0.5"
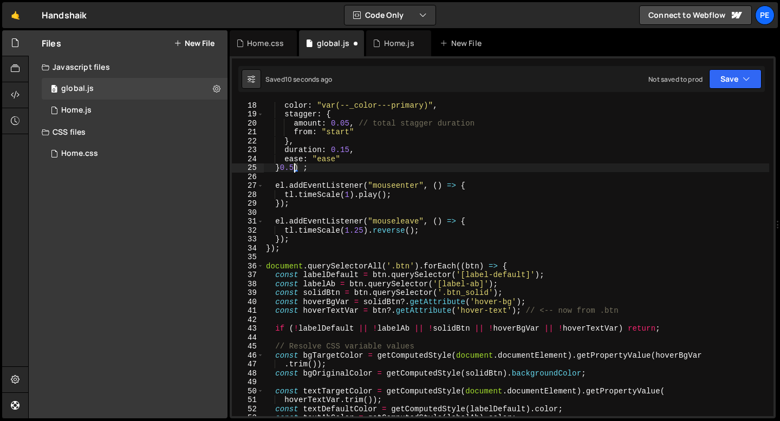
scroll to position [113, 0]
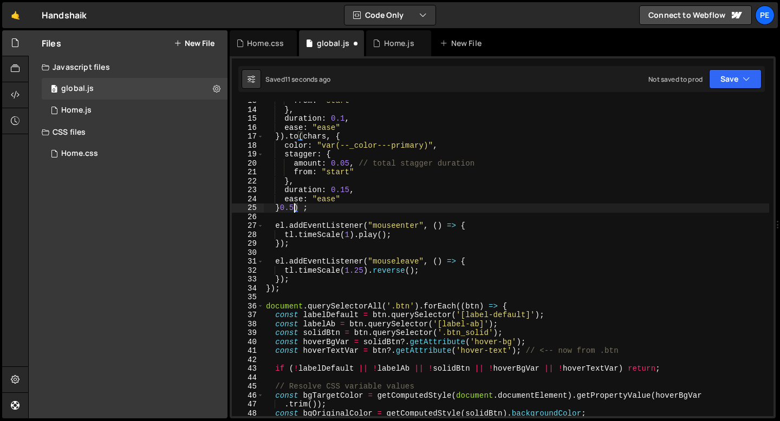
click at [280, 208] on div "from : "start" } , duration : 0.1 , ease : "ease" }) . to ( chars , { color : "…" at bounding box center [516, 262] width 505 height 333
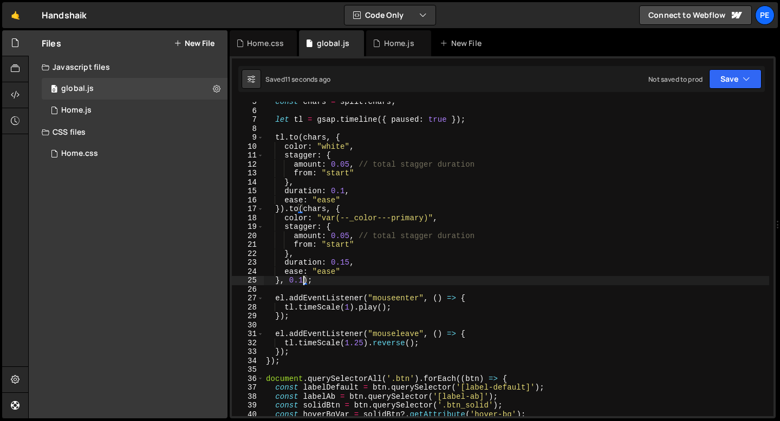
scroll to position [38, 0]
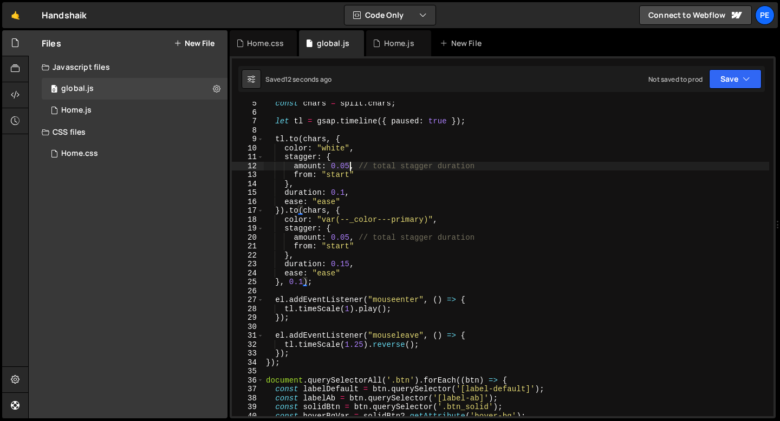
click at [350, 165] on div "const chars = split . chars ; let tl = gsap . timeline ({ paused : true }) ; tl…" at bounding box center [516, 265] width 505 height 333
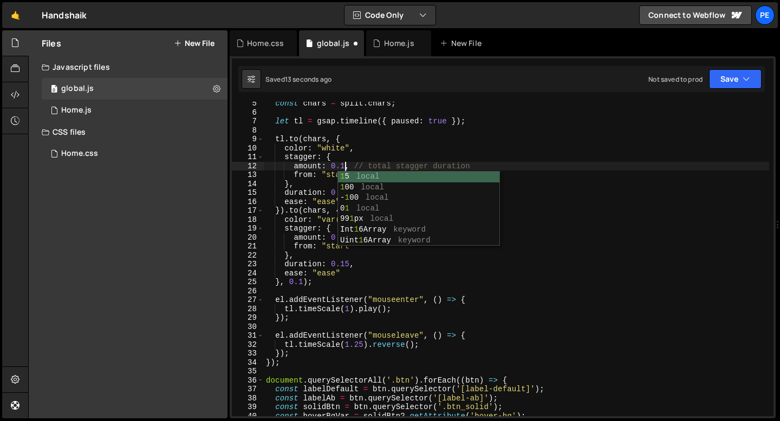
click at [311, 207] on div "const chars = split . chars ; let tl = gsap . timeline ({ paused : true }) ; tl…" at bounding box center [516, 265] width 505 height 333
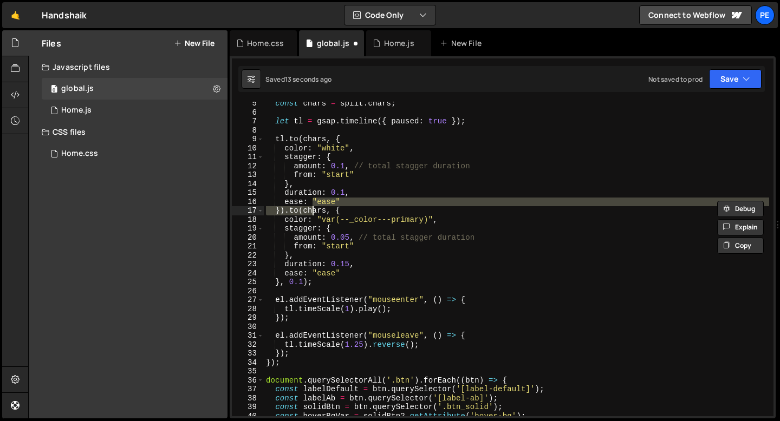
scroll to position [0, 4]
click at [348, 237] on div "const chars = split . chars ; let tl = gsap . timeline ({ paused : true }) ; tl…" at bounding box center [516, 265] width 505 height 333
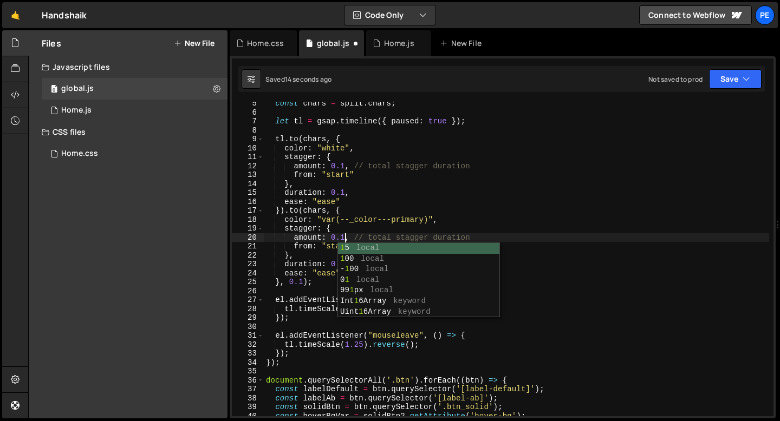
scroll to position [0, 5]
click at [350, 234] on div "const chars = split . chars ; let tl = gsap . timeline ({ paused : true }) ; tl…" at bounding box center [516, 265] width 505 height 333
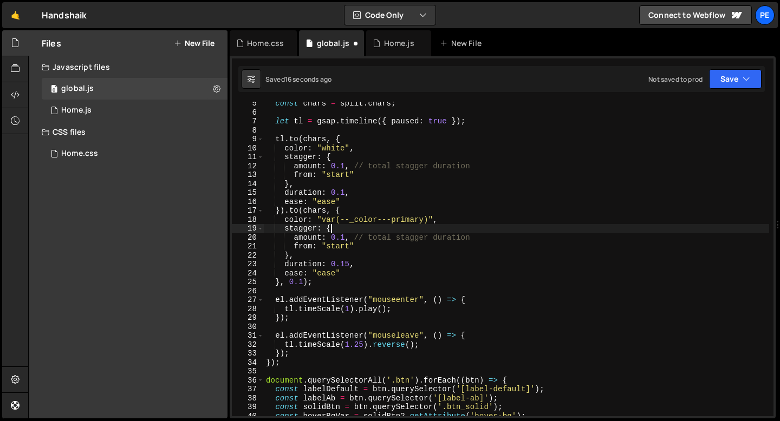
click at [347, 232] on div "const chars = split . chars ; let tl = gsap . timeline ({ paused : true }) ; tl…" at bounding box center [516, 265] width 505 height 333
click at [345, 197] on div "const chars = split . chars ; let tl = gsap . timeline ({ paused : true }) ; tl…" at bounding box center [516, 265] width 505 height 333
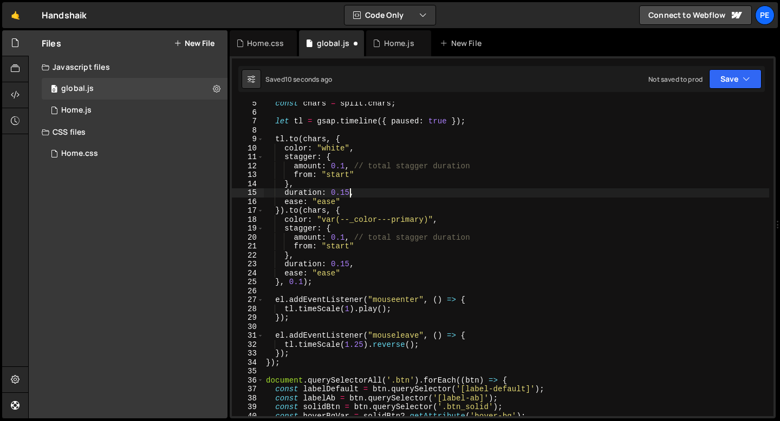
scroll to position [0, 5]
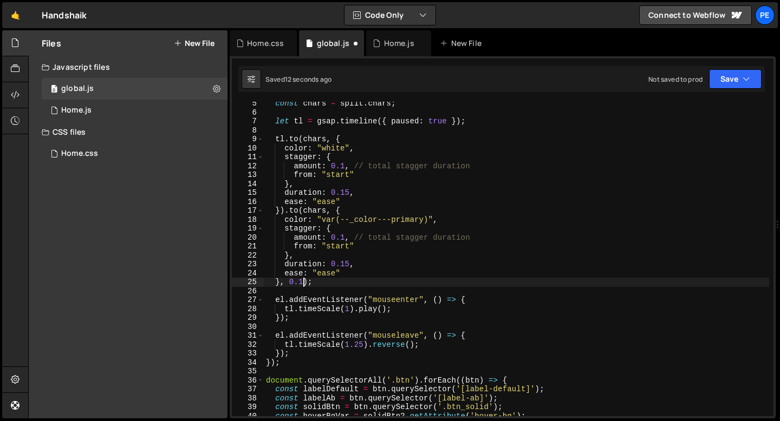
click at [302, 283] on div "const chars = split . chars ; let tl = gsap . timeline ({ paused : true }) ; tl…" at bounding box center [516, 265] width 505 height 333
click at [335, 282] on div "const chars = split . chars ; let tl = gsap . timeline ({ paused : true }) ; tl…" at bounding box center [516, 265] width 505 height 333
click at [344, 168] on div "const chars = split . chars ; let tl = gsap . timeline ({ paused : true }) ; tl…" at bounding box center [516, 265] width 505 height 333
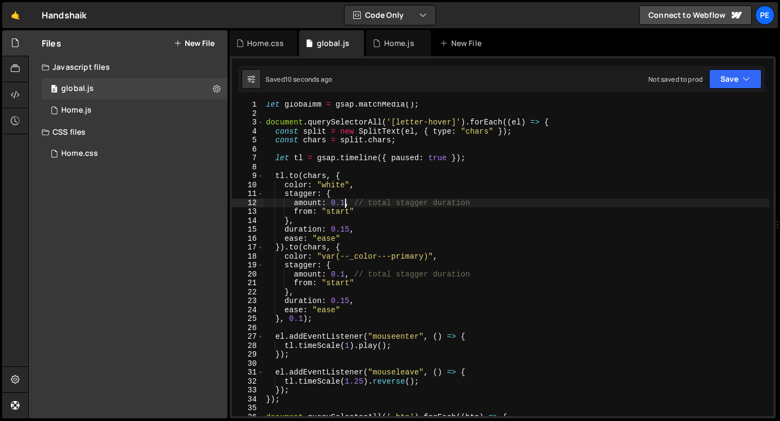
scroll to position [0, 0]
click at [303, 319] on div "let globalmm = gsap . matchMedia ( ) ; document . querySelectorAll ( '[letter-h…" at bounding box center [516, 268] width 505 height 333
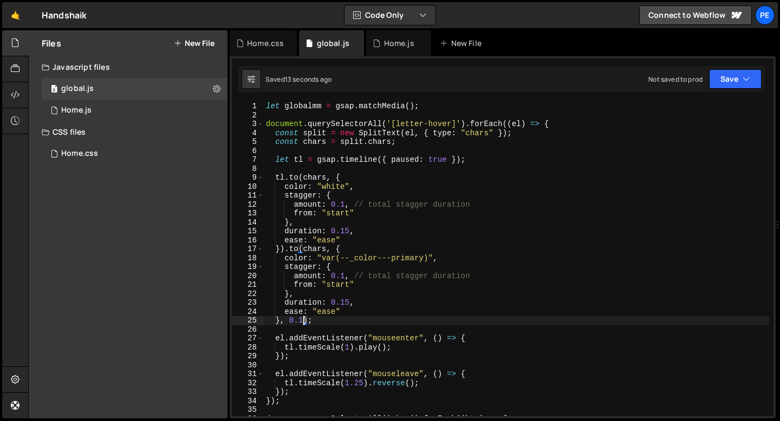
scroll to position [0, 2]
click at [344, 204] on div "let globalmm = gsap . matchMedia ( ) ; document . querySelectorAll ( '[letter-h…" at bounding box center [516, 268] width 505 height 333
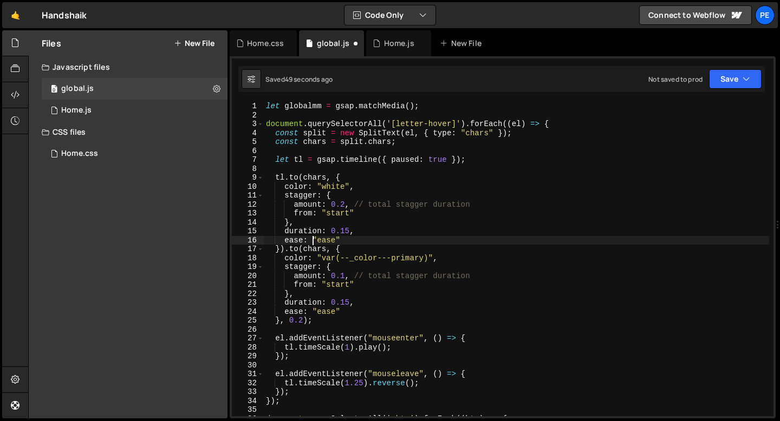
click at [314, 242] on div "let globalmm = gsap . matchMedia ( ) ; document . querySelectorAll ( '[letter-h…" at bounding box center [516, 268] width 505 height 333
click at [344, 275] on div "let globalmm = gsap . matchMedia ( ) ; document . querySelectorAll ( '[letter-h…" at bounding box center [516, 268] width 505 height 333
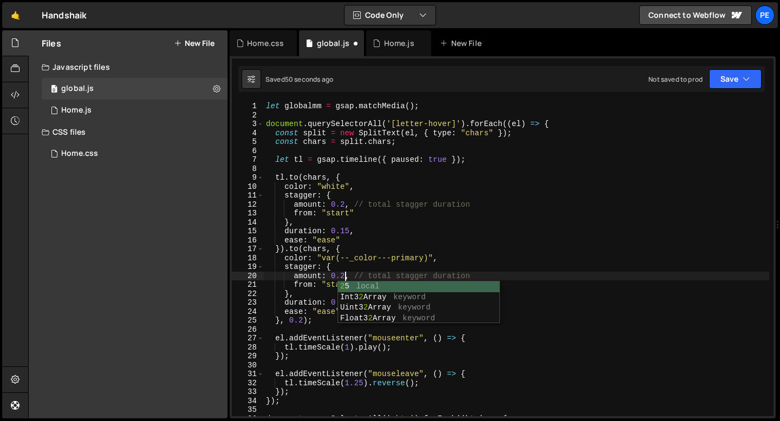
scroll to position [0, 5]
click at [346, 206] on div "let globalmm = gsap . matchMedia ( ) ; document . querySelectorAll ( '[letter-h…" at bounding box center [516, 268] width 505 height 333
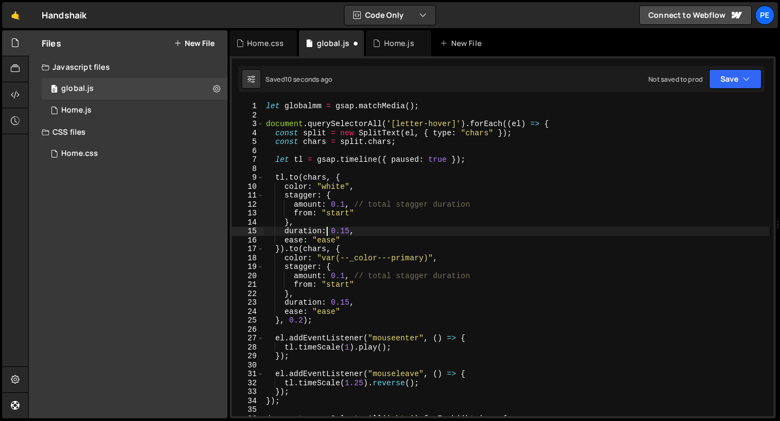
click at [327, 233] on div "let globalmm = gsap . matchMedia ( ) ; document . querySelectorAll ( '[letter-h…" at bounding box center [516, 268] width 505 height 333
click at [348, 231] on div "let globalmm = gsap . matchMedia ( ) ; document . querySelectorAll ( '[letter-h…" at bounding box center [516, 268] width 505 height 333
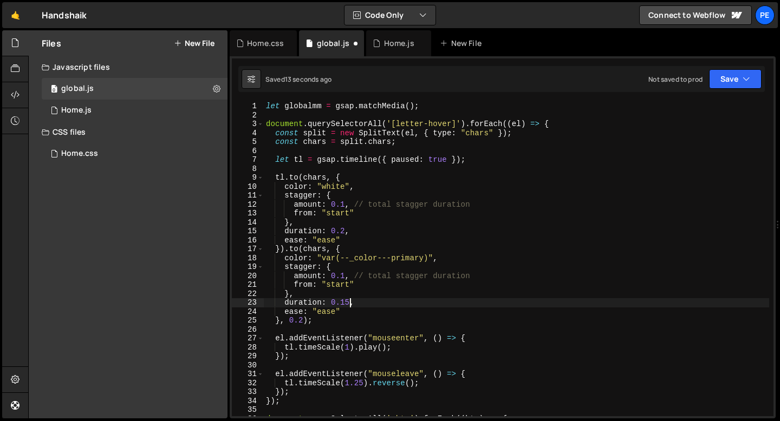
click at [350, 305] on div "let globalmm = gsap . matchMedia ( ) ; document . querySelectorAll ( '[letter-h…" at bounding box center [516, 268] width 505 height 333
click at [360, 290] on div "let globalmm = gsap . matchMedia ( ) ; document . querySelectorAll ( '[letter-h…" at bounding box center [516, 268] width 505 height 333
click at [281, 401] on div "let globalmm = gsap . matchMedia ( ) ; document . querySelectorAll ( '[letter-h…" at bounding box center [516, 268] width 505 height 333
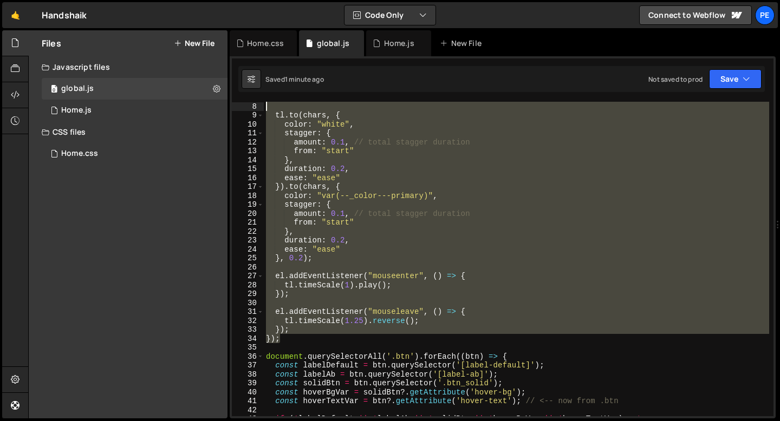
scroll to position [0, 0]
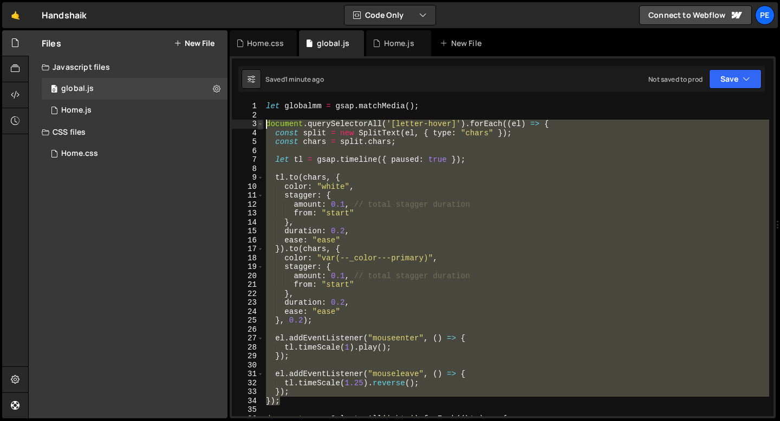
drag, startPoint x: 283, startPoint y: 339, endPoint x: 260, endPoint y: 124, distance: 215.7
click at [260, 125] on div "}); 1 2 3 4 5 6 7 8 9 10 11 12 13 14 15 16 17 18 19 20 21 22 23 24 25 26 27 28 …" at bounding box center [503, 259] width 542 height 315
type textarea "document.querySelectorAll('[letter-hover]').forEach((el) => { const split = new…"
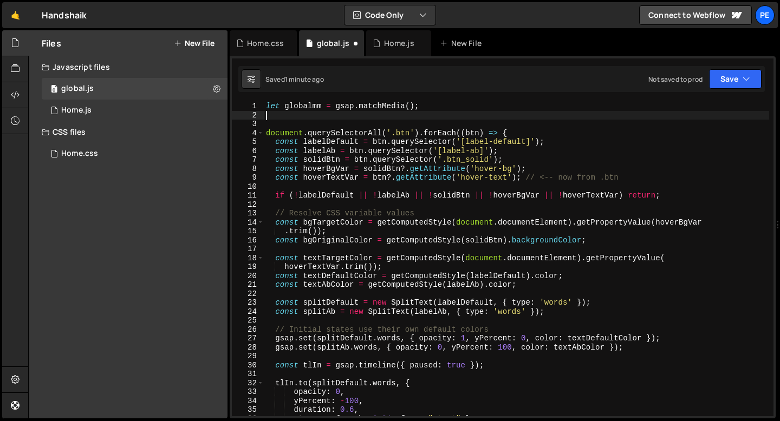
type textarea "let globalmm = gsap.matchMedia();"
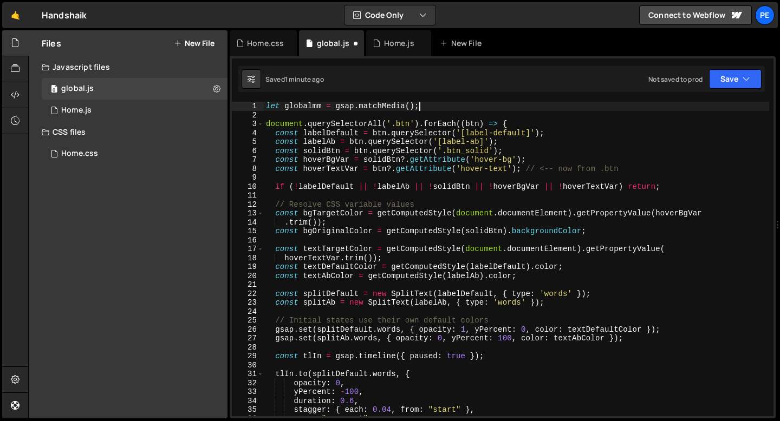
click at [272, 107] on div "let globalmm = gsap . matchMedia ( ) ; document . querySelectorAll ( '.btn' ) .…" at bounding box center [516, 268] width 505 height 333
click at [276, 38] on div "Home.css" at bounding box center [265, 43] width 37 height 11
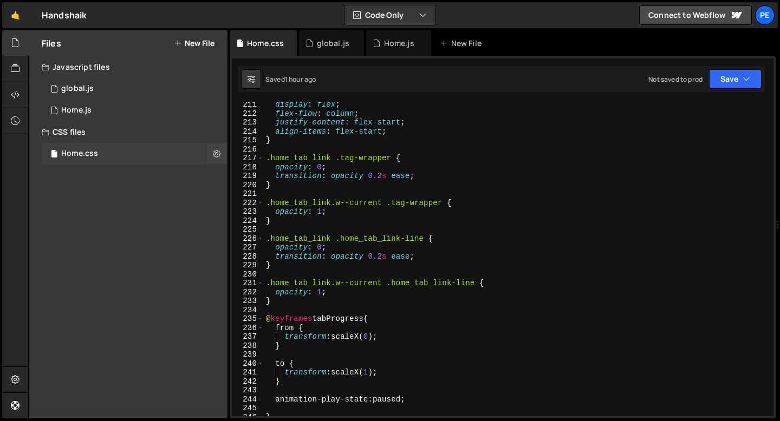
scroll to position [1789, 0]
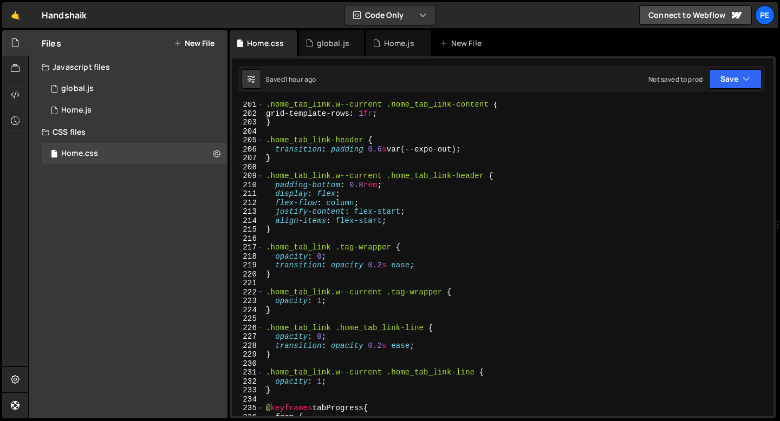
click at [205, 42] on button "New File" at bounding box center [194, 43] width 41 height 9
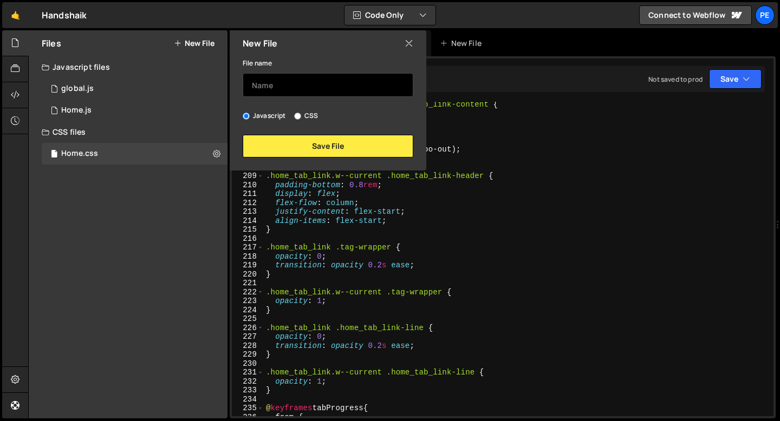
click at [255, 74] on input "text" at bounding box center [328, 85] width 171 height 24
type input "Global"
click at [299, 118] on input "CSS" at bounding box center [297, 116] width 7 height 7
radio input "true"
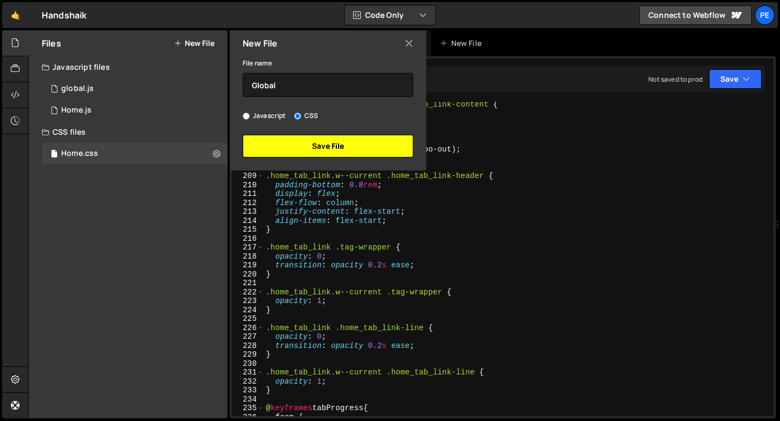
click at [300, 137] on button "Save File" at bounding box center [328, 146] width 171 height 23
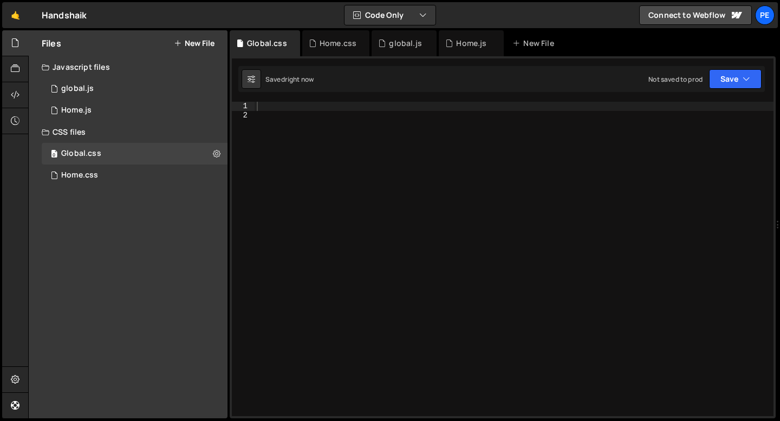
click at [296, 113] on div at bounding box center [514, 268] width 519 height 333
paste textarea "}"
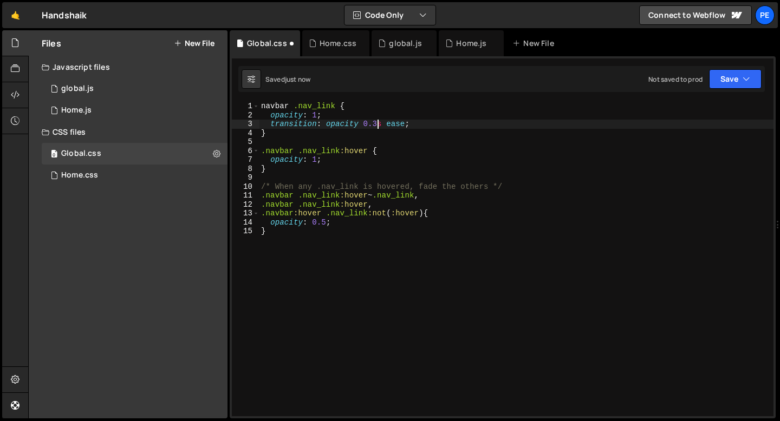
click at [377, 122] on div "navbar .nav_link { opacity : 1 ; transition : opacity 0.3 s ease ; } .navbar .n…" at bounding box center [516, 268] width 515 height 333
click at [311, 186] on div "navbar .nav_link { opacity : 1 ; transition : opacity 0.2 s ease ; } .navbar .n…" at bounding box center [516, 268] width 515 height 333
click at [310, 186] on div "navbar .nav_link { opacity : 1 ; transition : opacity 0.2 s ease ; } .navbar .n…" at bounding box center [516, 268] width 515 height 333
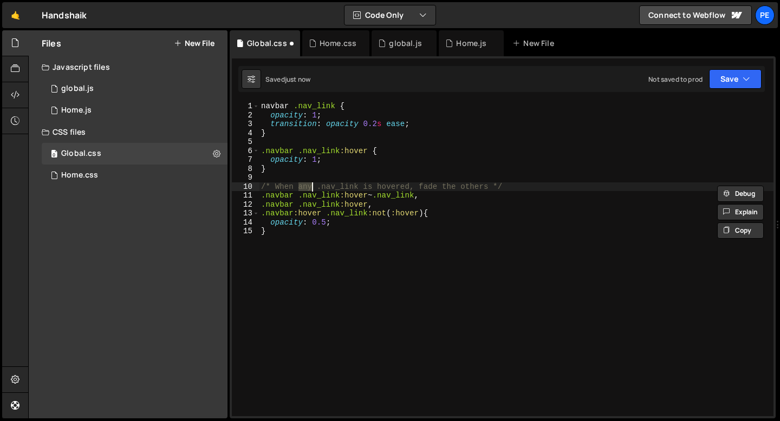
click at [310, 186] on div "navbar .nav_link { opacity : 1 ; transition : opacity 0.2 s ease ; } .navbar .n…" at bounding box center [516, 268] width 515 height 333
type textarea ".navbar .nav_link:hover ~ .nav_link,"
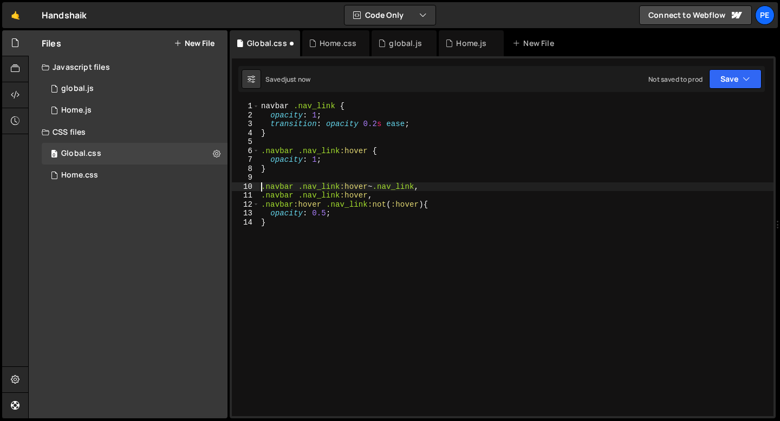
click at [277, 175] on div "navbar .nav_link { opacity : 1 ; transition : opacity 0.2 s ease ; } .navbar .n…" at bounding box center [516, 268] width 515 height 333
click at [16, 100] on icon at bounding box center [15, 95] width 9 height 12
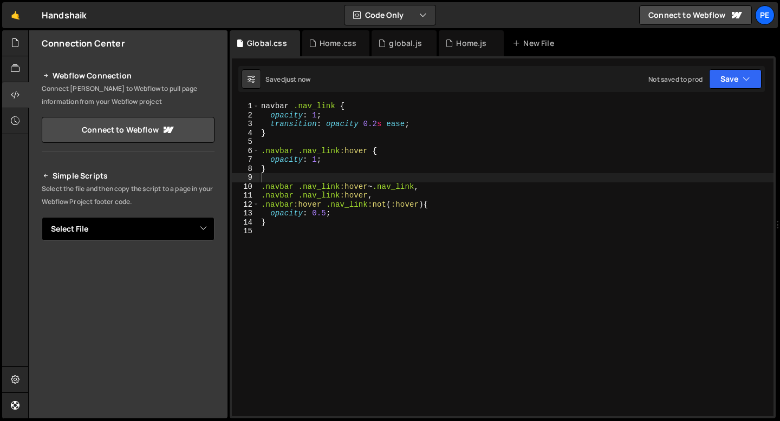
click at [107, 229] on select "Select File global.js Home.js Home.css Global.css" at bounding box center [128, 229] width 173 height 24
select select "45138"
click at [42, 217] on select "Select File global.js Home.js Home.css Global.css" at bounding box center [128, 229] width 173 height 24
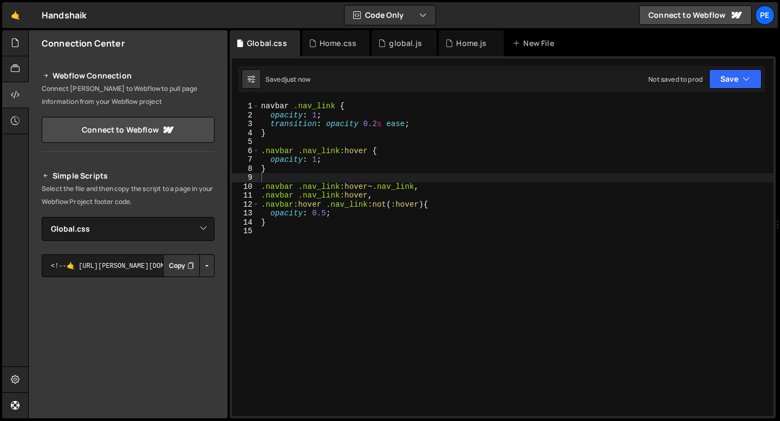
click at [164, 269] on button "Copy" at bounding box center [181, 266] width 37 height 23
click at [259, 107] on div "1" at bounding box center [246, 106] width 28 height 9
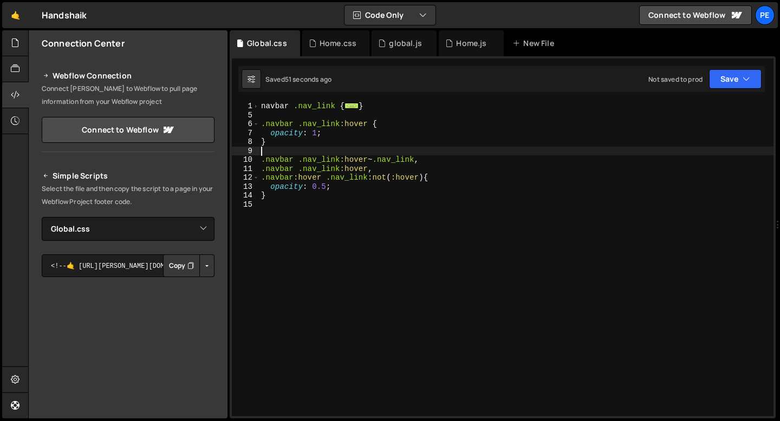
click at [262, 106] on div "navbar .nav_link { ... } .navbar .nav_link :hover { opacity : 1 ; } .navbar .na…" at bounding box center [516, 268] width 515 height 333
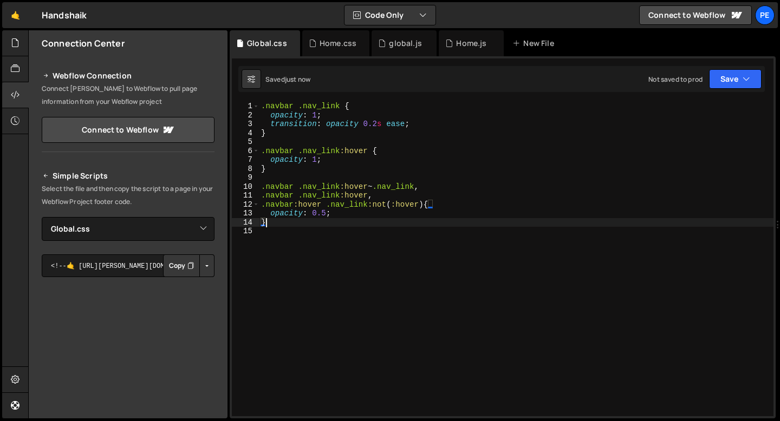
click at [278, 222] on div ".navbar .nav_link { opacity : 1 ; transition : opacity 0.2 s ease ; } .navbar .…" at bounding box center [516, 268] width 515 height 333
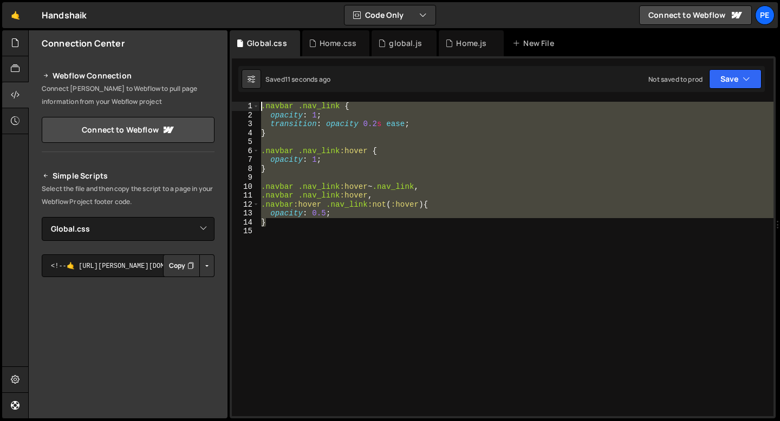
drag, startPoint x: 272, startPoint y: 222, endPoint x: 243, endPoint y: 107, distance: 118.5
click at [243, 107] on div "} 1 2 3 4 5 6 7 8 9 10 11 12 13 14 15 .navbar .nav_link { opacity : 1 ; transit…" at bounding box center [503, 259] width 542 height 315
click at [318, 160] on div ".navbar .nav_link { opacity : 1 ; transition : opacity 0.2 s ease ; } .navbar .…" at bounding box center [516, 259] width 515 height 315
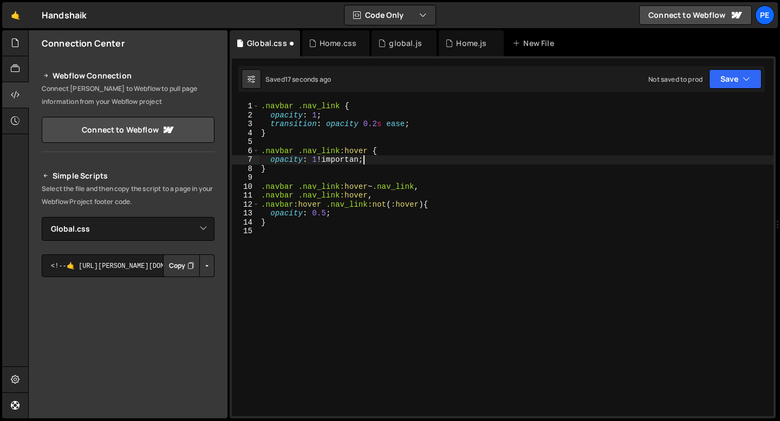
scroll to position [0, 7]
click at [281, 220] on div ".navbar .nav_link { opacity : 1 ; transition : opacity 0.2 s ease ; } .navbar .…" at bounding box center [516, 268] width 515 height 333
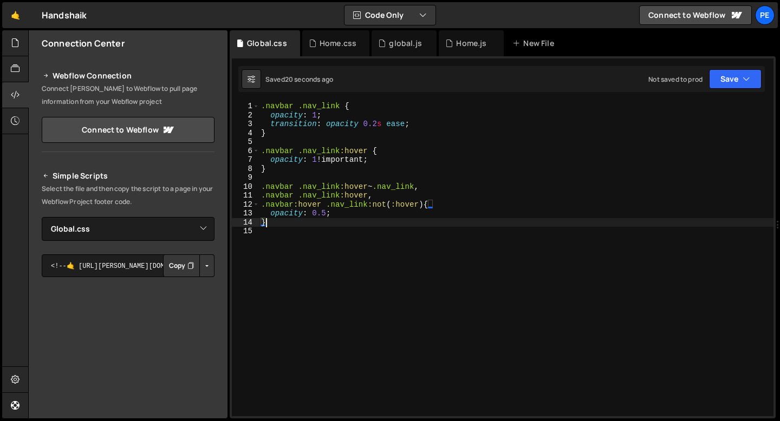
scroll to position [0, 0]
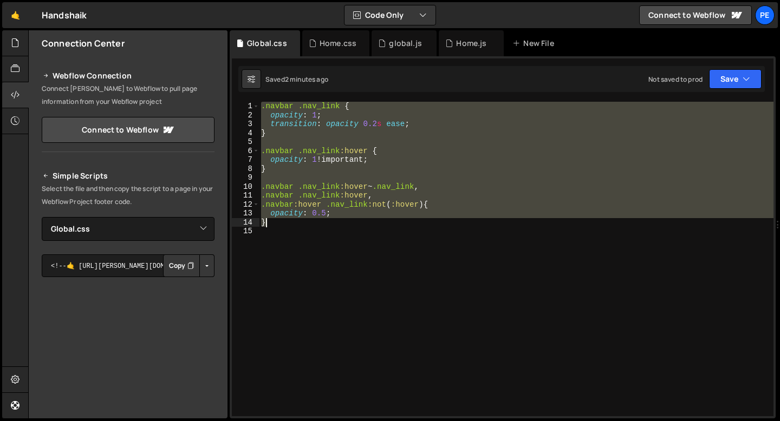
drag, startPoint x: 263, startPoint y: 106, endPoint x: 284, endPoint y: 227, distance: 123.3
click at [284, 227] on div ".navbar .nav_link { opacity : 1 ; transition : opacity 0.2 s ease ; } .navbar .…" at bounding box center [516, 268] width 515 height 333
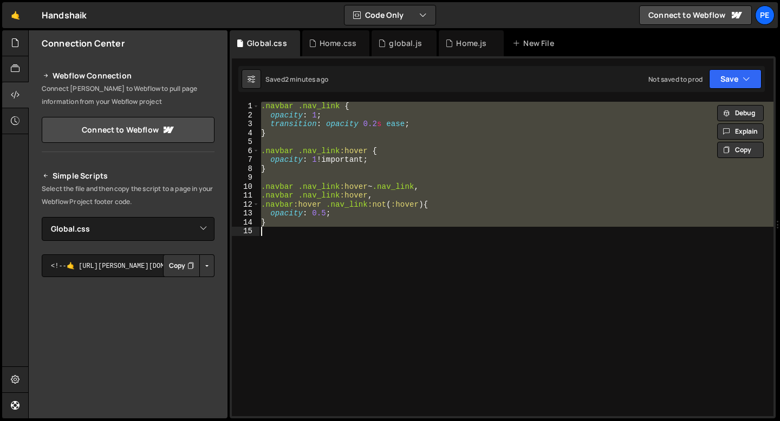
paste textarea
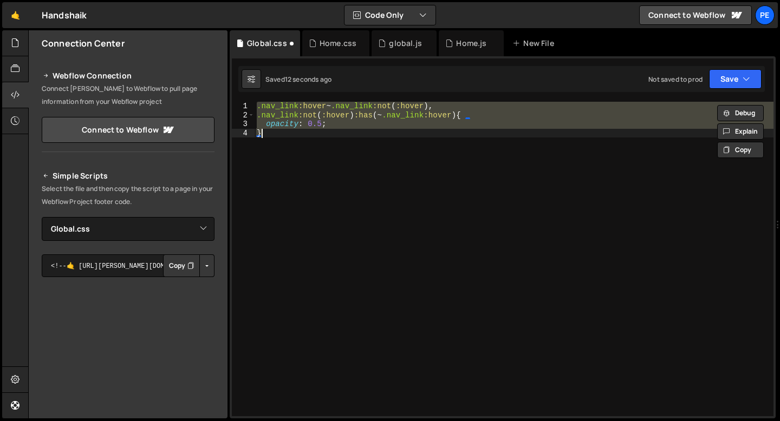
type textarea "}"
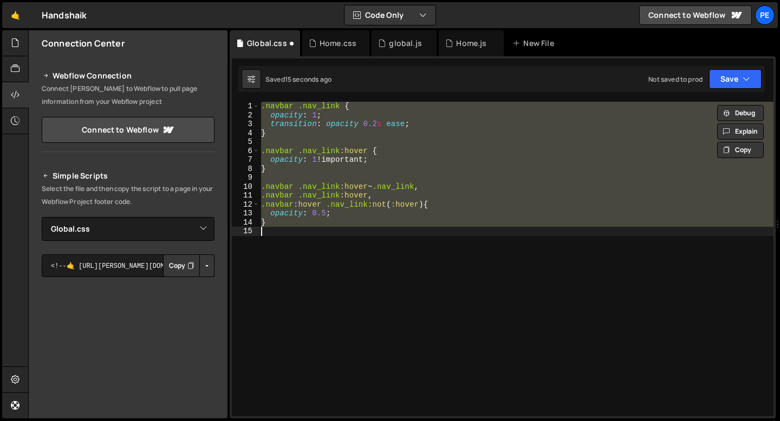
click at [273, 178] on div ".navbar .nav_link { opacity : 1 ; transition : opacity 0.2 s ease ; } .navbar .…" at bounding box center [516, 259] width 515 height 315
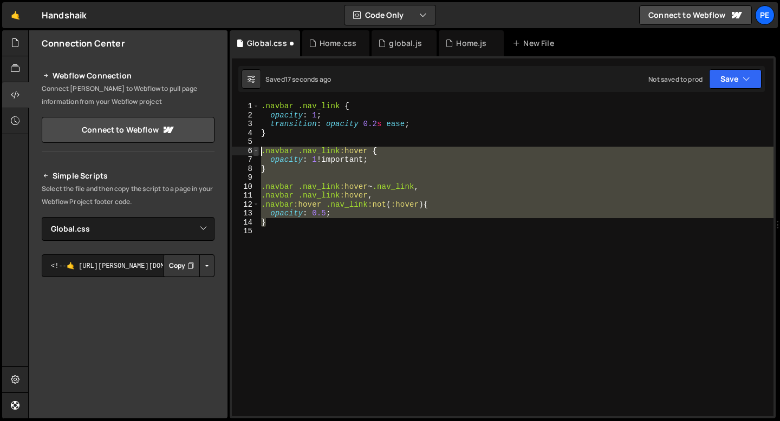
drag, startPoint x: 268, startPoint y: 220, endPoint x: 257, endPoint y: 153, distance: 67.5
click at [257, 154] on div "1 2 3 4 5 6 7 8 9 10 11 12 13 14 15 .navbar .nav_link { opacity : 1 ; transitio…" at bounding box center [503, 259] width 542 height 315
paste textarea "}"
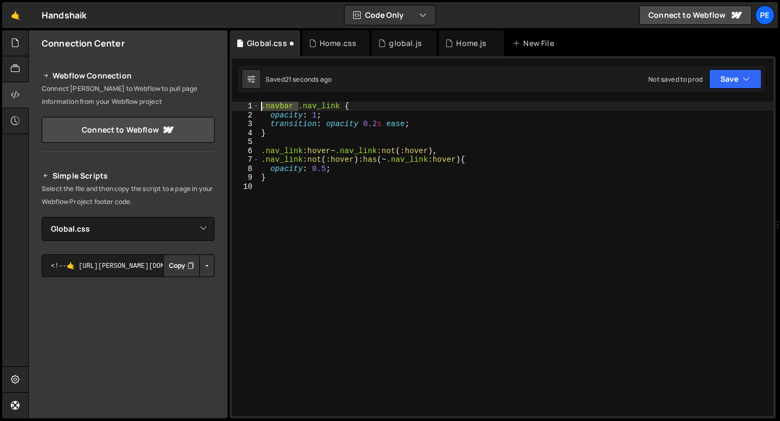
drag, startPoint x: 300, startPoint y: 106, endPoint x: 262, endPoint y: 105, distance: 37.9
click at [262, 105] on div ".navbar .nav_link { opacity : 1 ; transition : opacity 0.2 s ease ; } .nav_link…" at bounding box center [516, 268] width 515 height 333
click at [334, 118] on div ".navbar .nav_link { opacity : 1 ; transition : opacity 0.2 s ease ; } .nav_link…" at bounding box center [516, 268] width 515 height 333
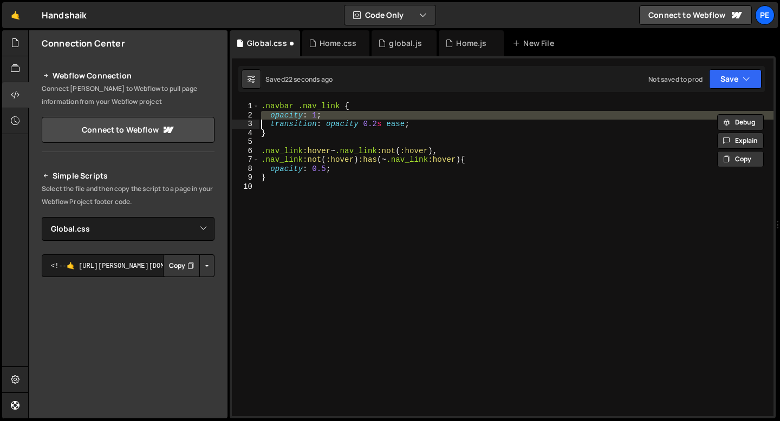
click at [334, 118] on div ".navbar .nav_link { opacity : 1 ; transition : opacity 0.2 s ease ; } .nav_link…" at bounding box center [516, 268] width 515 height 333
type textarea "transition: opacity 0.2s ease;"
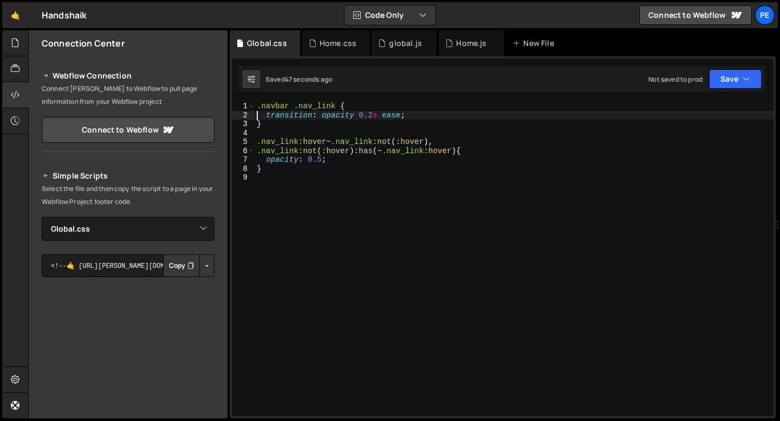
click at [283, 178] on div ".navbar .nav_link { transition : opacity 0.2 s ease ; } .nav_link :hover ~ .nav…" at bounding box center [514, 268] width 519 height 333
click at [340, 107] on div ".navbar .nav_link { transition : opacity 0.2 s ease ; } .nav_link :hover ~ .nav…" at bounding box center [516, 268] width 515 height 333
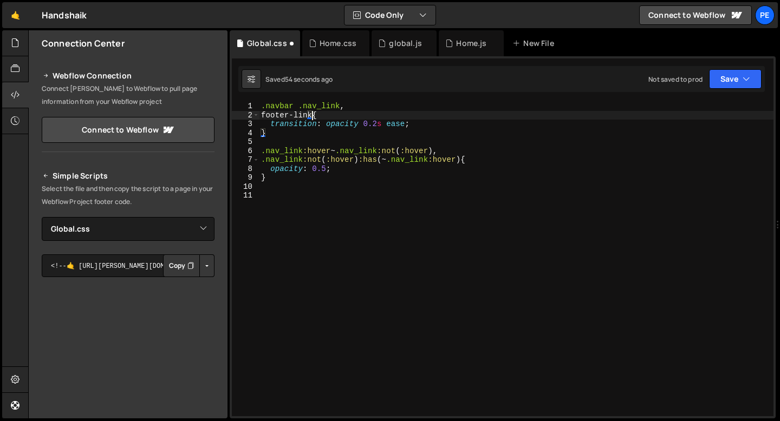
scroll to position [0, 3]
click at [262, 114] on div ".navbar .nav_link , footer-link { transition : opacity 0.2 s ease ; } .nav_link…" at bounding box center [516, 268] width 515 height 333
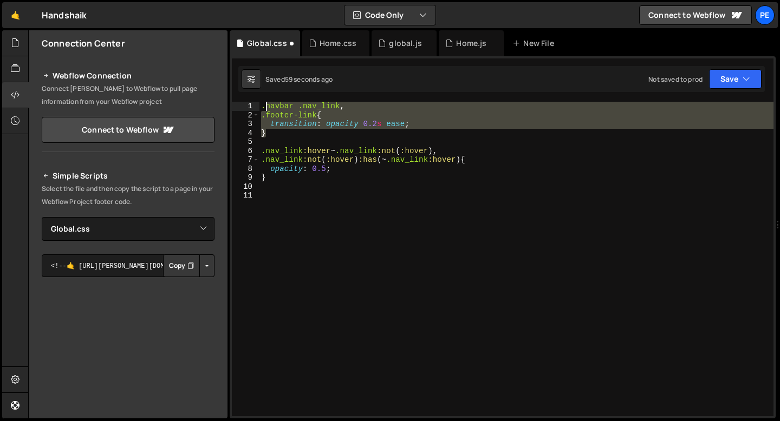
drag, startPoint x: 274, startPoint y: 133, endPoint x: 263, endPoint y: 110, distance: 24.5
click at [263, 110] on div ".navbar .nav_link , .footer-link { transition : opacity 0.2 s ease ; } .nav_lin…" at bounding box center [516, 268] width 515 height 333
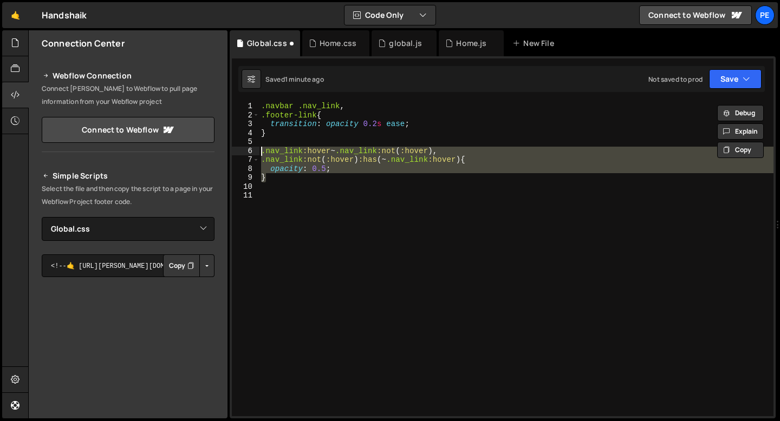
drag, startPoint x: 271, startPoint y: 180, endPoint x: 261, endPoint y: 154, distance: 28.0
click at [261, 154] on div ".navbar .nav_link , .footer-link { transition : opacity 0.2 s ease ; } .nav_lin…" at bounding box center [516, 268] width 515 height 333
type textarea ".nav_link:hover~.nav_link:not(:hover), .nav_link:not(:hover):has(~ .nav_link:ho…"
click at [281, 184] on div ".navbar .nav_link , .footer-link { transition : opacity 0.2 s ease ; } .nav_lin…" at bounding box center [516, 268] width 515 height 333
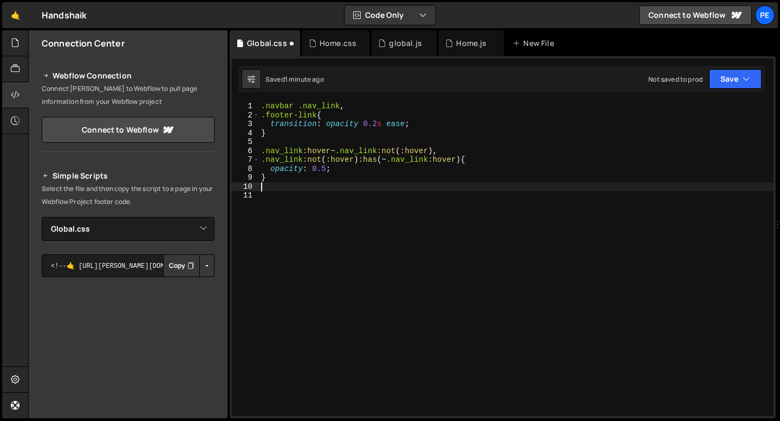
scroll to position [0, 0]
paste textarea "}"
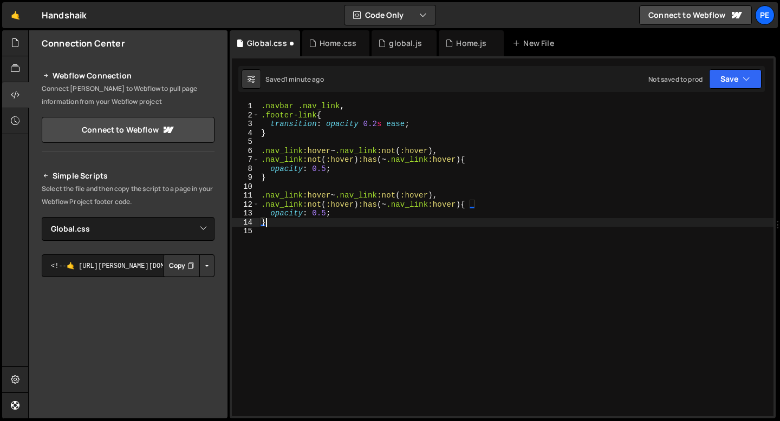
click at [296, 114] on div ".navbar .nav_link , .footer-link { transition : opacity 0.2 s ease ; } .nav_lin…" at bounding box center [516, 268] width 515 height 333
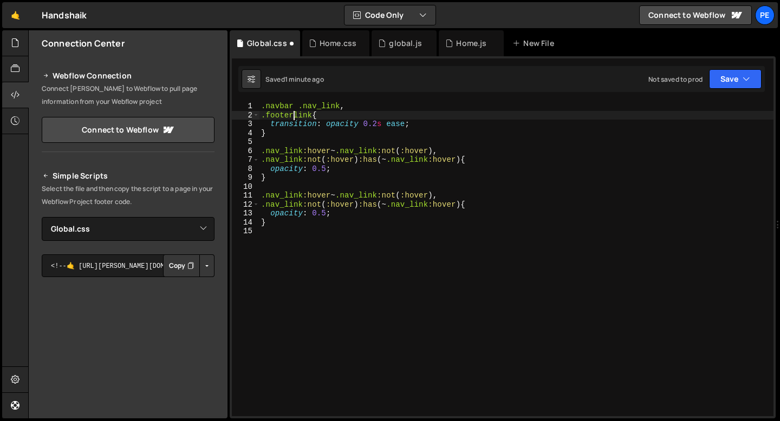
scroll to position [0, 2]
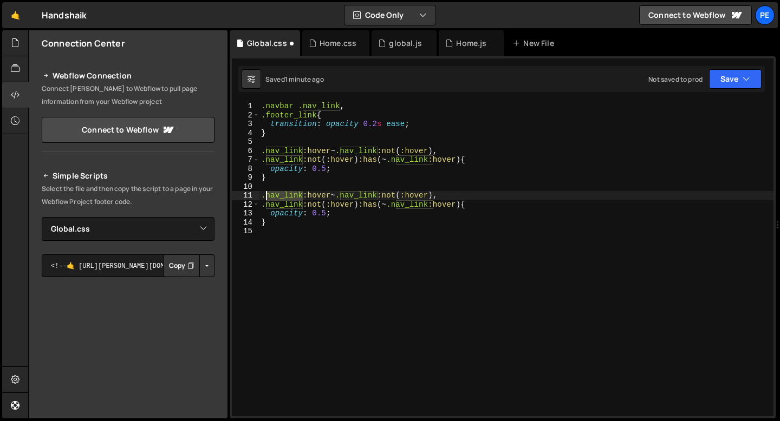
drag, startPoint x: 302, startPoint y: 196, endPoint x: 265, endPoint y: 196, distance: 36.8
click at [265, 196] on div ".navbar .nav_link , .footer_link { transition : opacity 0.2 s ease ; } .nav_lin…" at bounding box center [516, 268] width 515 height 333
paste textarea "footer"
drag, startPoint x: 391, startPoint y: 195, endPoint x: 356, endPoint y: 194, distance: 35.2
click at [356, 194] on div ".navbar .nav_link , .footer_link { transition : opacity 0.2 s ease ; } .nav_lin…" at bounding box center [516, 268] width 515 height 333
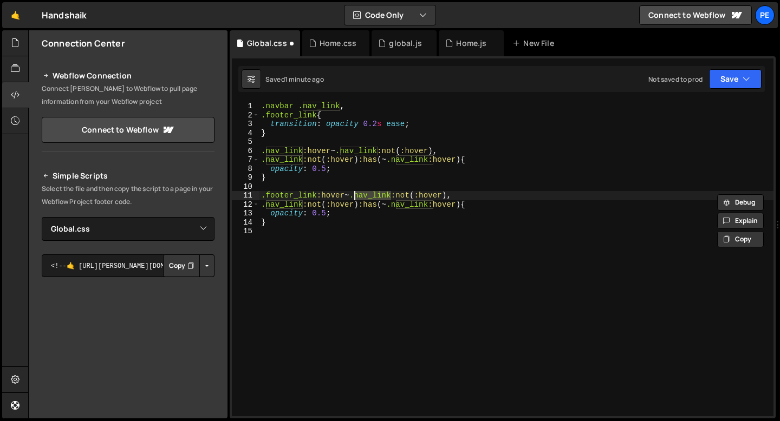
paste textarea "footer"
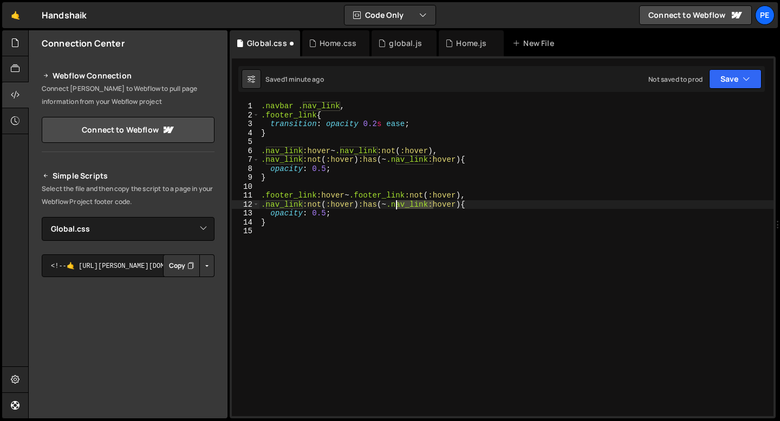
drag, startPoint x: 432, startPoint y: 204, endPoint x: 395, endPoint y: 205, distance: 36.3
click at [395, 205] on div ".navbar .nav_link , .footer_link { transition : opacity 0.2 s ease ; } .nav_lin…" at bounding box center [516, 268] width 515 height 333
paste textarea "footer"
drag, startPoint x: 302, startPoint y: 203, endPoint x: 266, endPoint y: 204, distance: 35.8
click at [266, 204] on div ".navbar .nav_link , .footer_link { transition : opacity 0.2 s ease ; } .nav_lin…" at bounding box center [516, 268] width 515 height 333
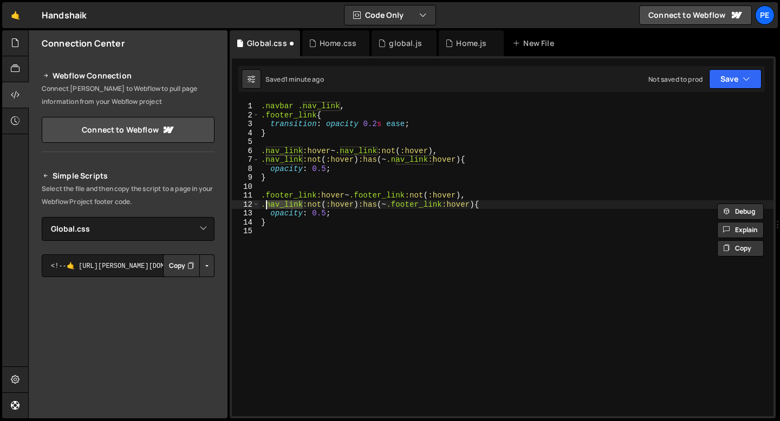
paste textarea "footer"
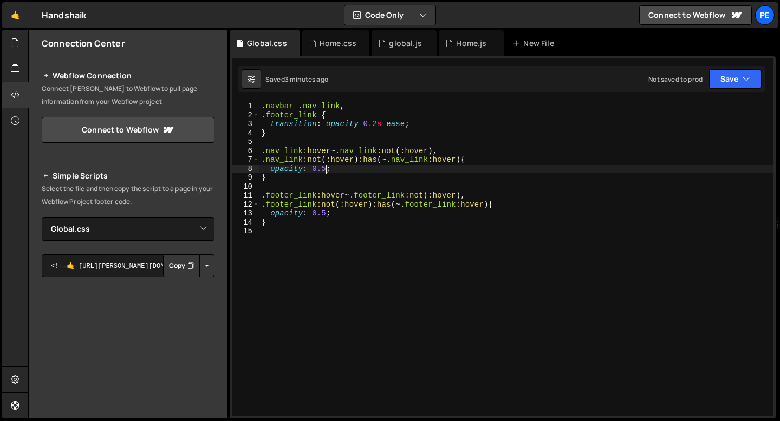
click at [327, 169] on div ".navbar .nav_link , .footer_link { transition : opacity 0.2 s ease ; } .nav_lin…" at bounding box center [516, 268] width 515 height 333
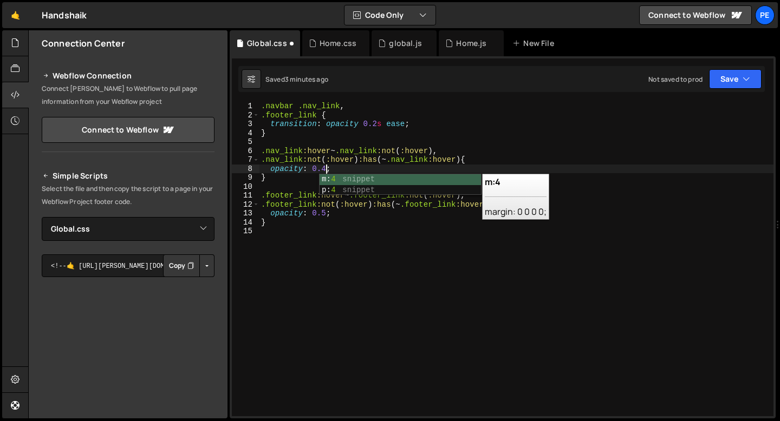
click at [326, 213] on div ".navbar .nav_link , .footer_link { transition : opacity 0.2 s ease ; } .nav_lin…" at bounding box center [516, 268] width 515 height 333
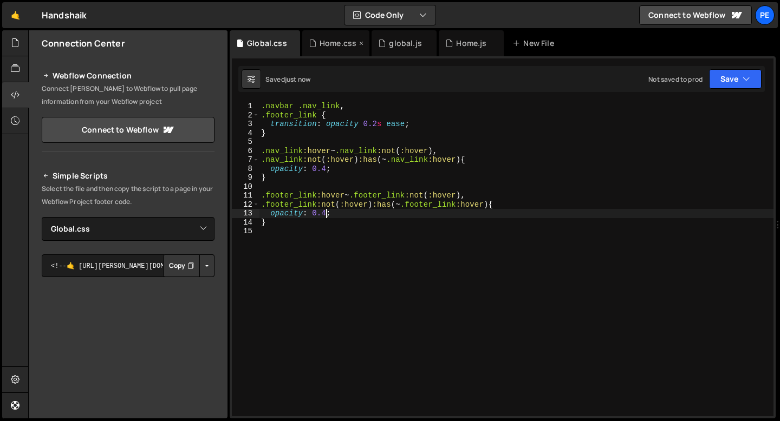
type textarea "opacity: 0.4;"
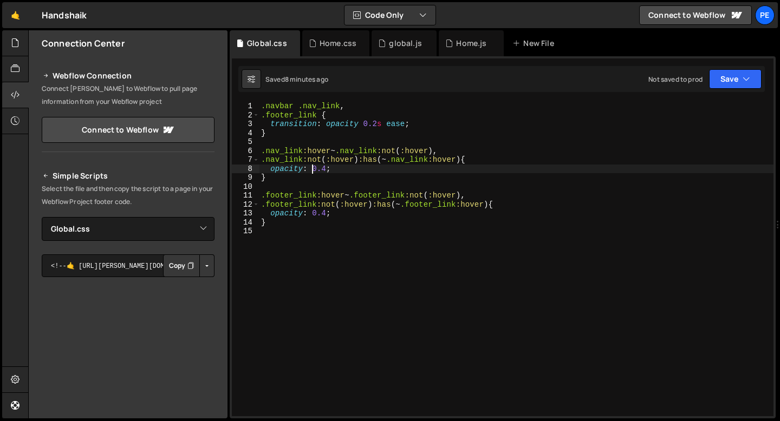
click at [313, 165] on div ".navbar .nav_link , .footer_link { transition : opacity 0.2 s ease ; } .nav_lin…" at bounding box center [516, 268] width 515 height 333
click at [399, 43] on div "global.js" at bounding box center [405, 43] width 32 height 11
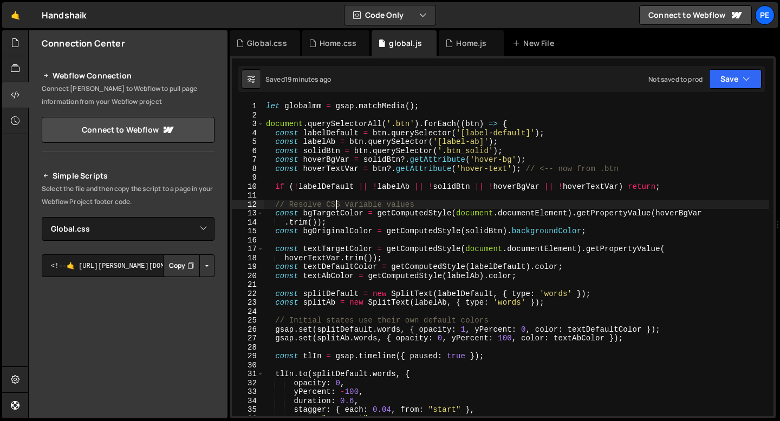
click at [337, 201] on div "let globalmm = gsap . matchMedia ( ) ; document . querySelectorAll ( '.btn' ) .…" at bounding box center [516, 268] width 505 height 333
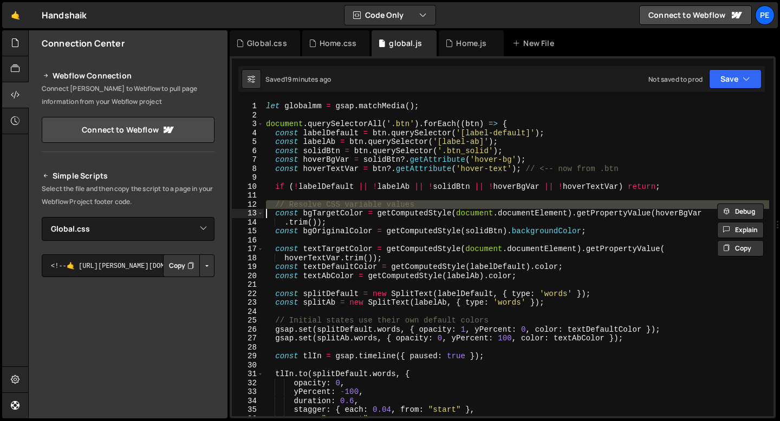
click at [337, 201] on div "let globalmm = gsap . matchMedia ( ) ; document . querySelectorAll ( '.btn' ) .…" at bounding box center [516, 268] width 505 height 333
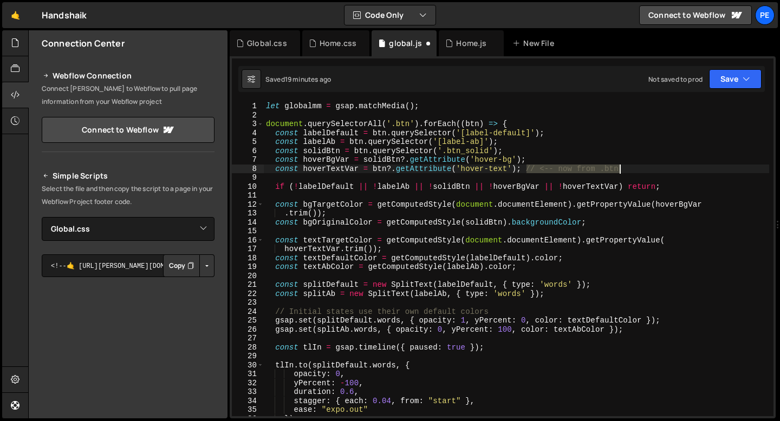
drag, startPoint x: 525, startPoint y: 171, endPoint x: 619, endPoint y: 171, distance: 93.7
click at [619, 171] on div "let globalmm = gsap . matchMedia ( ) ; document . querySelectorAll ( '.btn' ) .…" at bounding box center [516, 268] width 505 height 333
type textarea "const hoverTextVar = btn?.getAttribute('hover-text');"
click at [434, 118] on div "let globalmm = gsap . matchMedia ( ) ; document . querySelectorAll ( '.btn' ) .…" at bounding box center [516, 268] width 505 height 333
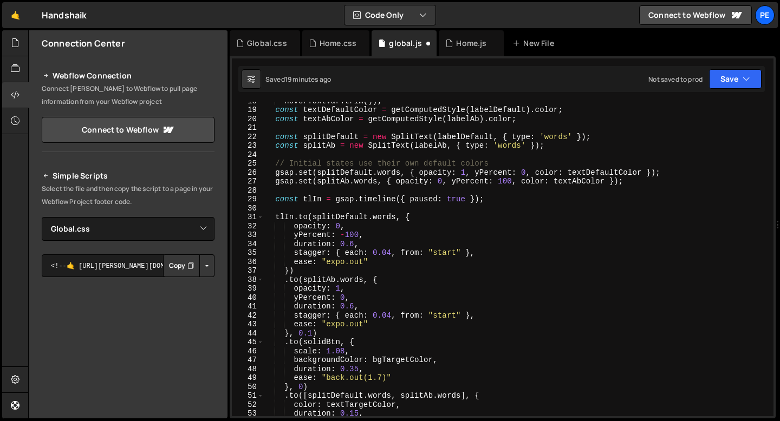
scroll to position [157, 0]
click at [355, 165] on div "hoverTextVar . trim ( )) ; const textDefaultColor = getComputedStyle ( labelDef…" at bounding box center [516, 262] width 505 height 333
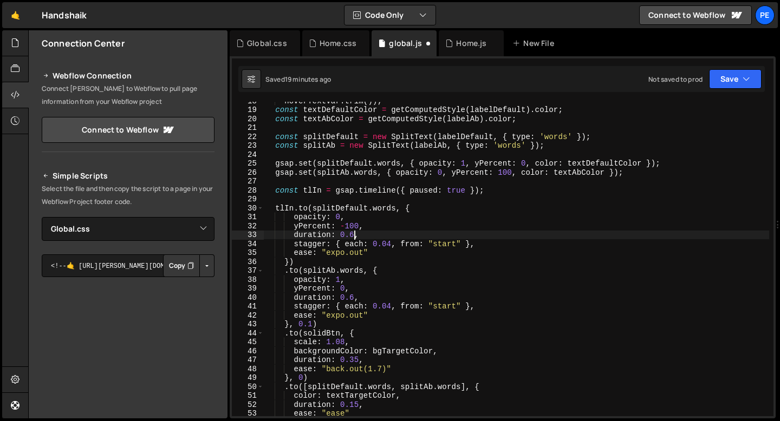
click at [354, 233] on div "hoverTextVar . trim ( )) ; const textDefaultColor = getComputedStyle ( labelDef…" at bounding box center [516, 262] width 505 height 333
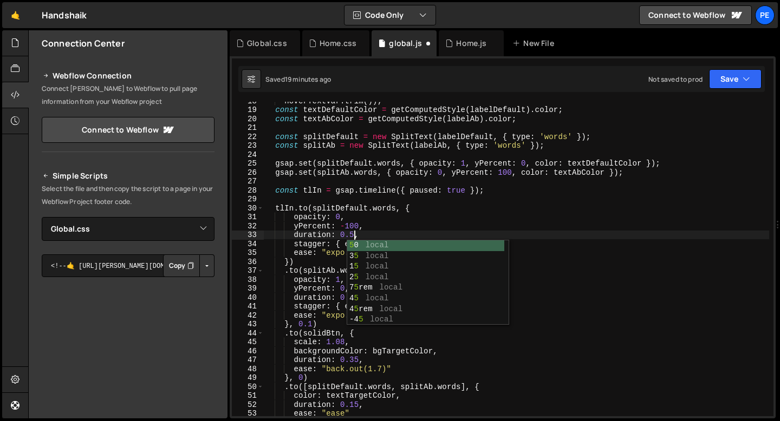
click at [321, 296] on div "hoverTextVar . trim ( )) ; const textDefaultColor = getComputedStyle ( labelDef…" at bounding box center [516, 262] width 505 height 333
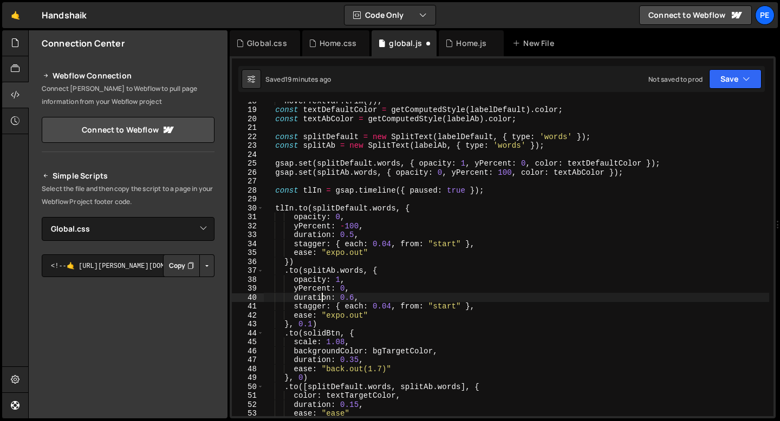
click at [353, 296] on div "hoverTextVar . trim ( )) ; const textDefaultColor = getComputedStyle ( labelDef…" at bounding box center [516, 262] width 505 height 333
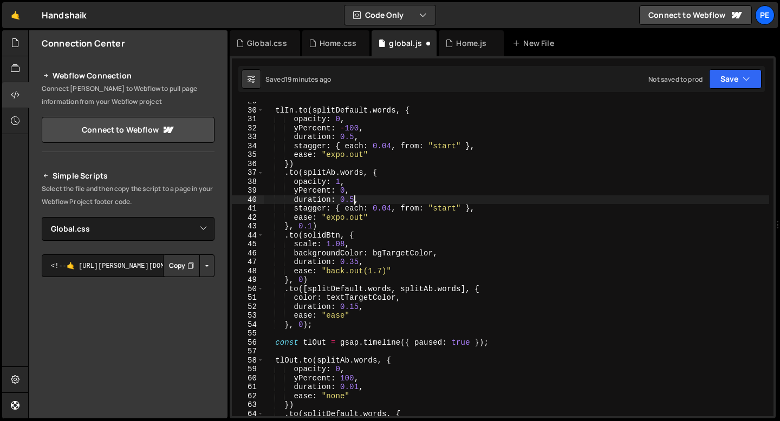
scroll to position [255, 0]
click at [339, 277] on div "tlIn . to ( splitDefault . words , { opacity : 0 , yPercent : - 100 , duration …" at bounding box center [516, 263] width 505 height 333
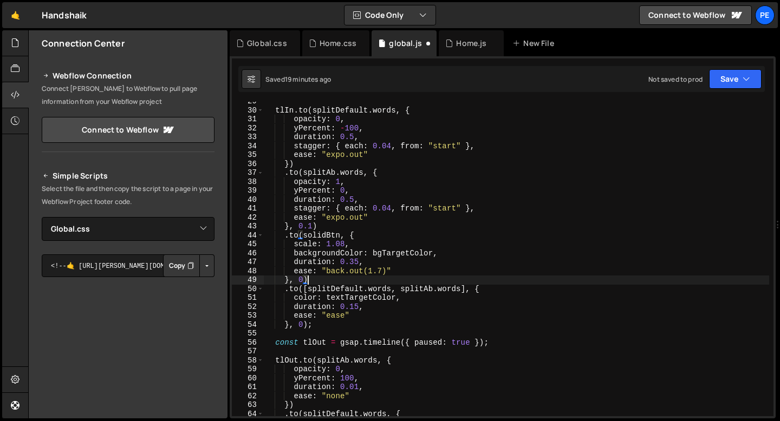
scroll to position [0, 2]
click at [382, 269] on div "tlIn . to ( splitDefault . words , { opacity : 0 , yPercent : - 100 , duration …" at bounding box center [516, 263] width 505 height 333
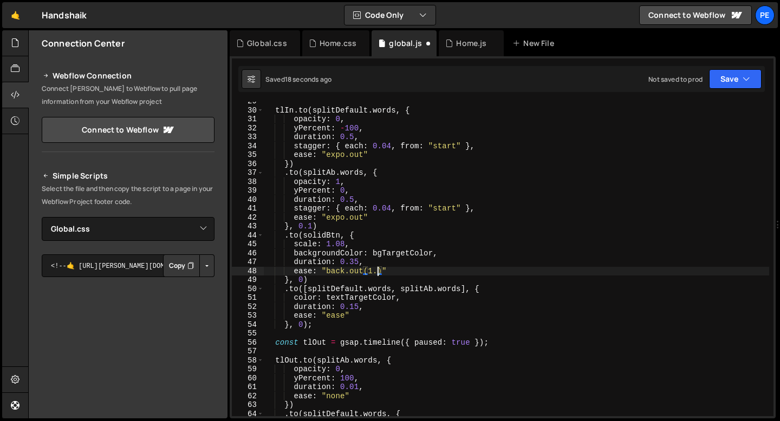
scroll to position [0, 8]
click at [317, 328] on div "tlIn . to ( splitDefault . words , { opacity : 0 , yPercent : - 100 , duration …" at bounding box center [516, 263] width 505 height 333
type textarea "}, 0);"
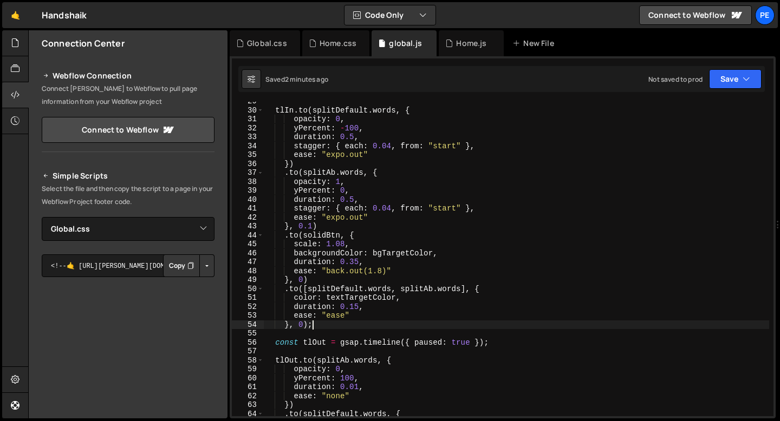
scroll to position [0, 3]
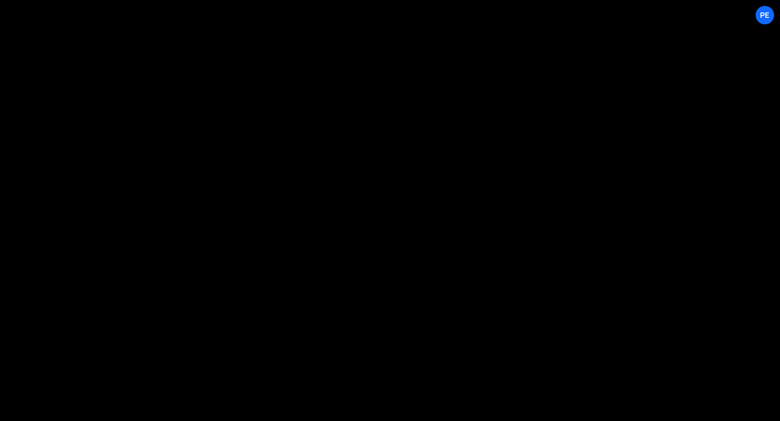
click at [0, 0] on link "🤙" at bounding box center [0, 0] width 0 height 0
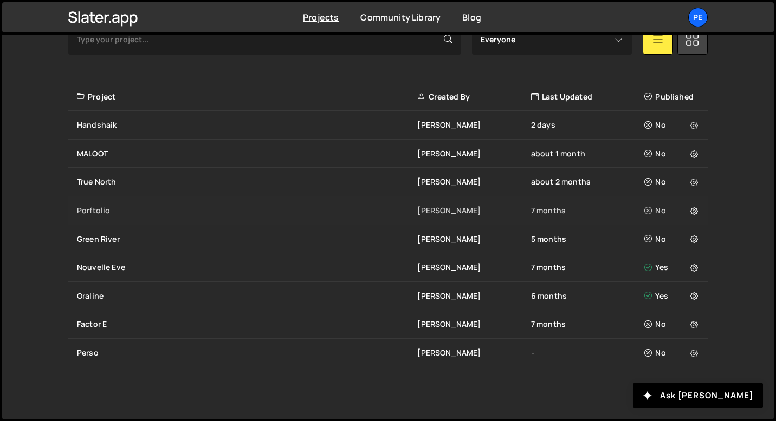
click at [135, 211] on div "Porftolio" at bounding box center [247, 210] width 340 height 11
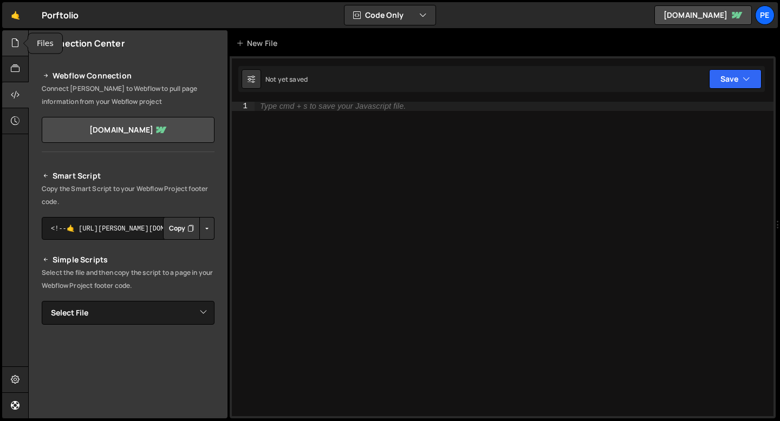
click at [21, 42] on div at bounding box center [15, 43] width 27 height 26
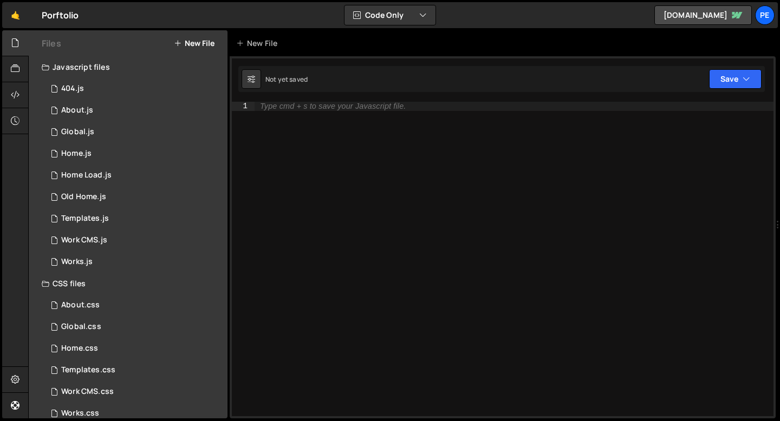
scroll to position [17, 0]
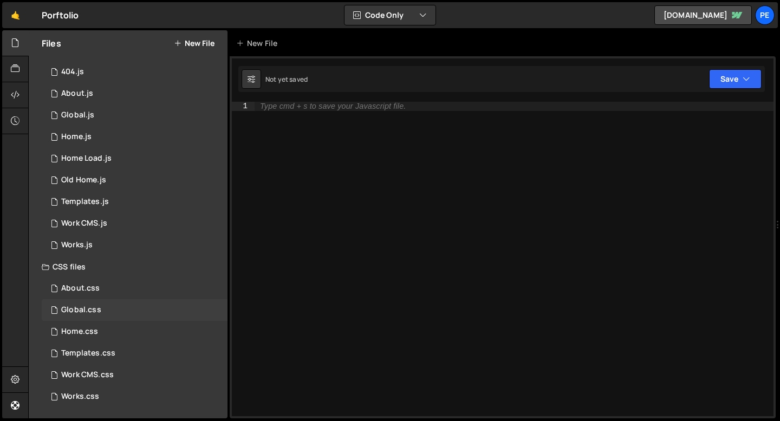
click at [90, 306] on div "Global.css" at bounding box center [81, 310] width 40 height 10
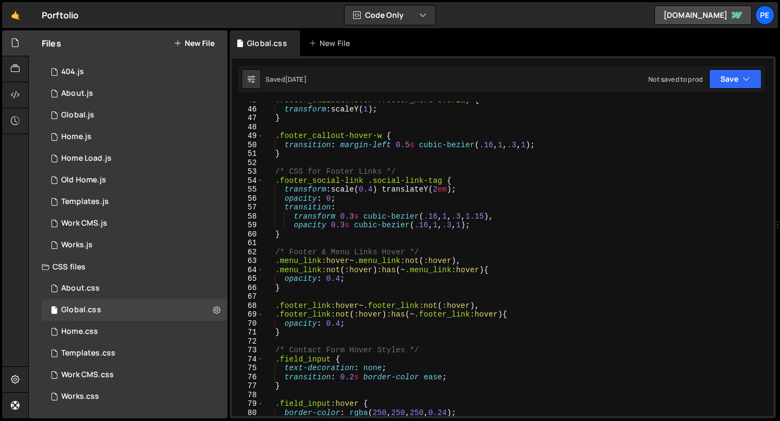
scroll to position [420, 0]
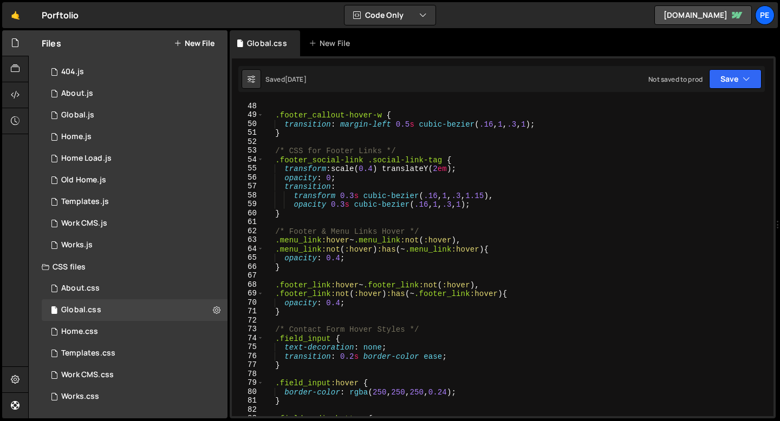
click at [284, 314] on div ".footer_callout-hover-w { transition : margin-left 0.5 s cubic-bezier ( .16 , 1…" at bounding box center [516, 268] width 505 height 333
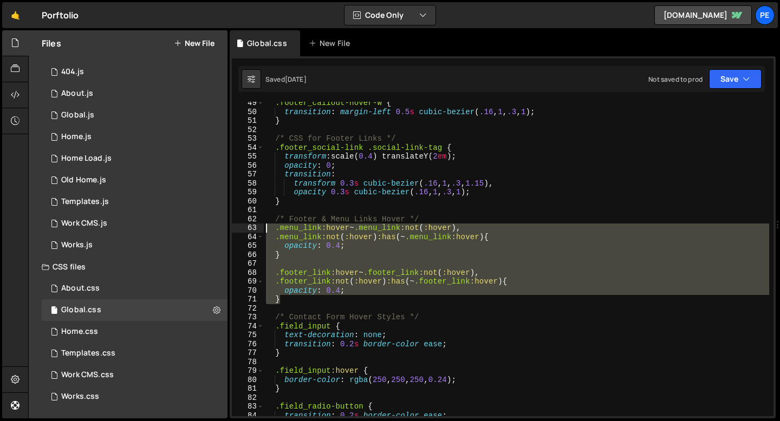
drag, startPoint x: 284, startPoint y: 301, endPoint x: 249, endPoint y: 227, distance: 82.1
click at [249, 227] on div "} 49 50 51 52 53 54 55 56 57 58 59 60 61 62 63 64 65 66 67 68 69 70 71 72 73 74…" at bounding box center [503, 259] width 542 height 315
type textarea ".menu_link:hover~.menu_link:not(:hover), .menu_link:not(:hover):has(~ .menu_lin…"
